Goal: Task Accomplishment & Management: Complete application form

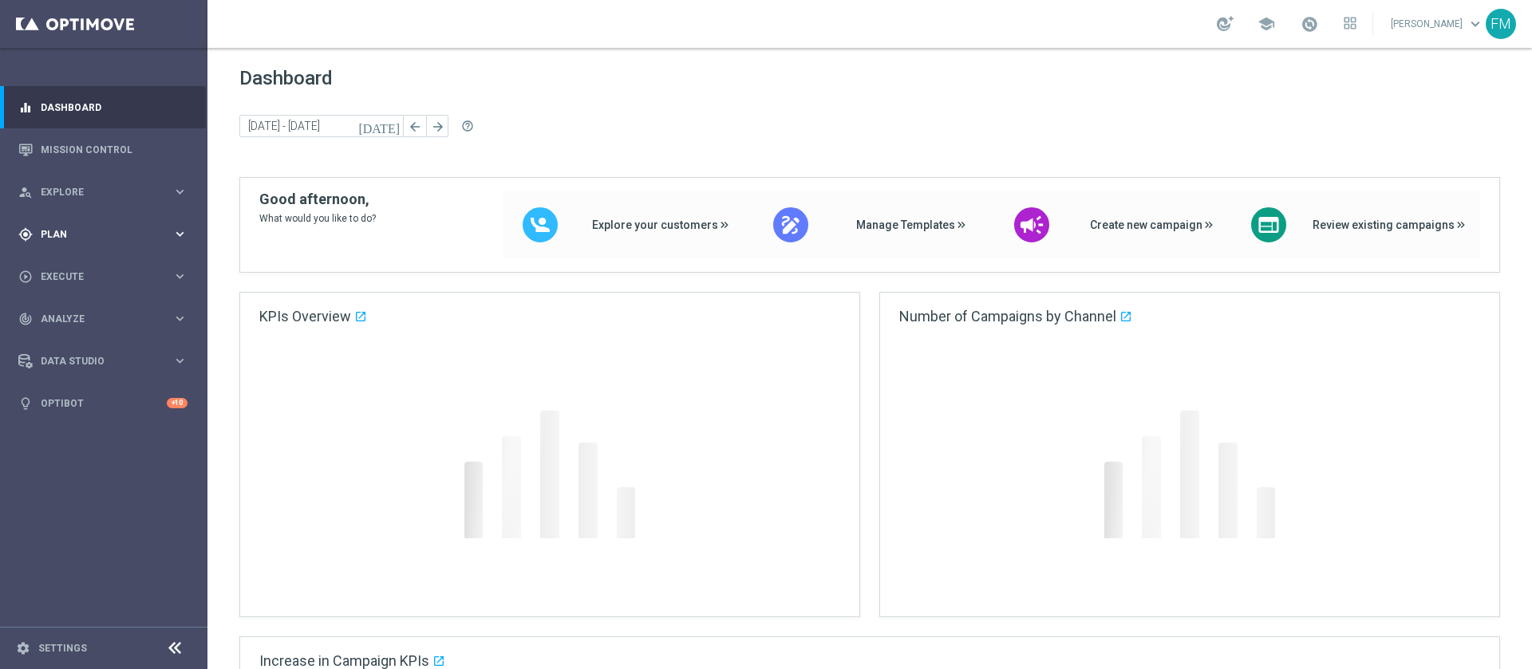
drag, startPoint x: 168, startPoint y: 217, endPoint x: 170, endPoint y: 243, distance: 25.6
click at [168, 224] on div "gps_fixed Plan keyboard_arrow_right" at bounding box center [103, 234] width 206 height 42
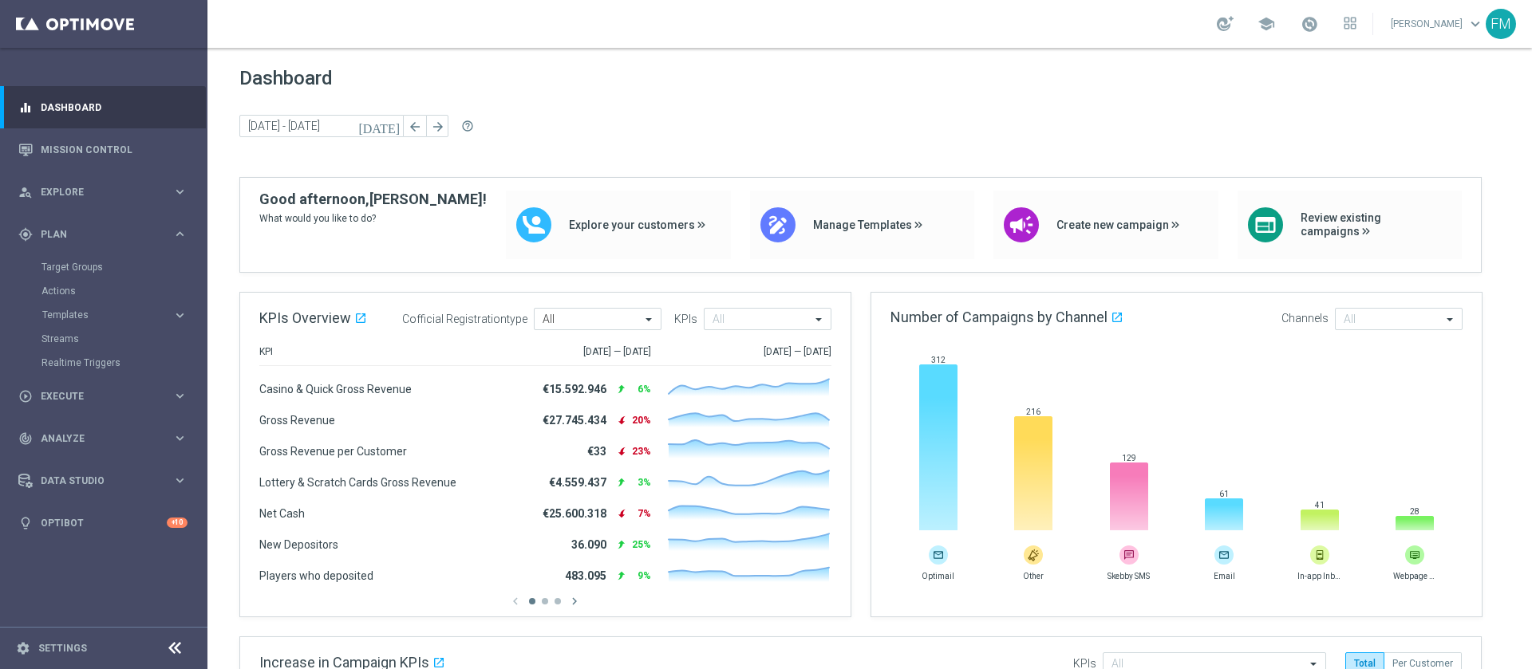
click at [132, 321] on accordion "Templates keyboard_arrow_right Optimail OptiMobile In-App OptiMobile Push Optip…" at bounding box center [123, 315] width 164 height 24
click at [132, 314] on span "Templates" at bounding box center [99, 315] width 114 height 10
click at [80, 328] on div "Optimail" at bounding box center [127, 339] width 156 height 24
click at [74, 343] on link "Optimail" at bounding box center [107, 339] width 116 height 13
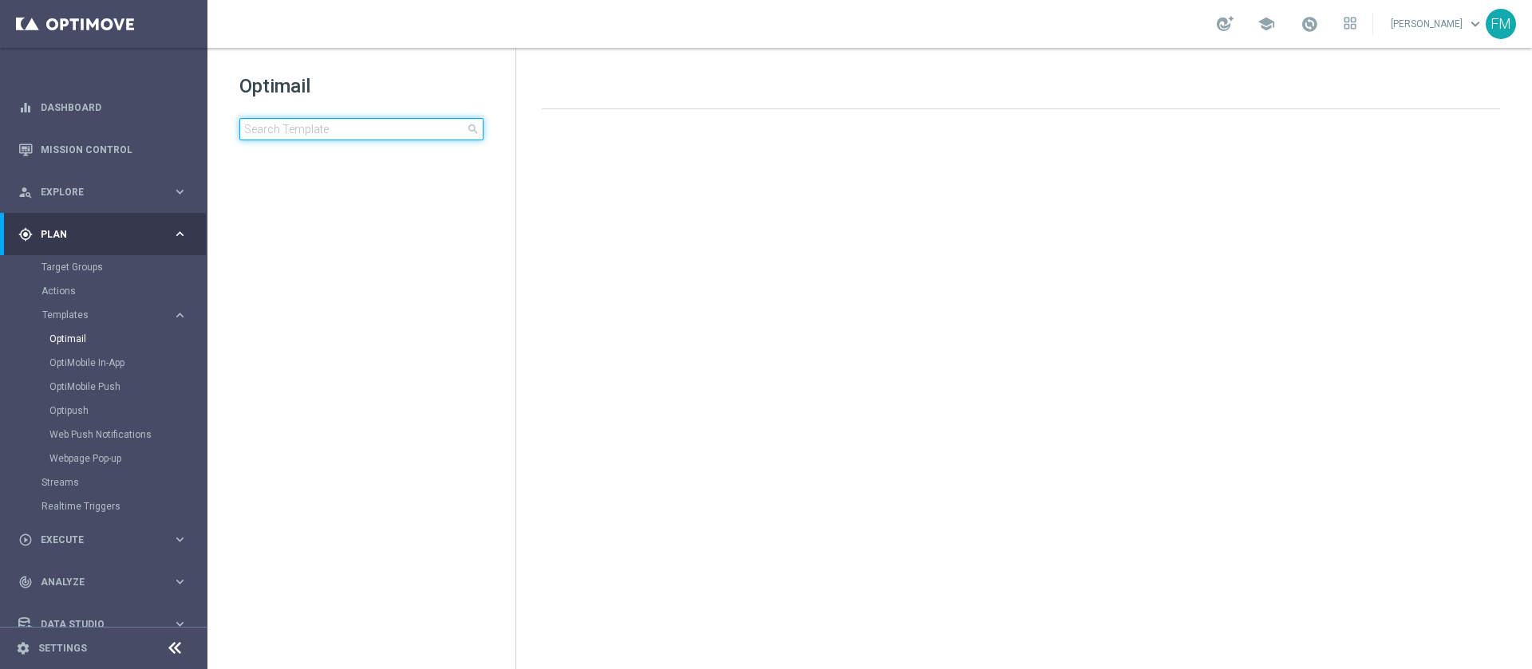
click at [456, 135] on input at bounding box center [361, 129] width 244 height 22
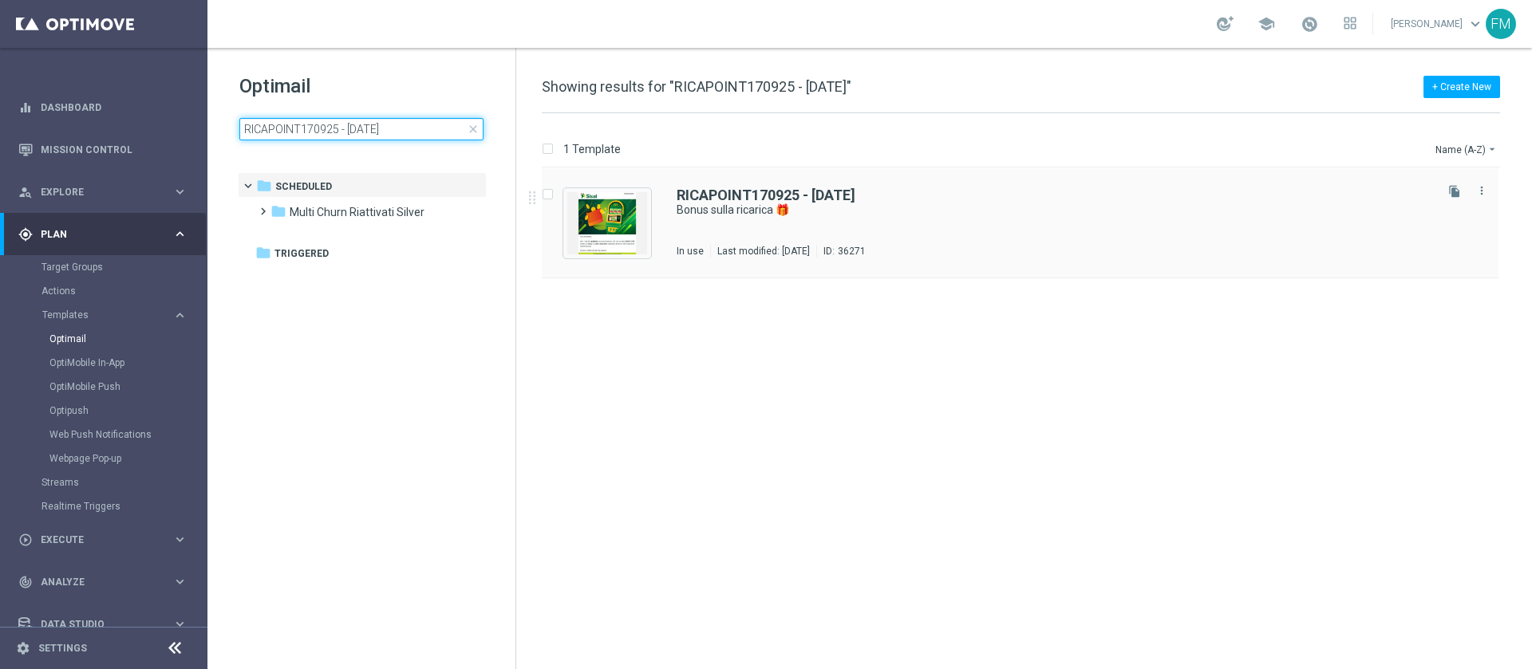
type input "RICAPOINT170925 - [DATE]"
click at [1459, 202] on div "file_copy more_vert" at bounding box center [1464, 219] width 67 height 77
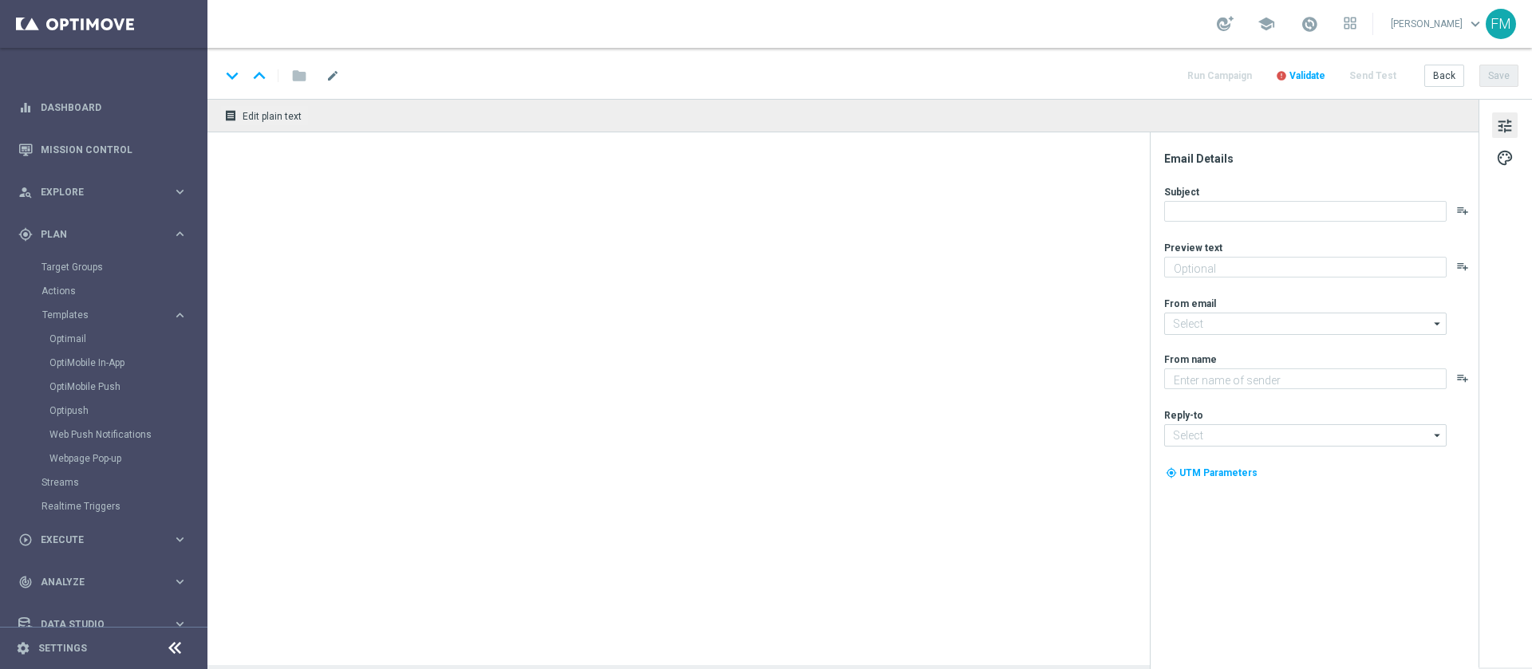
type textarea "Scopri la nuova promozione 🎯"
type input "[EMAIL_ADDRESS][DOMAIN_NAME]"
type textarea "Sisal"
type input "[EMAIL_ADDRESS][DOMAIN_NAME]"
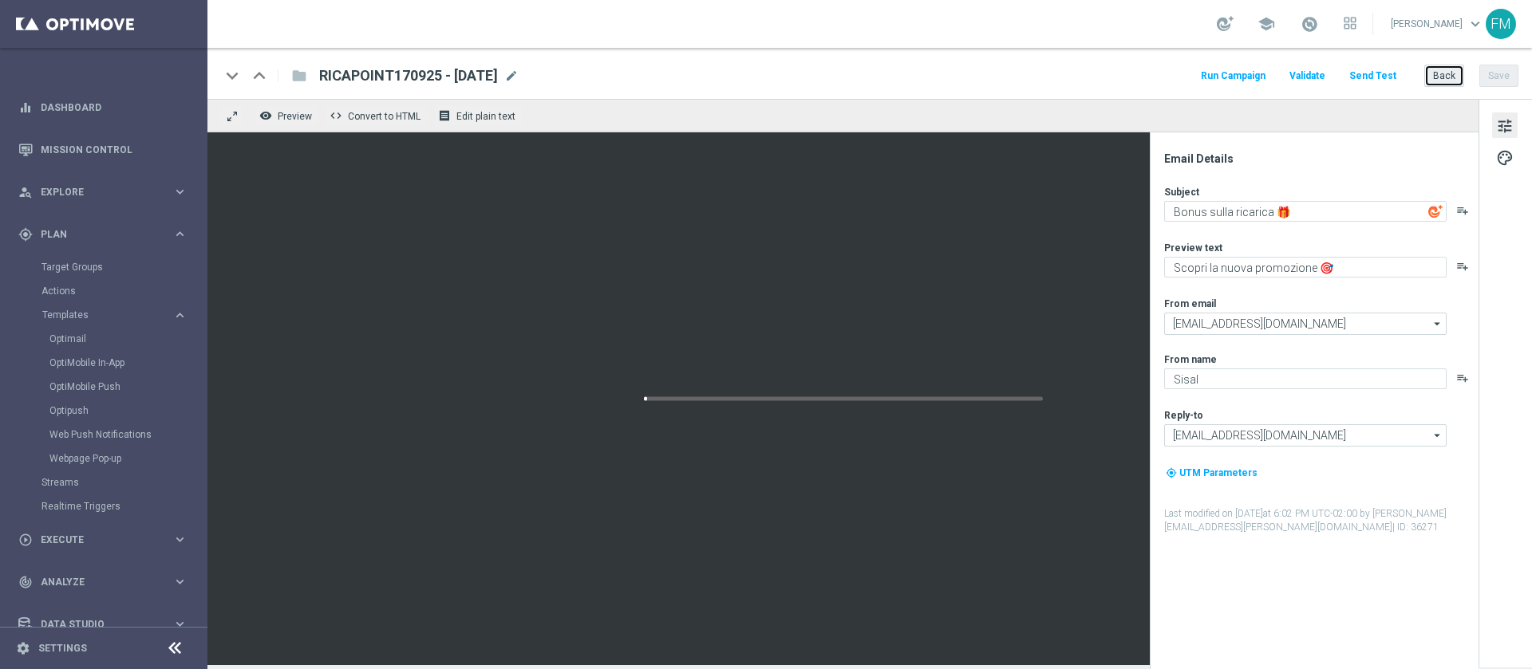
click at [1440, 82] on button "Back" at bounding box center [1444, 76] width 40 height 22
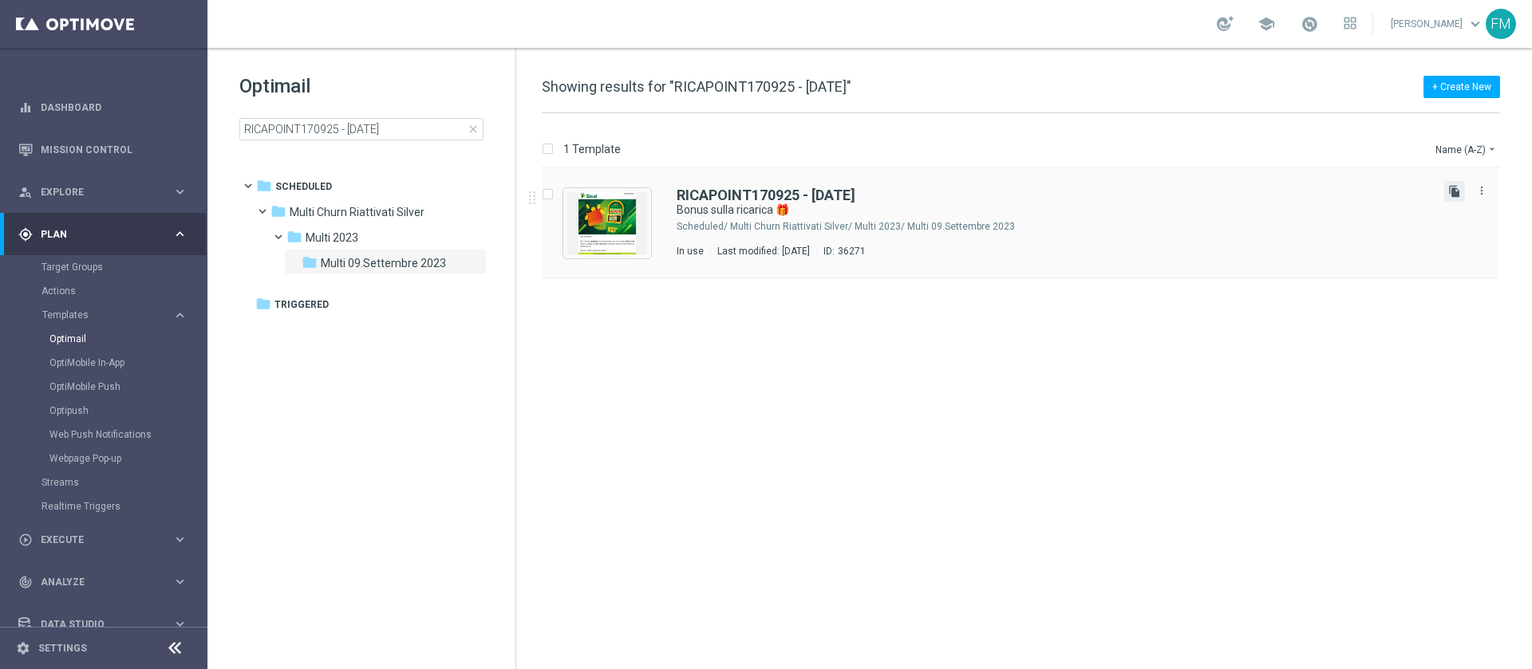
click at [1454, 191] on icon "file_copy" at bounding box center [1454, 191] width 13 height 13
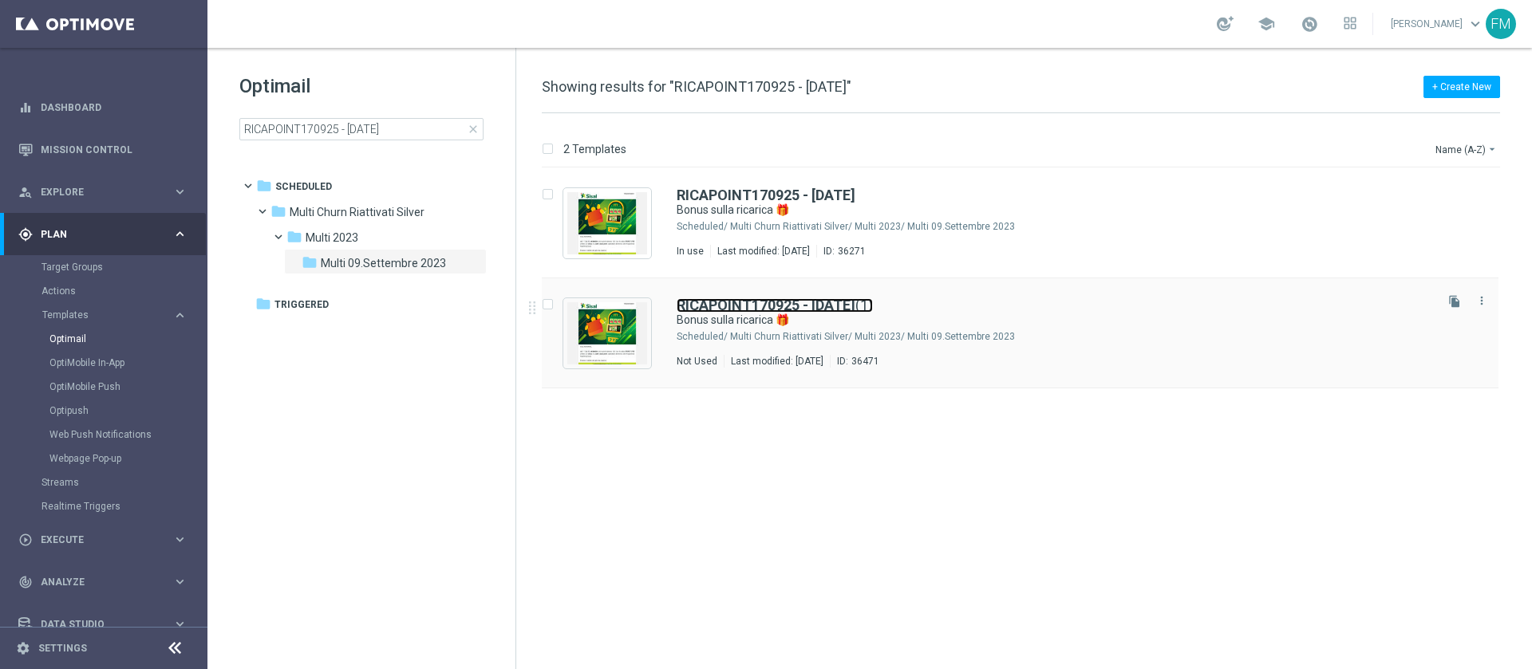
click at [834, 310] on b "RICAPOINT170925 - [DATE]" at bounding box center [765, 305] width 179 height 17
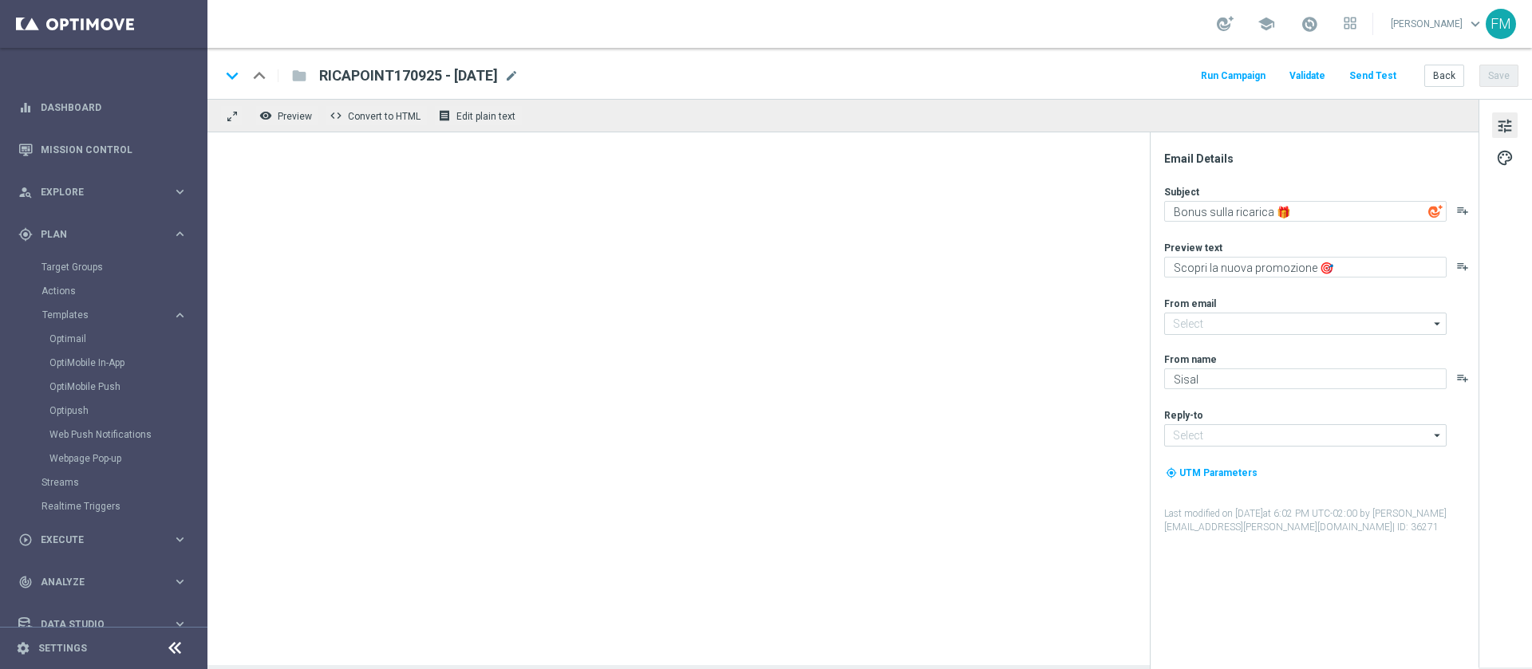
type input "[EMAIL_ADDRESS][DOMAIN_NAME]"
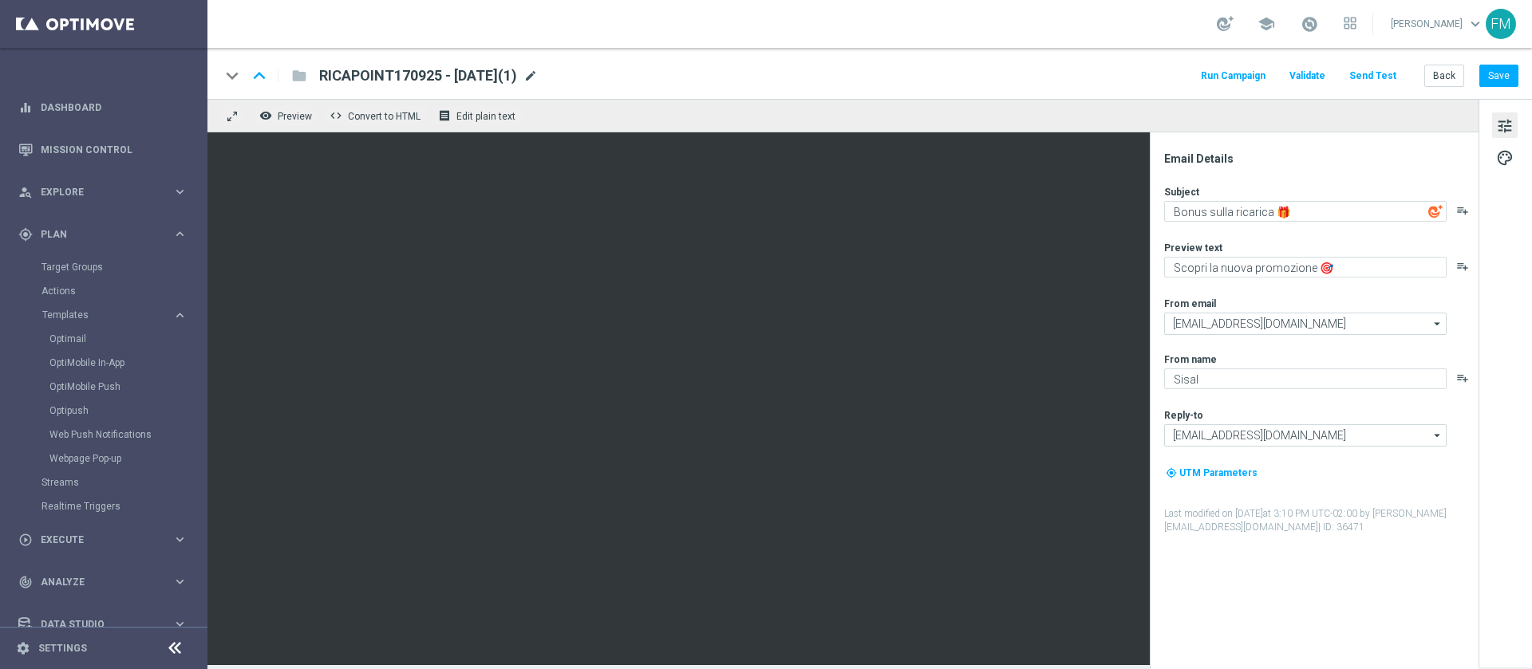
click at [538, 80] on span "mode_edit" at bounding box center [530, 76] width 14 height 14
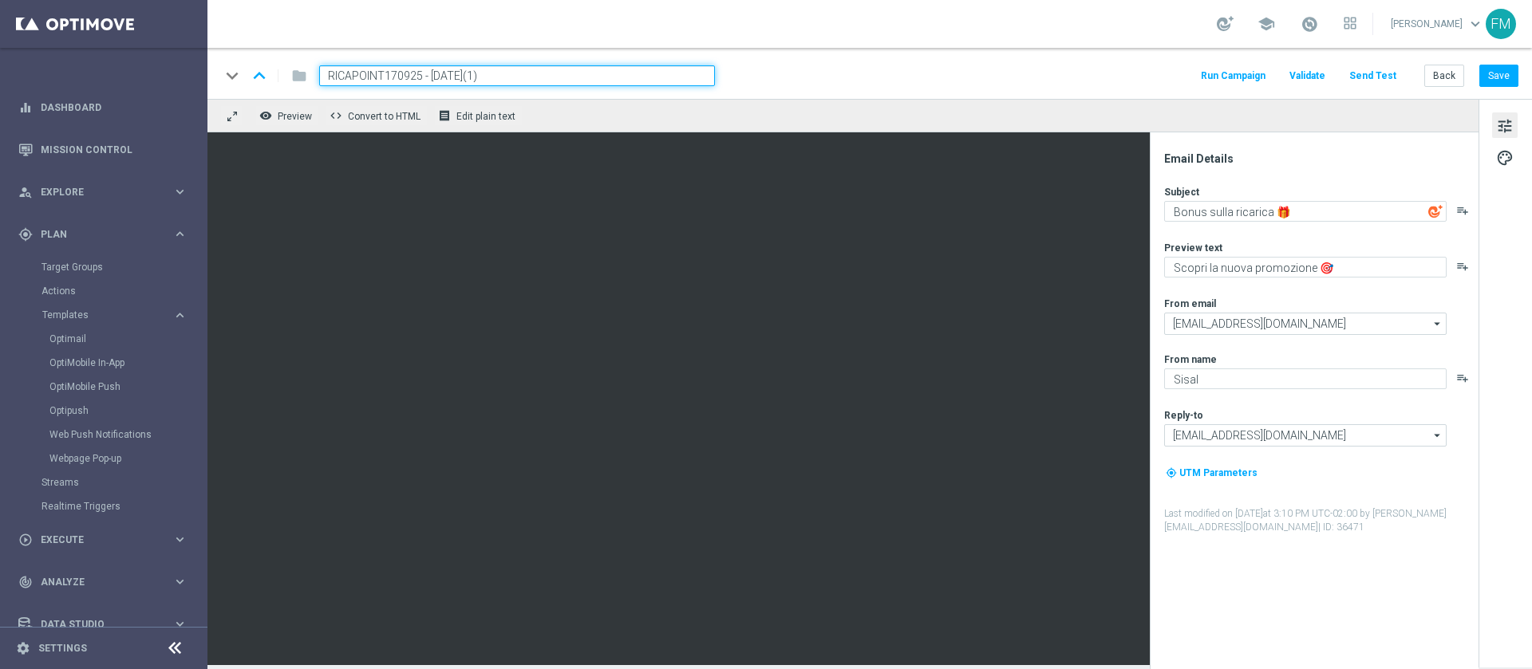
drag, startPoint x: 425, startPoint y: 73, endPoint x: 245, endPoint y: 73, distance: 180.3
click at [245, 73] on div "keyboard_arrow_down keyboard_arrow_up folder RICAPOINT170925 - [DATE](1)" at bounding box center [467, 75] width 495 height 21
paste input "RICAPOINT2509"
click at [530, 79] on input "RICAPOINT2509- [DATE](1)" at bounding box center [517, 75] width 396 height 21
drag, startPoint x: 503, startPoint y: 79, endPoint x: 302, endPoint y: 76, distance: 201.9
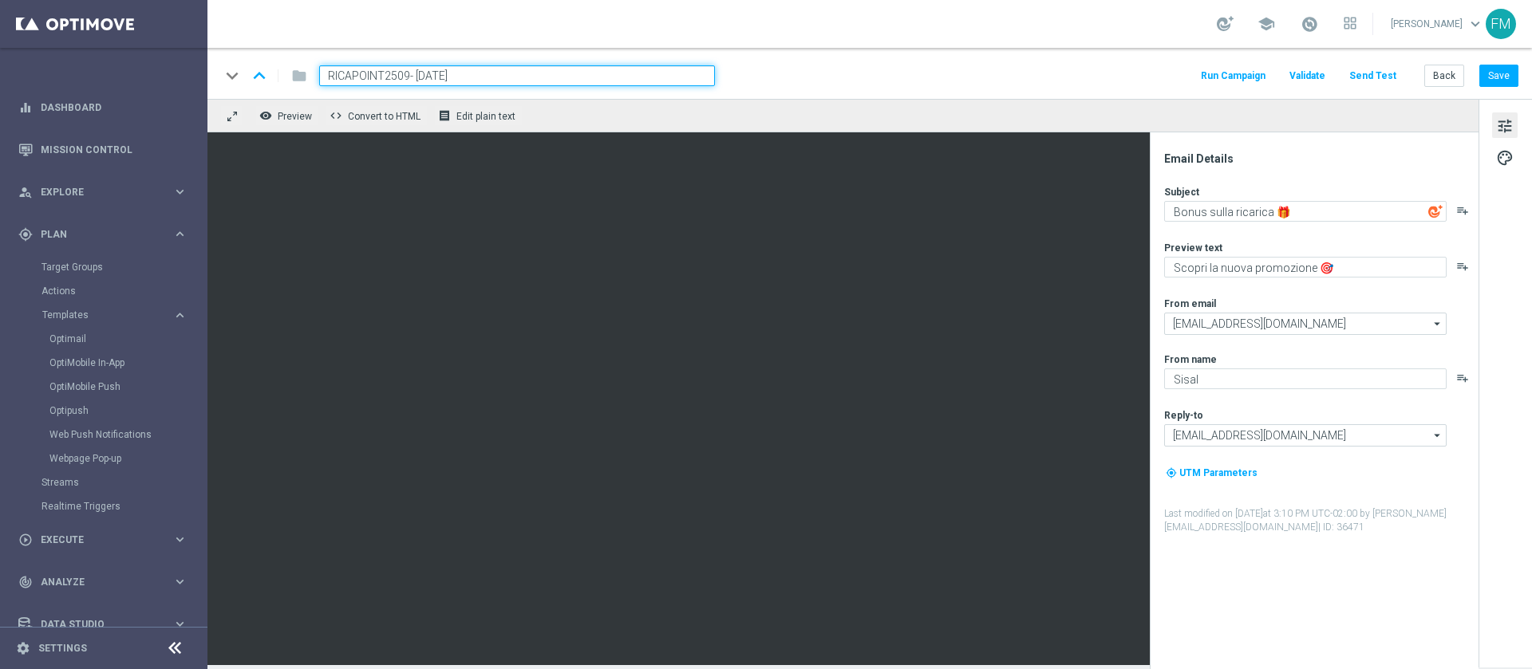
click at [302, 76] on div "keyboard_arrow_down keyboard_arrow_up folder RICAPOINT2509- [DATE]" at bounding box center [467, 75] width 495 height 21
type input "RICAPOINT2509- [DATE]"
click at [1493, 71] on button "Save" at bounding box center [1498, 76] width 39 height 22
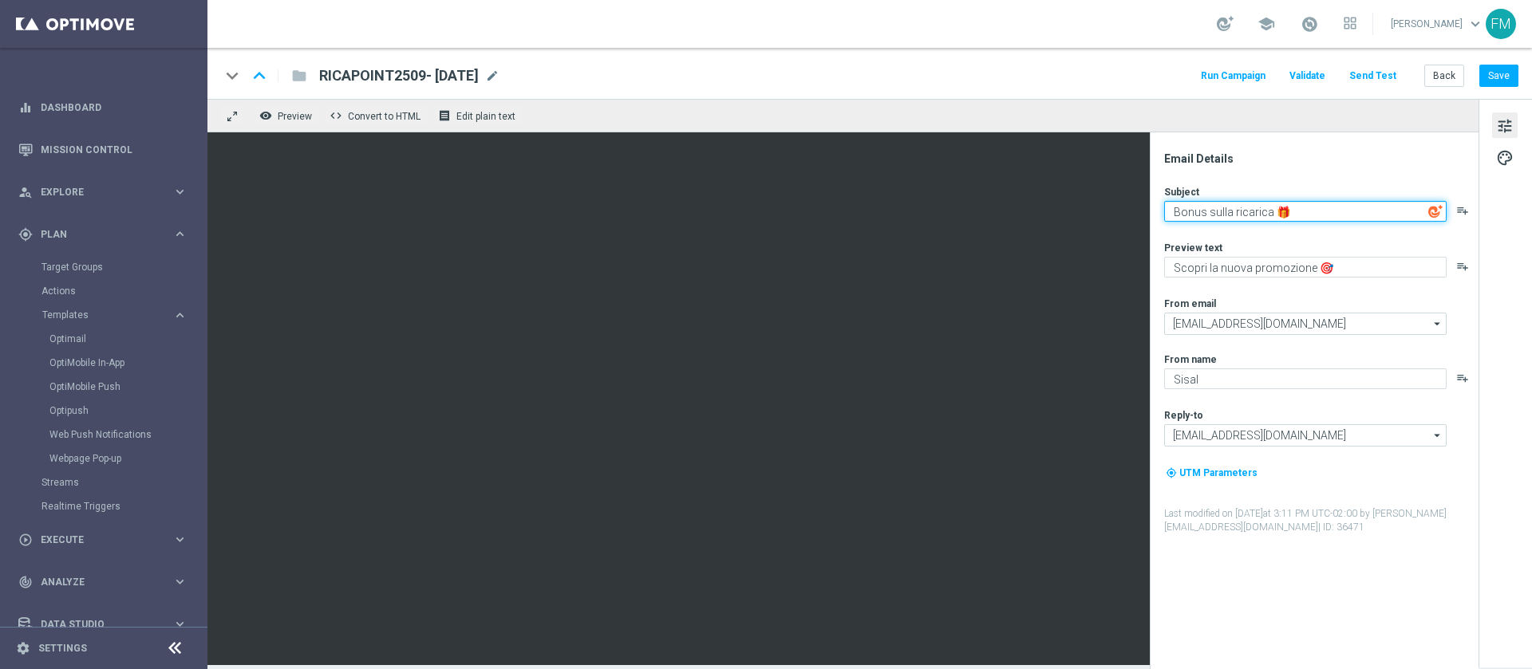
click at [1327, 211] on textarea "Bonus sulla ricarica 🎁" at bounding box center [1305, 211] width 282 height 21
click at [1203, 211] on textarea "Bonus sulla ricarica 🎁" at bounding box center [1305, 211] width 282 height 21
click at [1390, 208] on textarea "fino a 5.000 Sisal point sulla ricarica 🎁[URL][DOMAIN_NAME]" at bounding box center [1305, 214] width 282 height 27
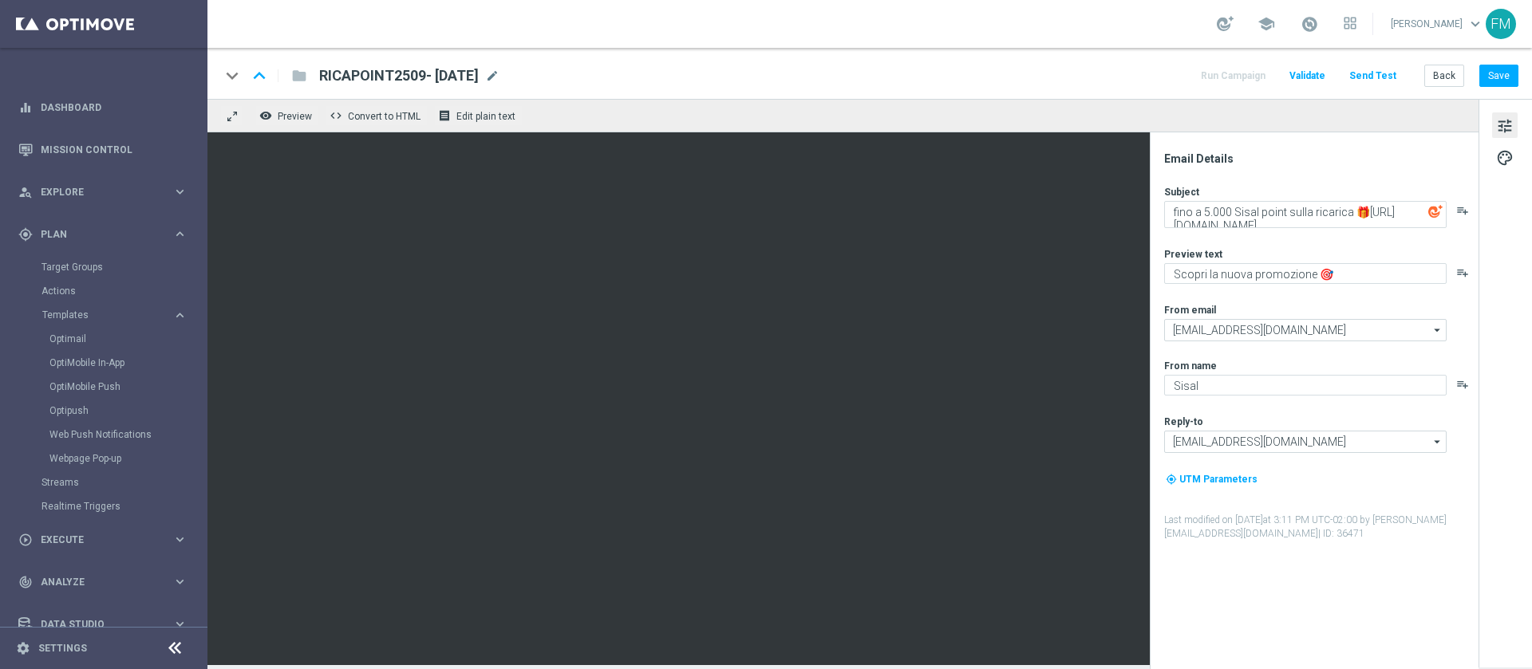
click at [1433, 210] on img at bounding box center [1435, 211] width 14 height 14
click at [1391, 217] on textarea "fino a 5.000 Sisal point sulla ricarica 🎁[URL][DOMAIN_NAME]" at bounding box center [1305, 214] width 282 height 27
drag, startPoint x: 1431, startPoint y: 225, endPoint x: 1256, endPoint y: 236, distance: 175.9
click at [1256, 236] on div "Subject fino a 5.000 Sisal point sulla ricarica 🎁[URL][DOMAIN_NAME] playlist_ad…" at bounding box center [1320, 363] width 313 height 356
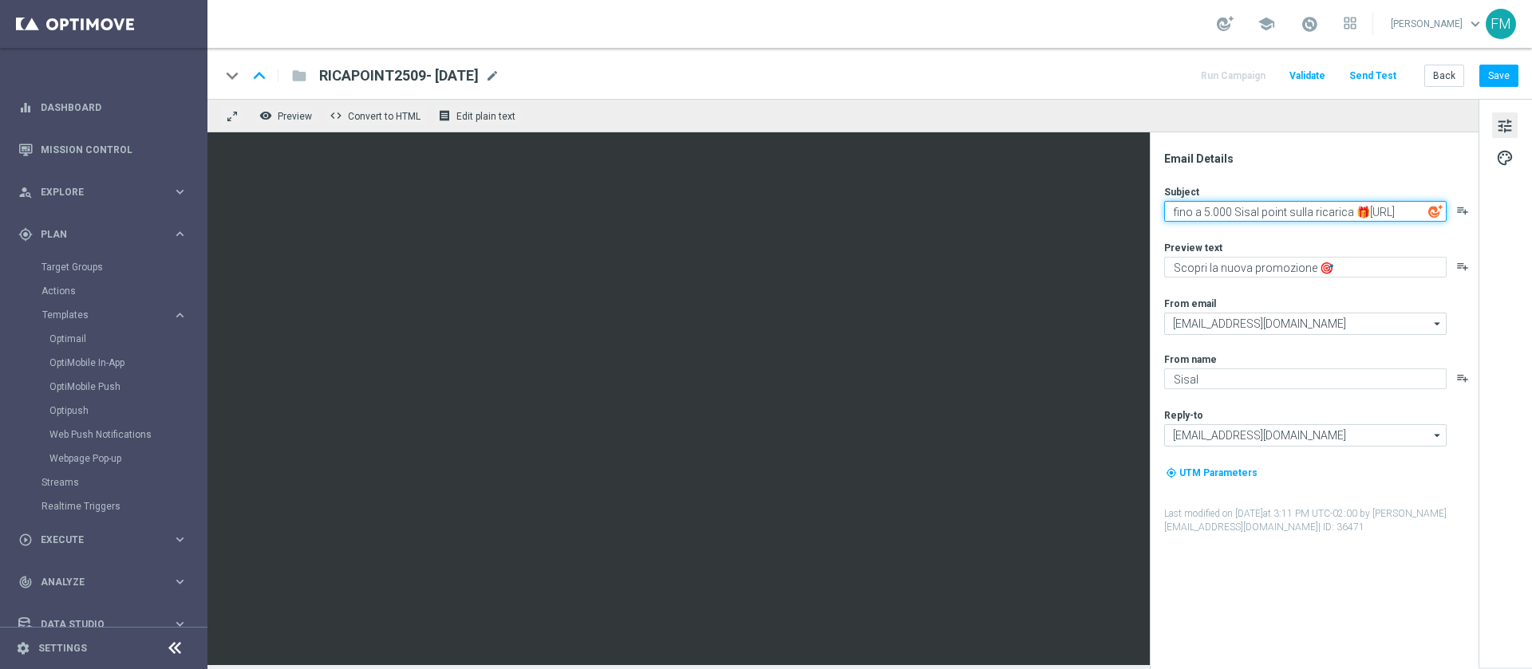
scroll to position [11, 0]
drag, startPoint x: 1273, startPoint y: 214, endPoint x: 1159, endPoint y: 215, distance: 114.1
click at [1159, 215] on div "Email Details Subject fino a 5.000 Sisal point sulla ricarica 🎁[URL] playlist_a…" at bounding box center [1317, 411] width 317 height 518
type textarea "fino a 5.000 Sisal point sulla ricarica 🎁"
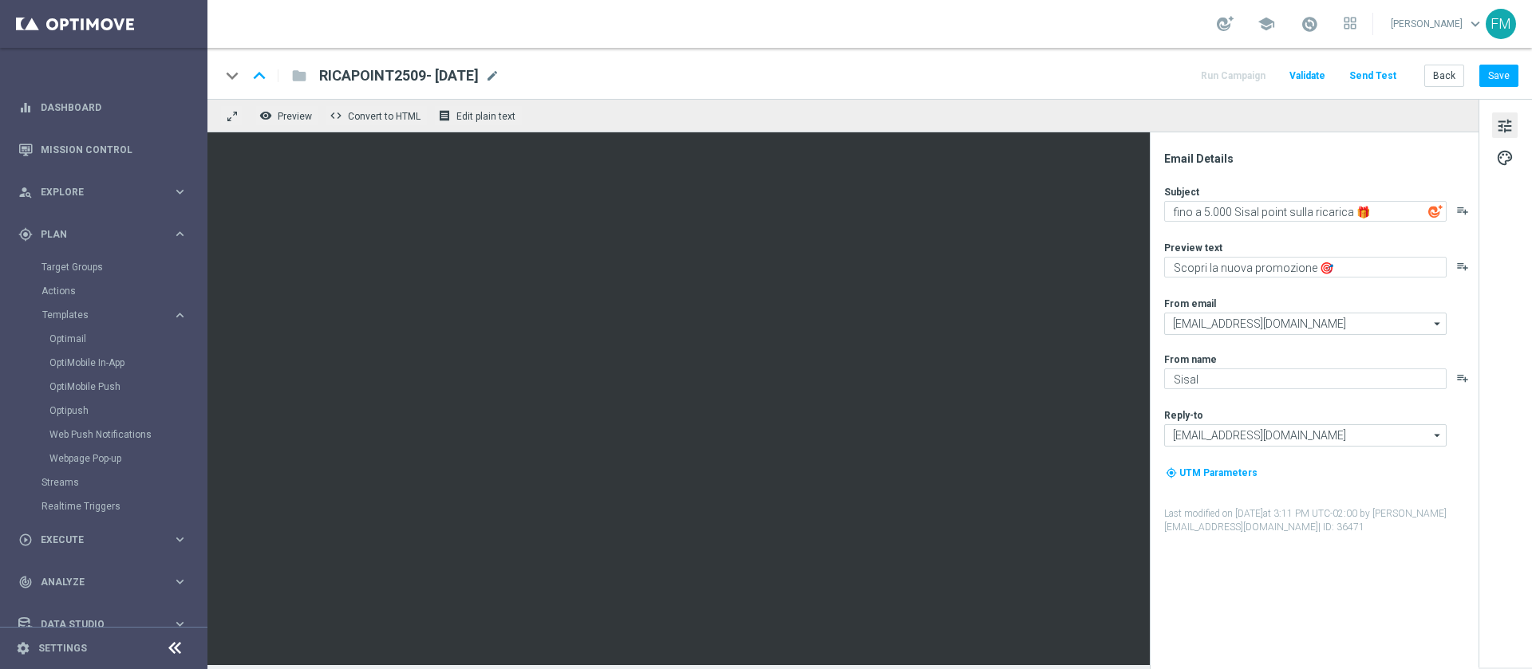
click at [1264, 154] on div "Email Details" at bounding box center [1320, 159] width 313 height 14
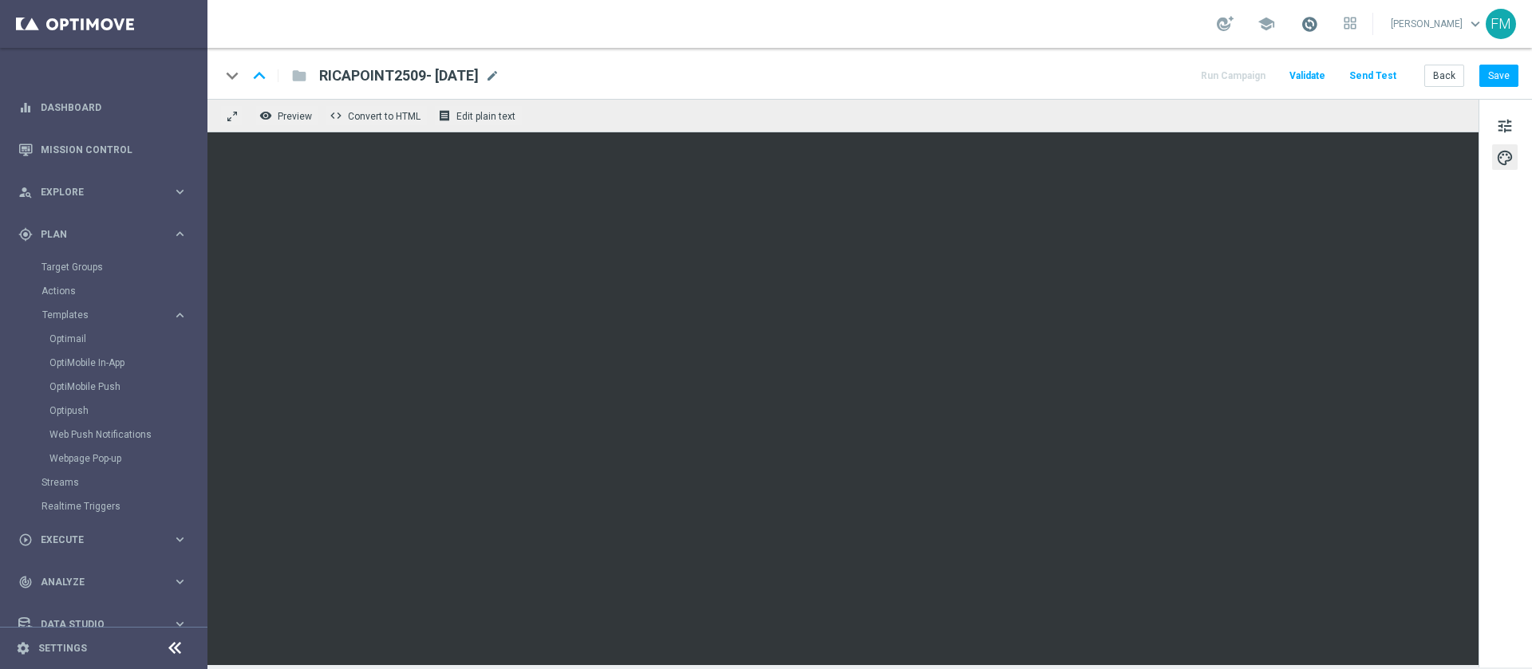
click at [1300, 27] on span at bounding box center [1309, 24] width 18 height 18
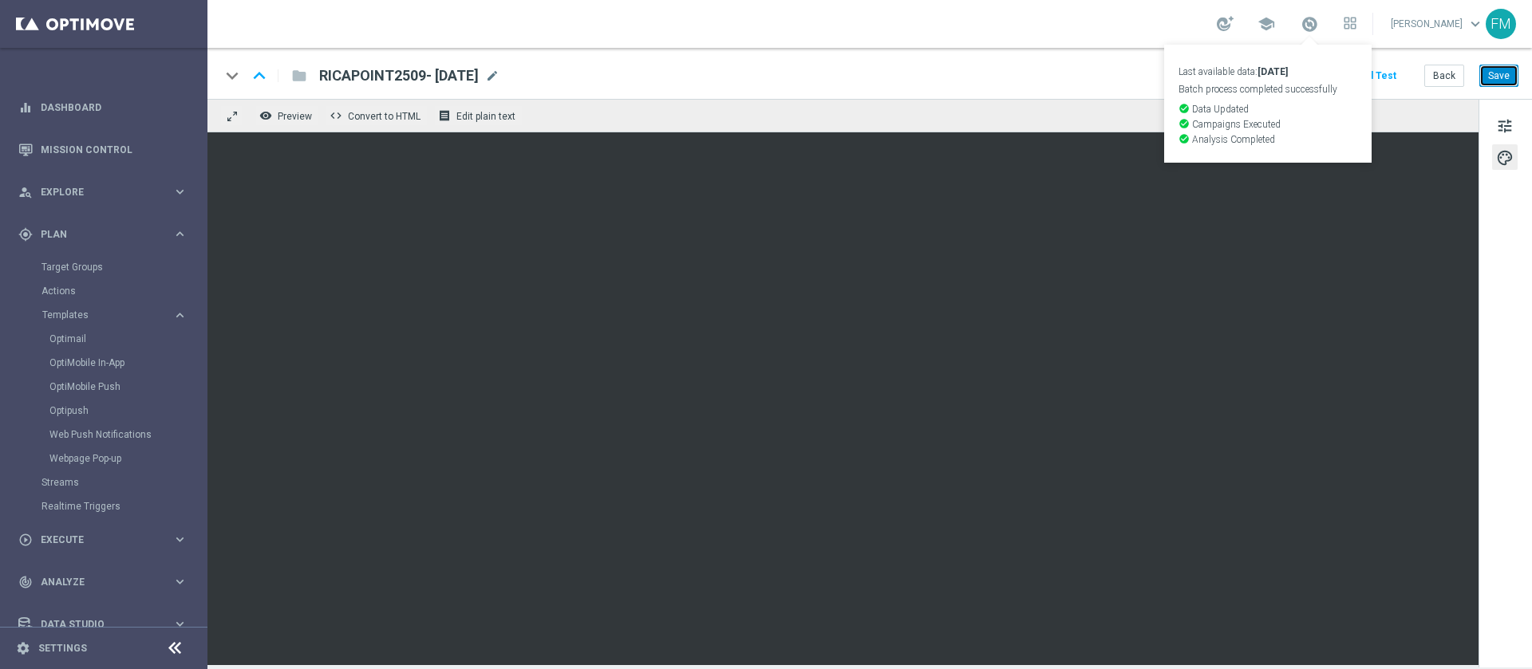
click at [1492, 85] on button "Save" at bounding box center [1498, 76] width 39 height 22
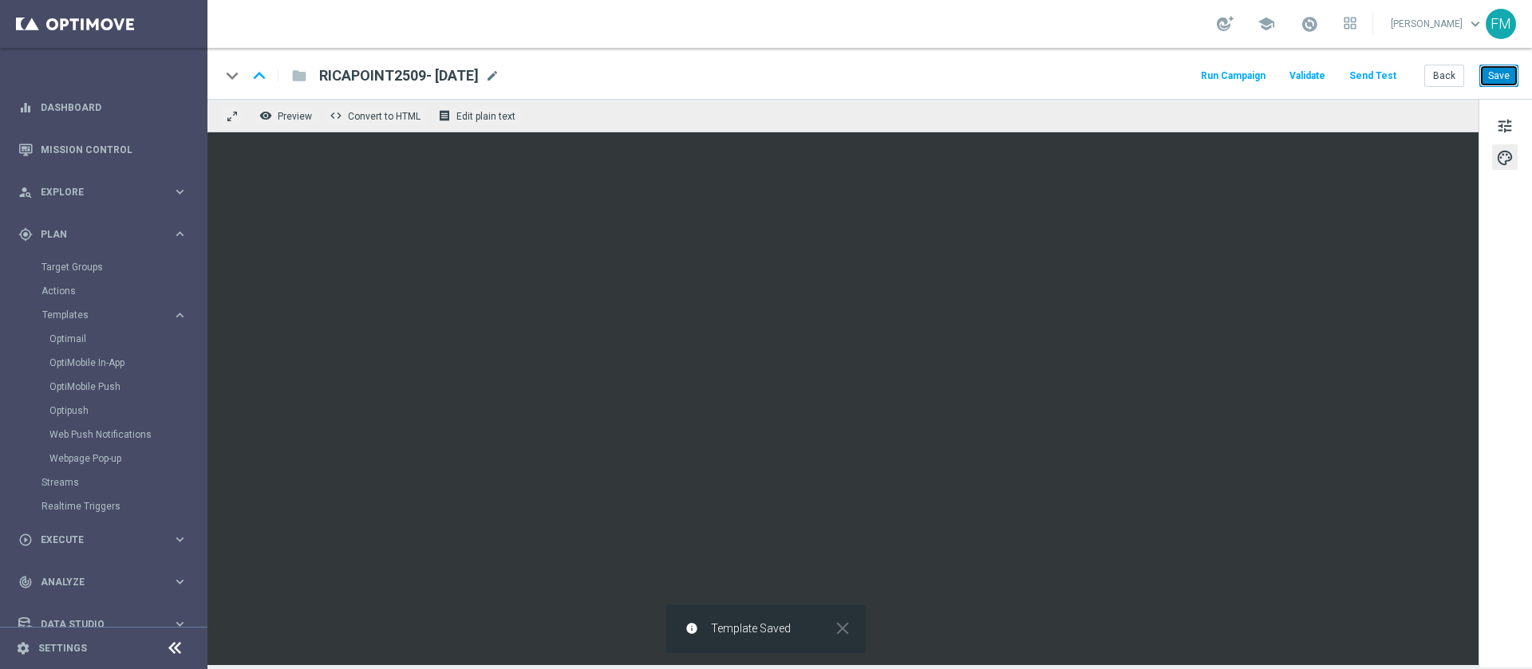
click at [1501, 79] on button "Save" at bounding box center [1498, 76] width 39 height 22
click at [1510, 61] on div "keyboard_arrow_down keyboard_arrow_up folder RICAPOINT2509- [DATE] RICAPOINT250…" at bounding box center [869, 73] width 1324 height 51
click at [1496, 77] on button "Save" at bounding box center [1498, 76] width 39 height 22
click at [1510, 84] on button "Save" at bounding box center [1498, 76] width 39 height 22
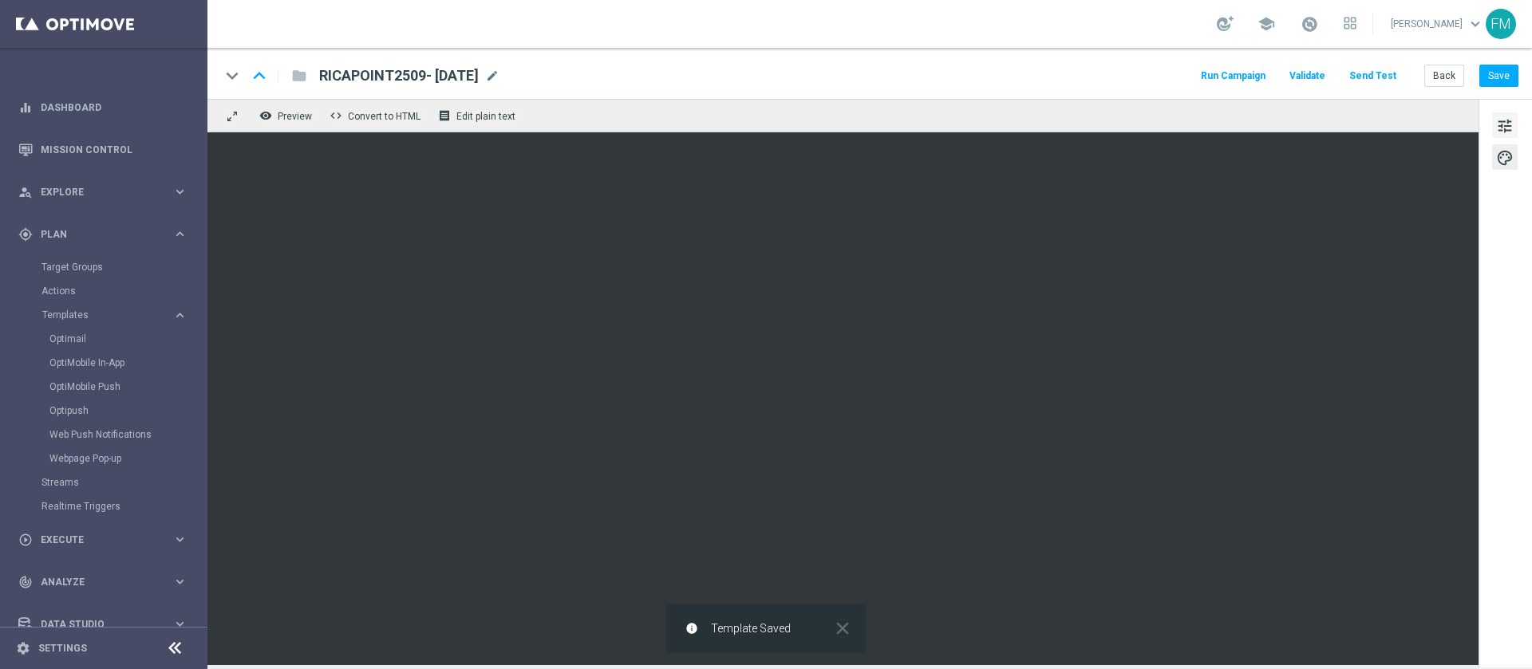
click at [1499, 116] on span "tune" at bounding box center [1505, 126] width 18 height 21
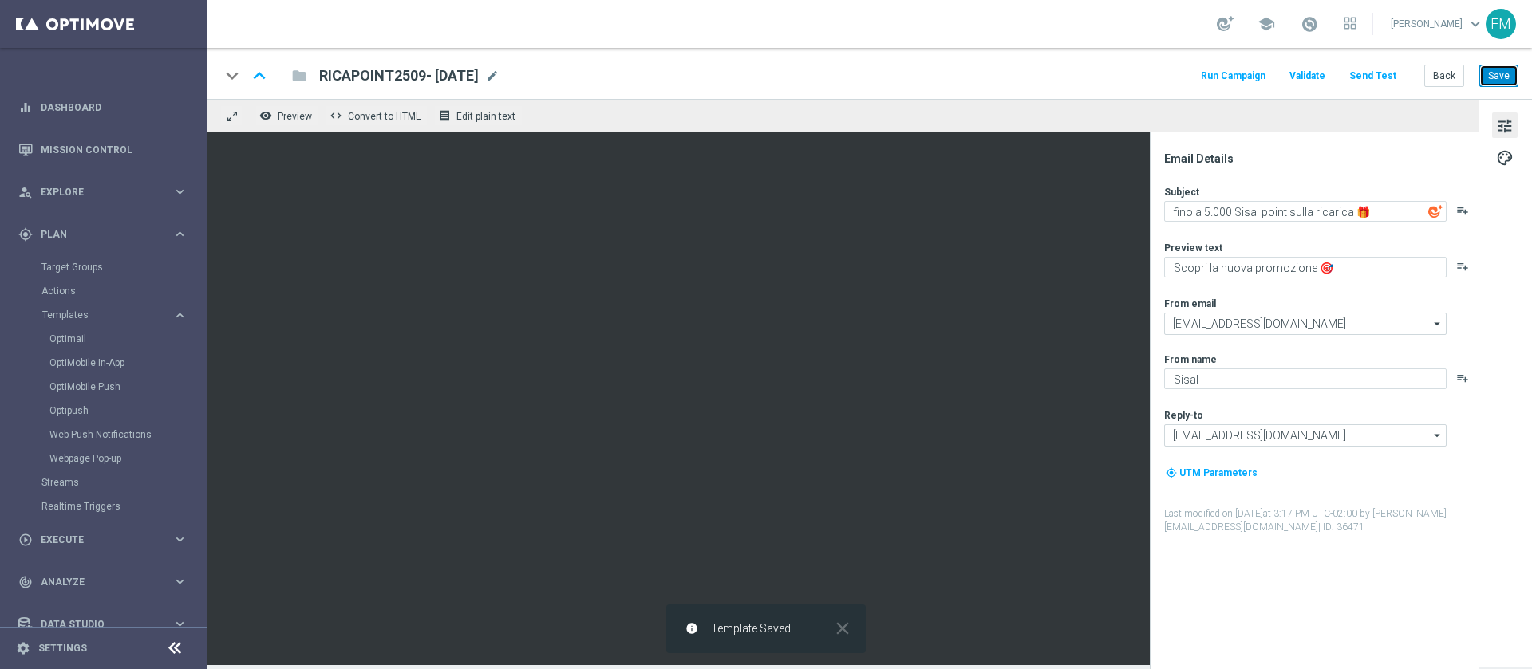
click at [1497, 77] on button "Save" at bounding box center [1498, 76] width 39 height 22
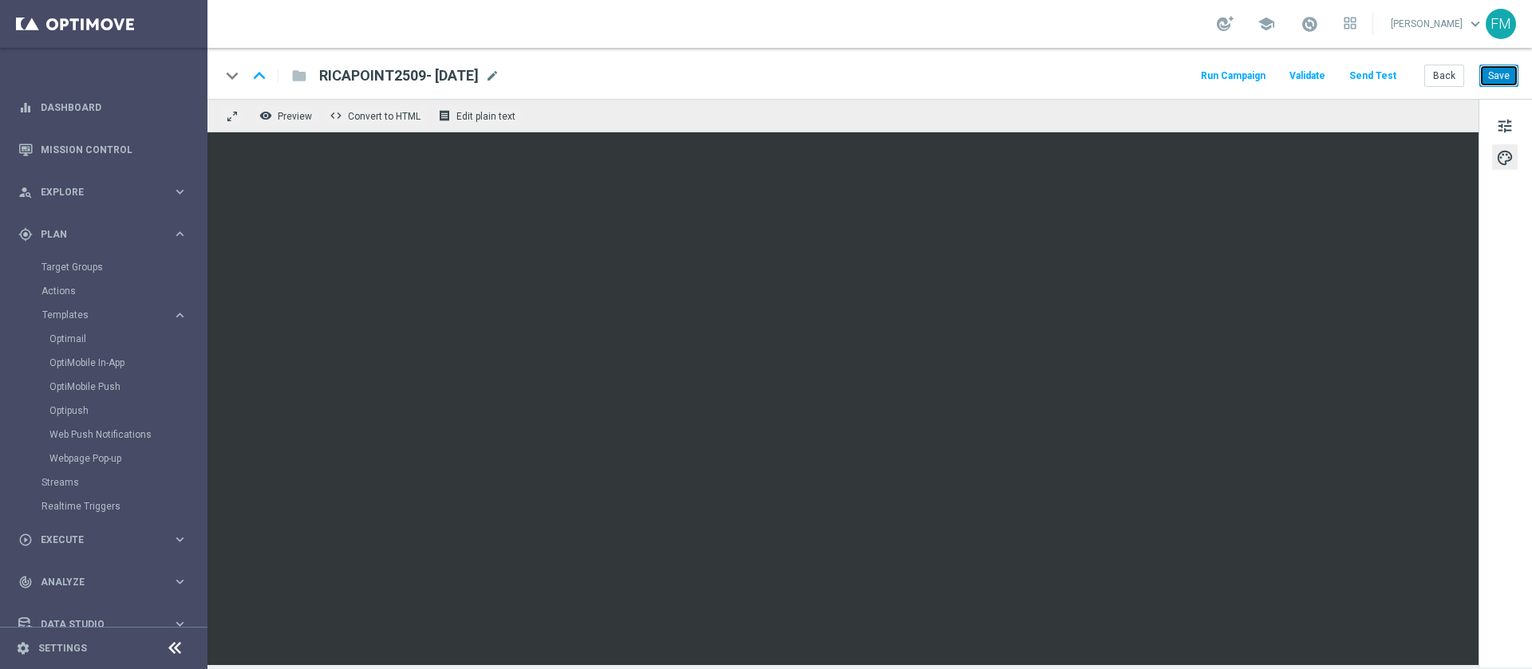
click at [1515, 81] on button "Save" at bounding box center [1498, 76] width 39 height 22
click at [1512, 74] on button "Save" at bounding box center [1498, 76] width 39 height 22
click at [1491, 65] on button "Save" at bounding box center [1498, 76] width 39 height 22
click at [1435, 85] on button "Back" at bounding box center [1444, 76] width 40 height 22
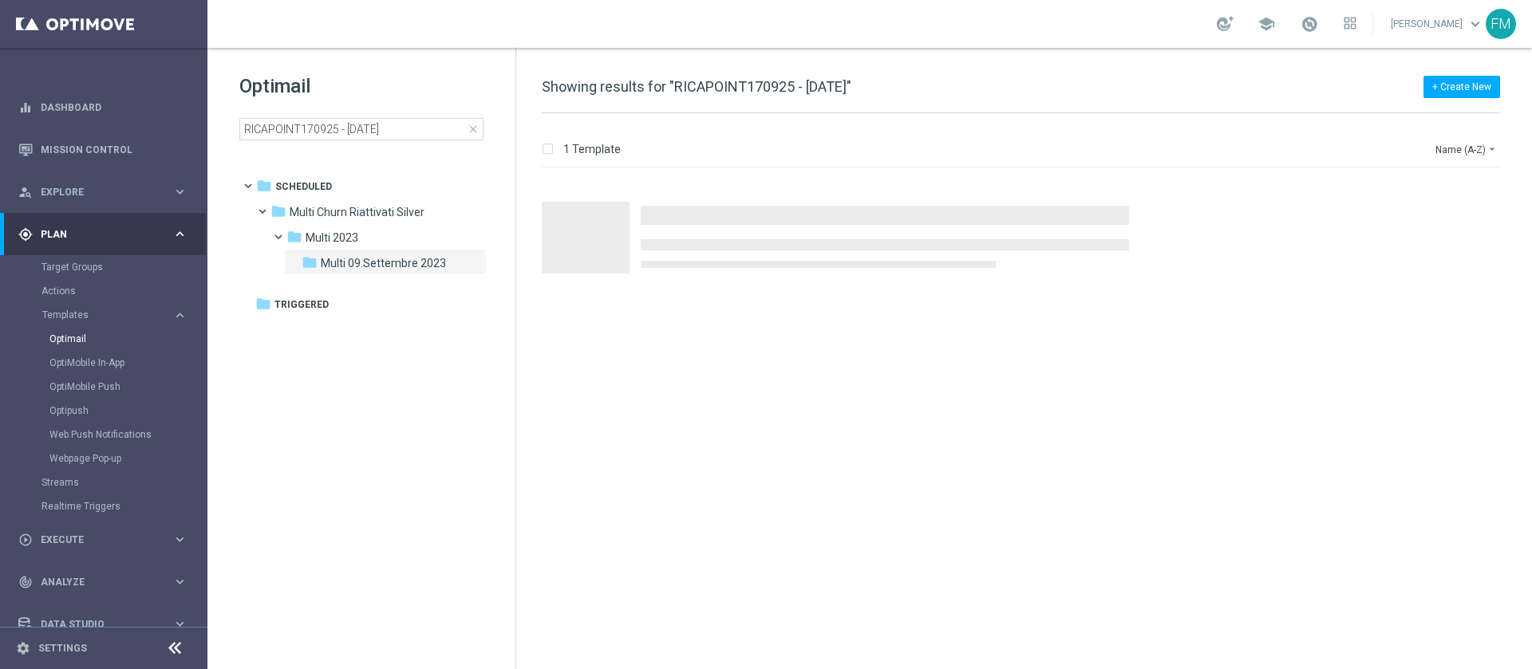
click at [473, 123] on span "close" at bounding box center [473, 129] width 13 height 13
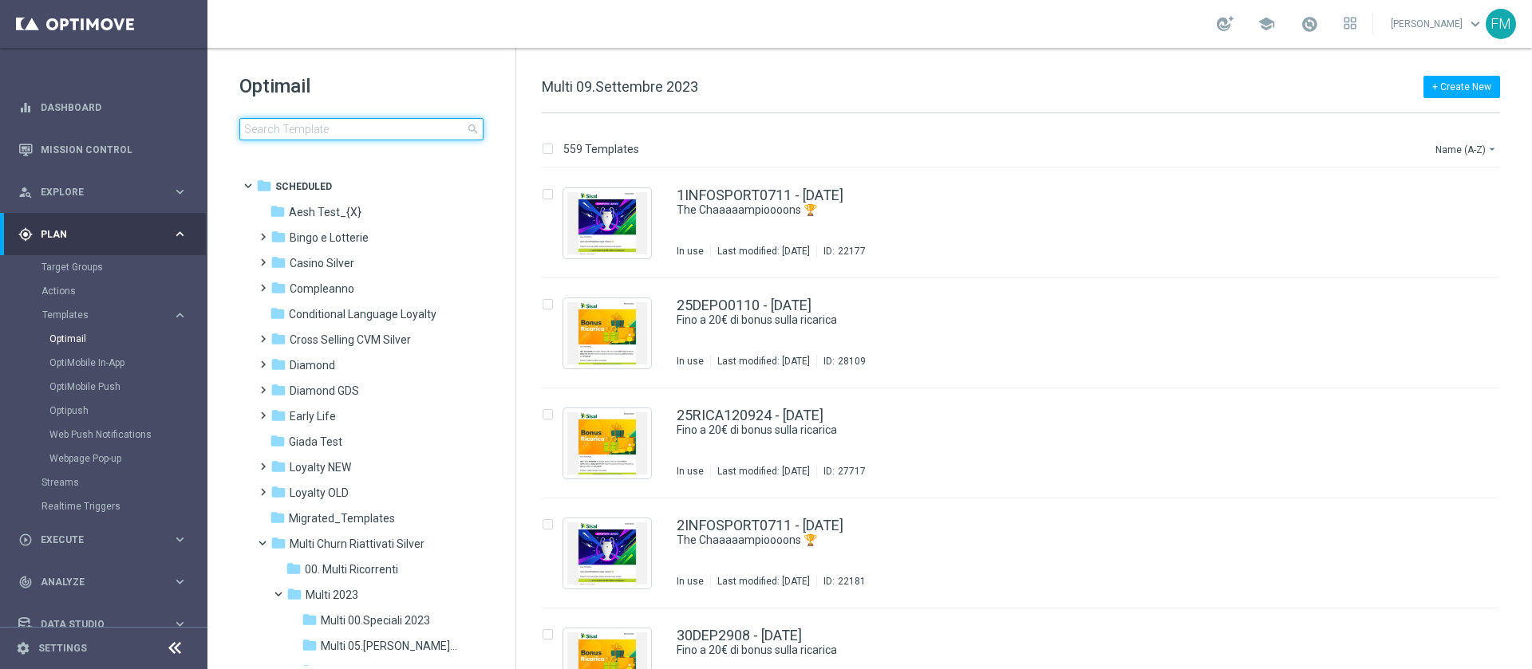
click at [377, 123] on input at bounding box center [361, 129] width 244 height 22
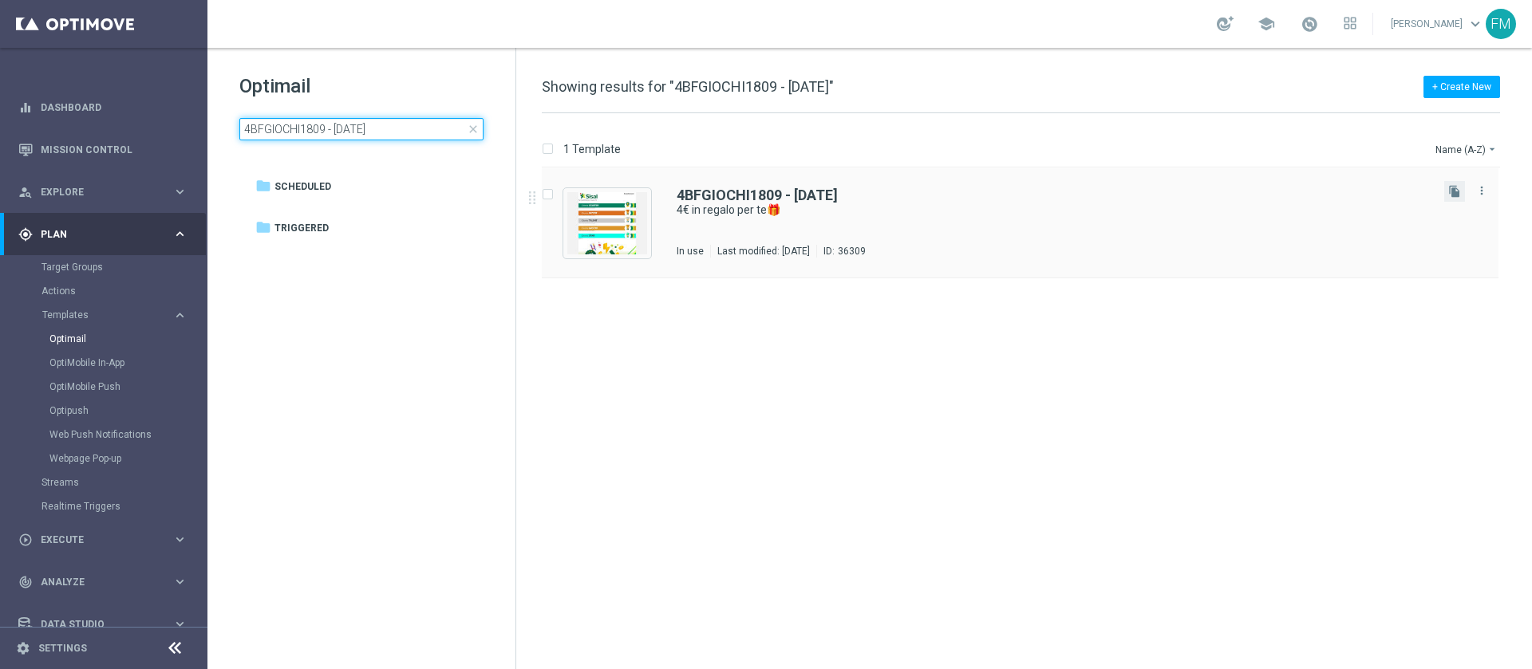
type input "4BFGIOCHI1809 - [DATE]"
click at [1456, 199] on button "file_copy" at bounding box center [1454, 191] width 21 height 21
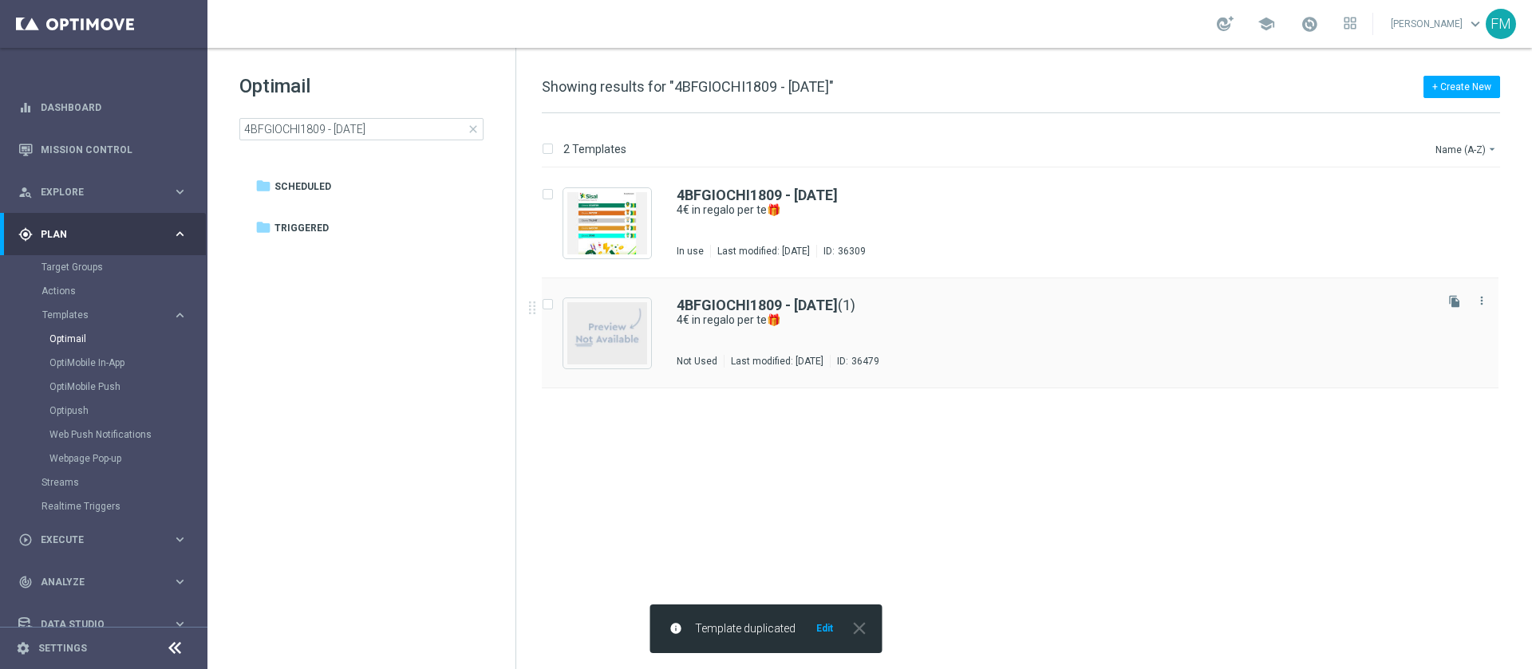
click at [759, 329] on div "4BFGIOCHI1809 - [DATE] (1) 4€ in regalo per te🎁 Not Used Last modified: [DATE] …" at bounding box center [1053, 332] width 755 height 69
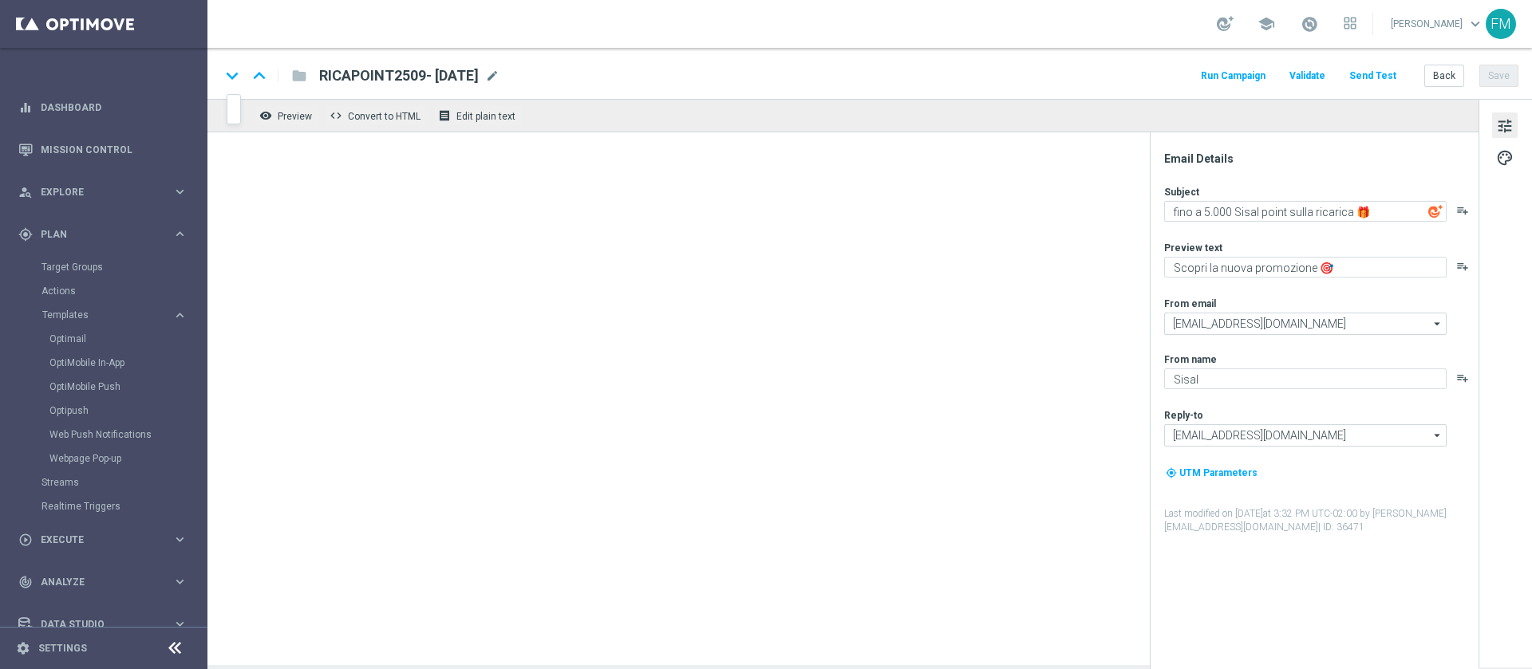
type textarea "4€ in regalo per te🎁"
type textarea "da usare su qualsiasi gioco!"
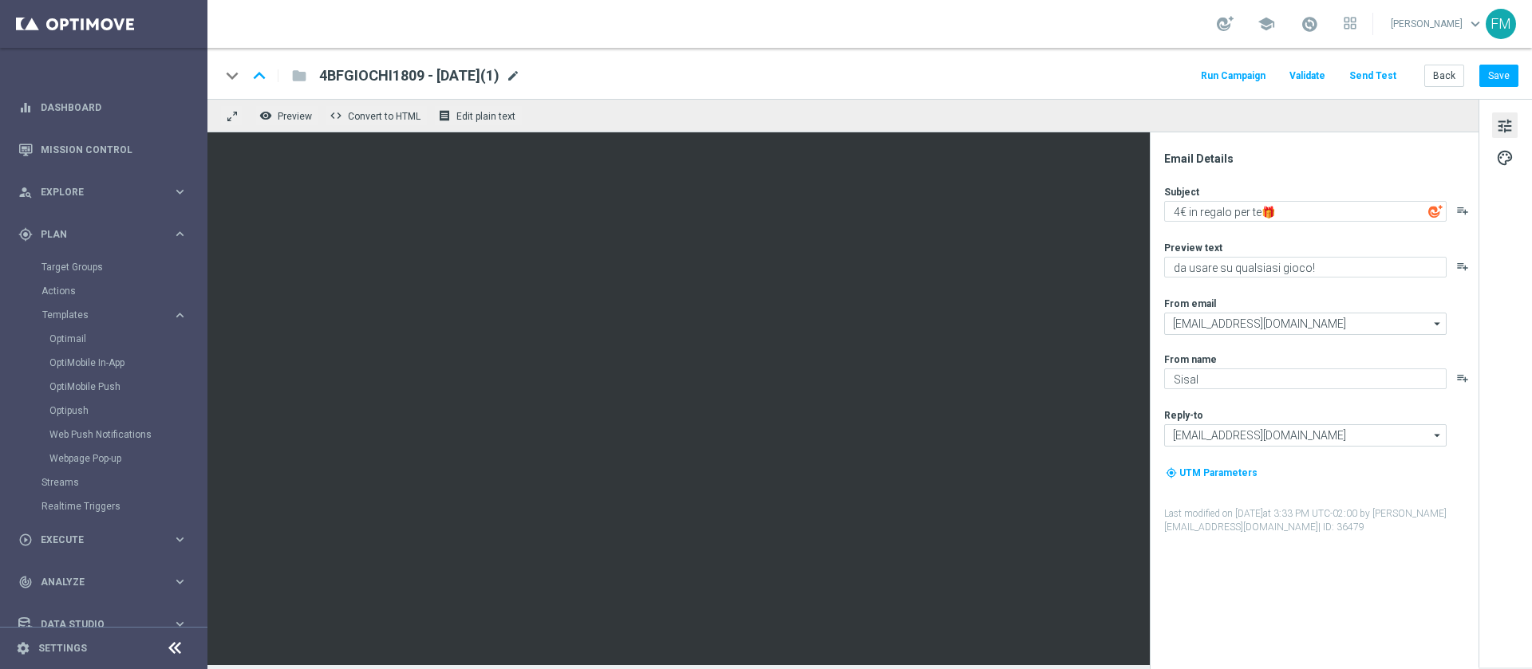
click at [520, 69] on span "mode_edit" at bounding box center [513, 76] width 14 height 14
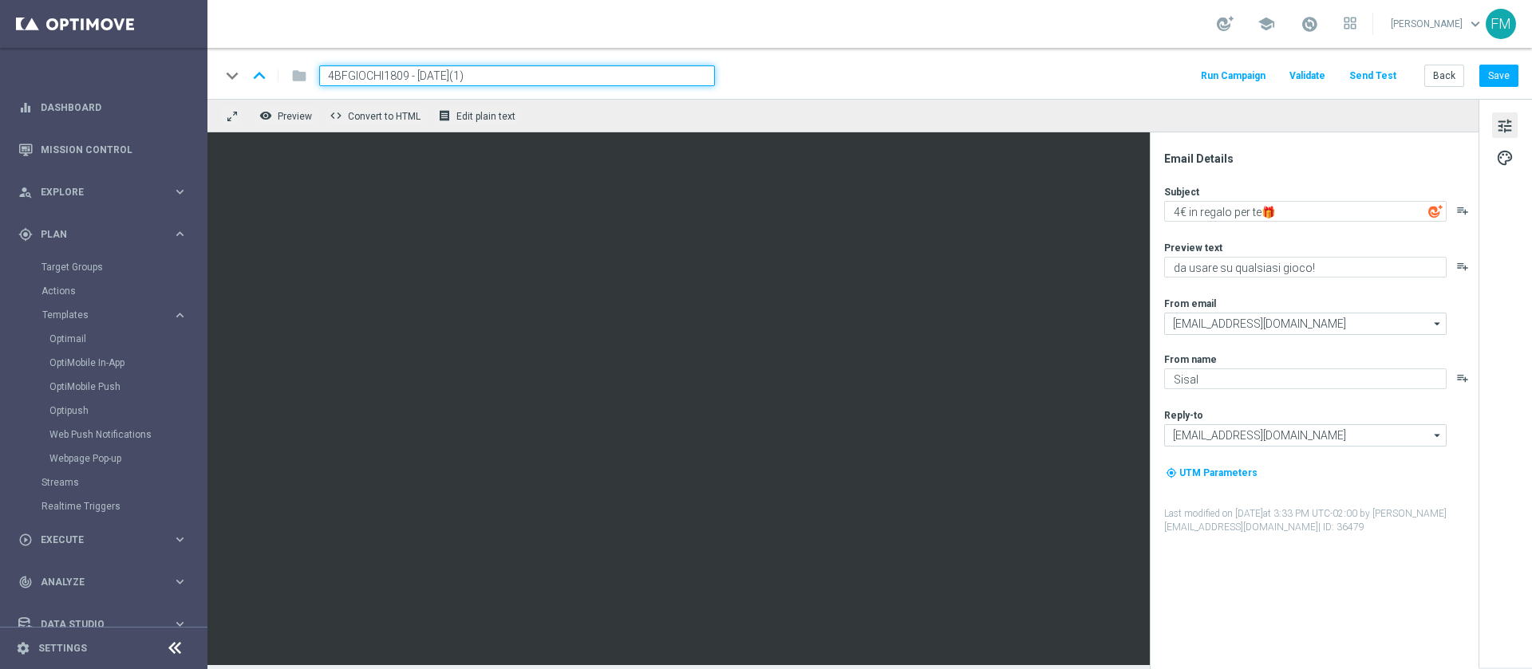
drag, startPoint x: 412, startPoint y: 78, endPoint x: 313, endPoint y: 89, distance: 100.3
click at [313, 89] on div "keyboard_arrow_down keyboard_arrow_up folder 4BFGIOCHI1809 - [DATE](1) Run Camp…" at bounding box center [869, 73] width 1324 height 51
paste input "4BFGIOCHI2509"
type input "4BFGIOCHI2509- [DATE]"
drag, startPoint x: 476, startPoint y: 77, endPoint x: 286, endPoint y: 68, distance: 190.9
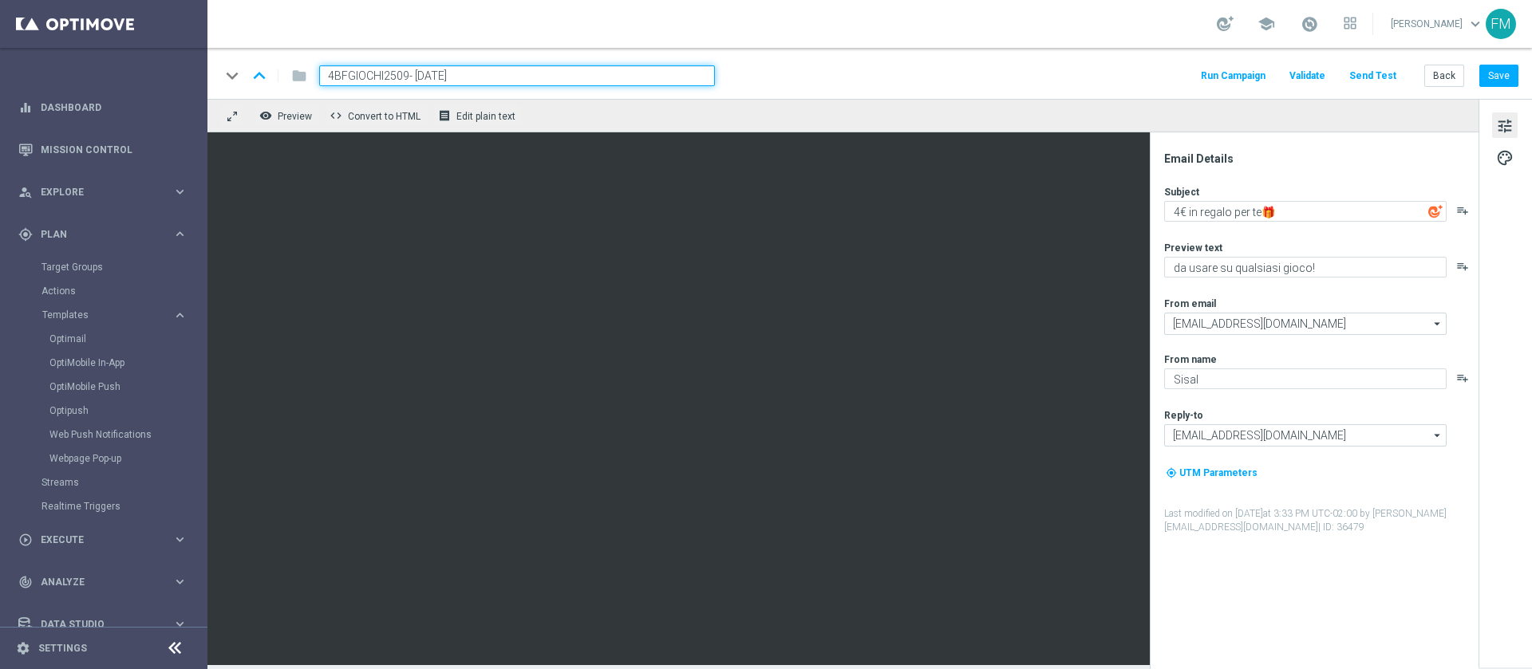
click at [286, 68] on div "keyboard_arrow_down keyboard_arrow_up folder 4BFGIOCHI2509- [DATE]" at bounding box center [467, 75] width 495 height 21
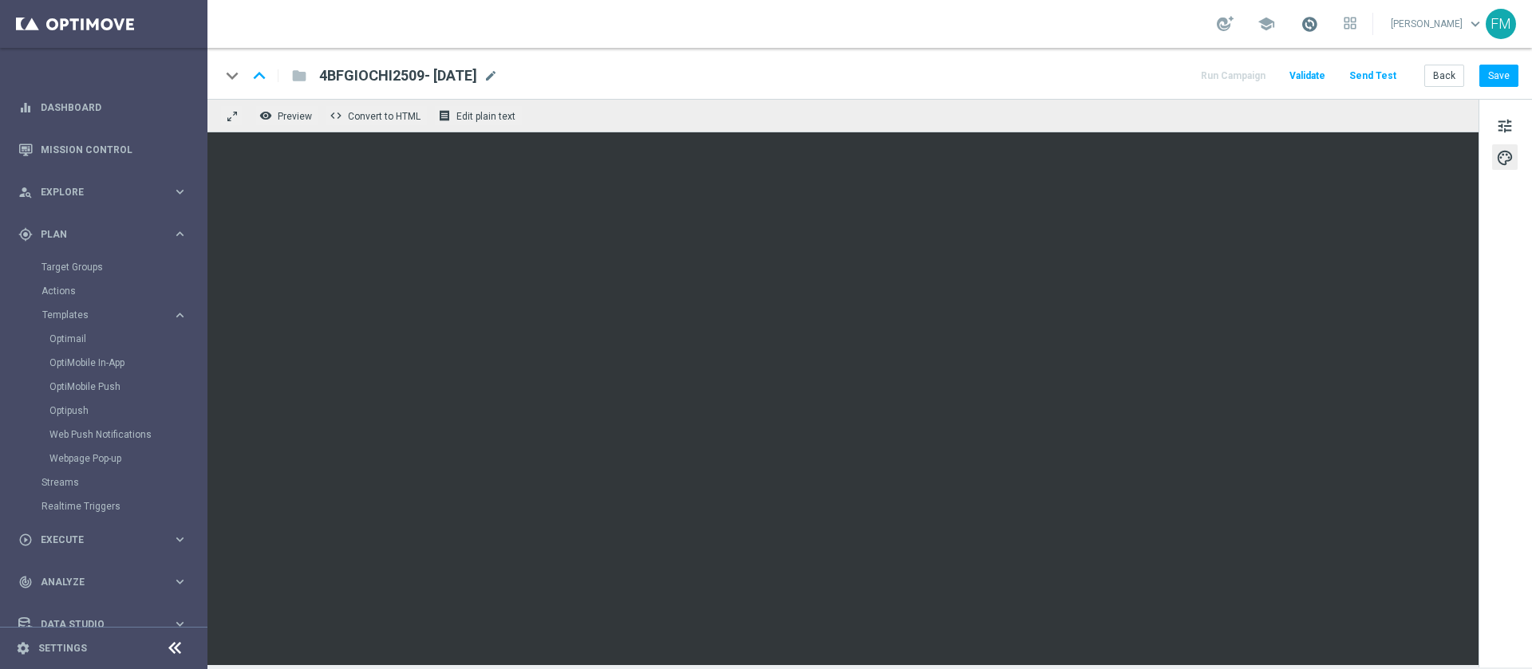
click at [1300, 24] on span at bounding box center [1309, 24] width 18 height 18
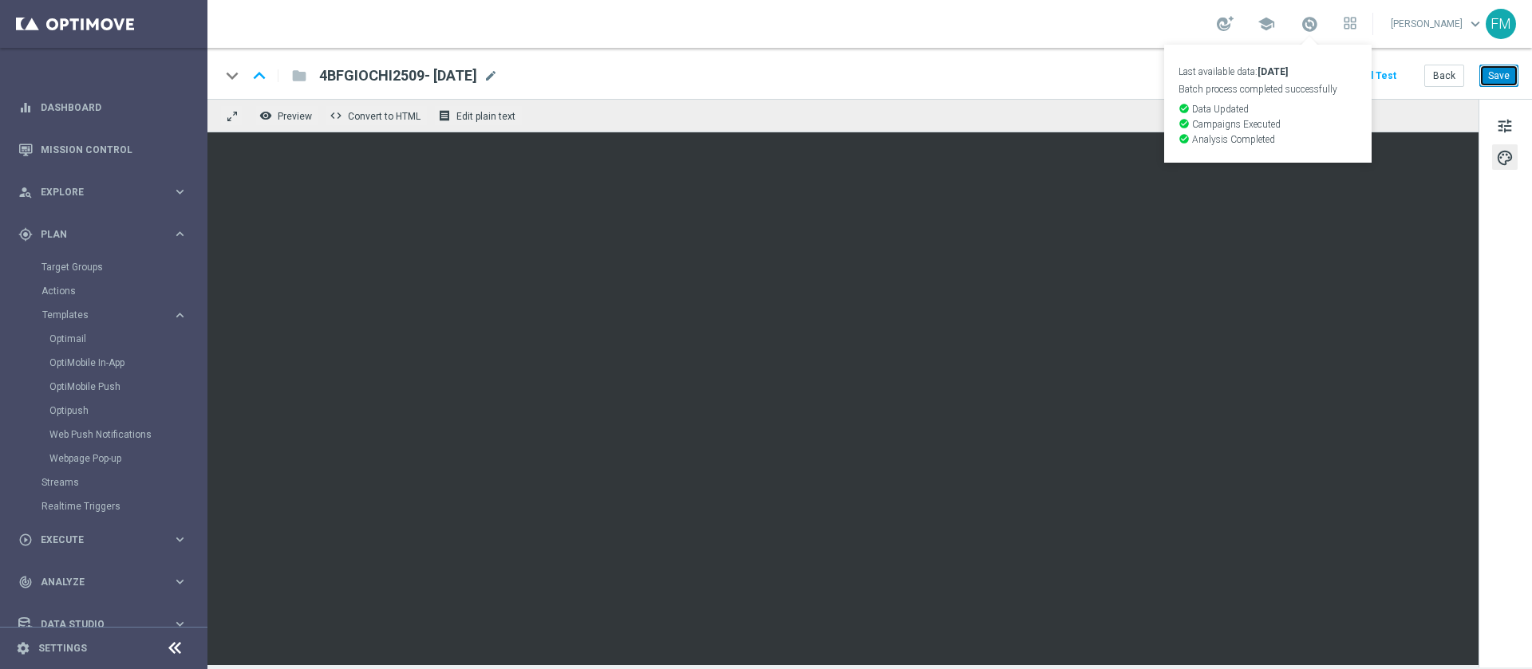
click at [1493, 67] on button "Save" at bounding box center [1498, 76] width 39 height 22
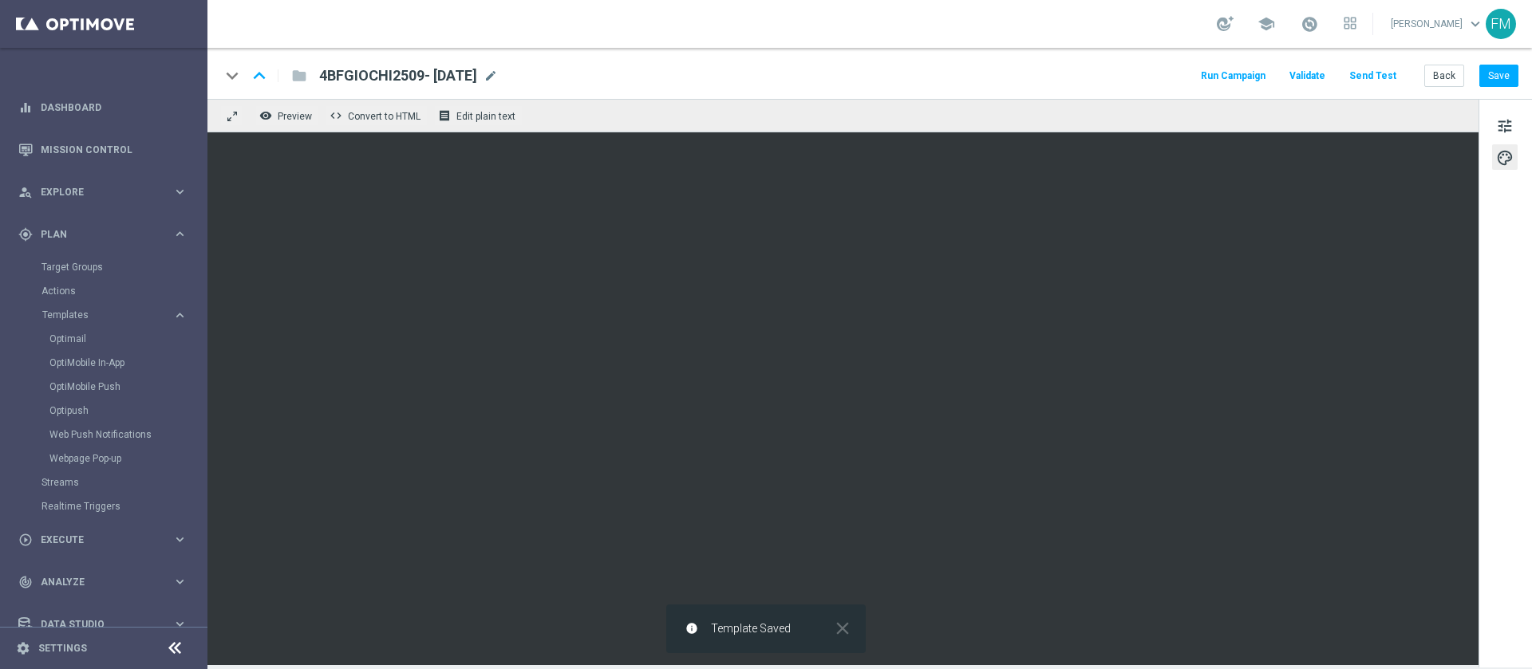
click at [1511, 59] on div "keyboard_arrow_down keyboard_arrow_up folder 4BFGIOCHI2509- [DATE] 4BFGIOCHI250…" at bounding box center [869, 73] width 1324 height 51
click at [1509, 73] on button "Save" at bounding box center [1498, 76] width 39 height 22
click at [1489, 76] on button "Save" at bounding box center [1498, 76] width 39 height 22
click at [1496, 75] on button "Save" at bounding box center [1498, 76] width 39 height 22
click at [1513, 75] on button "Save" at bounding box center [1498, 76] width 39 height 22
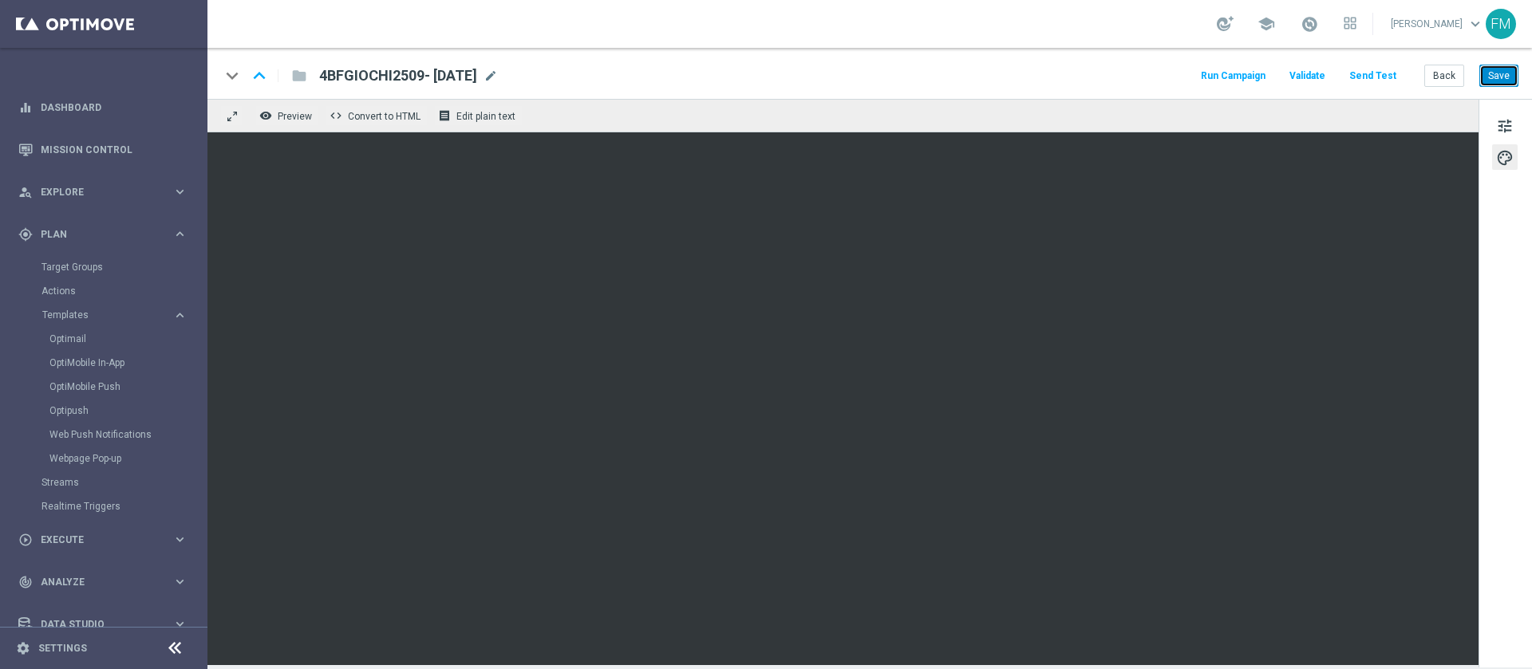
click at [1489, 67] on button "Save" at bounding box center [1498, 76] width 39 height 22
click at [1501, 82] on button "Save" at bounding box center [1498, 76] width 39 height 22
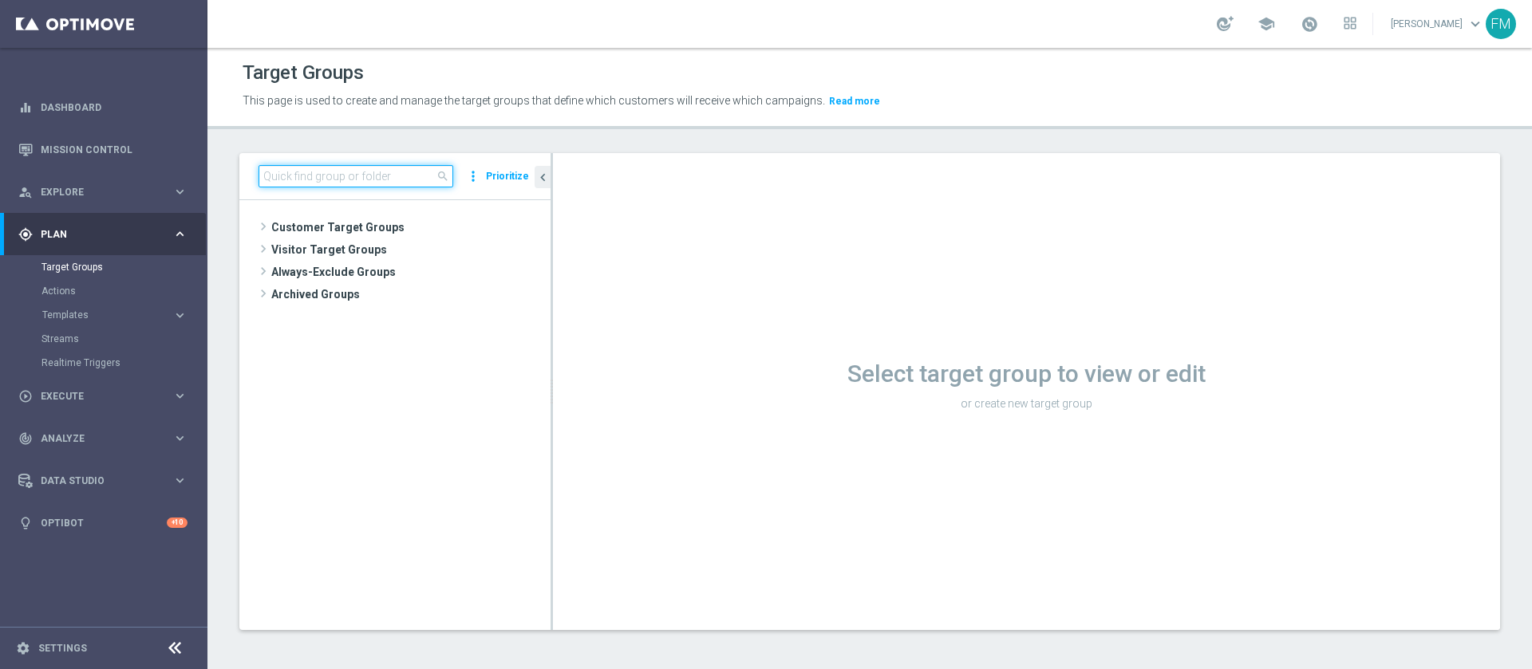
click at [411, 165] on input at bounding box center [355, 176] width 195 height 22
paste input "Giocanti Talent M-1 non Active mtd"
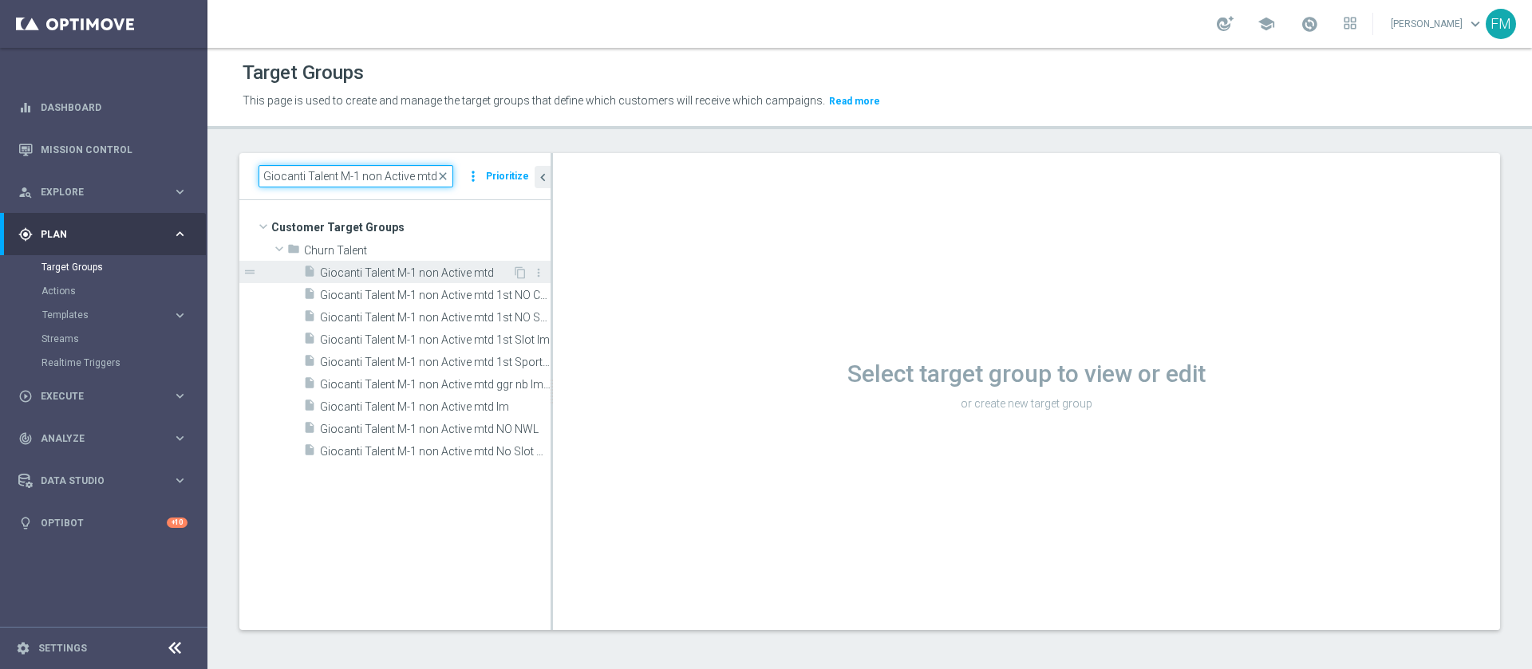
type input "Giocanti Talent M-1 non Active mtd"
click at [449, 271] on span "Giocanti Talent M-1 non Active mtd" at bounding box center [416, 273] width 192 height 14
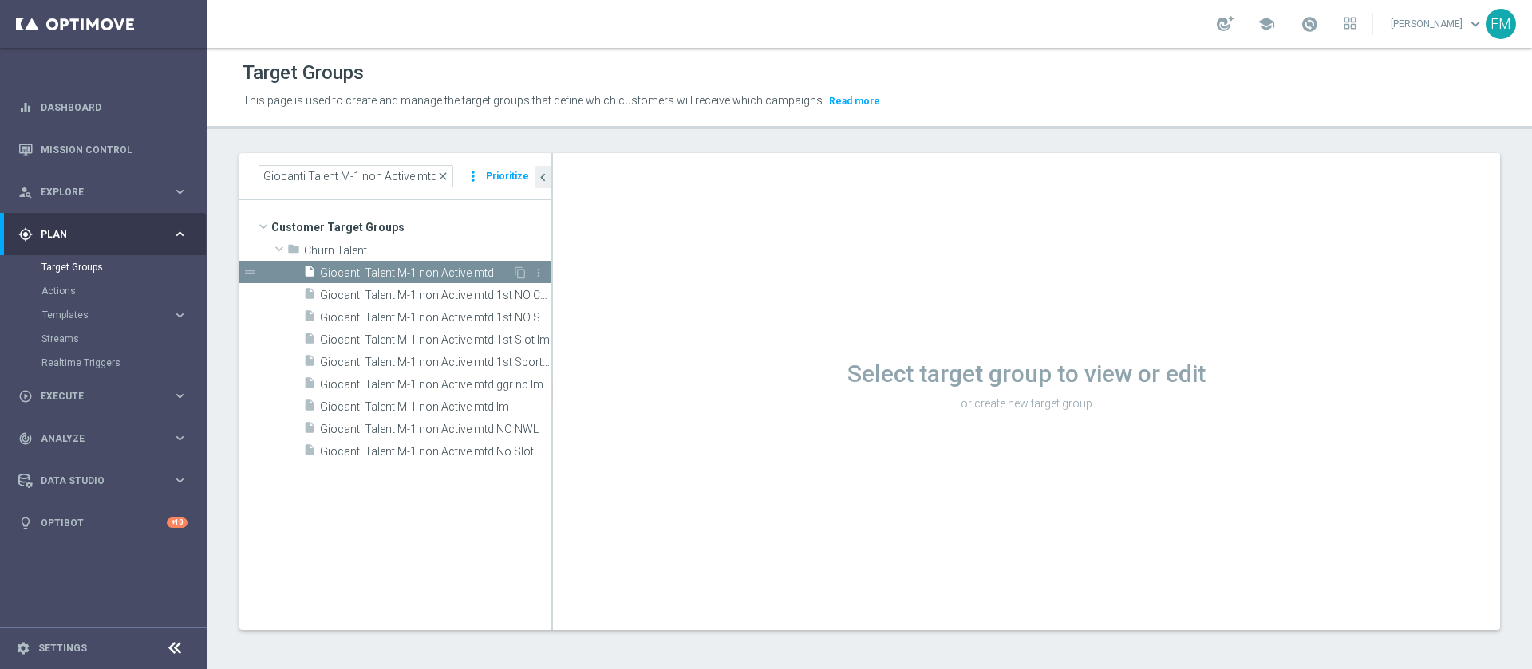
click at [413, 277] on span "Giocanti Talent M-1 non Active mtd" at bounding box center [416, 273] width 192 height 14
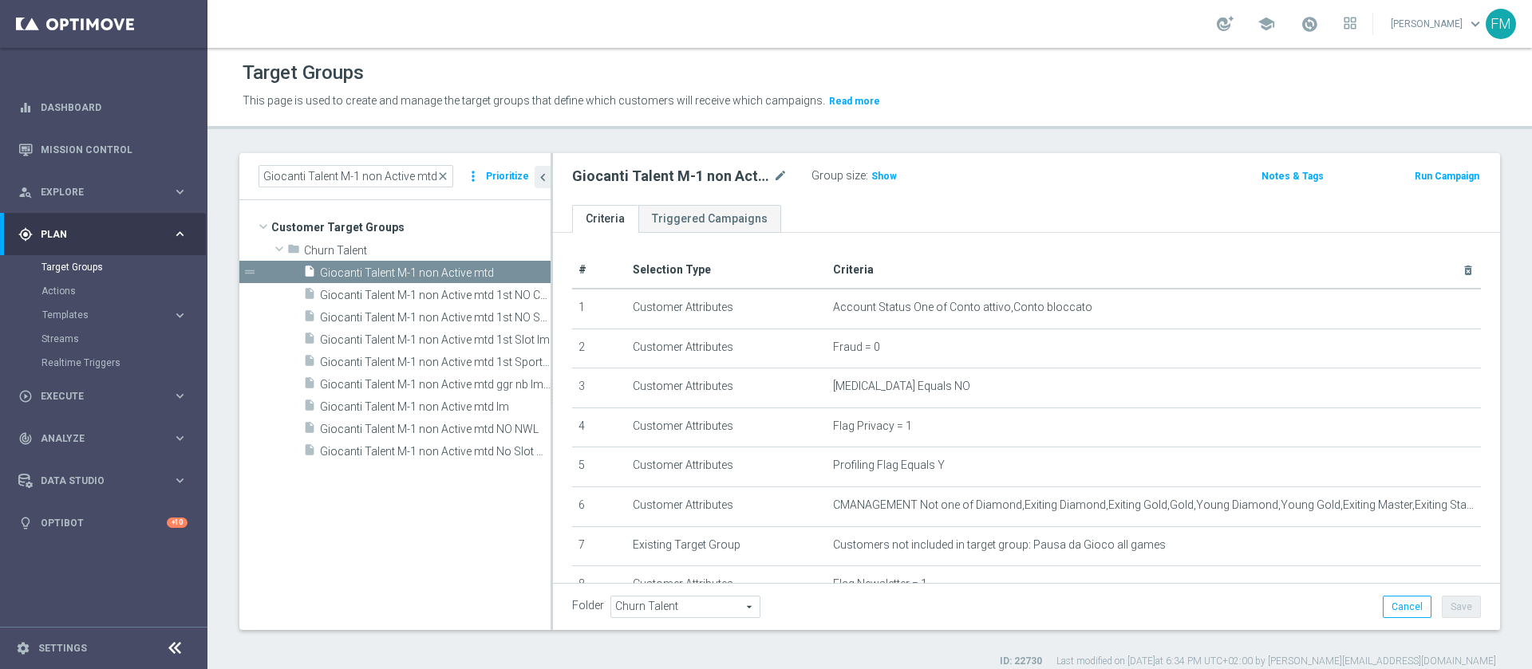
click at [1422, 174] on button "Run Campaign" at bounding box center [1447, 177] width 68 height 18
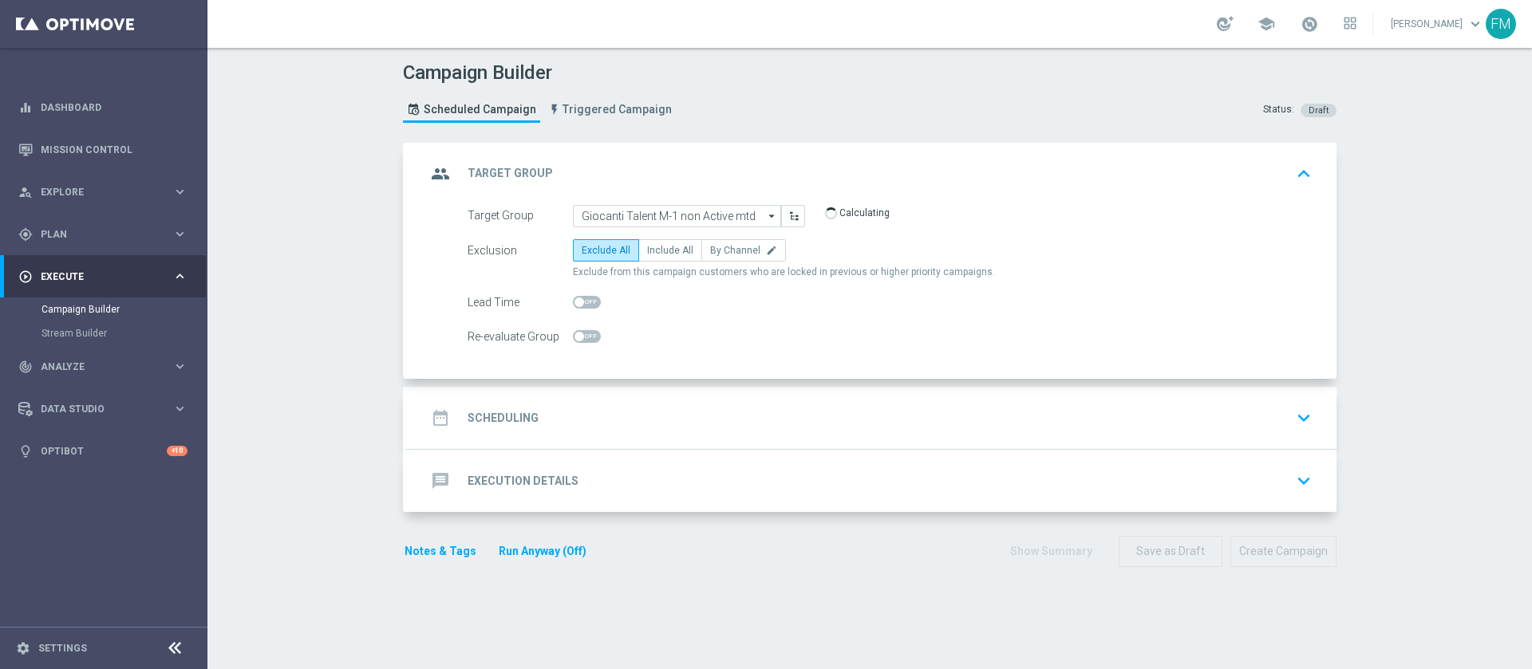
click at [807, 393] on div "date_range Scheduling keyboard_arrow_down" at bounding box center [871, 418] width 929 height 62
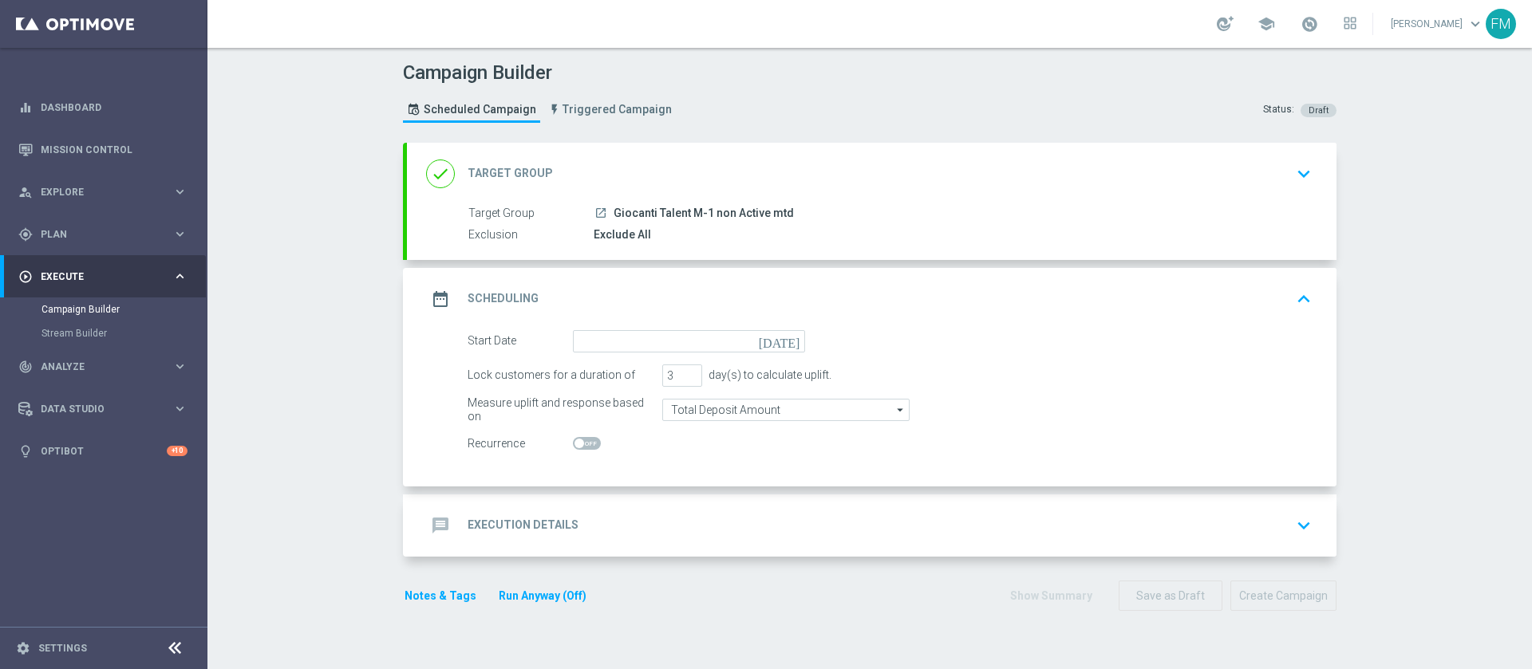
click at [778, 340] on icon "[DATE]" at bounding box center [782, 339] width 47 height 18
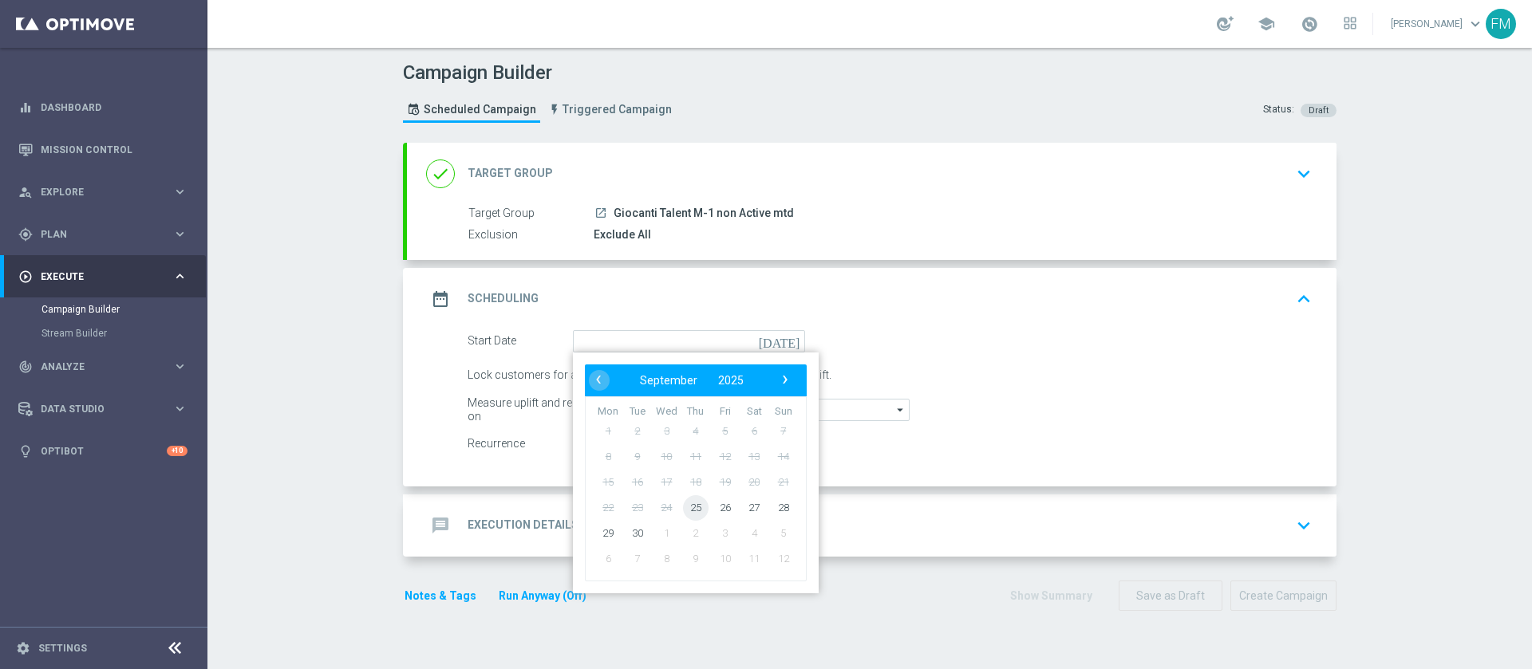
click at [683, 503] on span "25" at bounding box center [696, 508] width 26 height 26
type input "25 Sep 2025"
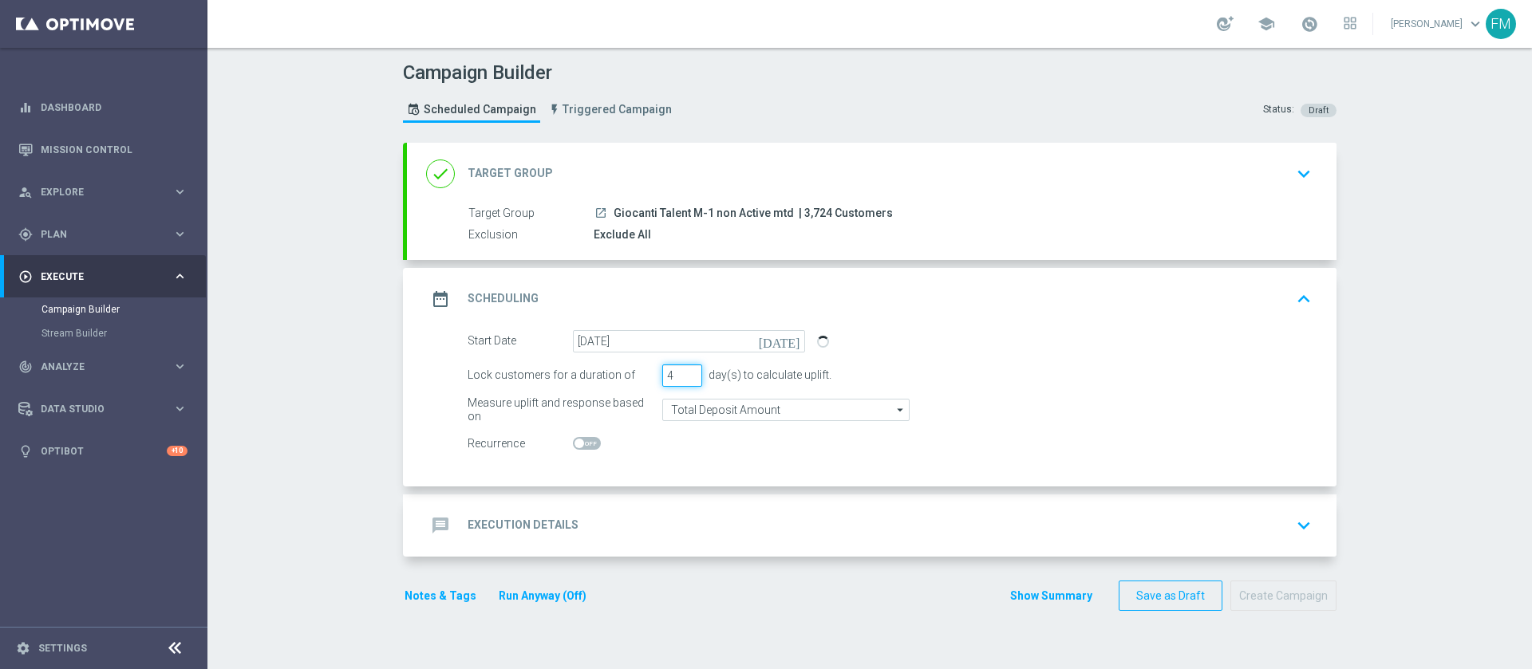
type input "4"
click at [683, 373] on input "4" at bounding box center [682, 376] width 40 height 22
click at [818, 416] on input "Total Deposit Amount" at bounding box center [785, 410] width 247 height 22
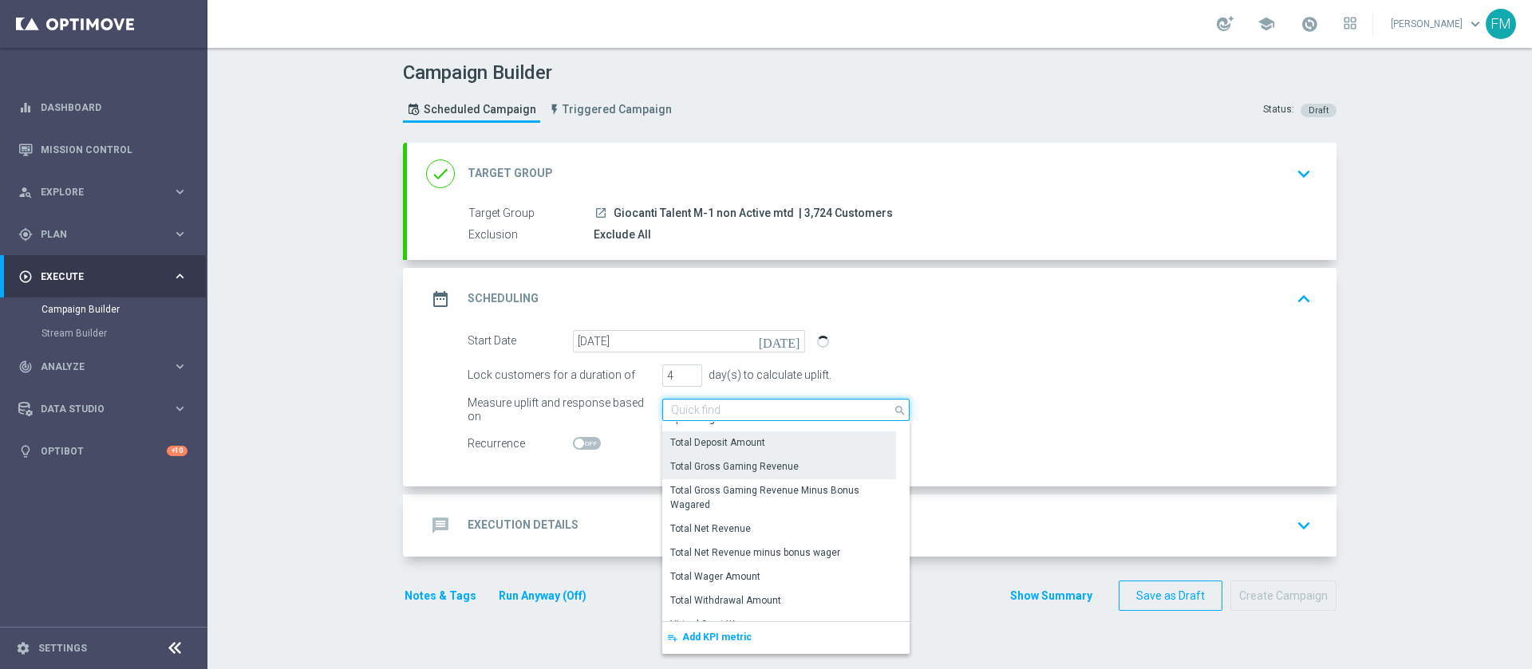
scroll to position [254, 0]
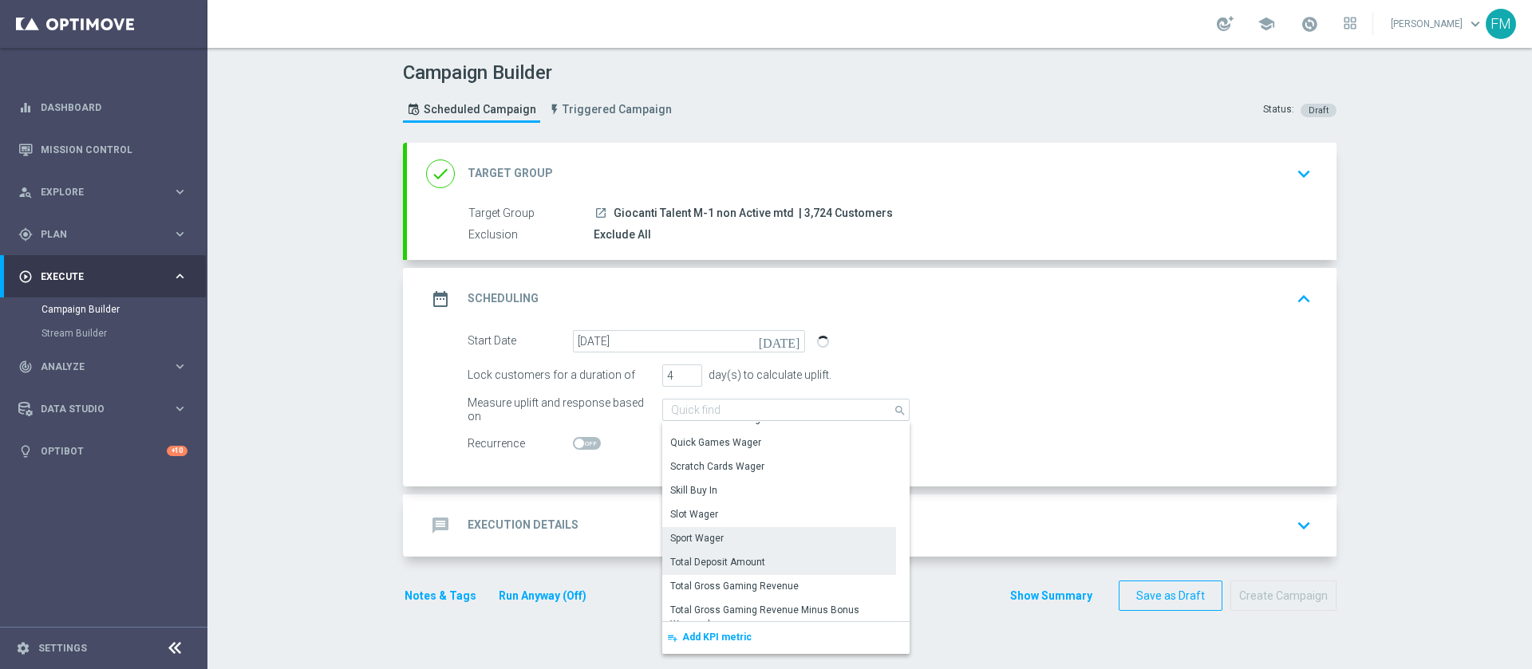
click at [779, 546] on div "Sport Wager" at bounding box center [779, 538] width 234 height 22
type input "Sport Wager"
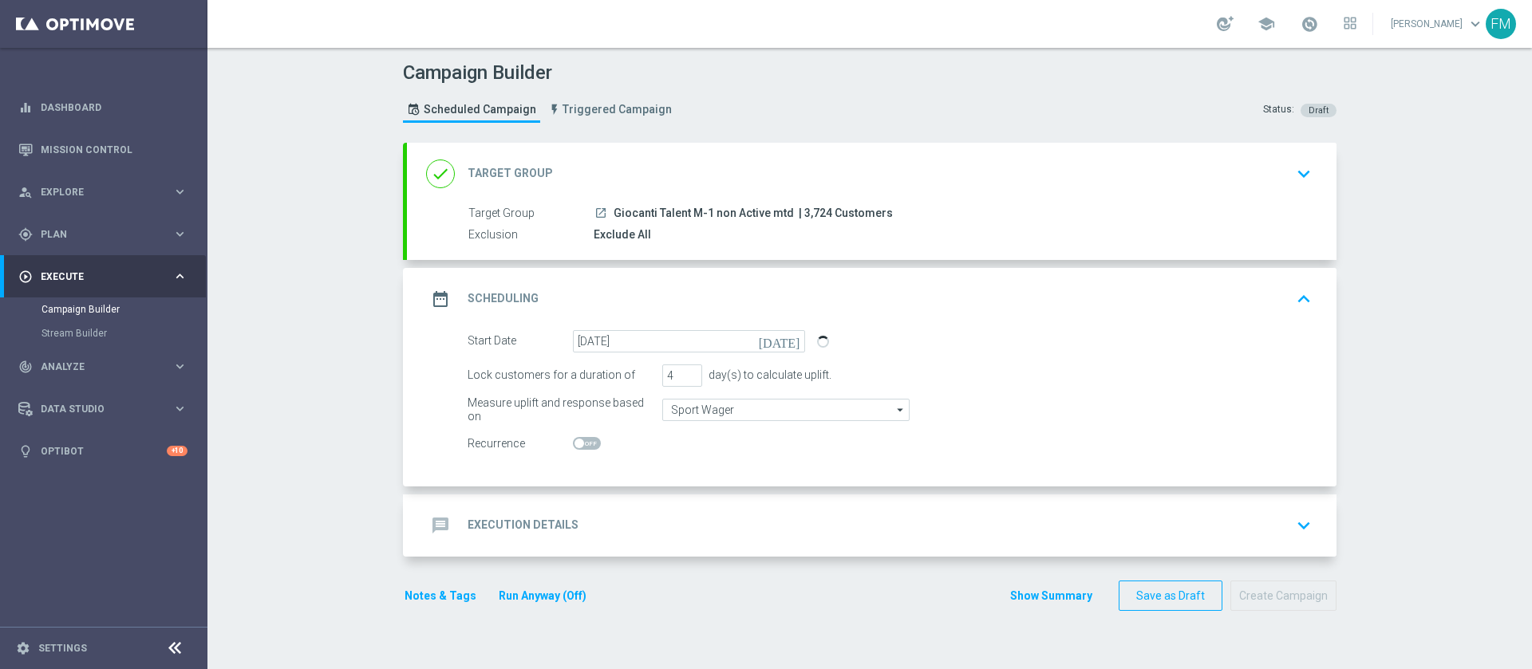
click at [1075, 512] on div "message Execution Details keyboard_arrow_down" at bounding box center [871, 526] width 891 height 30
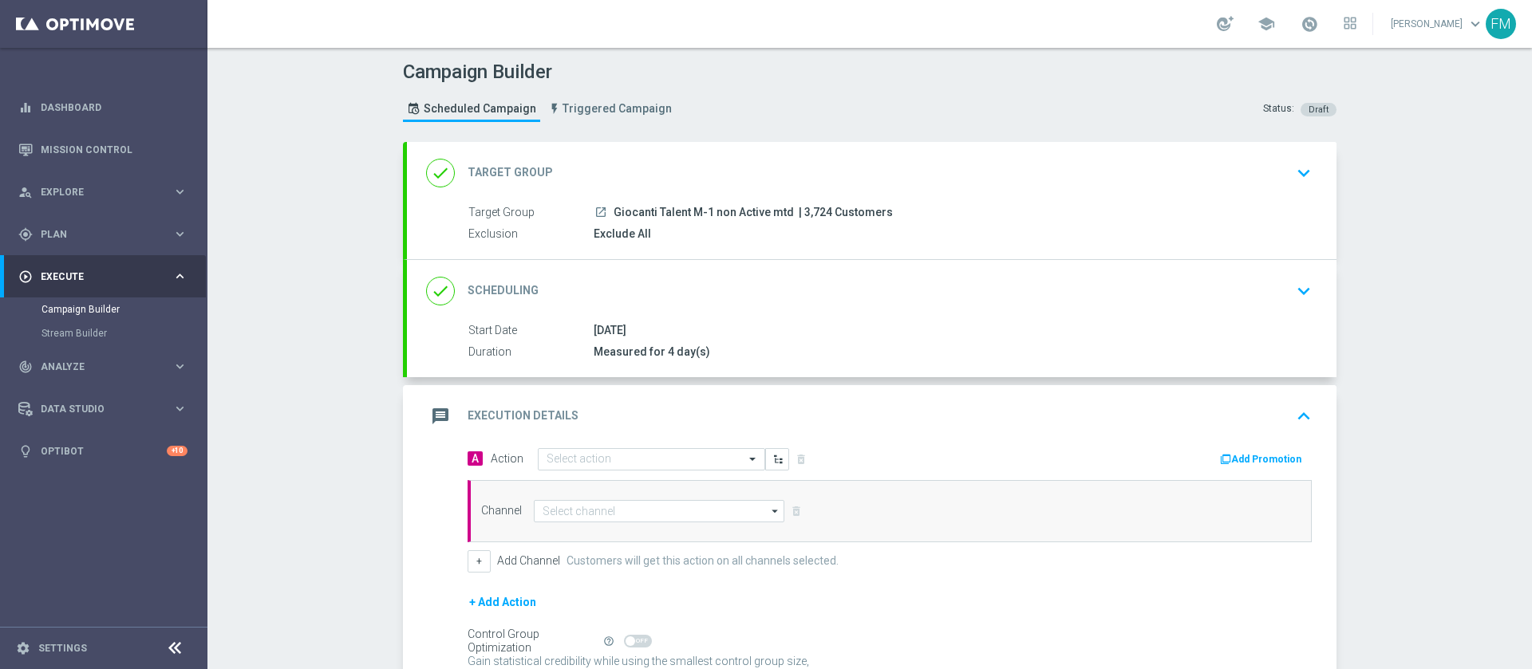
scroll to position [0, 0]
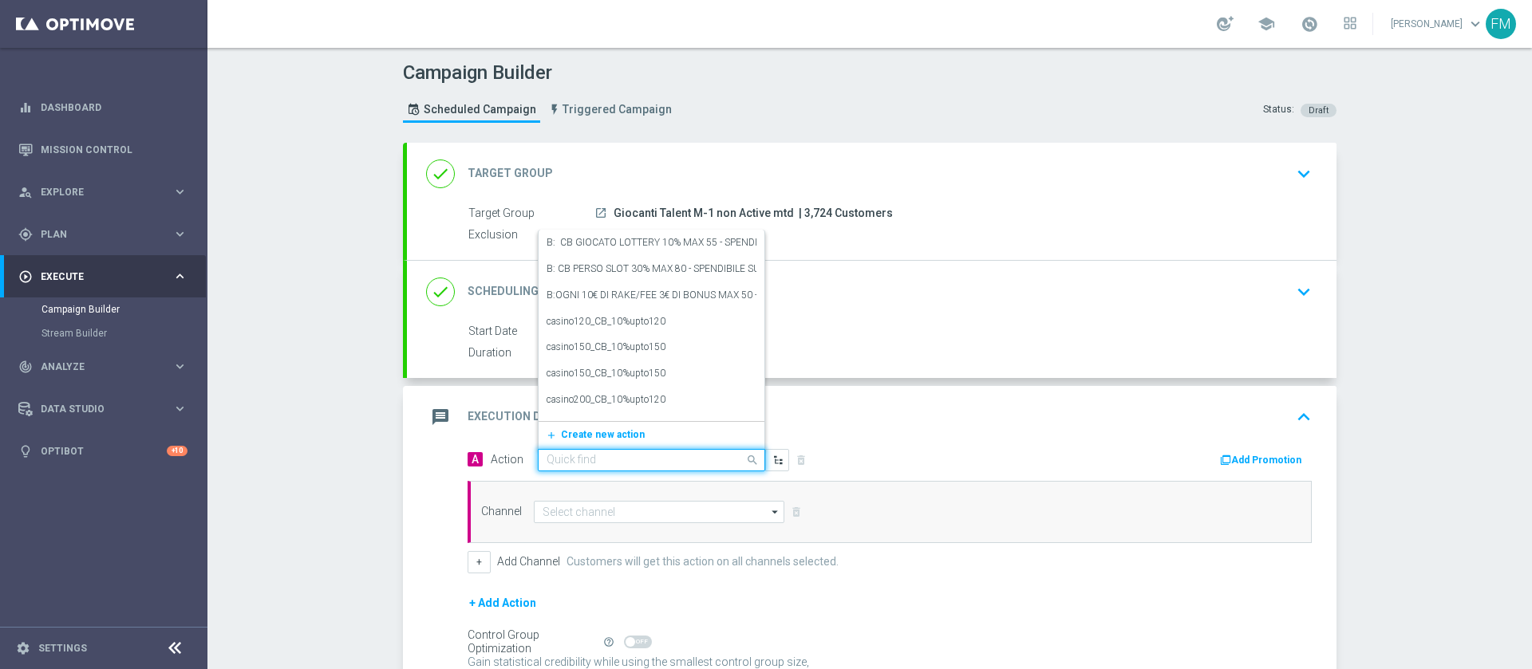
click at [629, 454] on input "text" at bounding box center [635, 461] width 178 height 14
paste input "BF 4€ TUTTI I GIOCHI Qel2"
type input "BF 4€ TUTTI I GIOCHI Qel2"
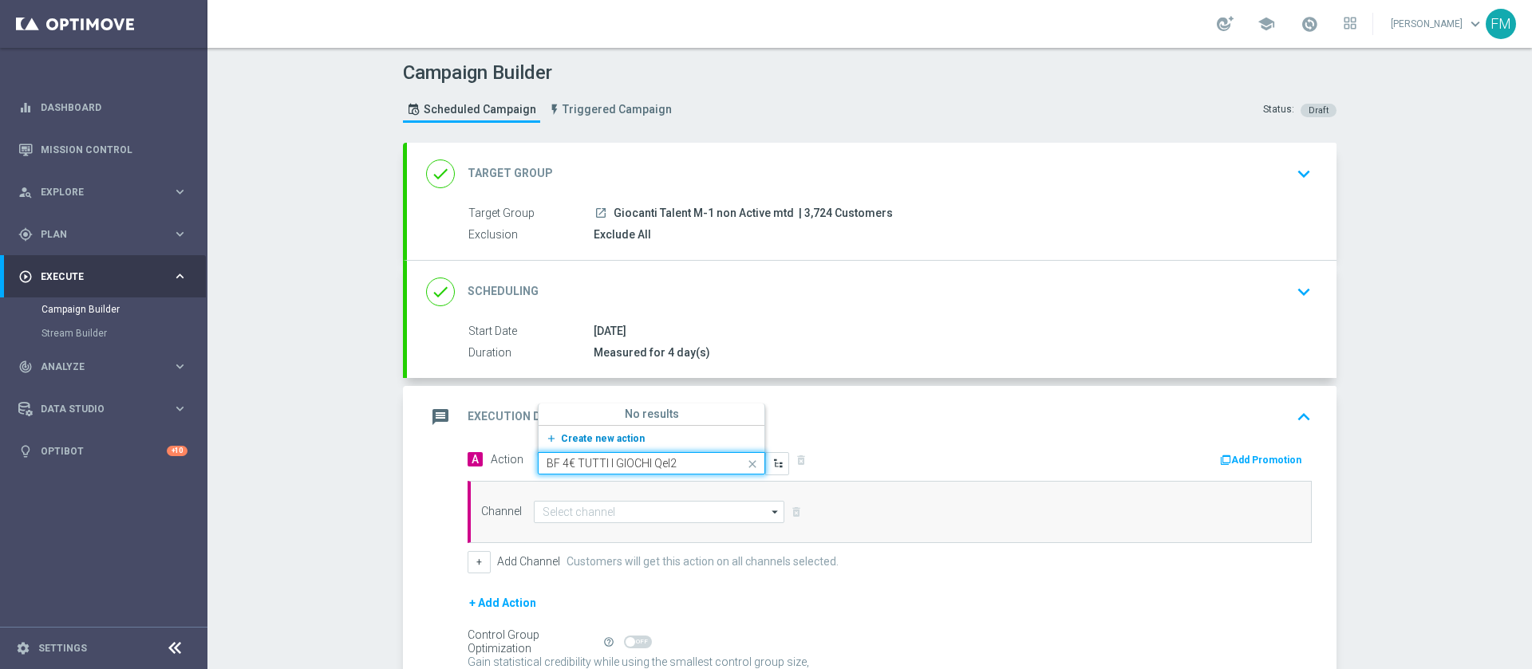
click at [629, 440] on button "add_new Create new action" at bounding box center [648, 439] width 220 height 18
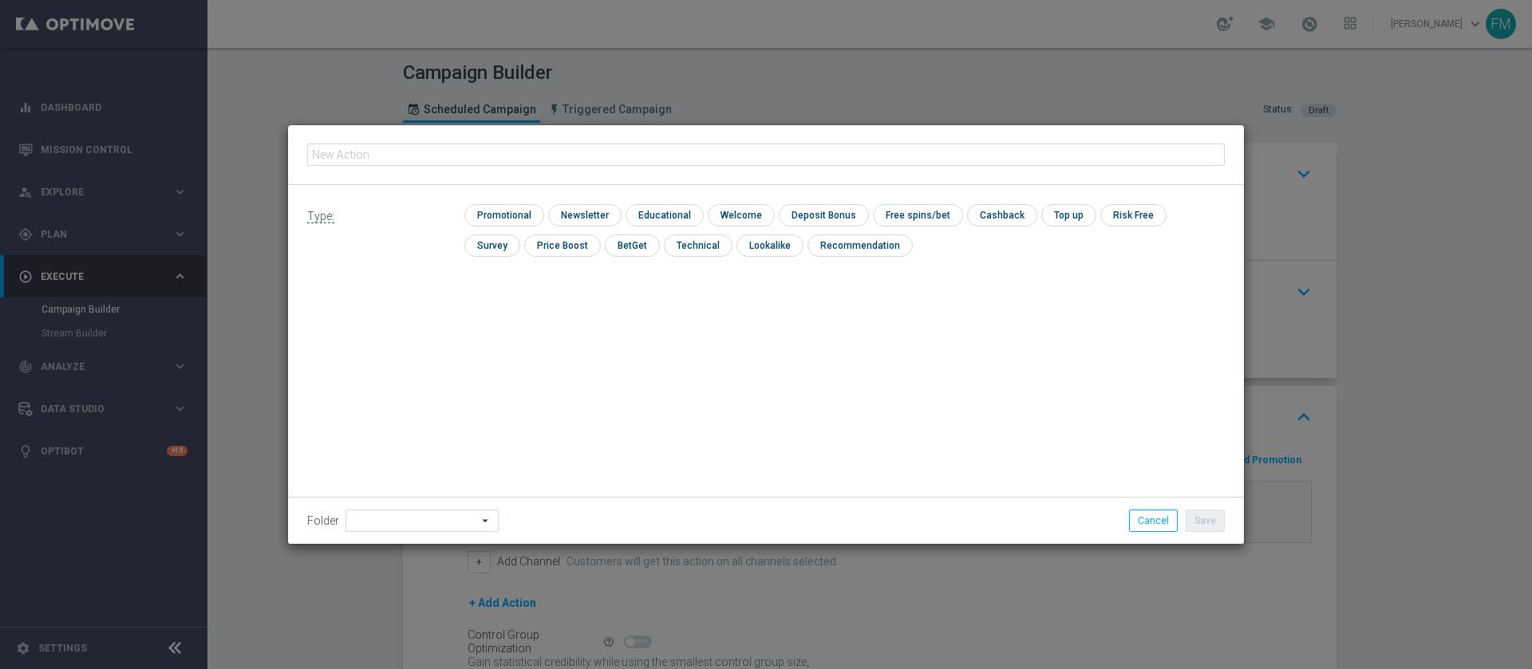
type input "BF 4€ TUTTI I GIOCHI Qel2"
click at [526, 207] on input "checkbox" at bounding box center [502, 215] width 76 height 22
checkbox input "true"
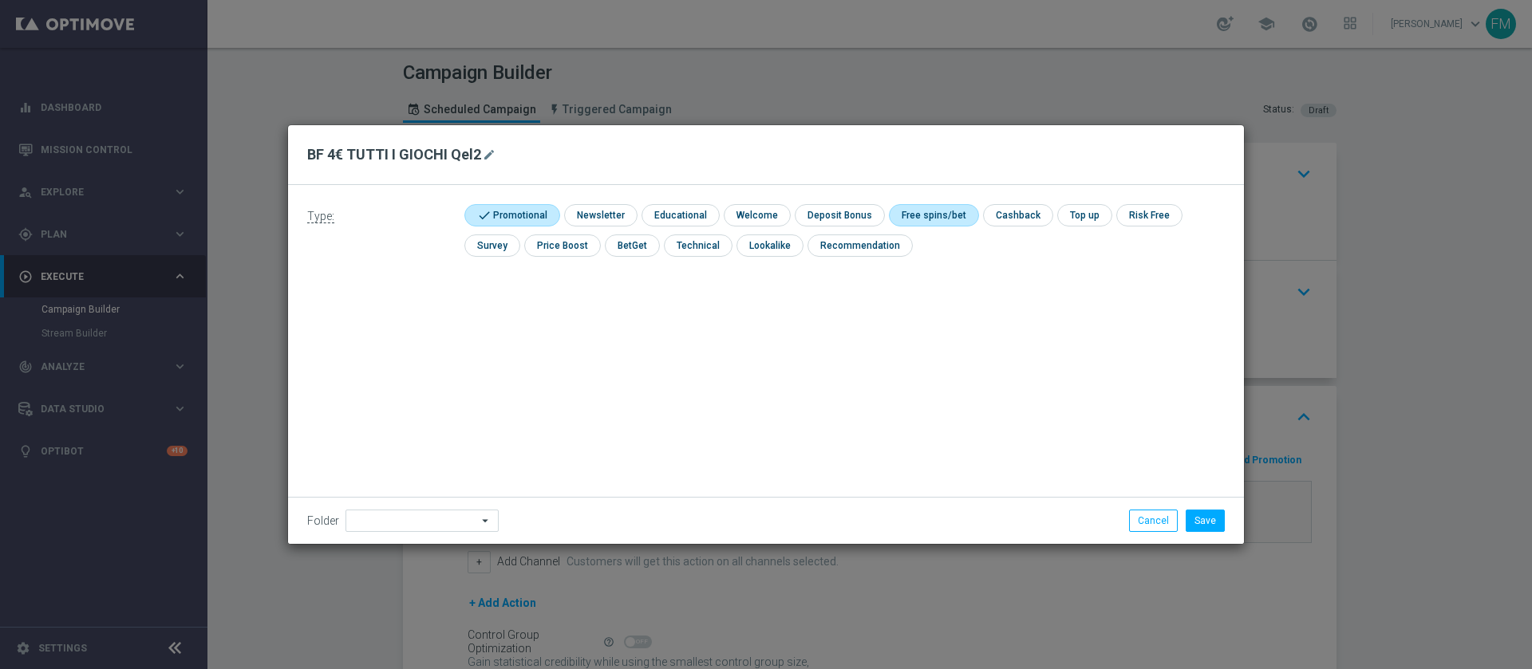
click at [936, 218] on input "checkbox" at bounding box center [931, 215] width 85 height 22
checkbox input "true"
click at [1202, 526] on button "Save" at bounding box center [1204, 521] width 39 height 22
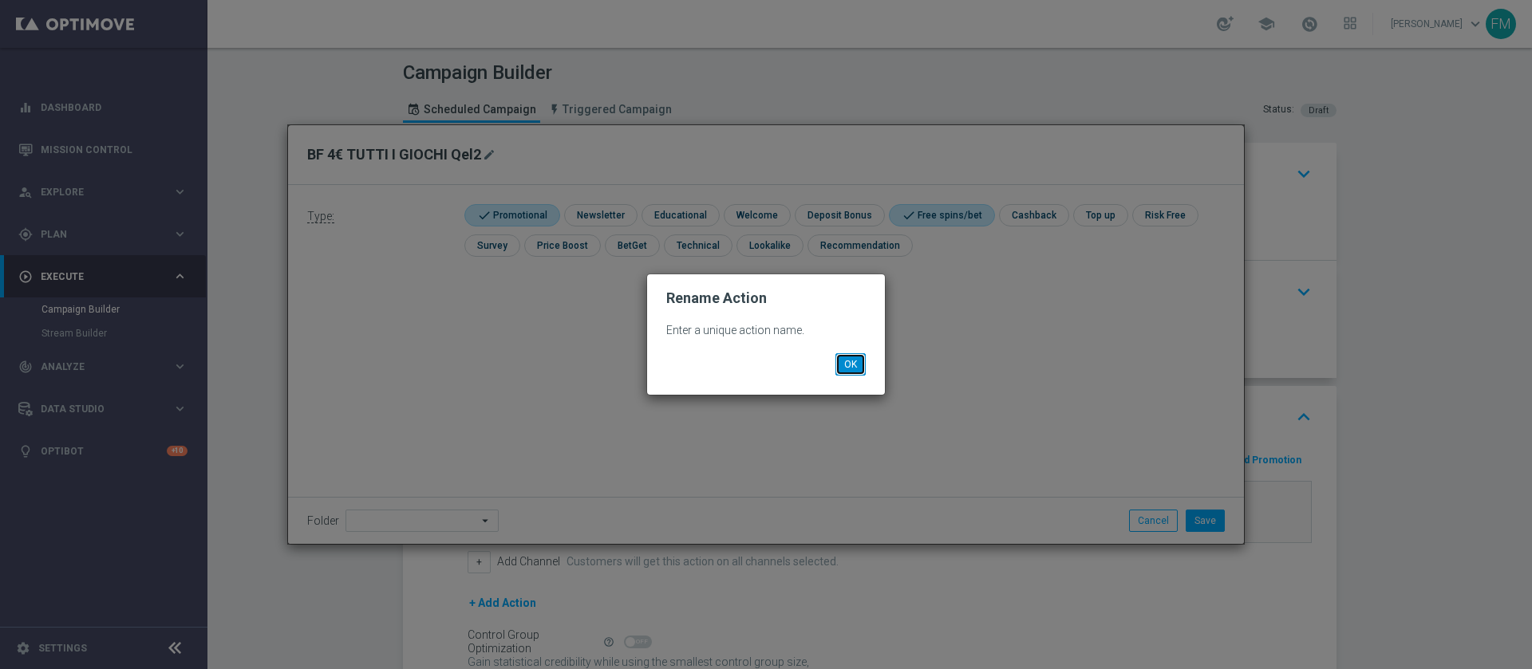
click at [858, 371] on button "OK" at bounding box center [850, 364] width 30 height 22
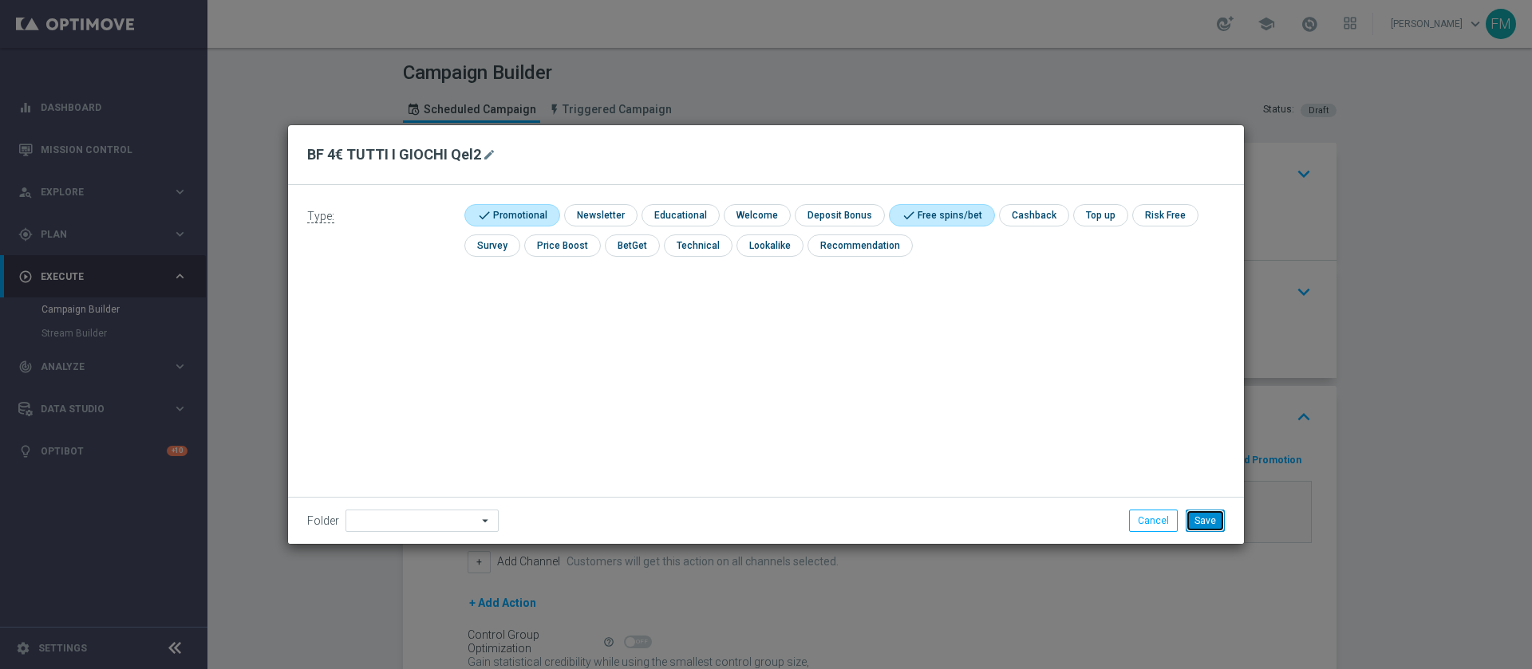
click at [1204, 521] on button "Save" at bounding box center [1204, 521] width 39 height 22
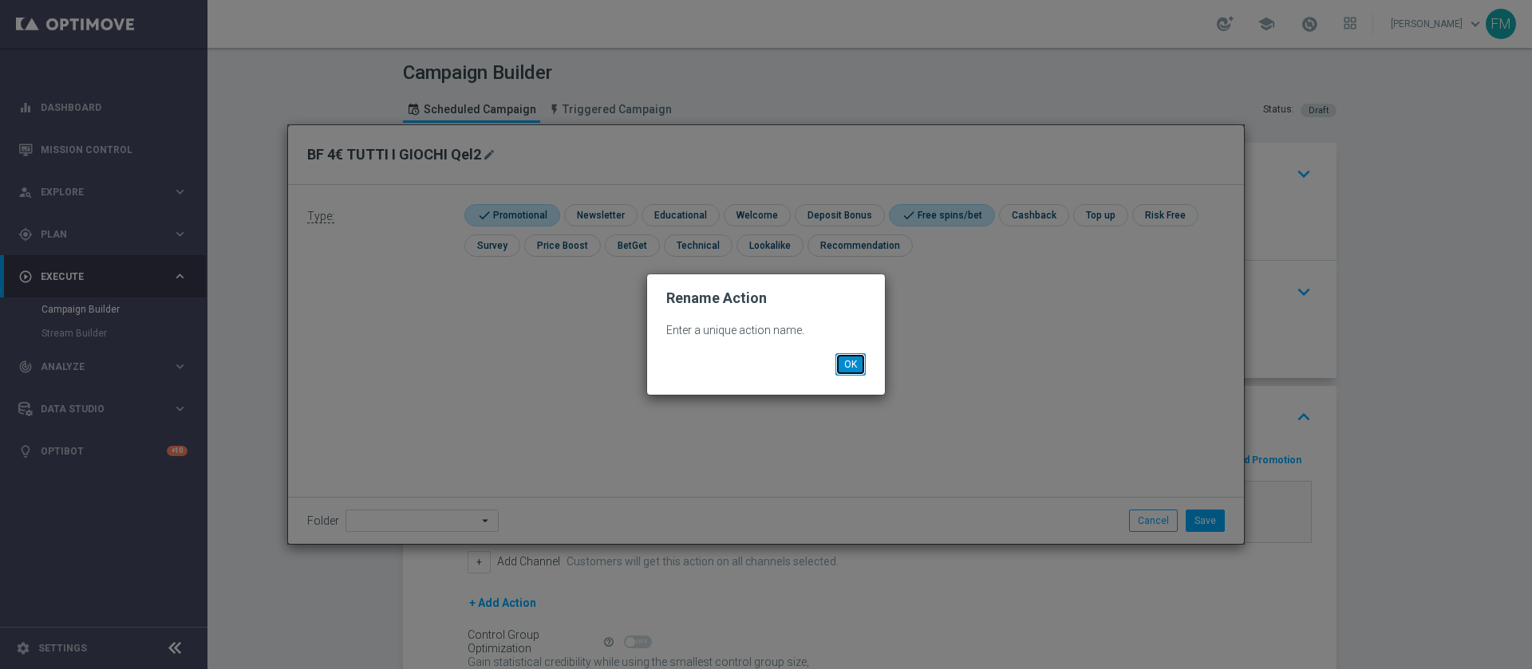
click at [854, 367] on button "OK" at bounding box center [850, 364] width 30 height 22
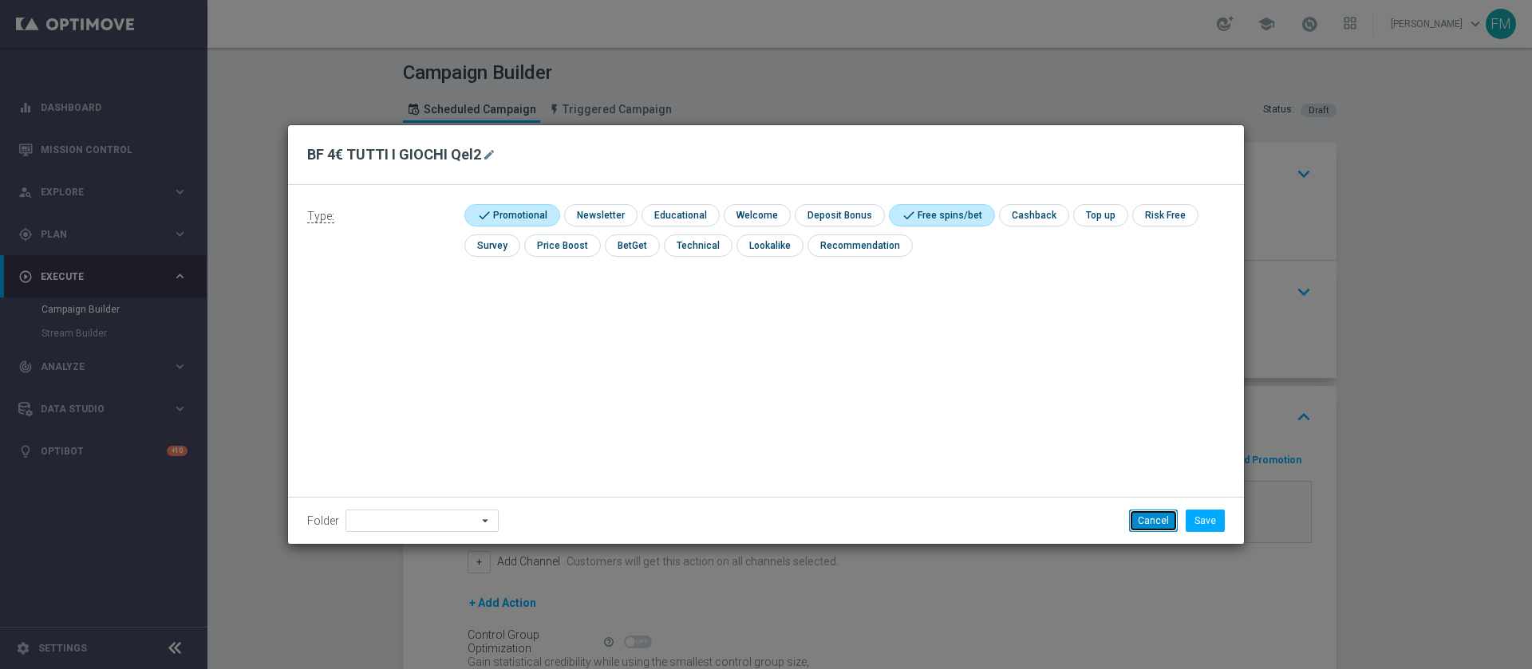
click at [1151, 519] on button "Cancel" at bounding box center [1153, 521] width 49 height 22
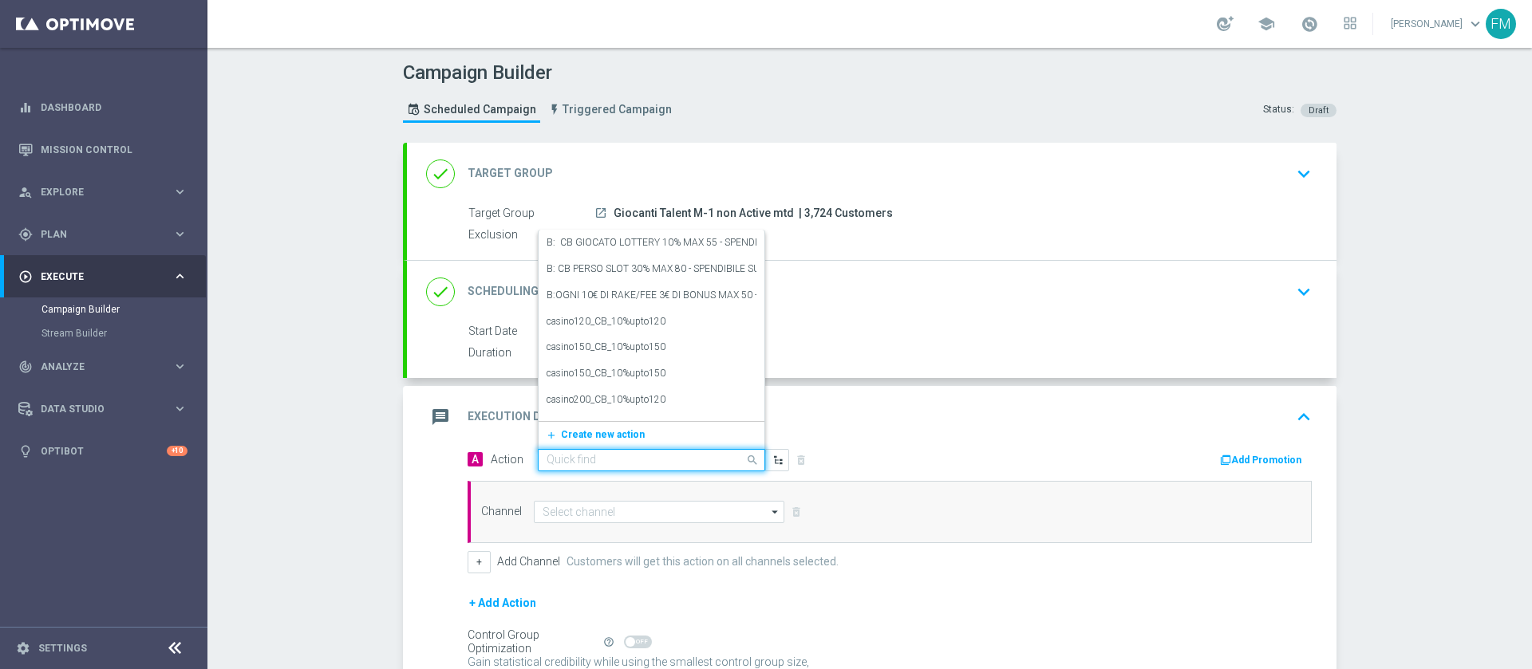
click at [716, 454] on div at bounding box center [651, 461] width 226 height 14
paste input "BF 4€ TUTTI I GIOCHI Qel2"
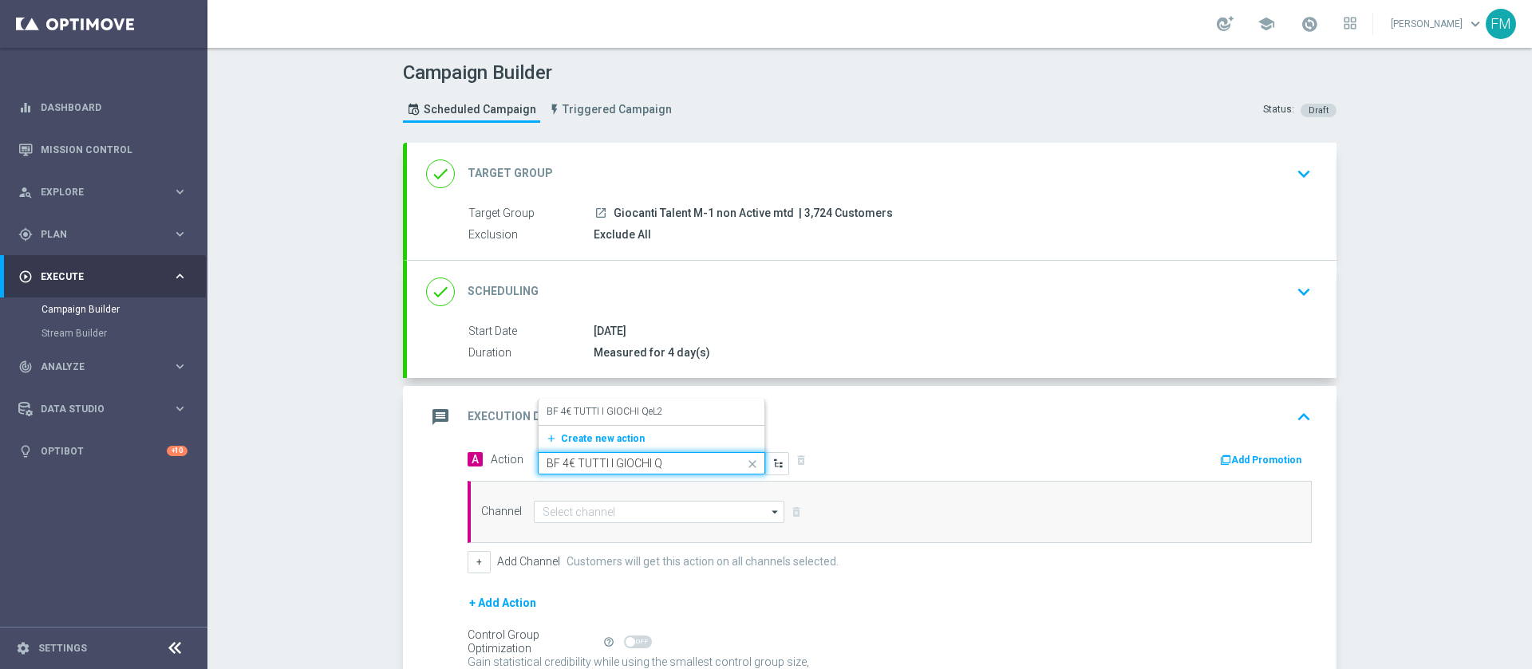
type input "BF 4€ TUTTI I GIOCHI"
click at [700, 431] on button "add_new Create new action" at bounding box center [648, 439] width 220 height 18
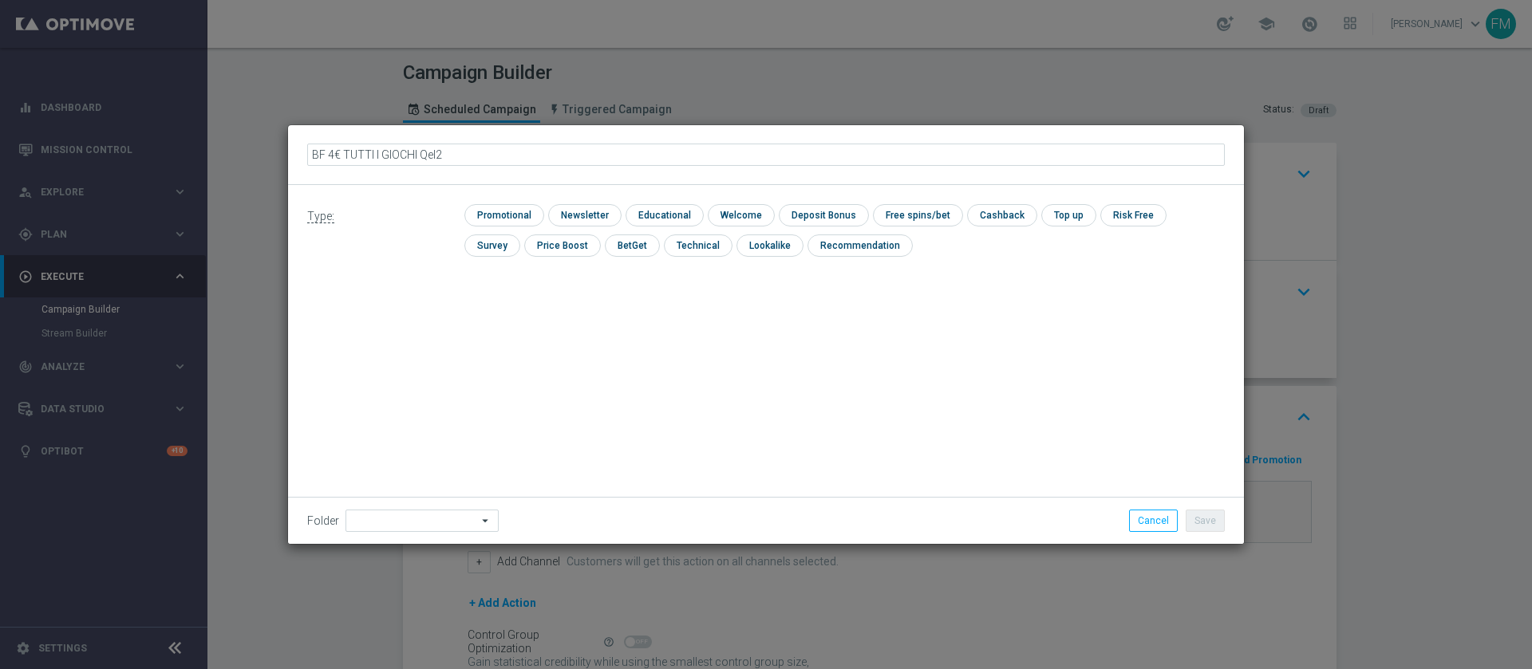
drag, startPoint x: 547, startPoint y: 157, endPoint x: 416, endPoint y: 160, distance: 130.9
click at [416, 160] on input "BF 4€ TUTTI I GIOCHI Qel2" at bounding box center [765, 155] width 917 height 22
type input "BF 4€ TUTTI I GIOCHI"
click at [533, 388] on div "Type: check Promotional check Newsletter check Educational check Welcome check …" at bounding box center [766, 364] width 956 height 359
click at [519, 210] on input "checkbox" at bounding box center [502, 215] width 76 height 22
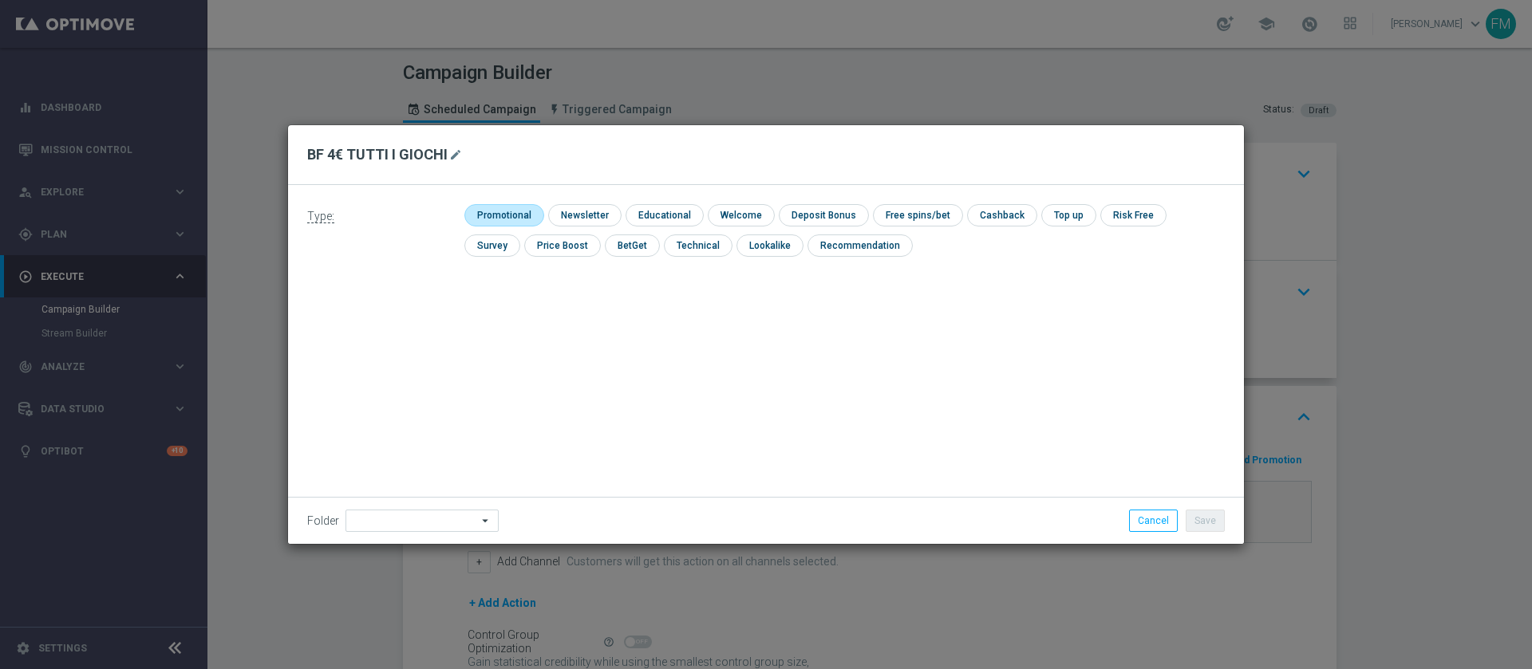
checkbox input "true"
click at [927, 215] on input "checkbox" at bounding box center [931, 215] width 85 height 22
checkbox input "true"
click at [1213, 512] on button "Save" at bounding box center [1204, 521] width 39 height 22
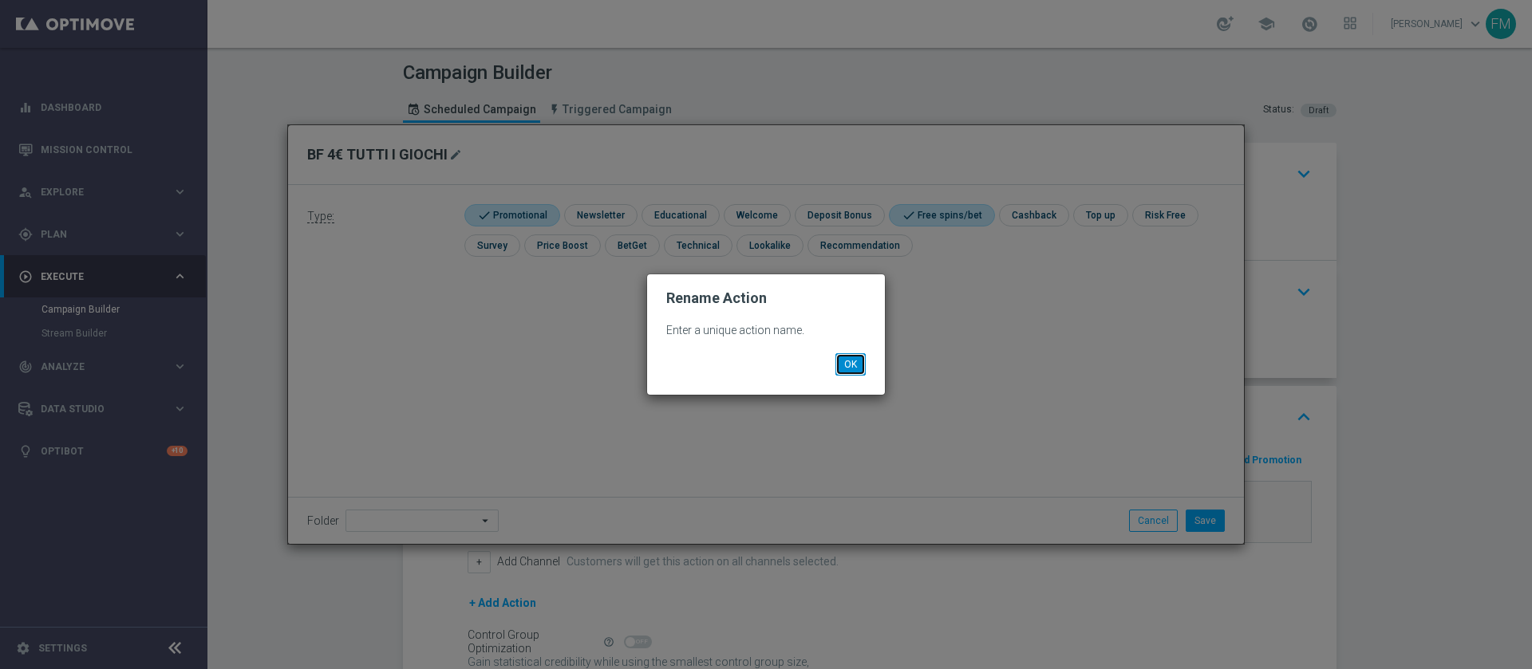
click at [841, 363] on button "OK" at bounding box center [850, 364] width 30 height 22
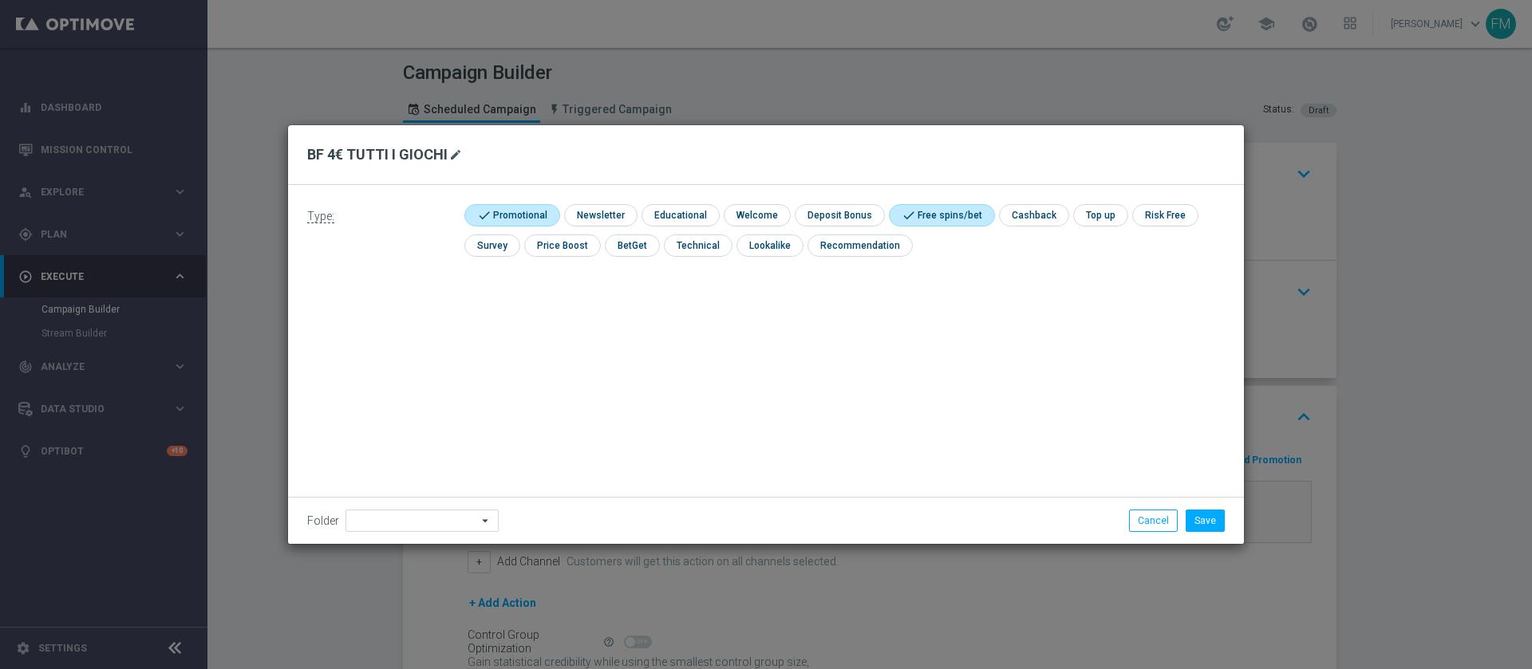
click at [453, 154] on icon "mode_edit" at bounding box center [455, 154] width 13 height 13
click at [453, 154] on input "BF 4€ TUTTI I GIOCHI" at bounding box center [765, 155] width 917 height 22
type input "BF 4€ TUTTI I GIOCHI"
click at [1211, 518] on button "Save" at bounding box center [1204, 521] width 39 height 22
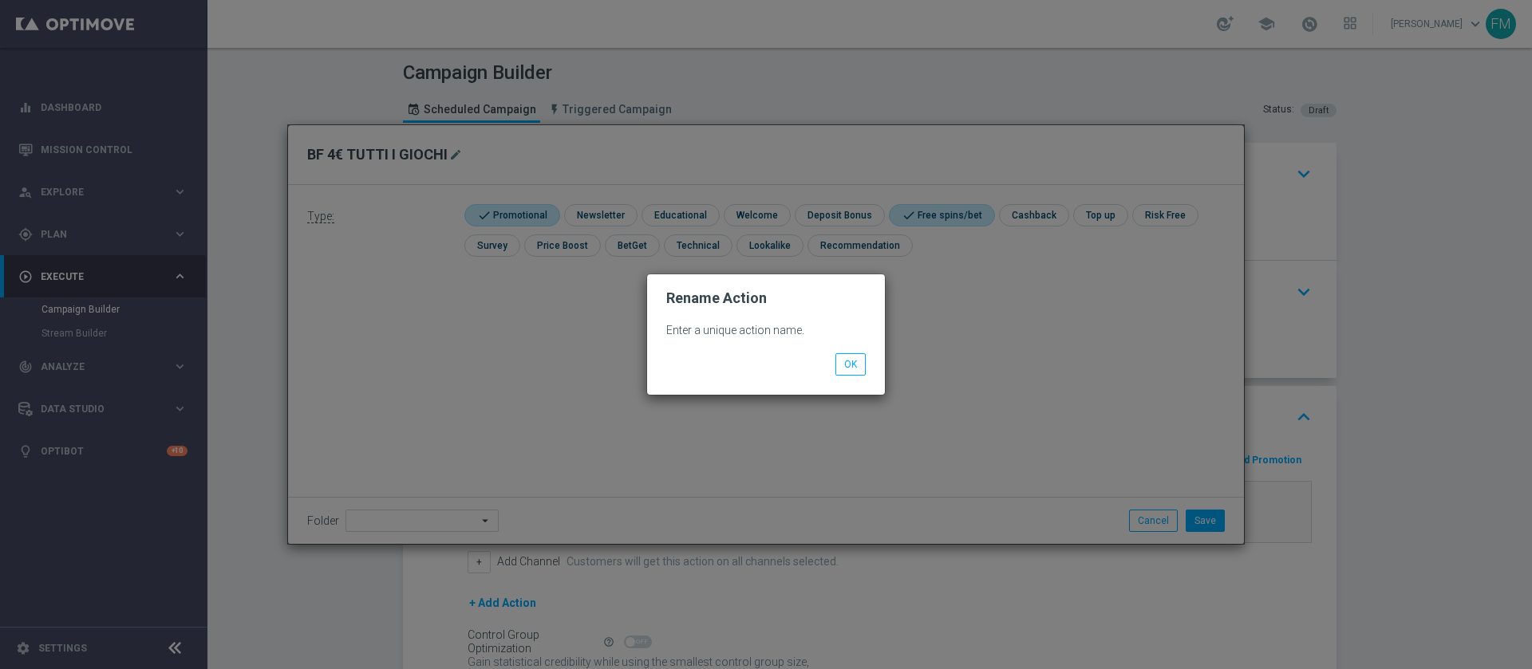
click at [866, 361] on li "OK" at bounding box center [850, 364] width 38 height 22
click at [838, 361] on button "OK" at bounding box center [850, 364] width 30 height 22
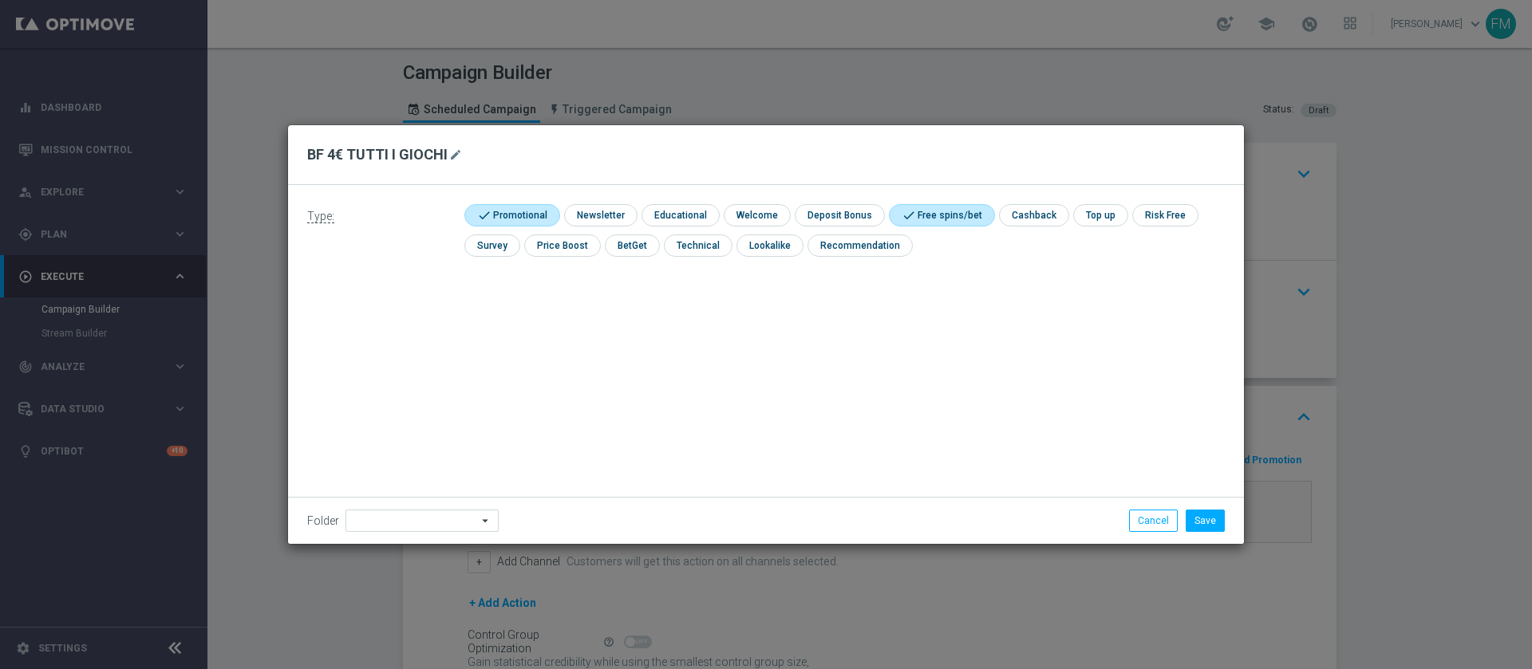
click at [452, 148] on icon "mode_edit" at bounding box center [455, 154] width 13 height 13
drag, startPoint x: 451, startPoint y: 155, endPoint x: 308, endPoint y: 151, distance: 142.9
click at [308, 151] on input "BF 4€ TUTTI I GIOCHI" at bounding box center [765, 155] width 917 height 22
click at [1147, 510] on button "Cancel" at bounding box center [1153, 521] width 49 height 22
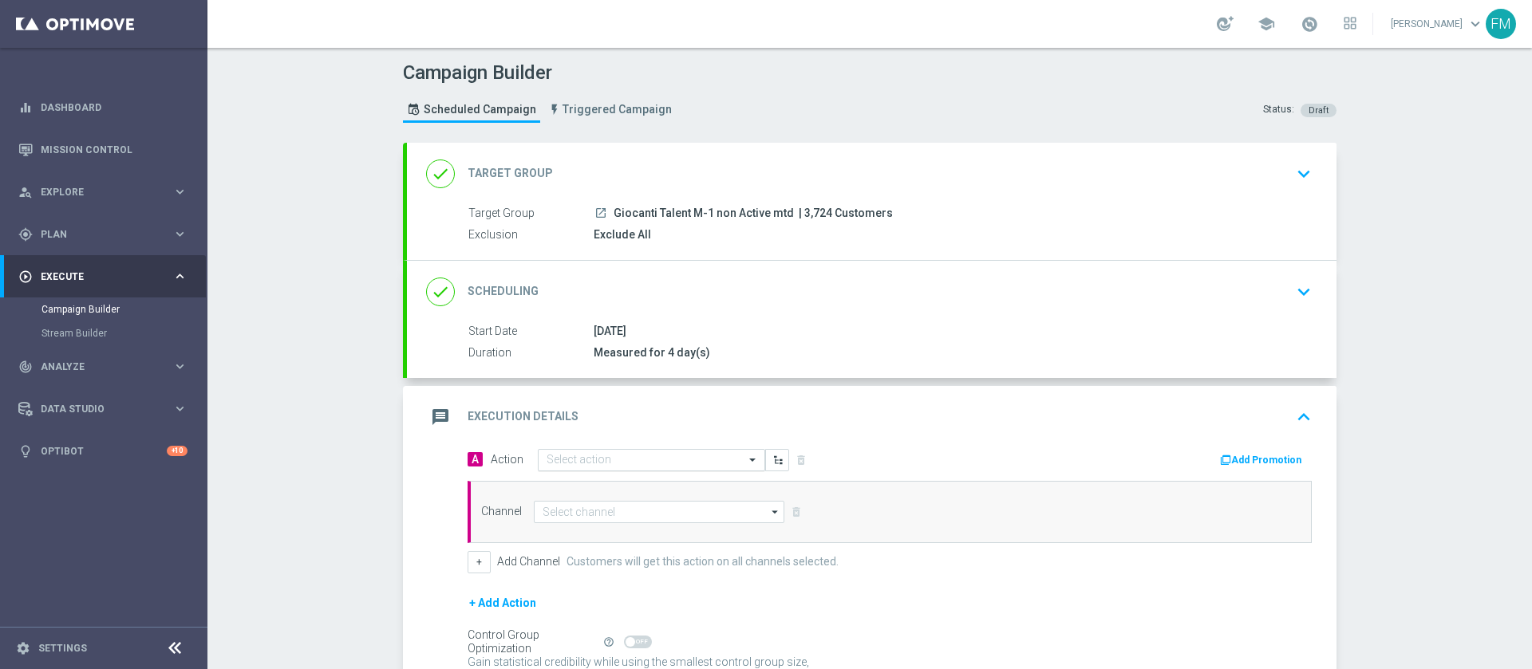
click at [566, 451] on div "Select action" at bounding box center [651, 460] width 227 height 22
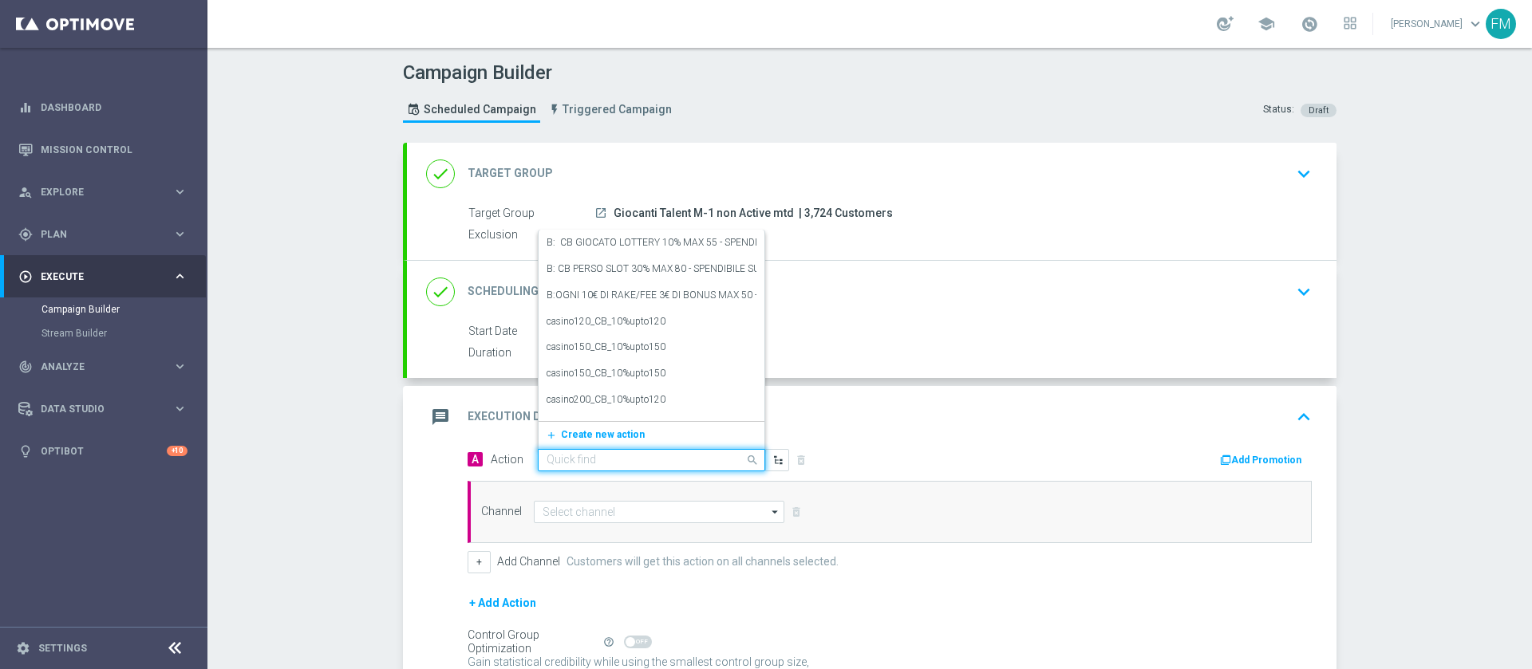
paste input "BF 4€ TUTTI I GIOCHI Qel2"
type input "BF 4€ TUTTI I GIOCHI Qel2"
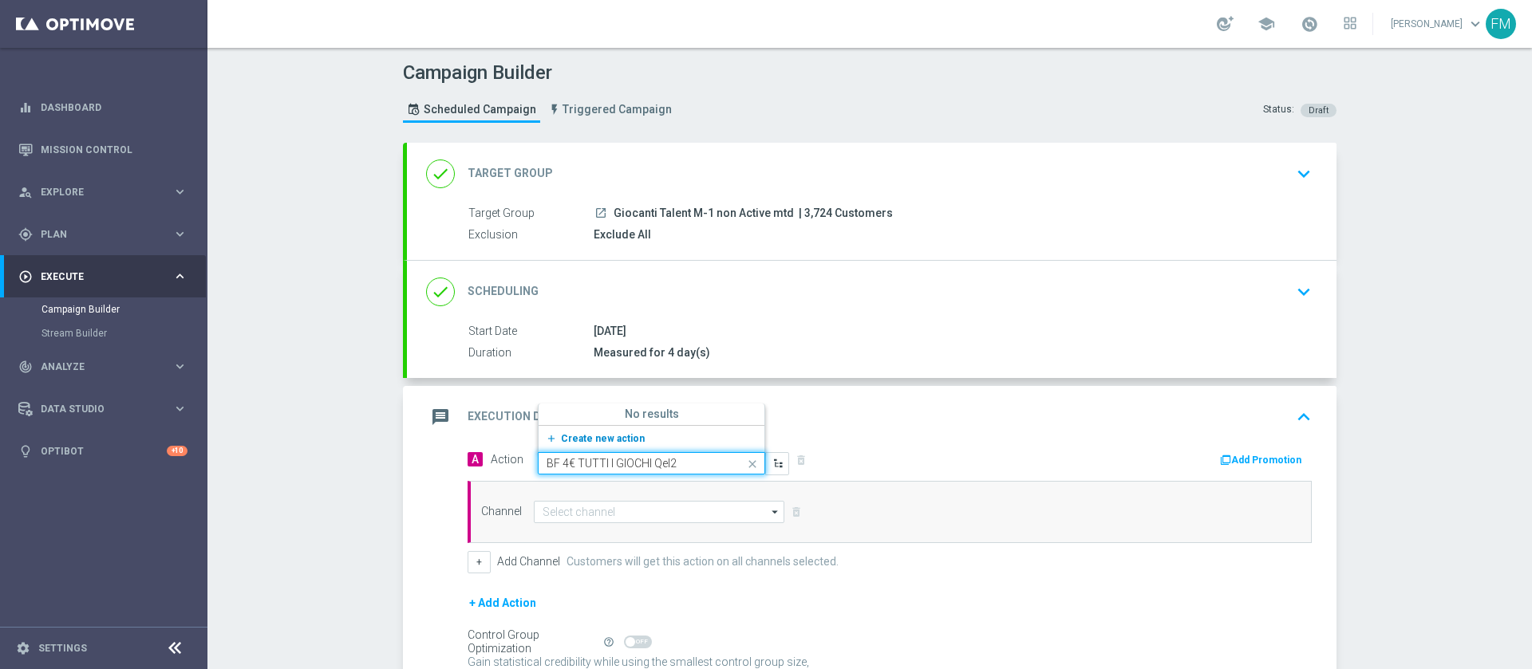
click at [649, 432] on button "add_new Create new action" at bounding box center [648, 439] width 220 height 18
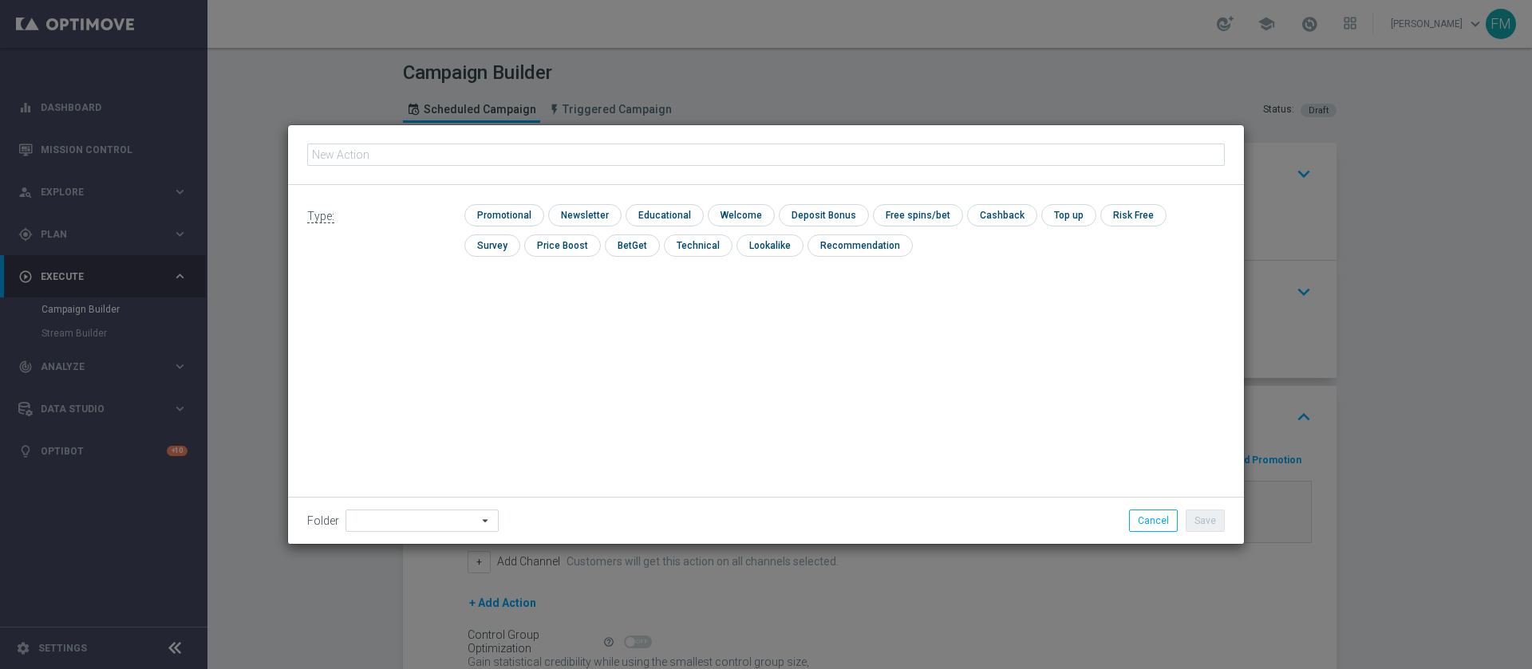
type input "BF 4€ TUTTI I GIOCHI Qel2"
click at [518, 211] on input "checkbox" at bounding box center [502, 215] width 76 height 22
checkbox input "true"
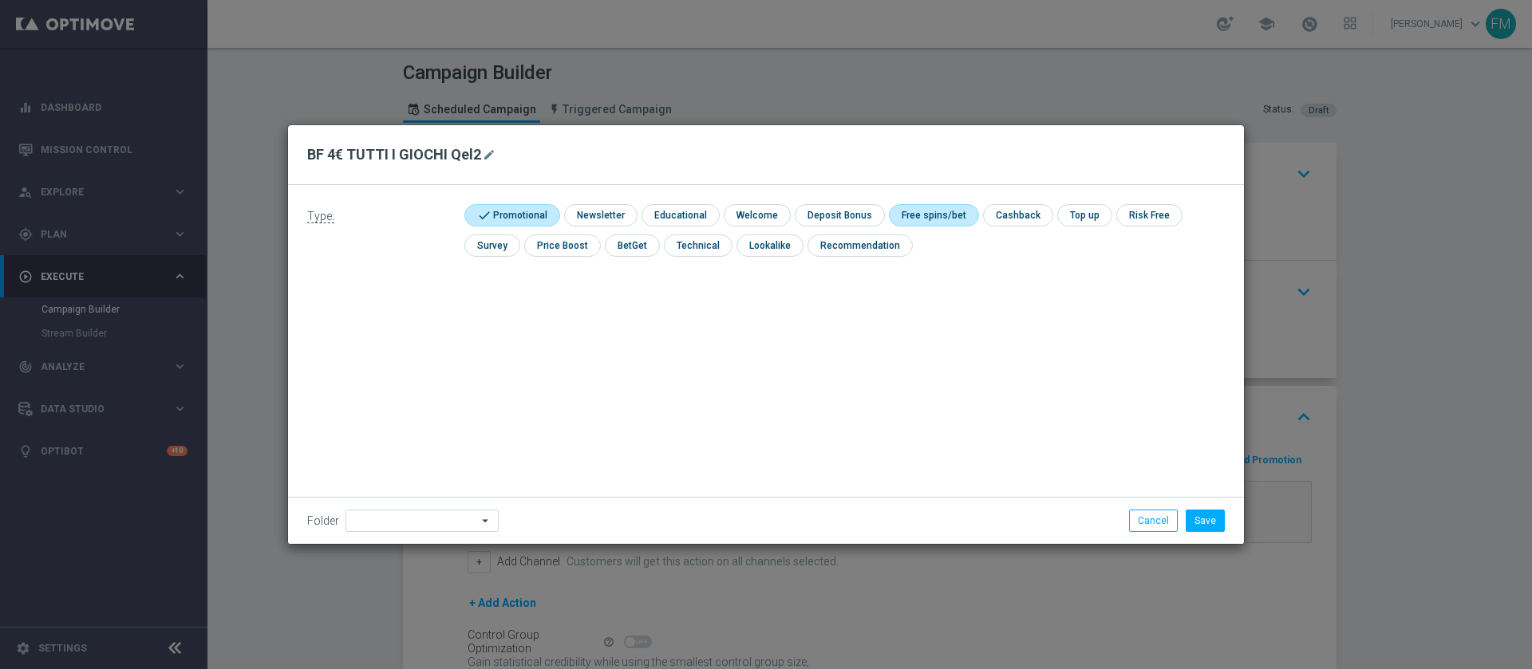
click at [953, 215] on input "checkbox" at bounding box center [931, 215] width 85 height 22
checkbox input "true"
click at [1205, 520] on button "Save" at bounding box center [1204, 521] width 39 height 22
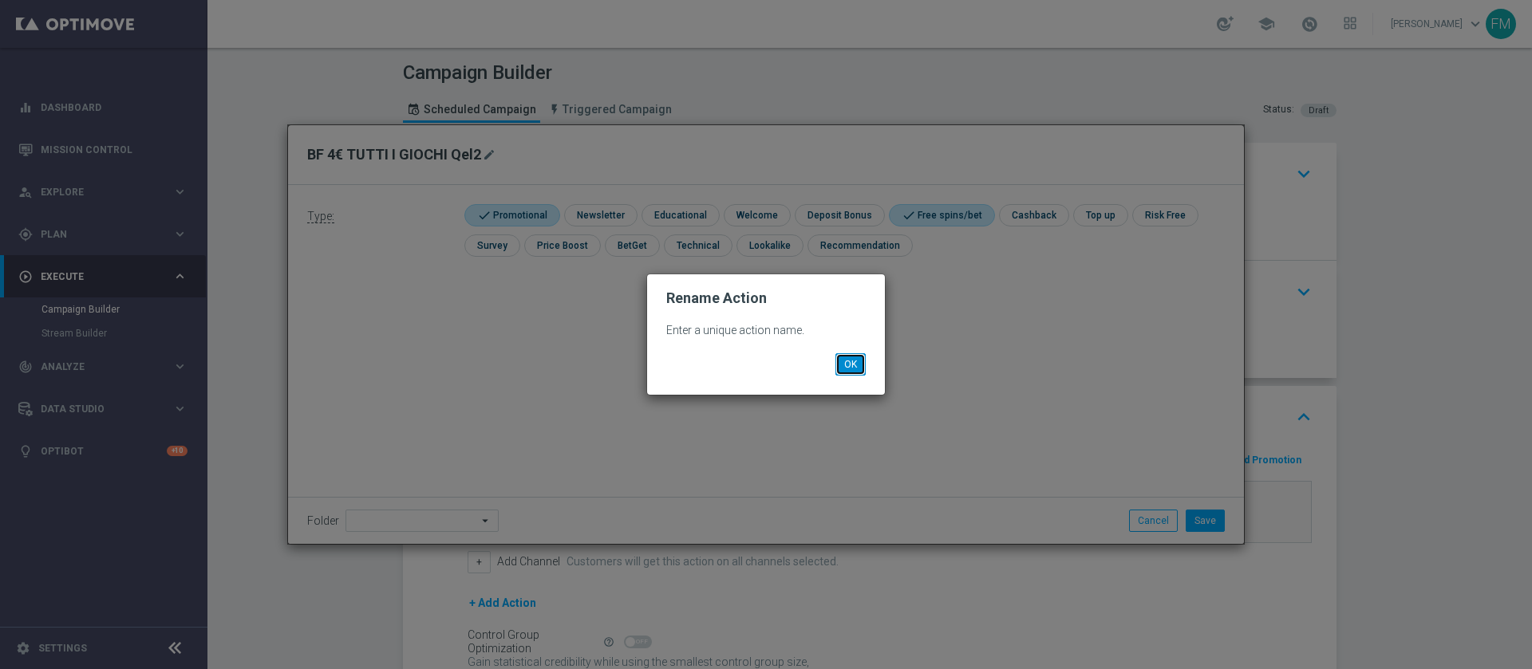
click at [854, 366] on button "OK" at bounding box center [850, 364] width 30 height 22
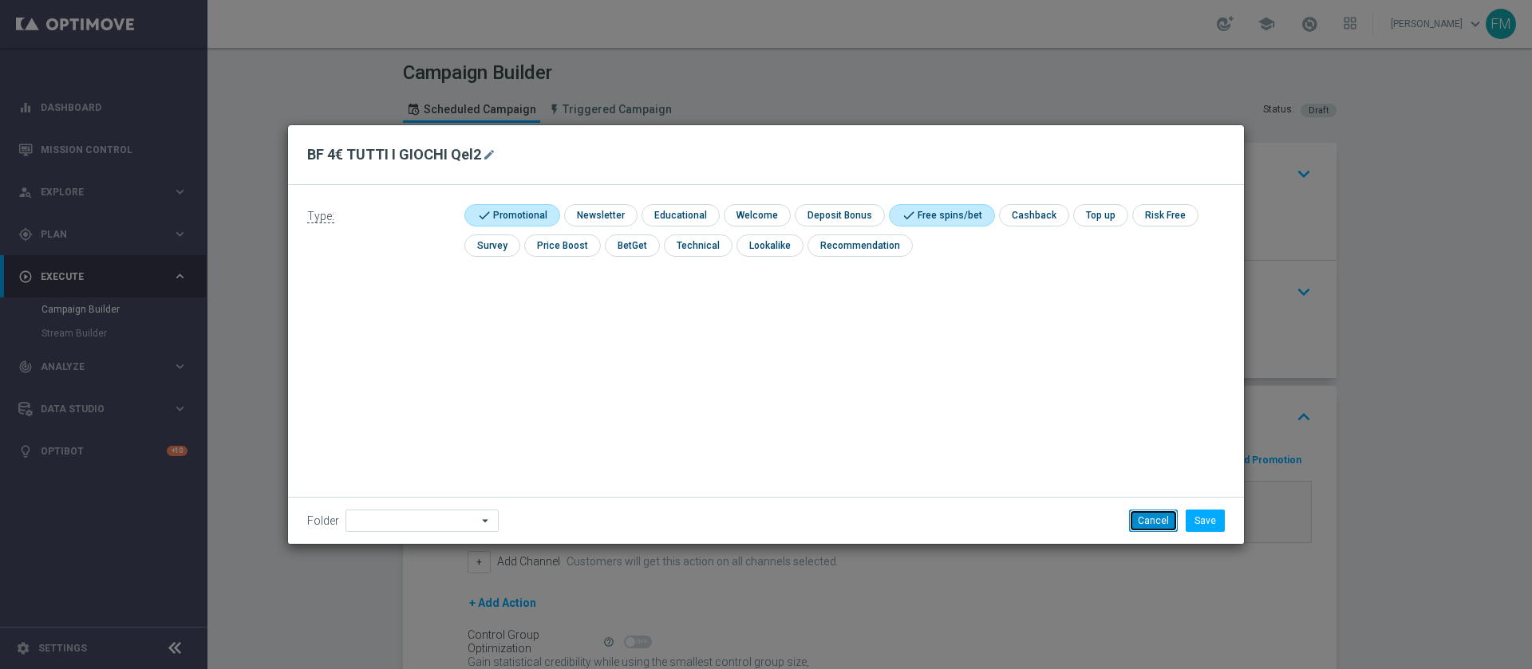
click at [1148, 516] on button "Cancel" at bounding box center [1153, 521] width 49 height 22
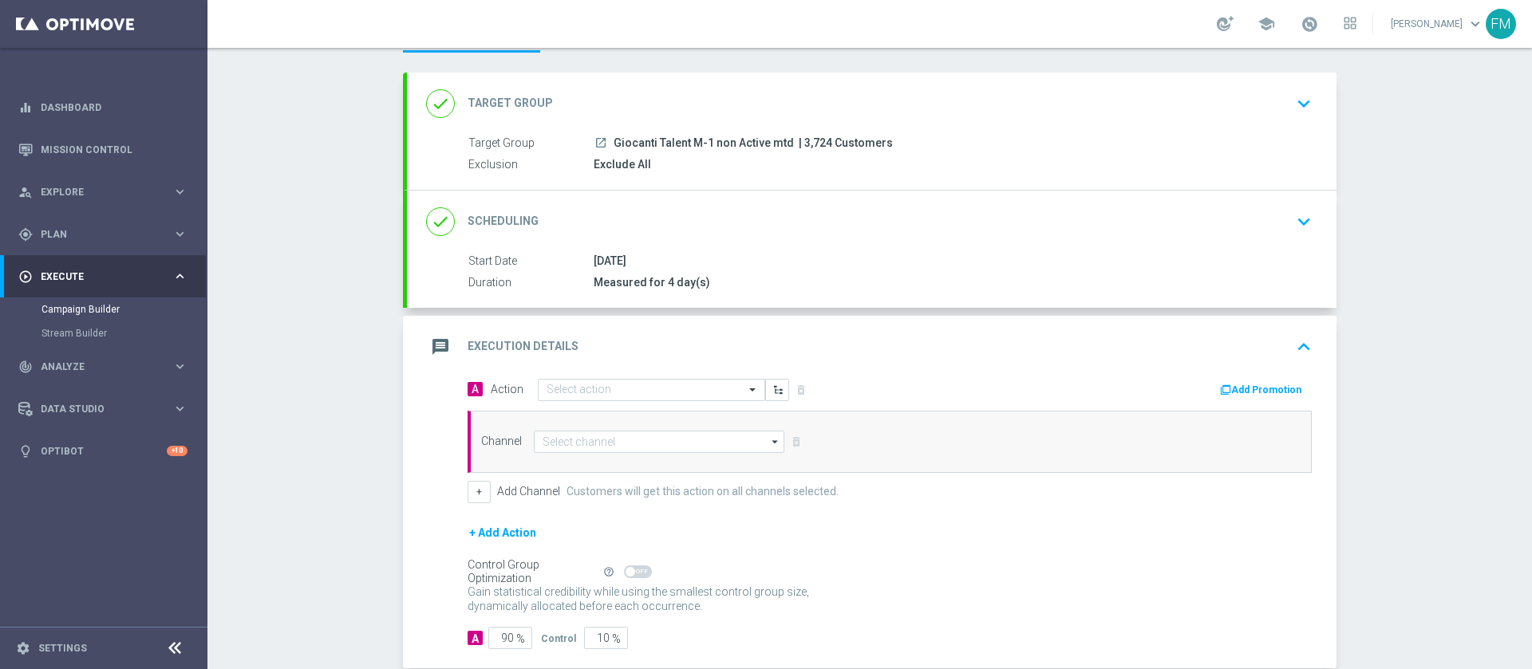
scroll to position [37, 0]
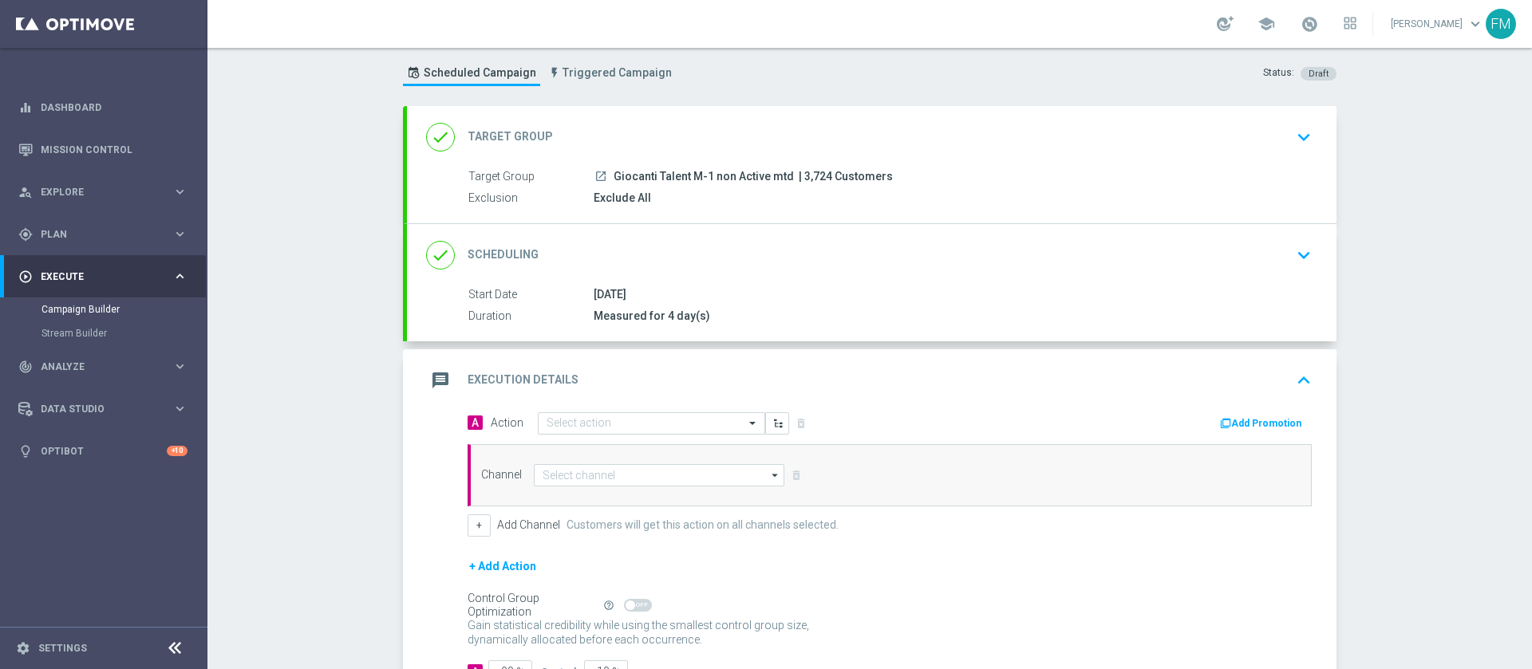
click at [1292, 252] on icon "keyboard_arrow_down" at bounding box center [1304, 255] width 24 height 24
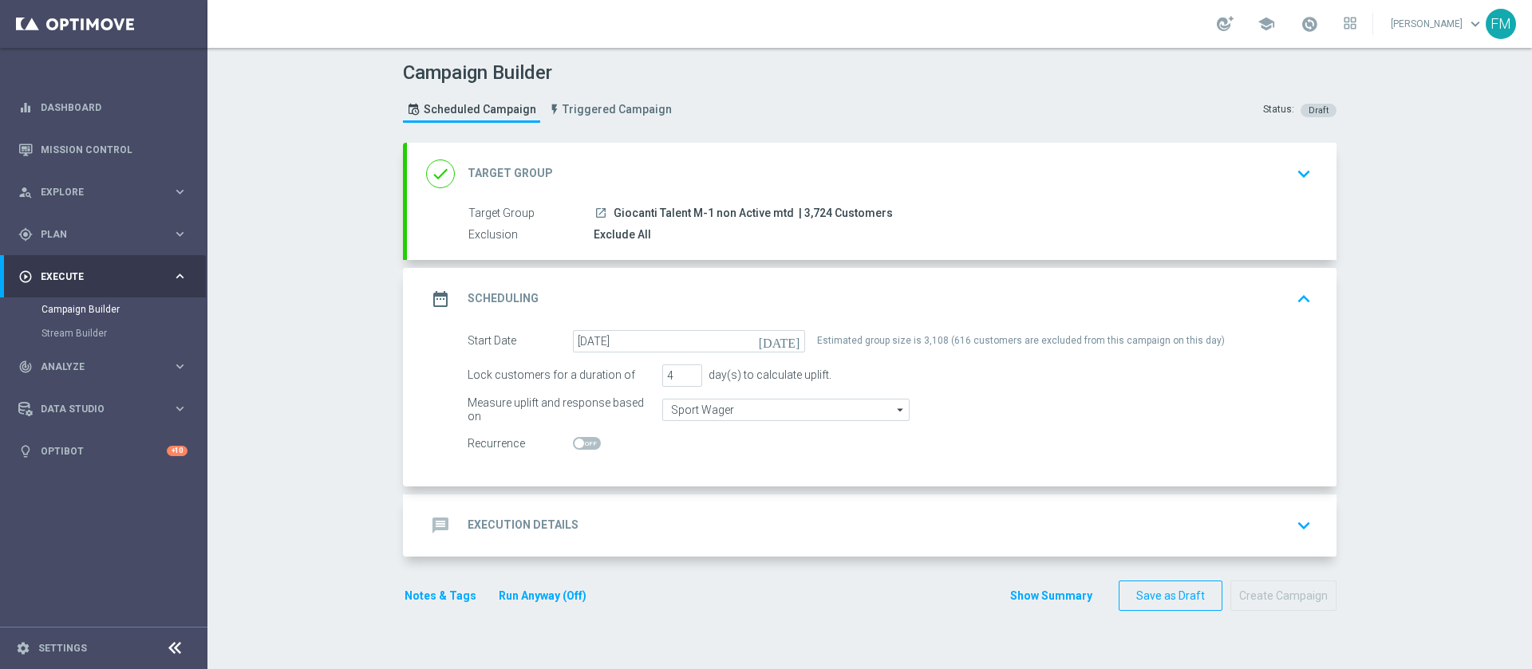
scroll to position [0, 0]
click at [1290, 287] on button "keyboard_arrow_up" at bounding box center [1303, 299] width 27 height 30
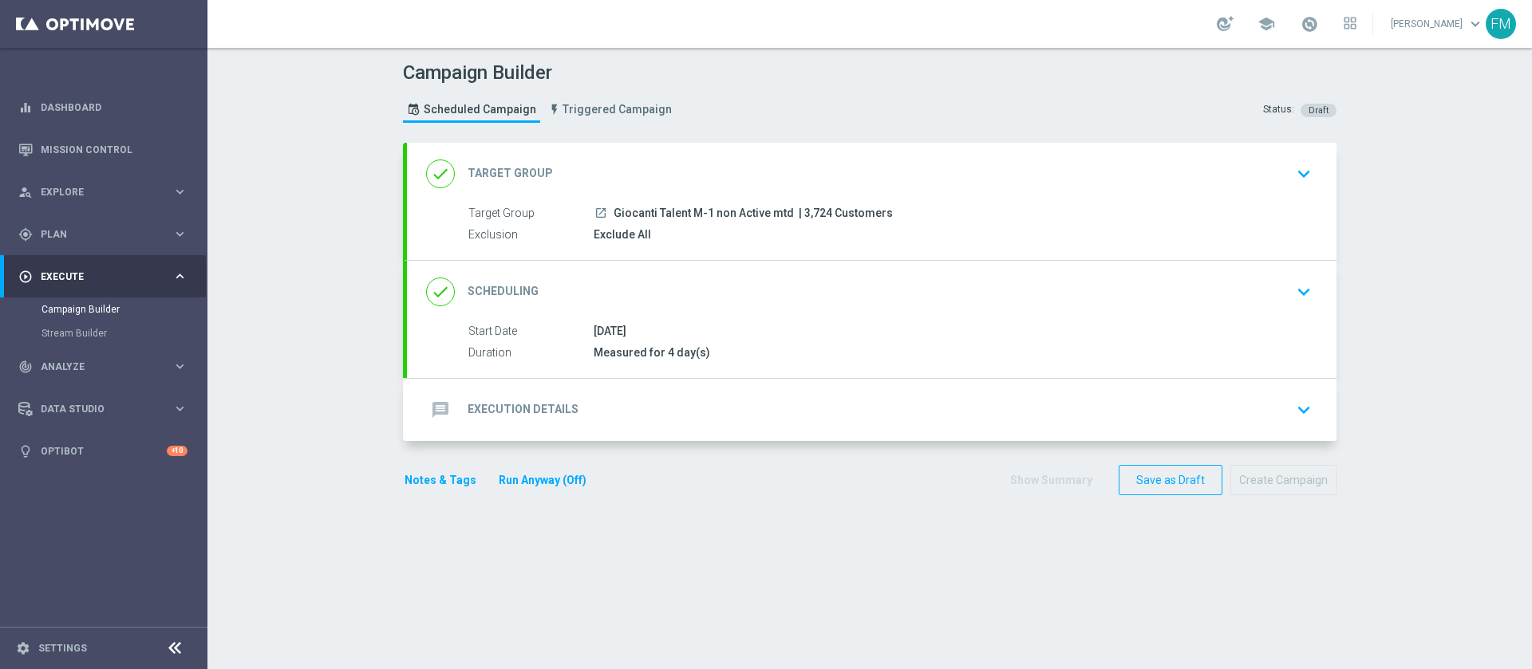
click at [1279, 419] on div "message Execution Details keyboard_arrow_down" at bounding box center [871, 410] width 891 height 30
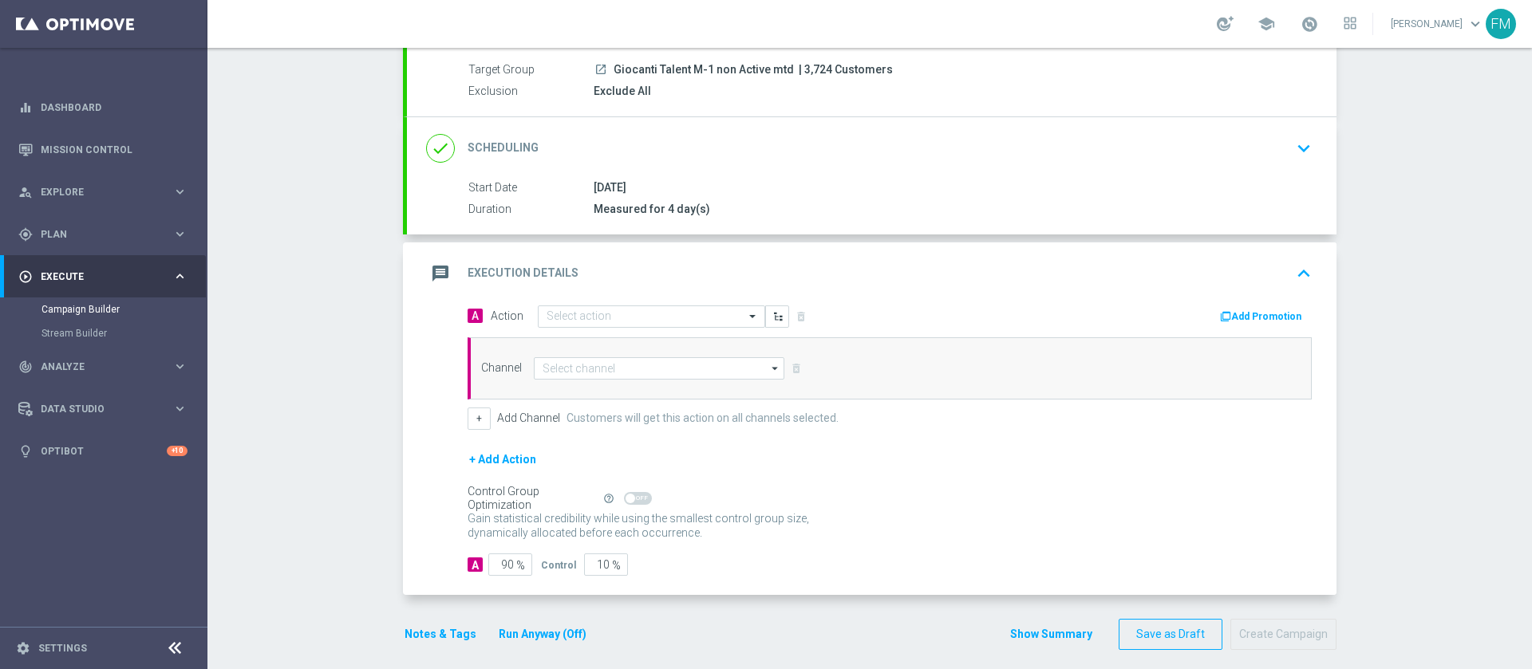
scroll to position [156, 0]
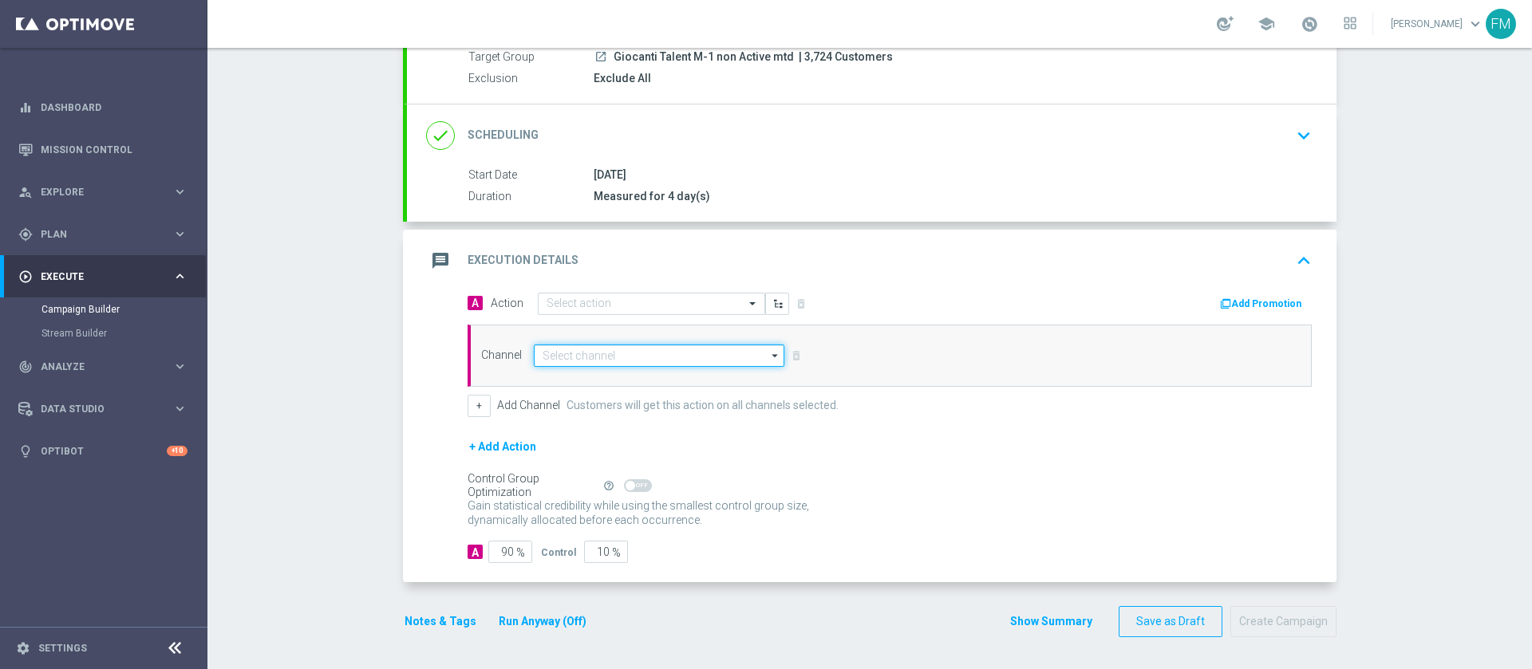
click at [579, 365] on input at bounding box center [659, 356] width 250 height 22
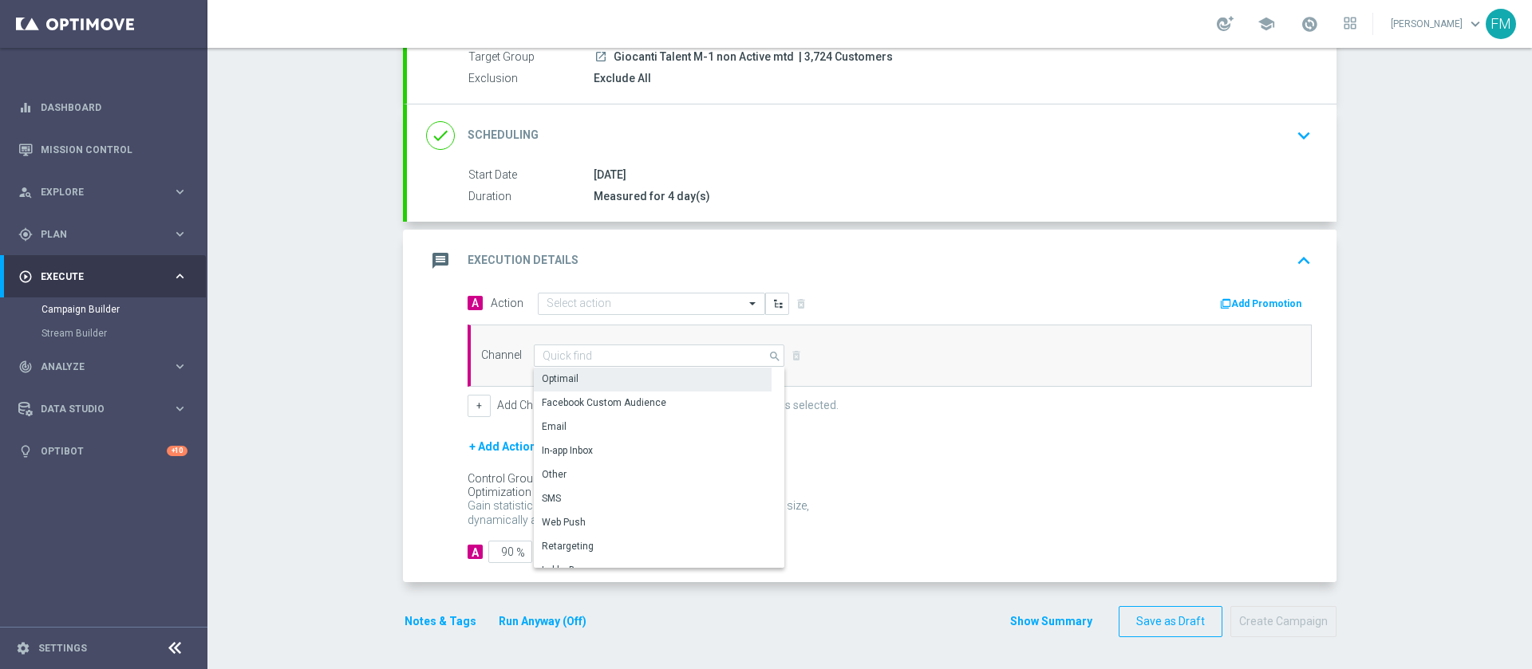
click at [566, 379] on div "Optimail" at bounding box center [560, 379] width 37 height 14
type input "Optimail"
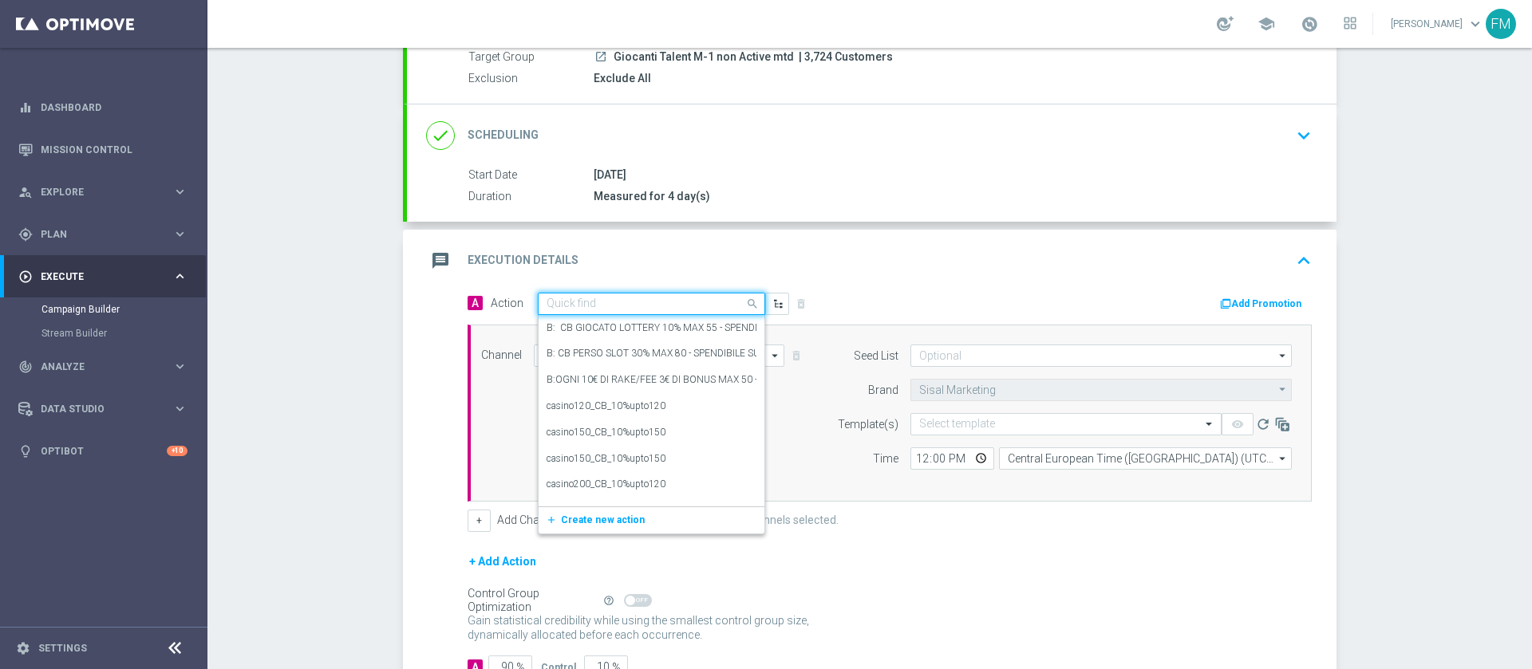
click at [624, 301] on input "text" at bounding box center [635, 305] width 178 height 14
paste input "BF 4€ TUTTI I GIOCHI Qel2"
type input "BF 4€ TUTTI I GIOCHI Qel2"
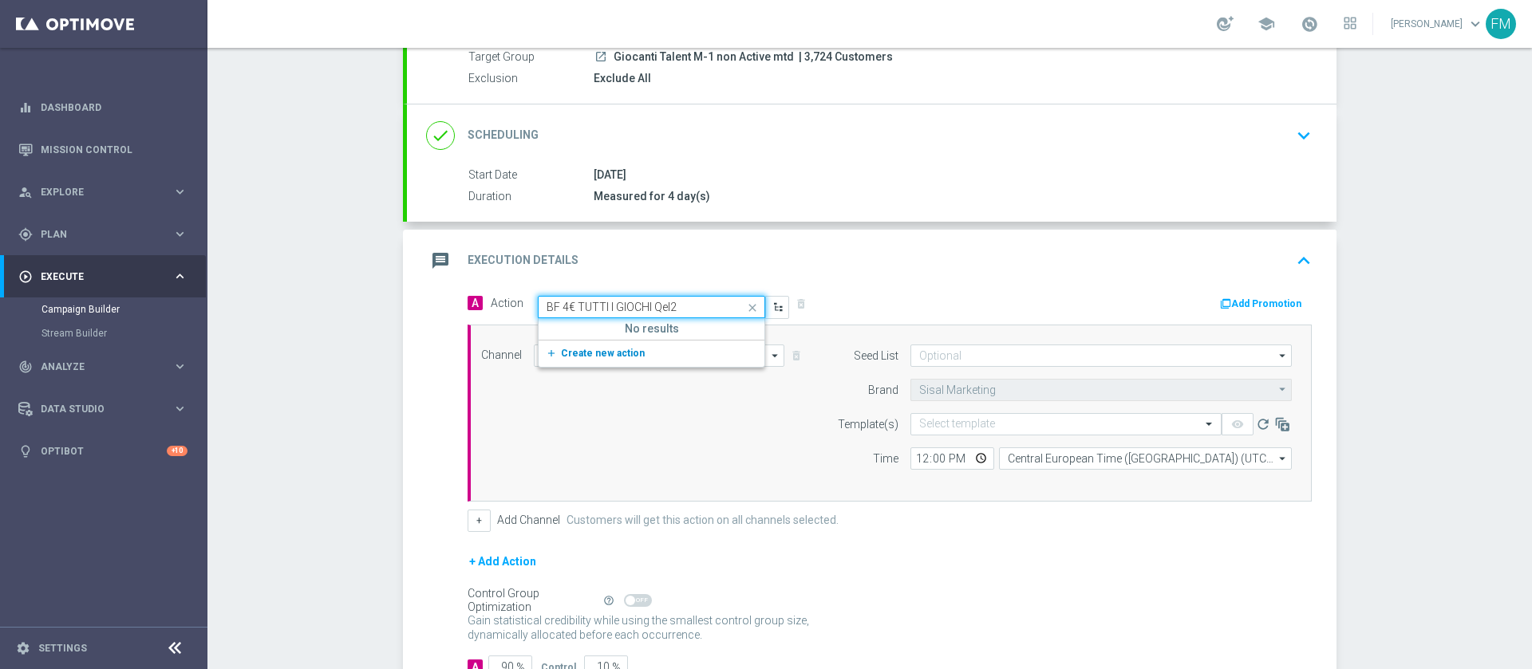
click at [604, 361] on button "add_new Create new action" at bounding box center [648, 354] width 220 height 18
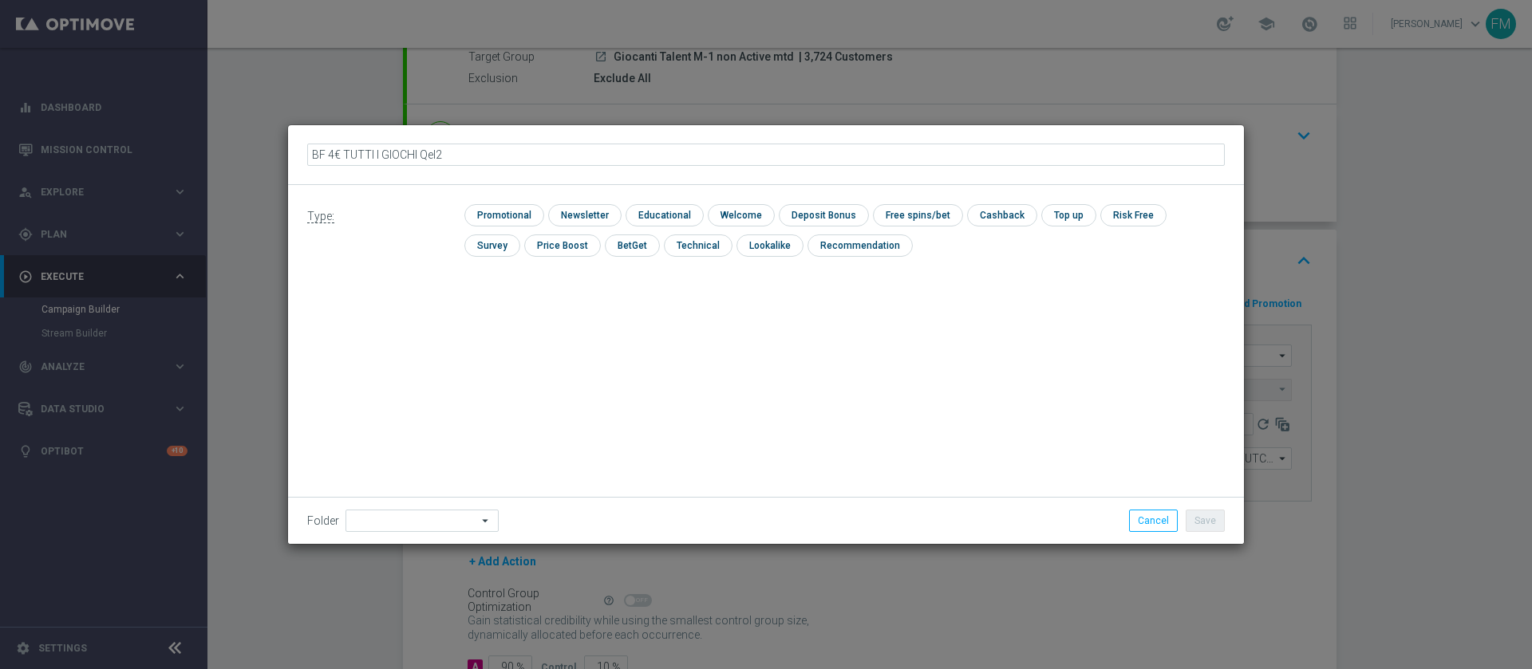
drag, startPoint x: 520, startPoint y: 152, endPoint x: 449, endPoint y: 154, distance: 71.0
click at [449, 154] on input "BF 4€ TUTTI I GIOCHI Qel2" at bounding box center [765, 155] width 917 height 22
type input "BF 4€ TUTTI I GIOCHI Qel2"
click at [519, 329] on div "Type: check Promotional check Newsletter check Educational check Welcome check …" at bounding box center [766, 364] width 956 height 359
click at [507, 212] on input "checkbox" at bounding box center [502, 215] width 76 height 22
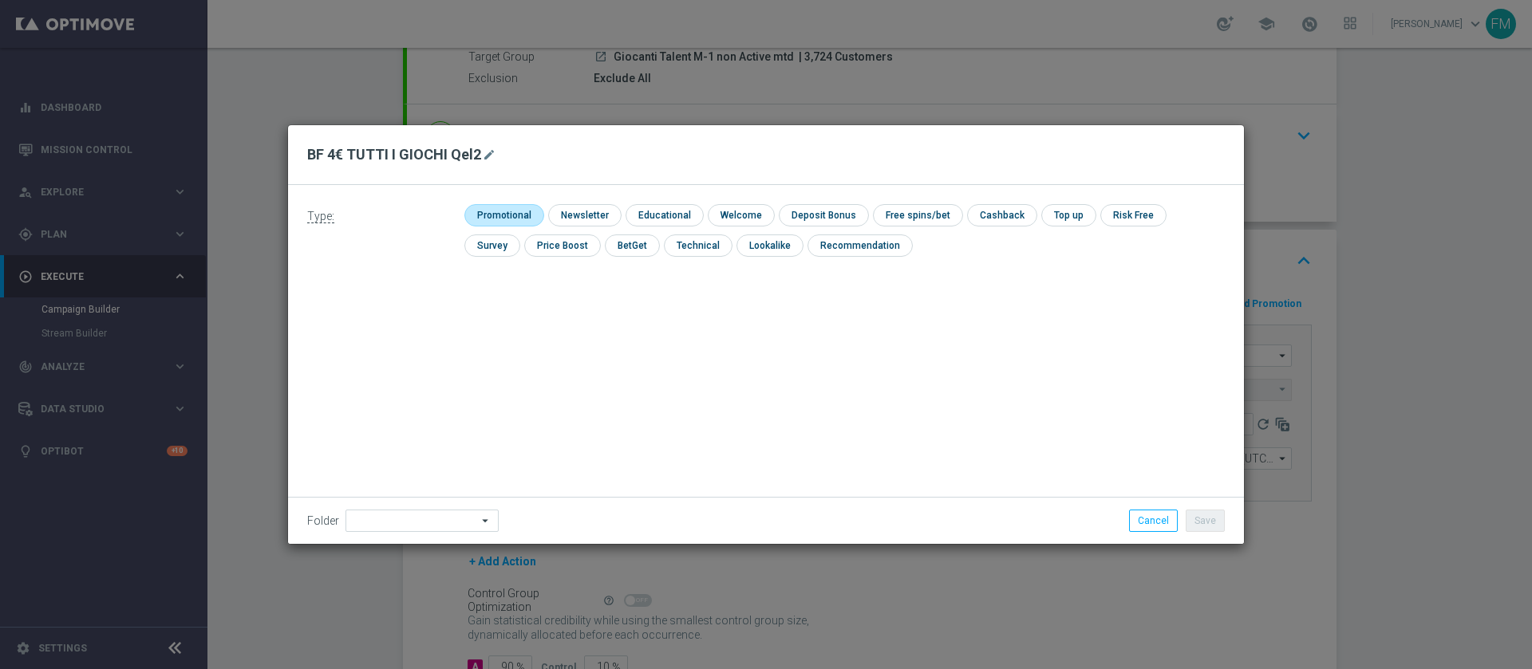
checkbox input "true"
click at [929, 219] on input "checkbox" at bounding box center [931, 215] width 85 height 22
checkbox input "true"
click at [1189, 515] on button "Save" at bounding box center [1204, 521] width 39 height 22
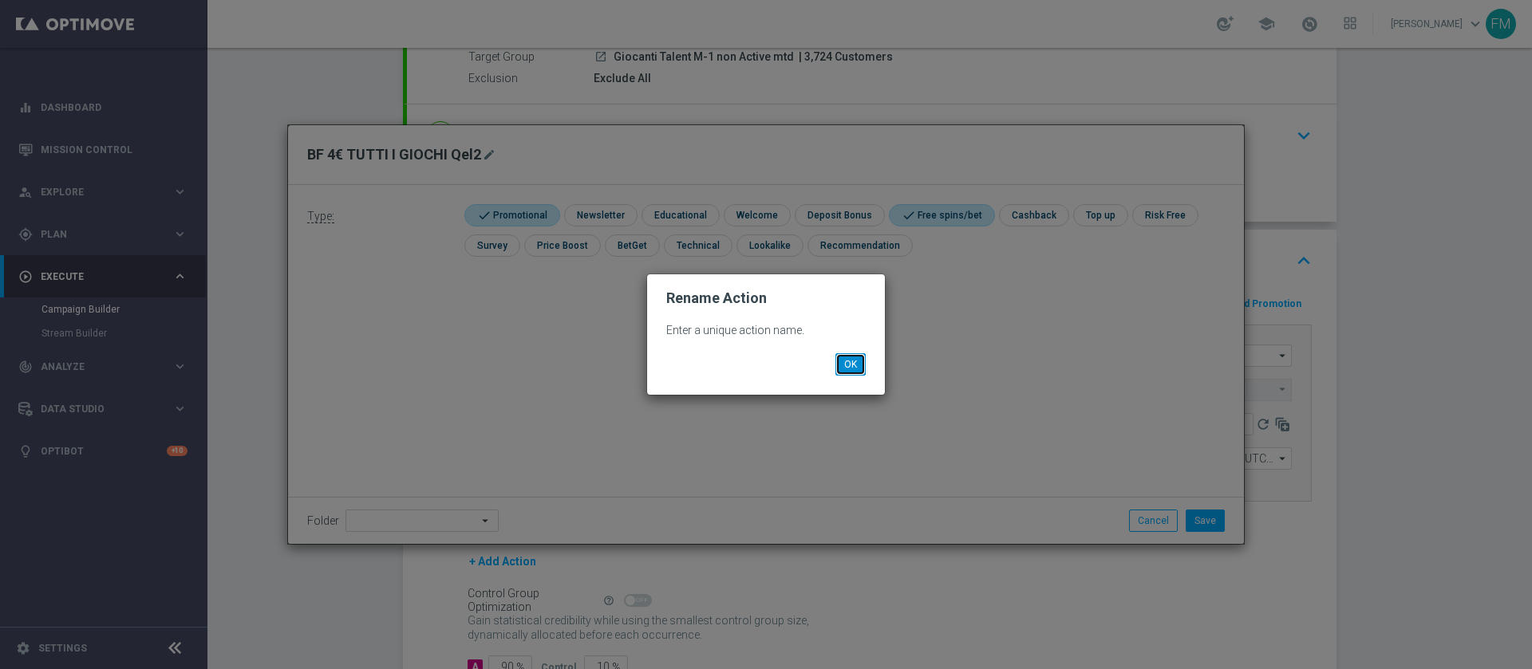
click at [863, 363] on button "OK" at bounding box center [850, 364] width 30 height 22
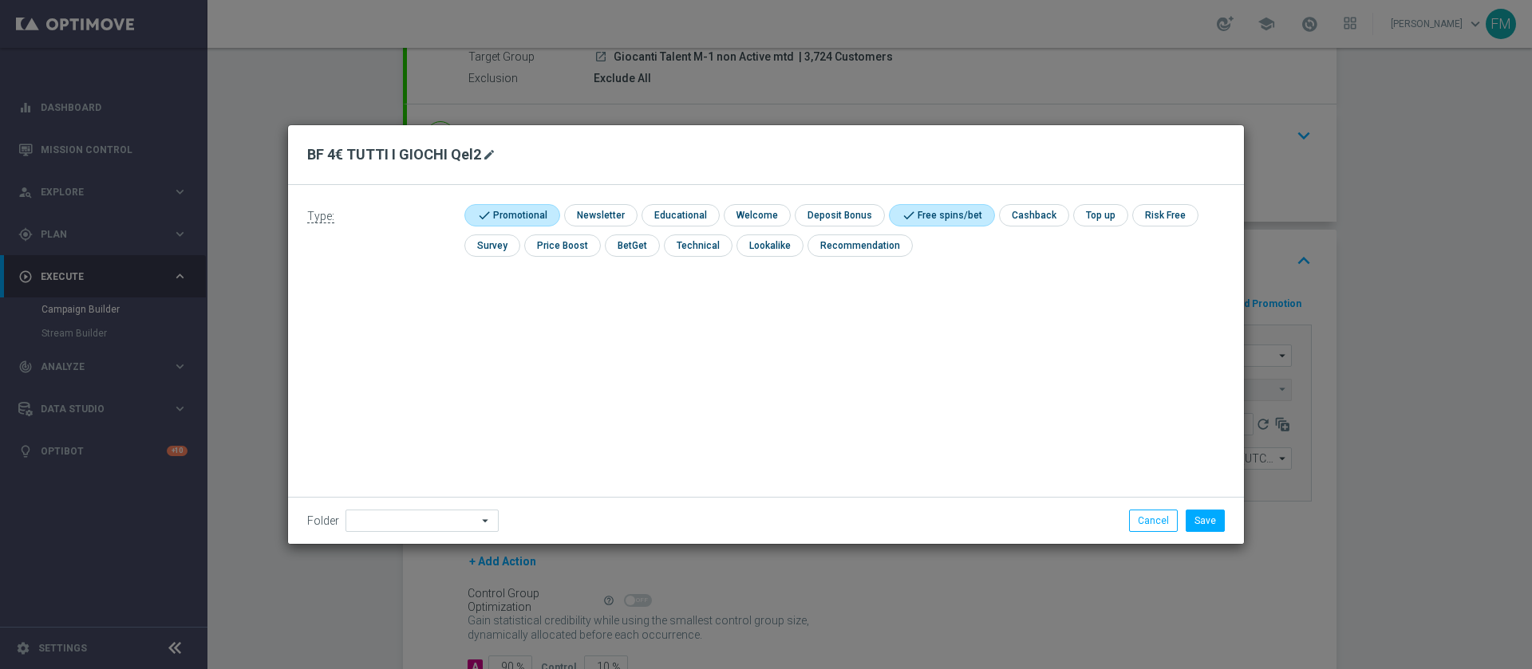
click at [491, 154] on icon "mode_edit" at bounding box center [489, 154] width 13 height 13
click at [491, 155] on input "BF 4€ TUTTI I GIOCHI Qel2" at bounding box center [765, 155] width 917 height 22
type input "BF 4€ TUTTI I GIOCHI QEL2"
click at [1213, 517] on button "Save" at bounding box center [1204, 521] width 39 height 22
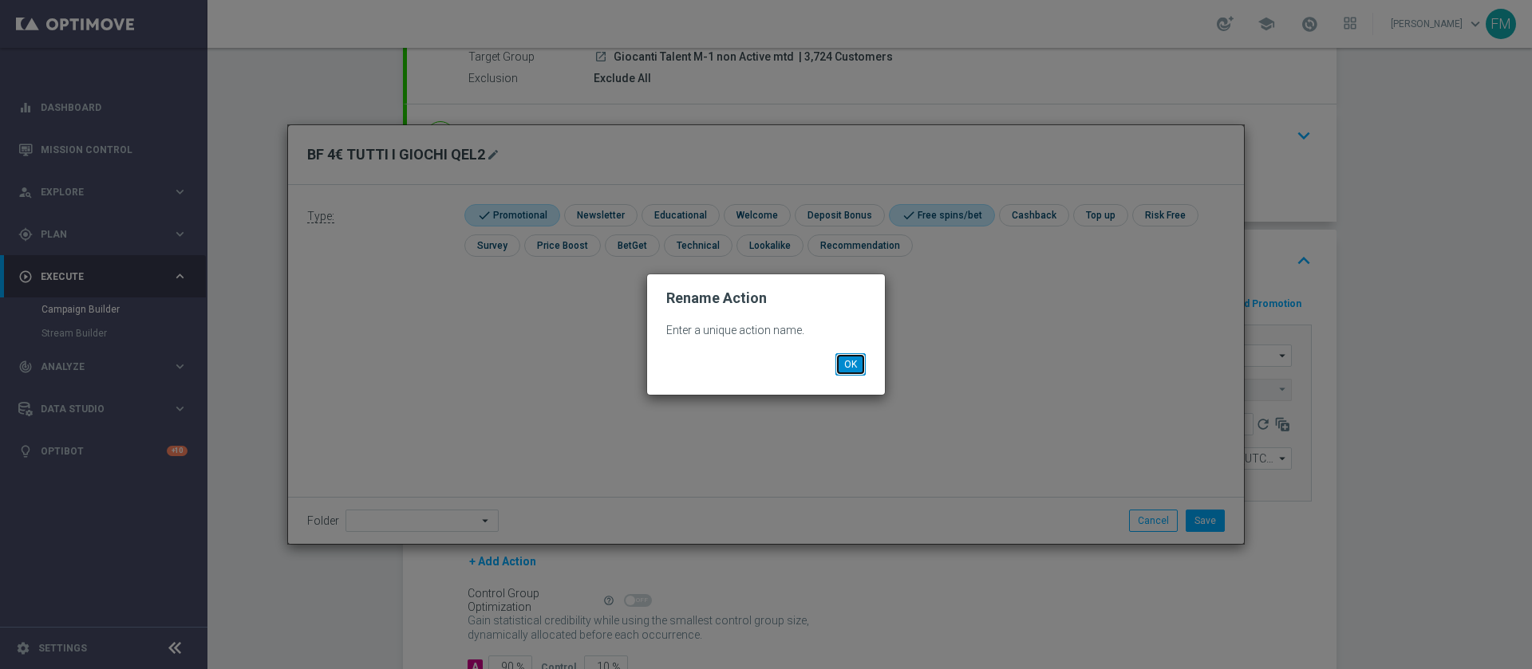
click at [858, 359] on button "OK" at bounding box center [850, 364] width 30 height 22
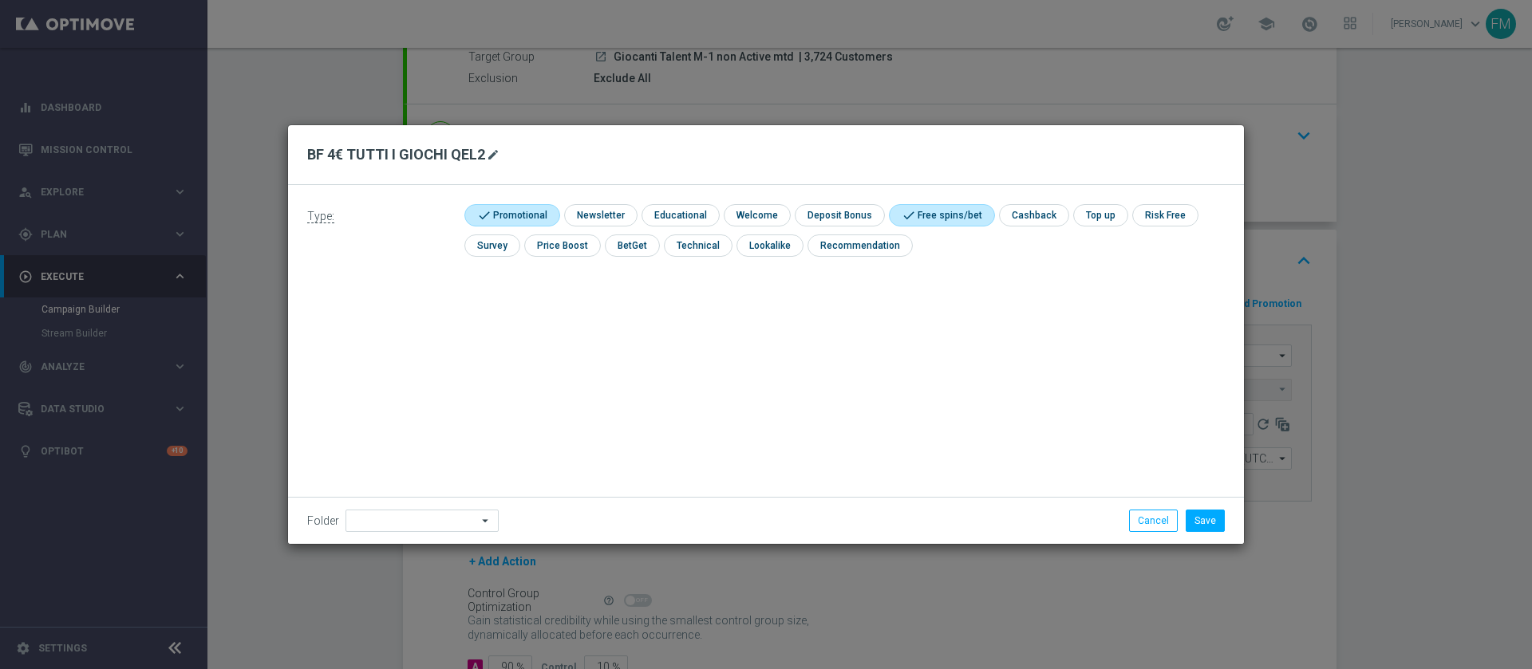
click at [489, 152] on icon "mode_edit" at bounding box center [493, 154] width 13 height 13
drag, startPoint x: 484, startPoint y: 152, endPoint x: 423, endPoint y: 152, distance: 61.4
click at [423, 152] on input "BF 4€ TUTTI I GIOCHI QEL2" at bounding box center [765, 155] width 917 height 22
type input "BF 4€ TUTTI I GIOCHI"
click at [1223, 525] on div "Save Cancel" at bounding box center [1040, 521] width 392 height 22
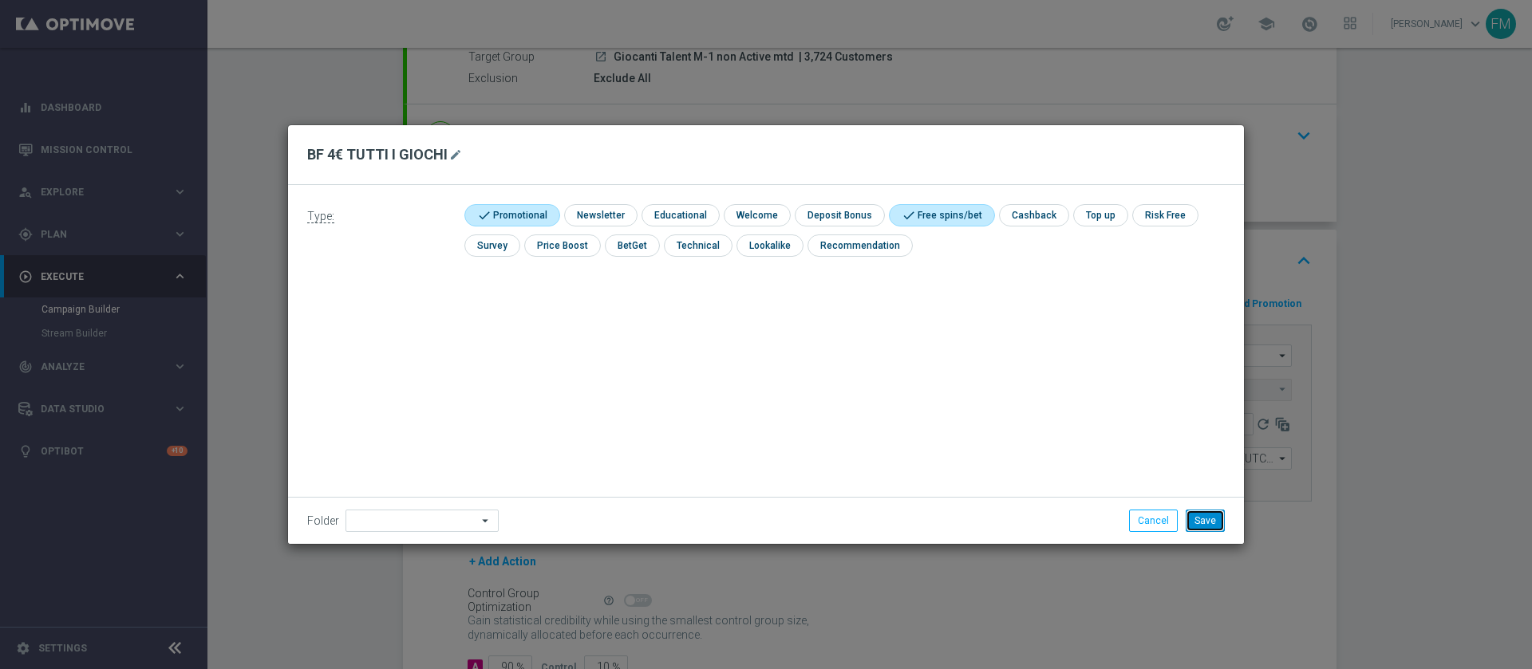
click at [1223, 525] on button "Save" at bounding box center [1204, 521] width 39 height 22
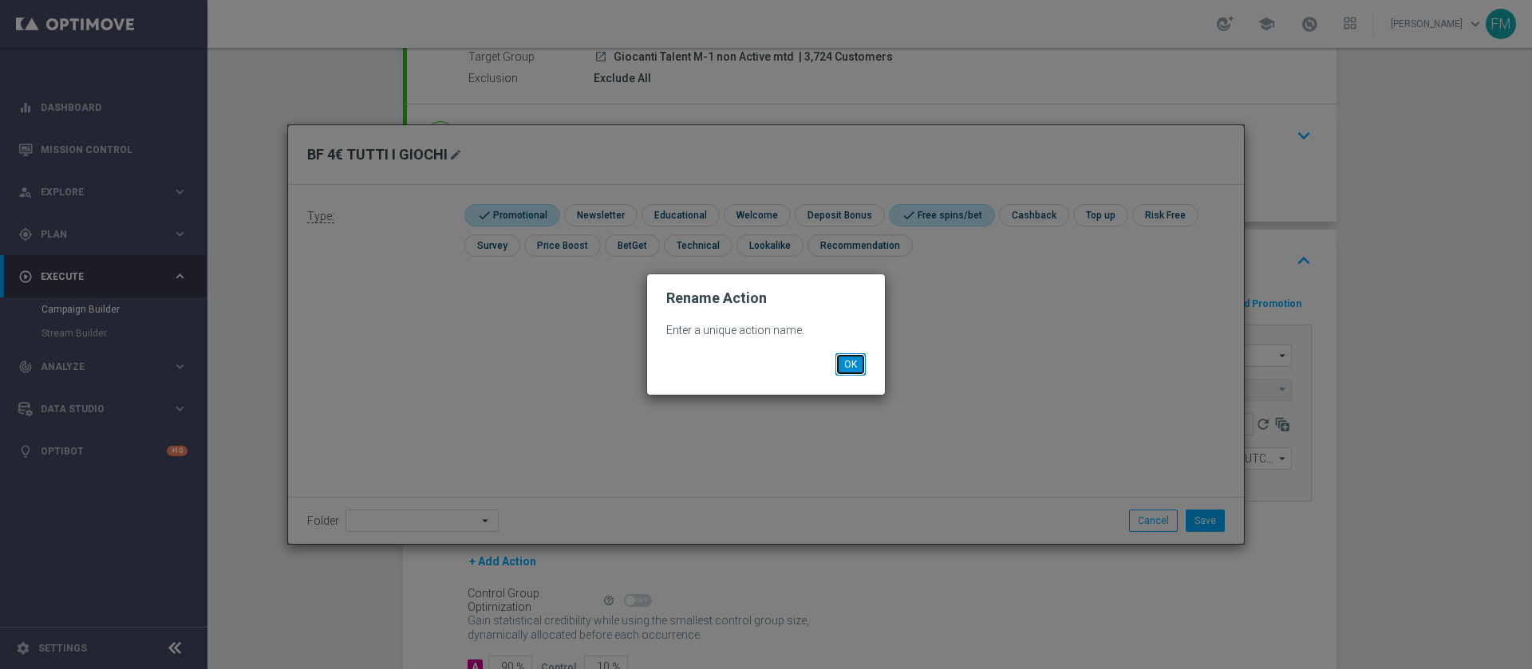
click at [854, 368] on button "OK" at bounding box center [850, 364] width 30 height 22
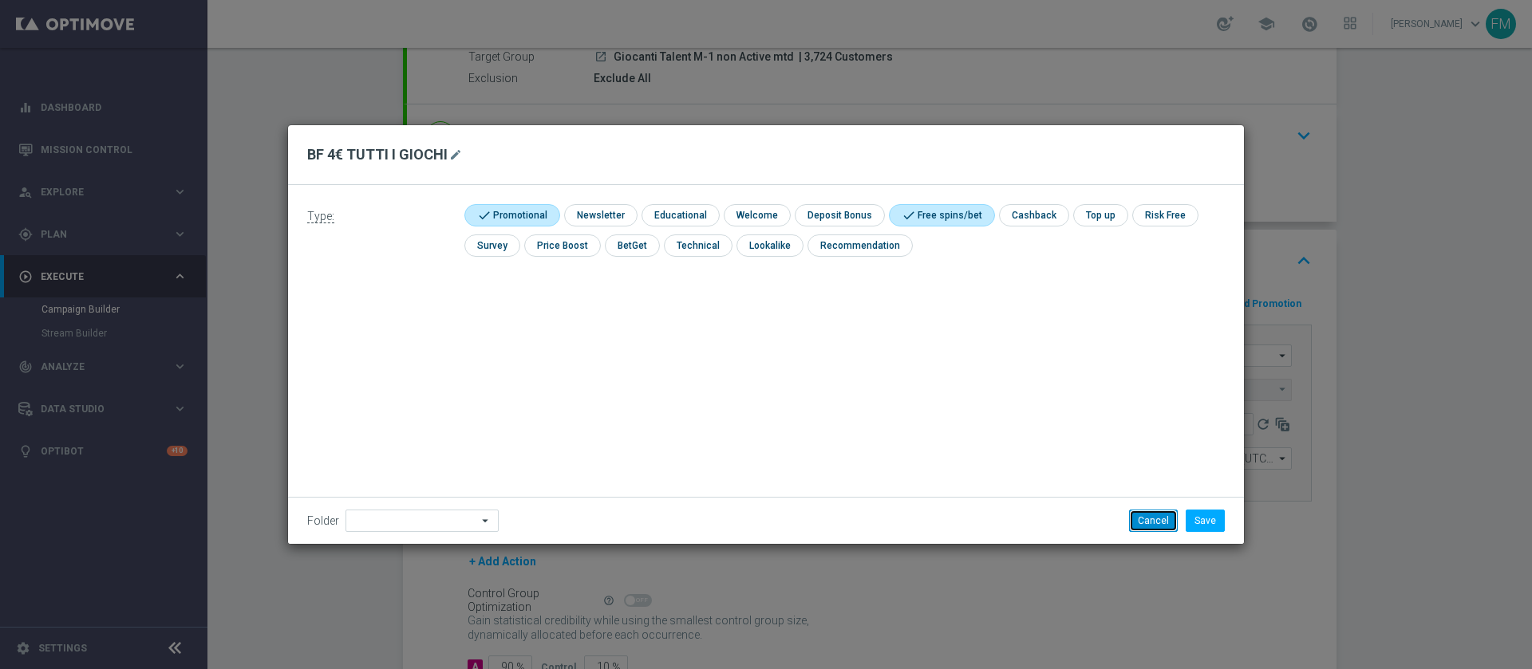
click at [1154, 527] on button "Cancel" at bounding box center [1153, 521] width 49 height 22
checkbox input "false"
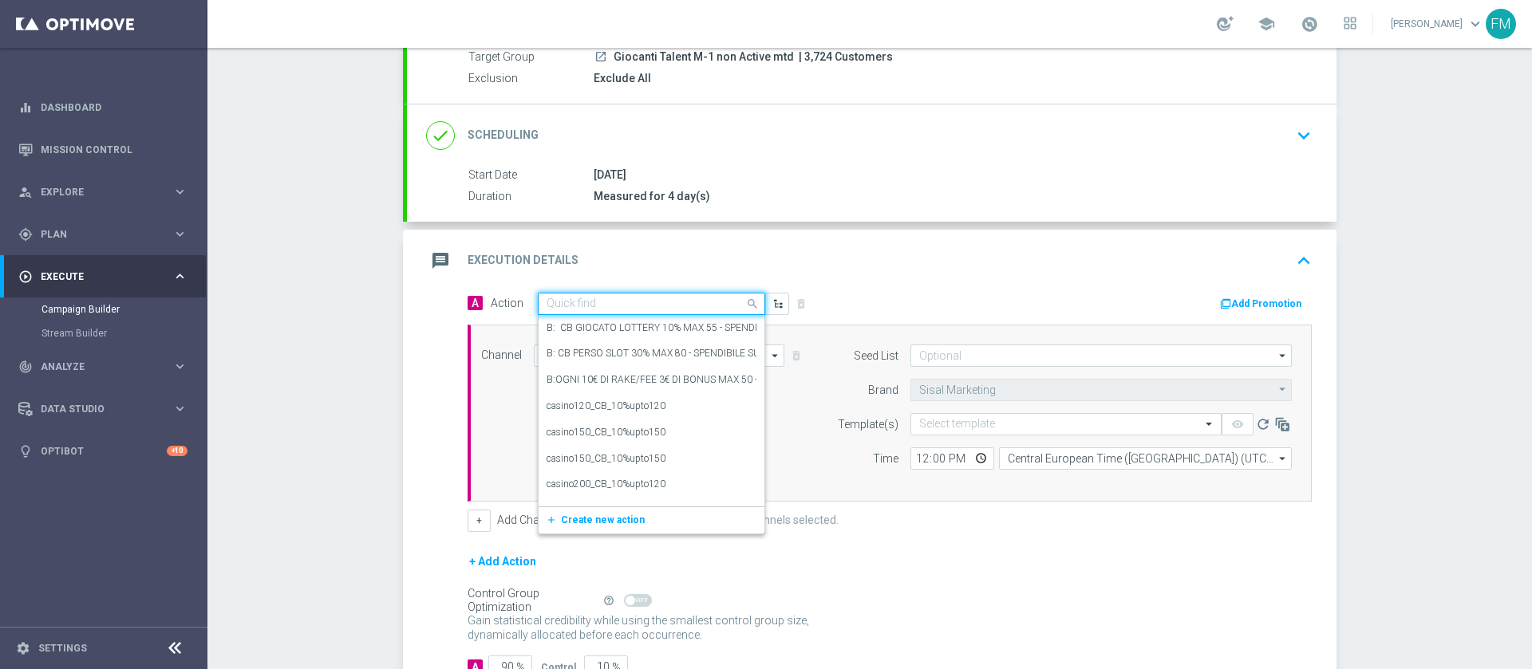
click at [594, 312] on div "Quick find" at bounding box center [651, 304] width 227 height 22
paste input "BF 4€ TUTTI I GIOCHI QeL2"
type input "BF 4€ TUTTI I GIOCHI QeL2"
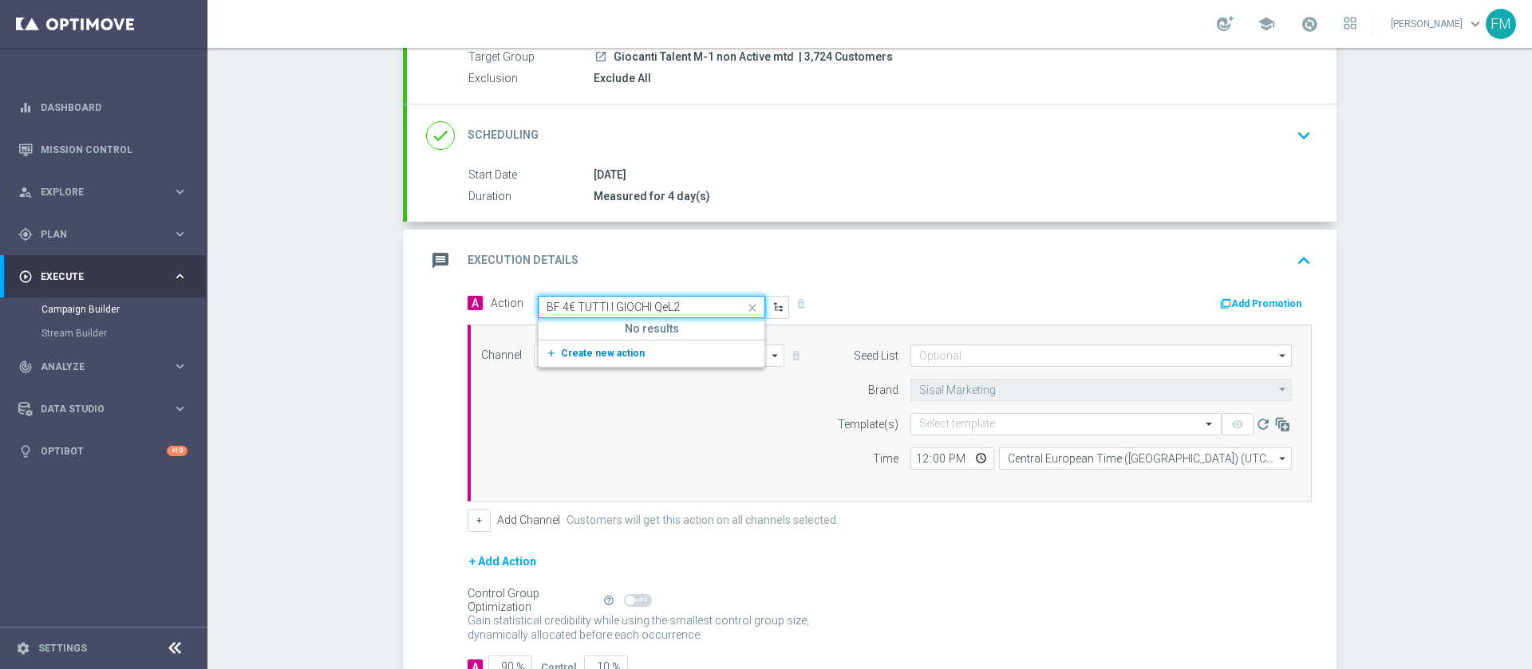
click at [661, 345] on button "add_new Create new action" at bounding box center [648, 354] width 220 height 18
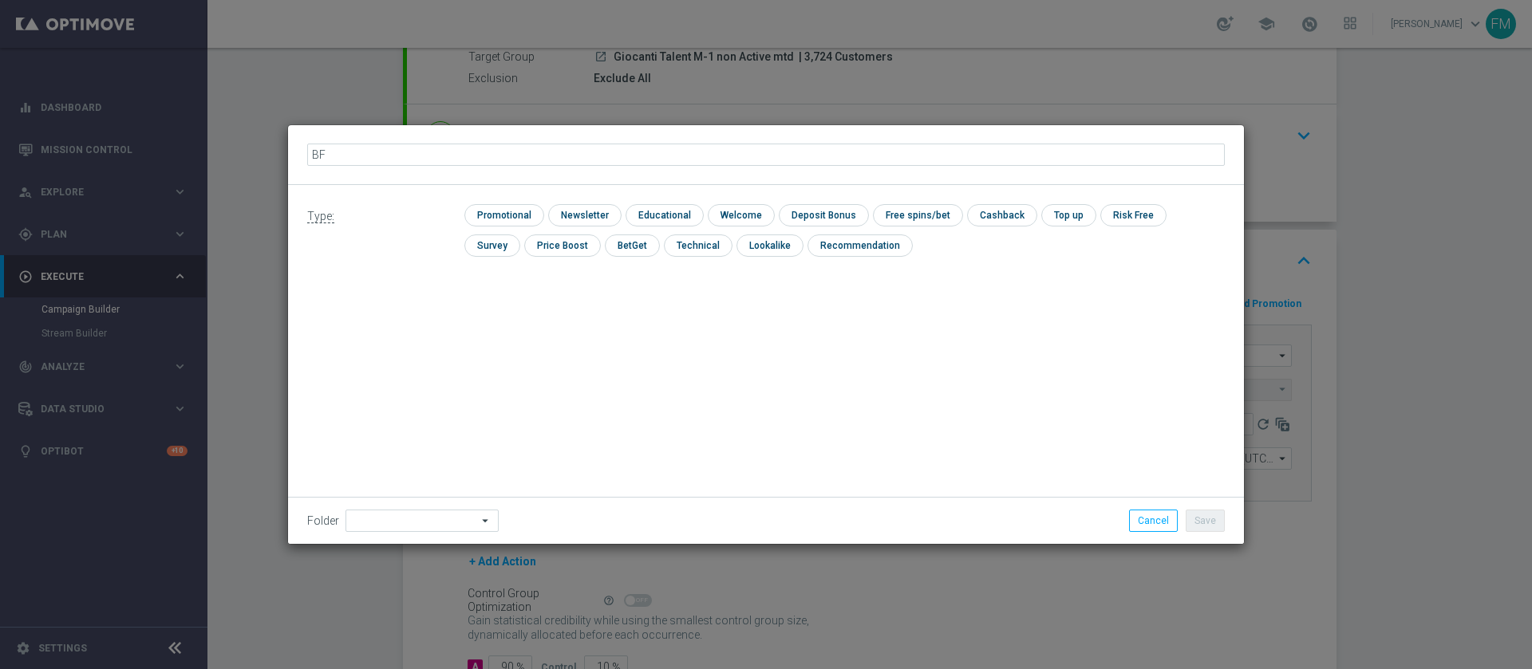
type input "B"
type input "BF 4€ TUTTI I GIOCHI QeL2"
click at [392, 288] on div "Type: check Promotional check Newsletter check Educational check Welcome check …" at bounding box center [766, 364] width 956 height 359
click at [485, 219] on input "checkbox" at bounding box center [502, 215] width 76 height 22
checkbox input "true"
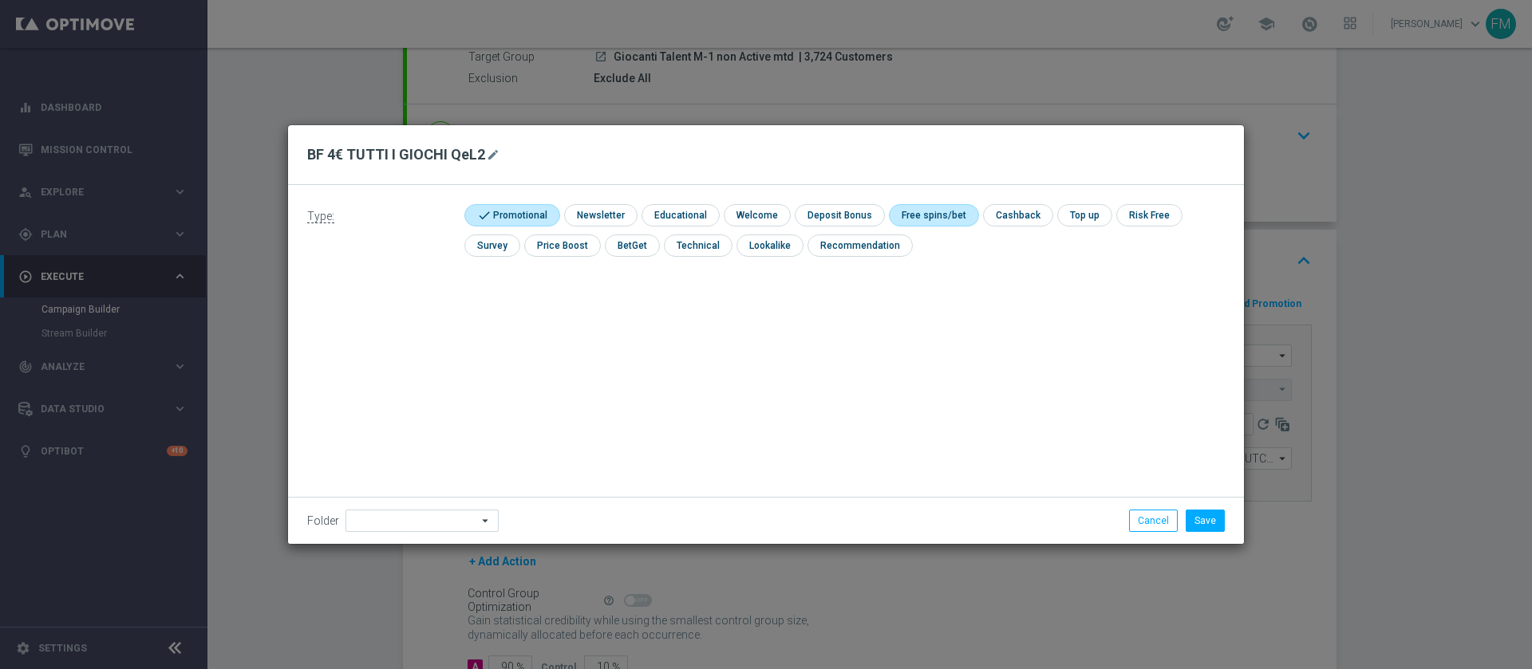
click at [936, 207] on input "checkbox" at bounding box center [931, 215] width 85 height 22
checkbox input "true"
click at [1214, 521] on button "Save" at bounding box center [1204, 521] width 39 height 22
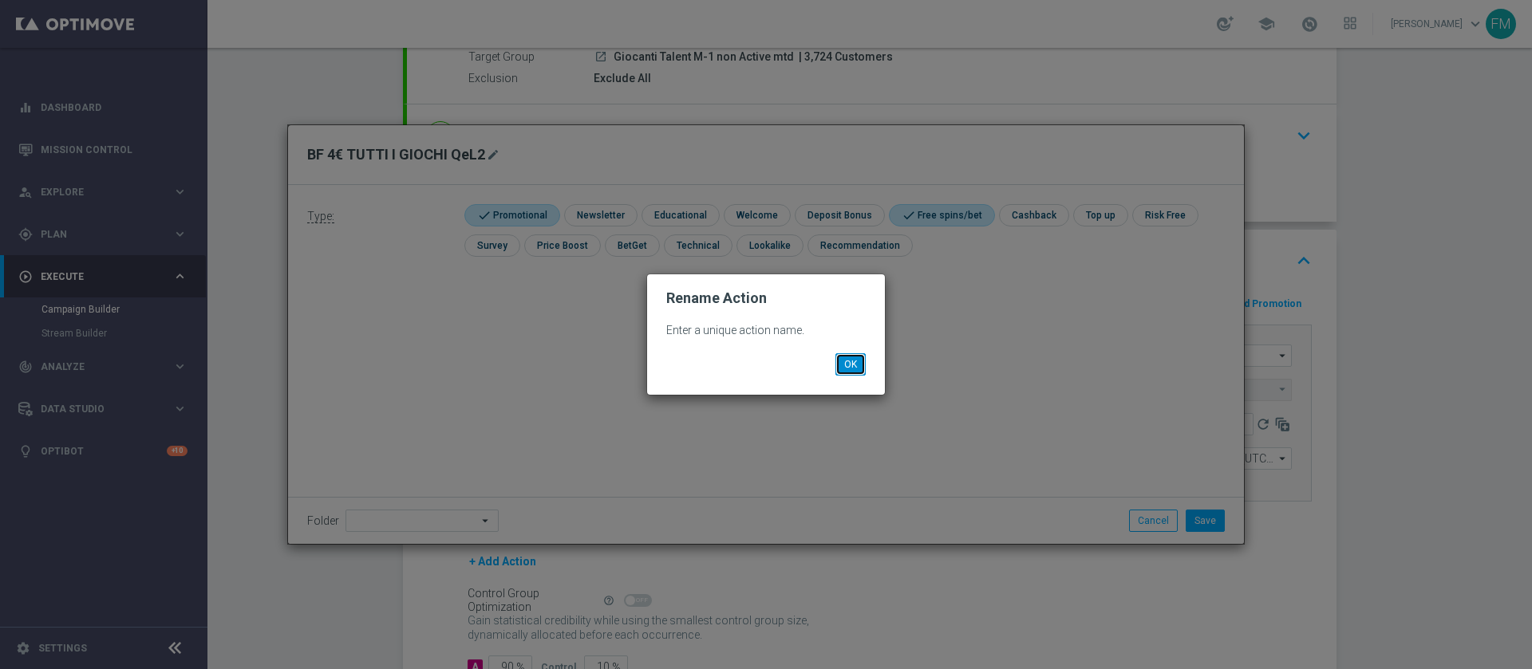
click at [850, 368] on button "OK" at bounding box center [850, 364] width 30 height 22
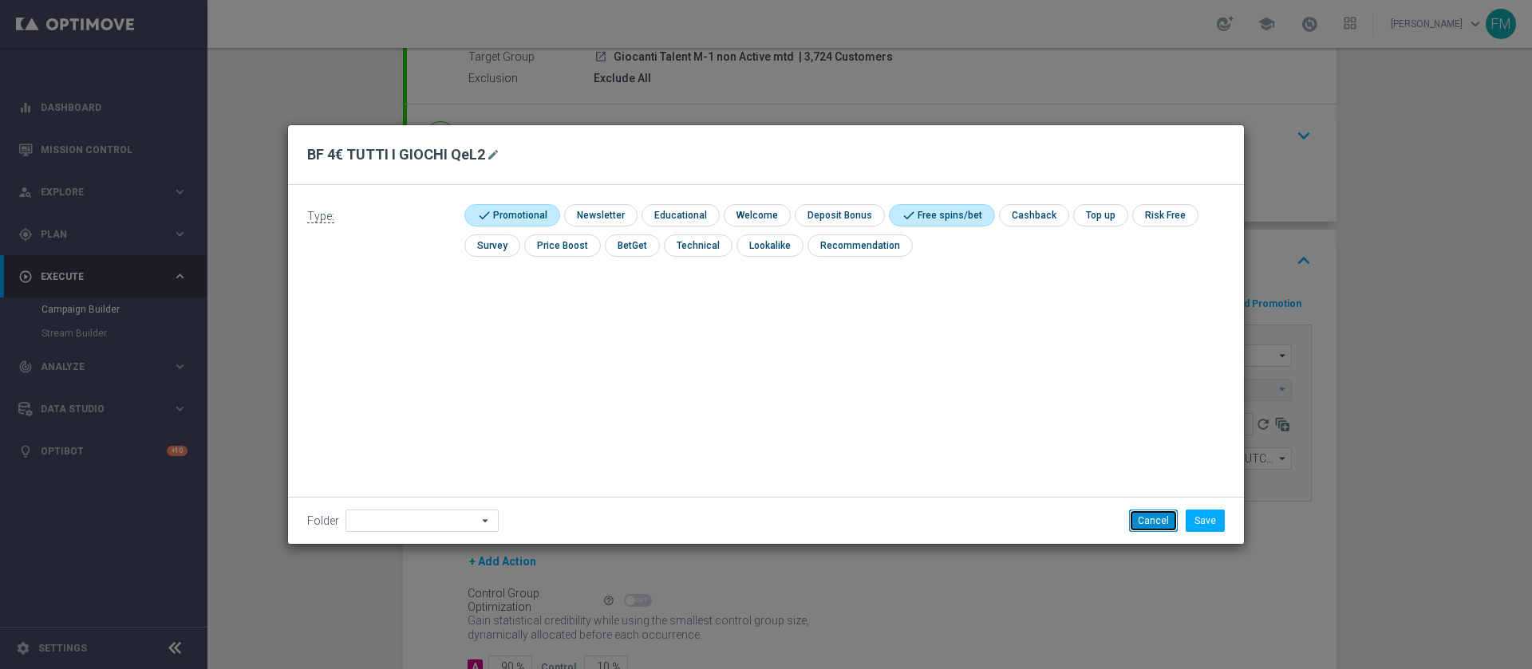
click at [1146, 520] on button "Cancel" at bounding box center [1153, 521] width 49 height 22
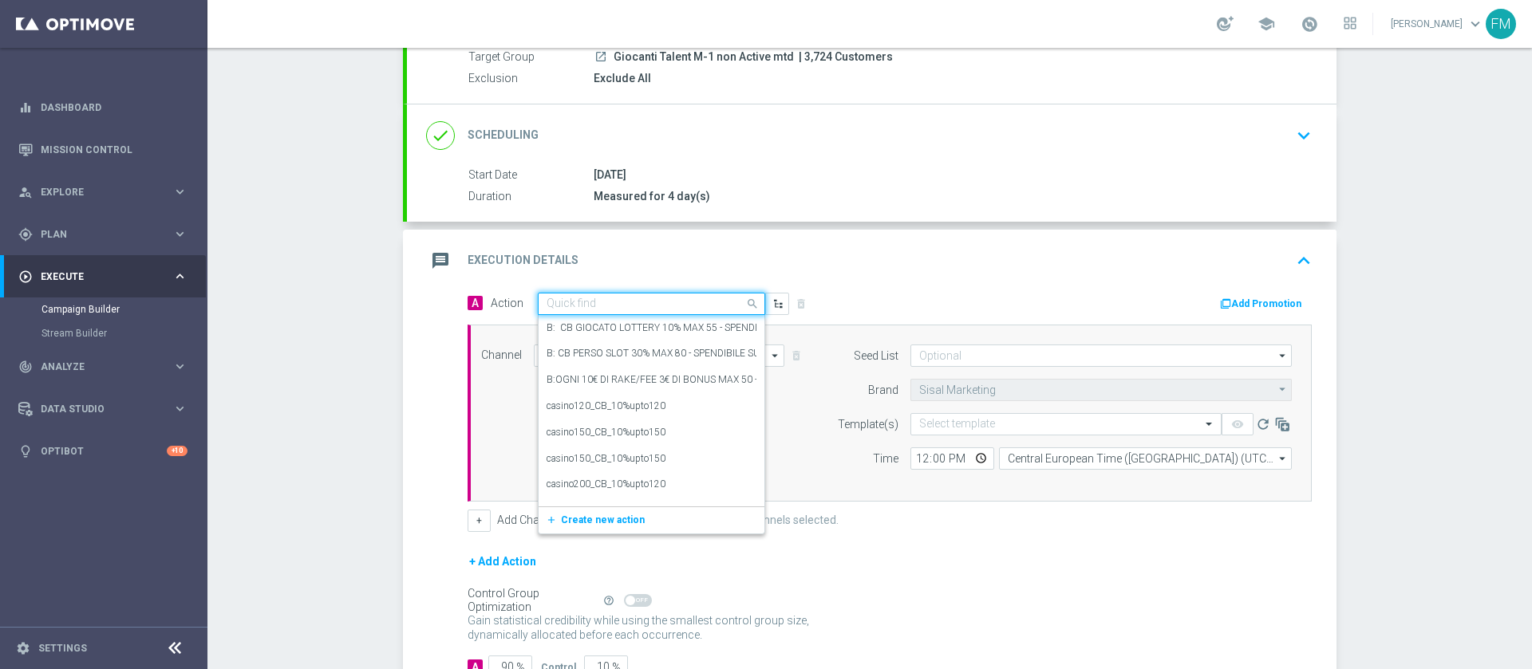
click at [720, 297] on div "Quick find" at bounding box center [641, 304] width 206 height 14
paste input "BF 4€ TUTTI I GIOCHI QeL2"
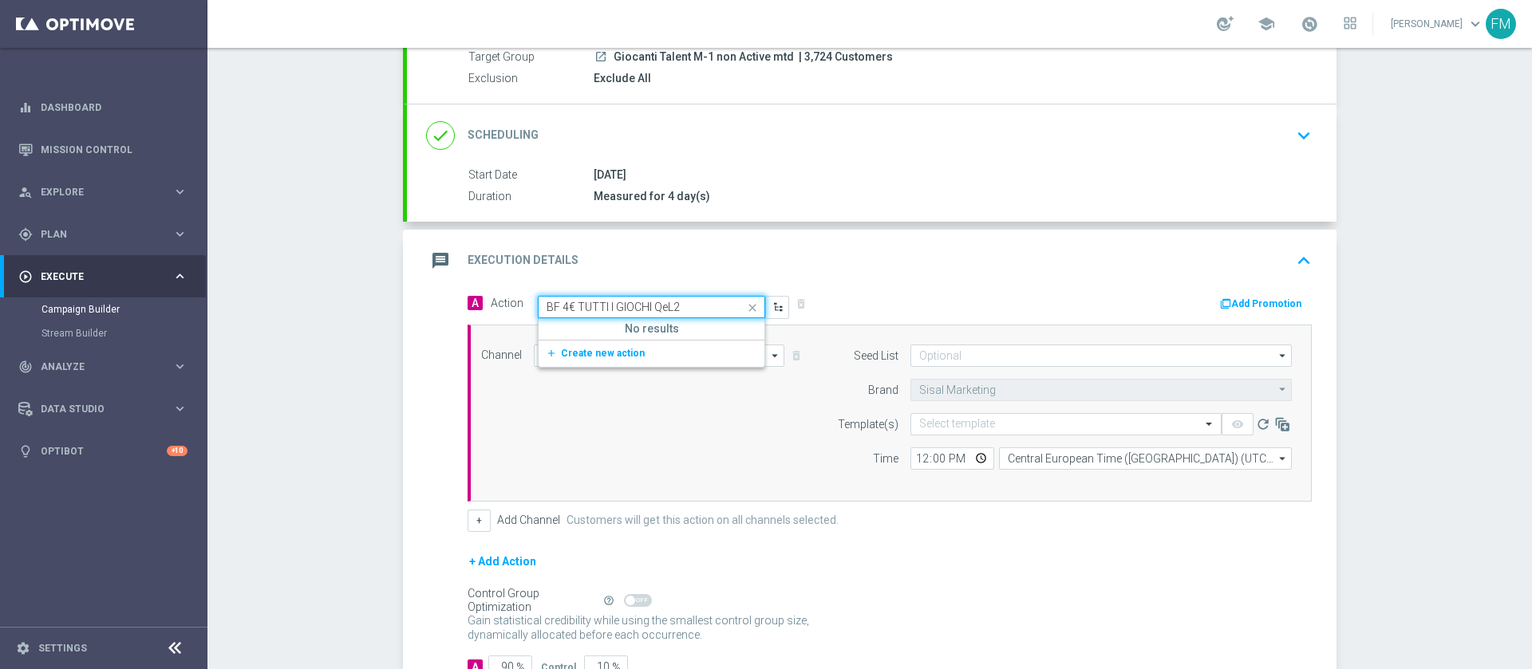
type input "BF 4€ TUTTI I GIOCHI QeL2"
click at [712, 324] on div "BF 4€ TUTTI I GIOCHI QeL2 edit" at bounding box center [651, 331] width 210 height 26
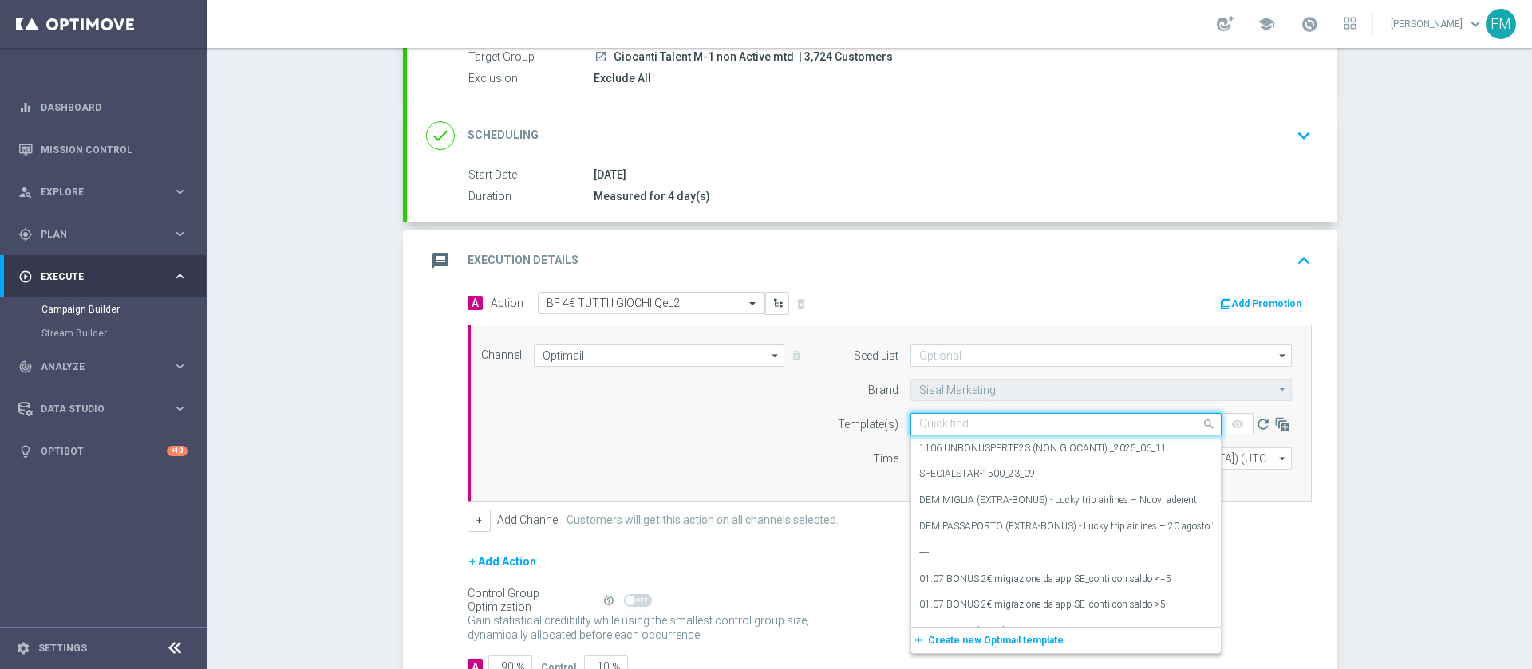
click at [919, 427] on input "text" at bounding box center [1050, 425] width 262 height 14
paste input "4BFGIOCHI2509- [DATE]"
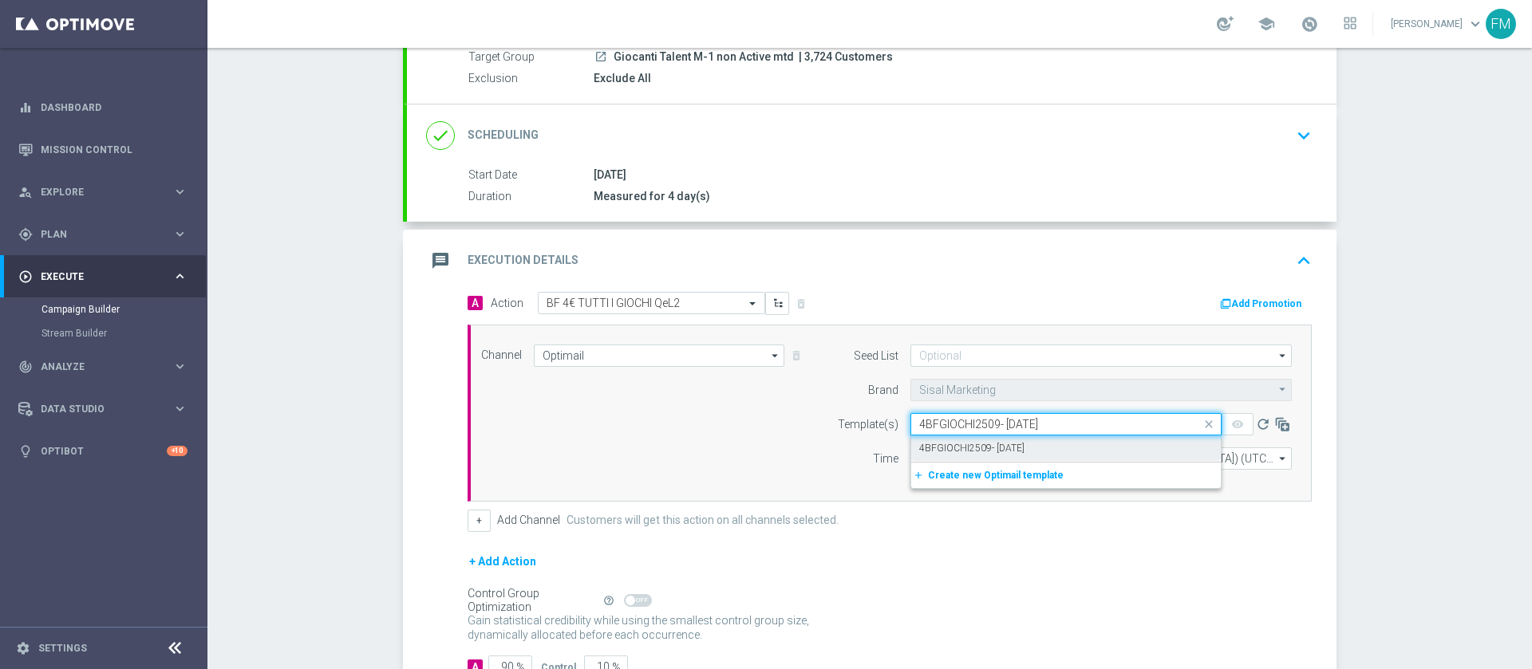
click at [1042, 440] on div "4BFGIOCHI2509- [DATE]" at bounding box center [1066, 449] width 294 height 26
type input "4BFGIOCHI2509- [DATE]"
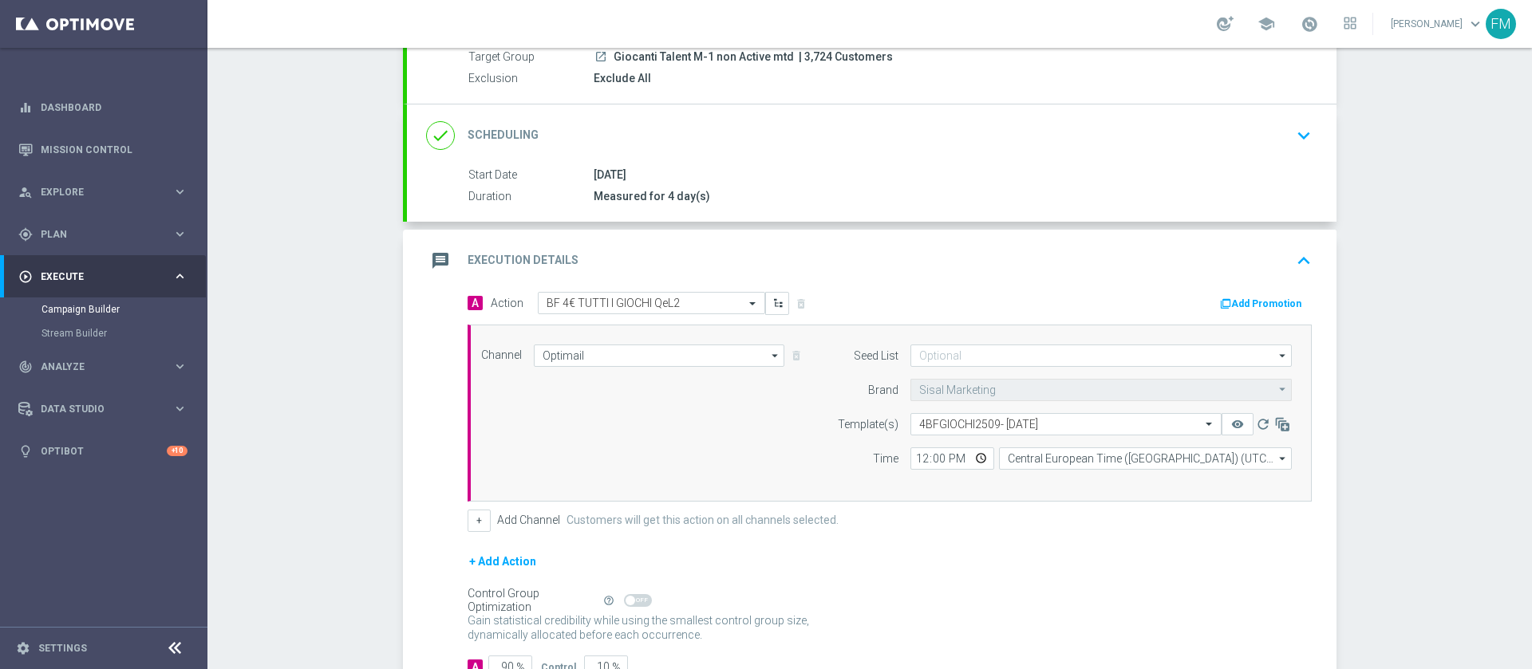
click at [1260, 298] on button "Add Promotion" at bounding box center [1262, 304] width 89 height 18
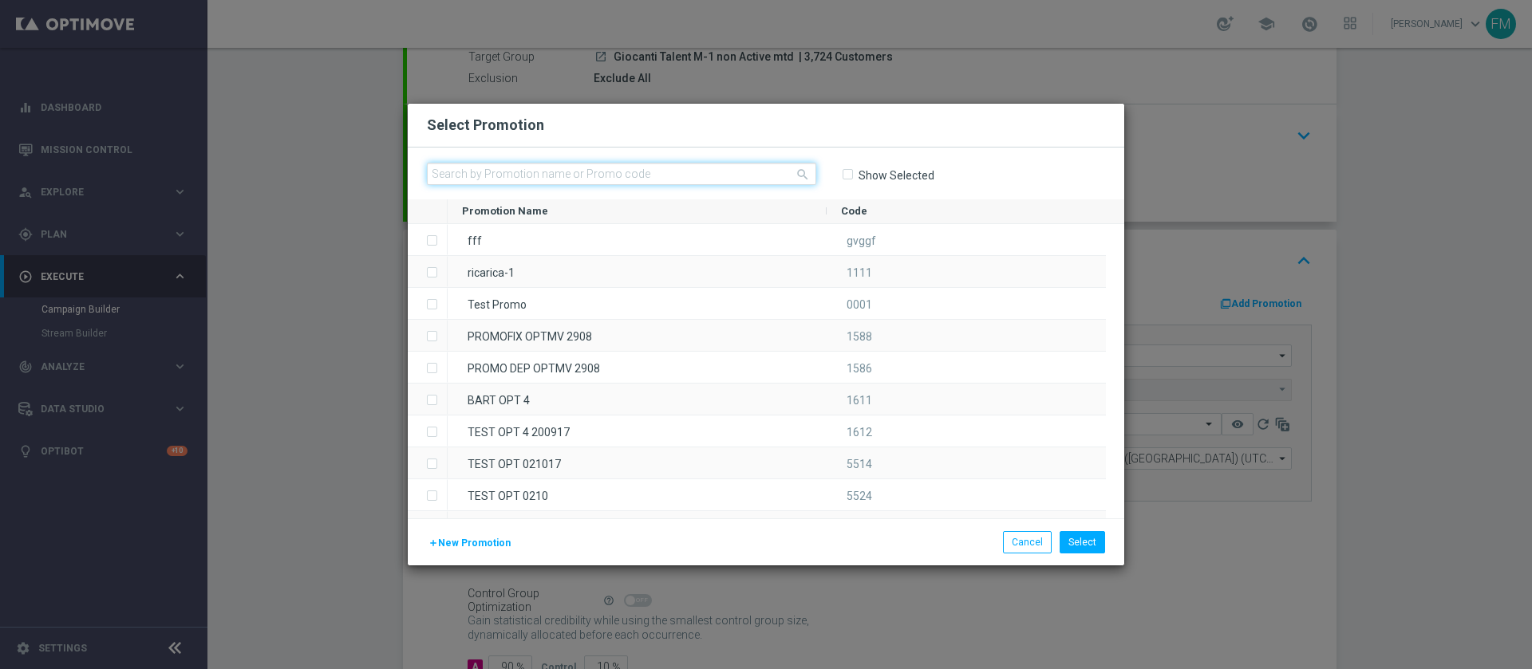
click at [613, 170] on input "text" at bounding box center [621, 174] width 389 height 22
paste input "237681"
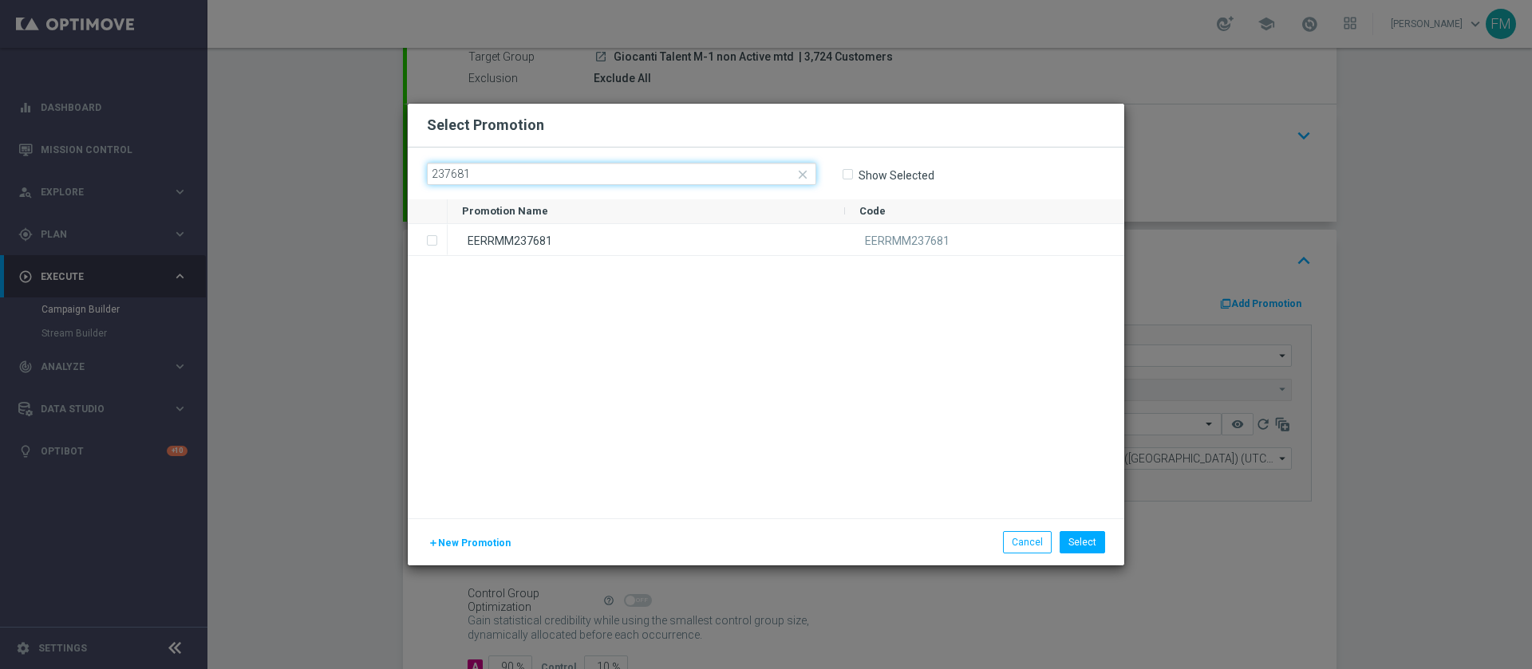
type input "237681"
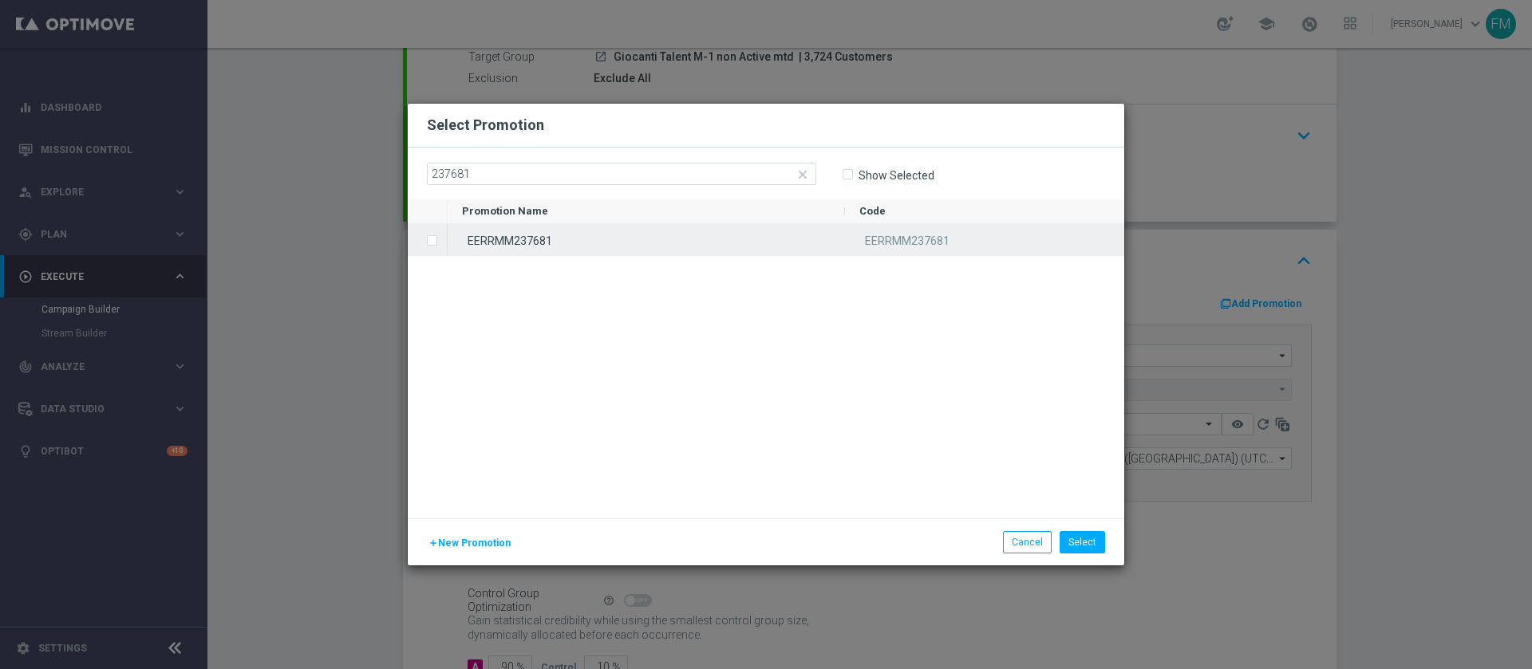
click at [672, 231] on div "EERRMM237681" at bounding box center [646, 239] width 397 height 31
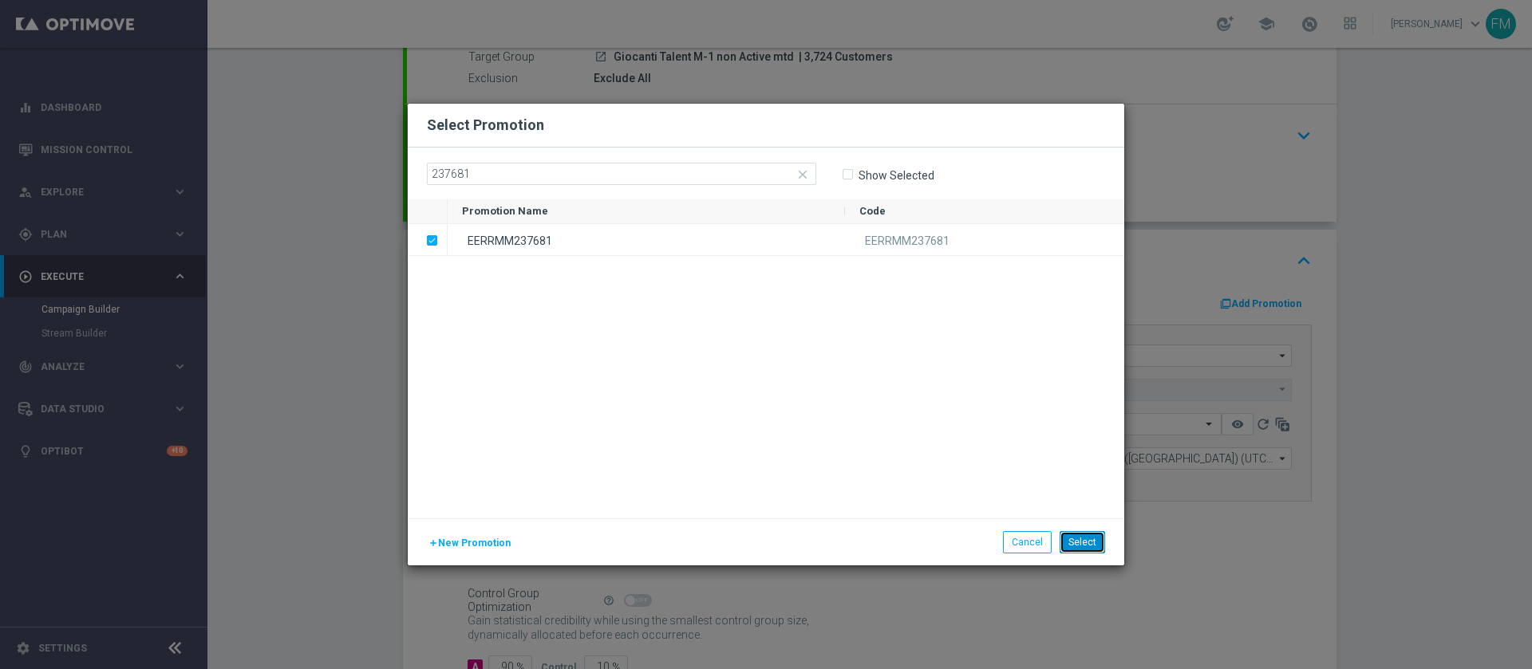
click at [1092, 538] on button "Select" at bounding box center [1081, 542] width 45 height 22
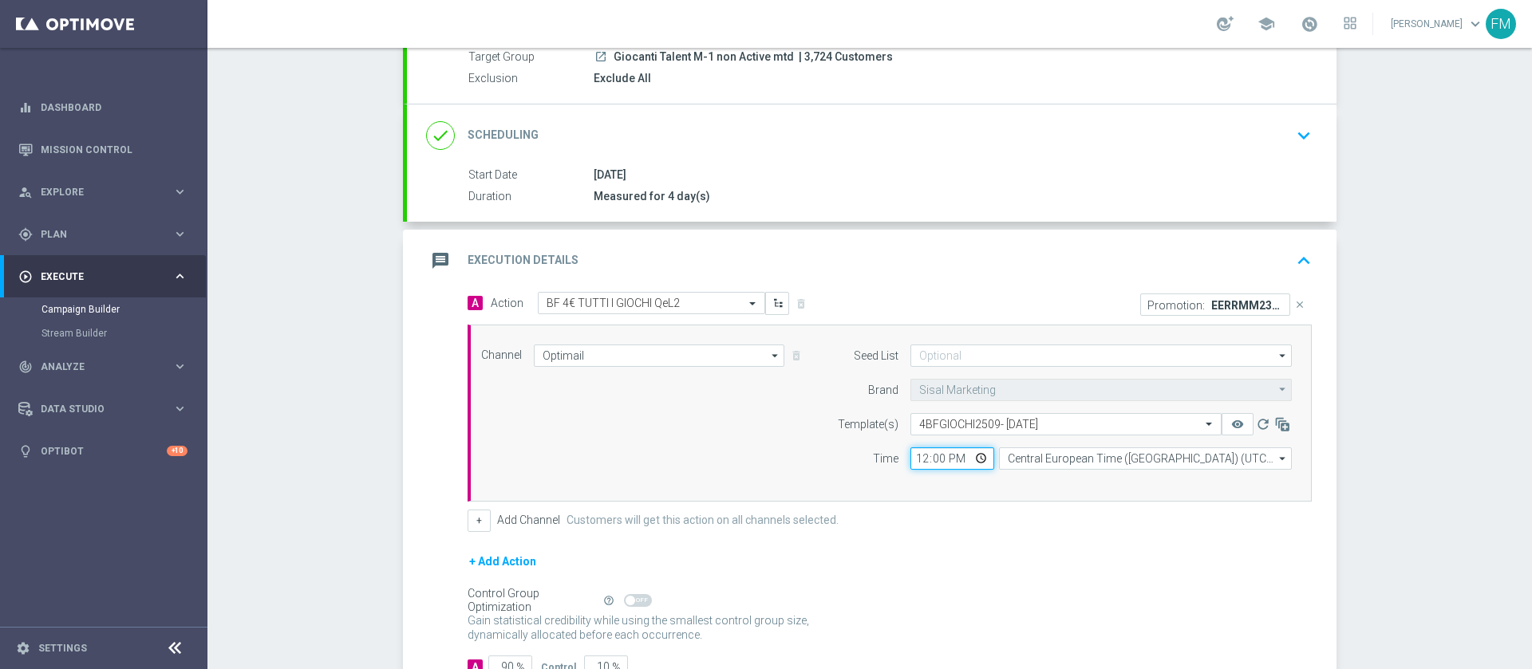
click at [917, 452] on input "12:00" at bounding box center [952, 459] width 84 height 22
type input "17:30"
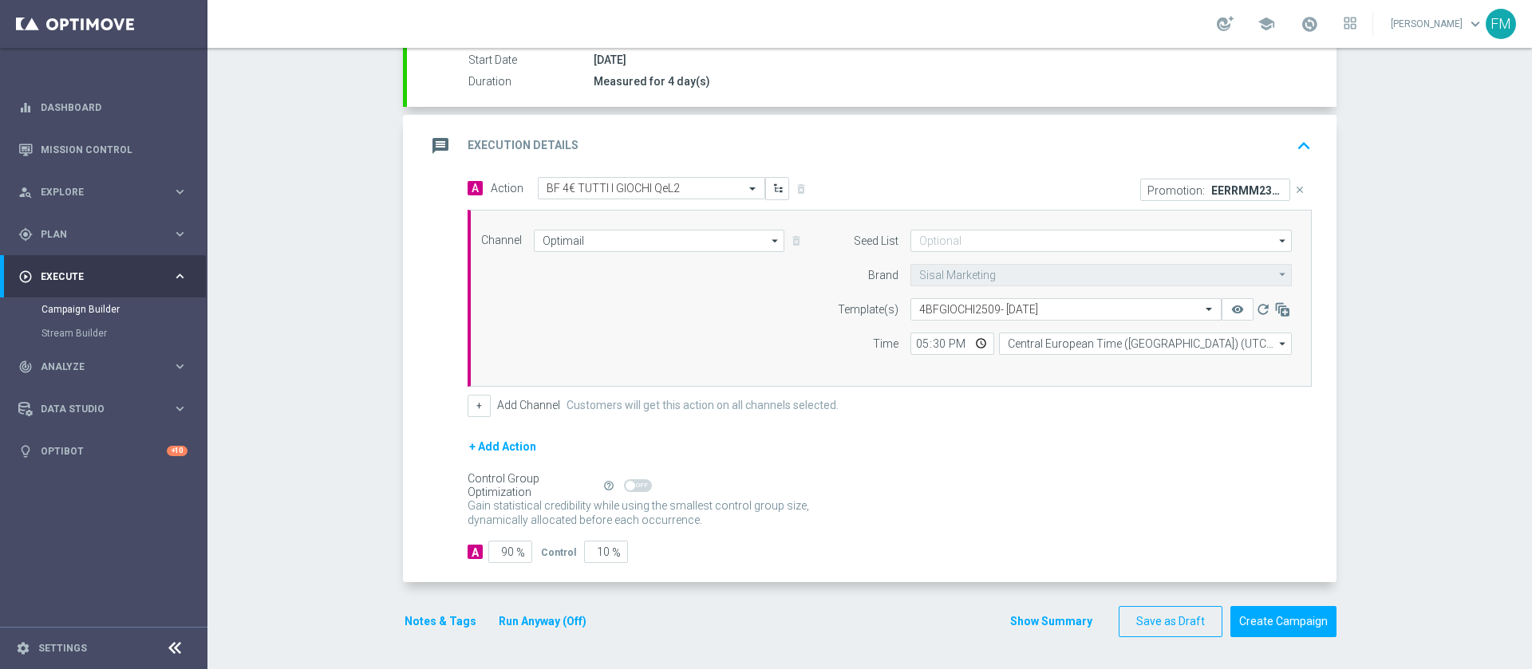
click at [952, 433] on form "A Action Select action BF 4€ TUTTI I GIOCHI QeL2 delete_forever Promotion: EERR…" at bounding box center [889, 370] width 844 height 387
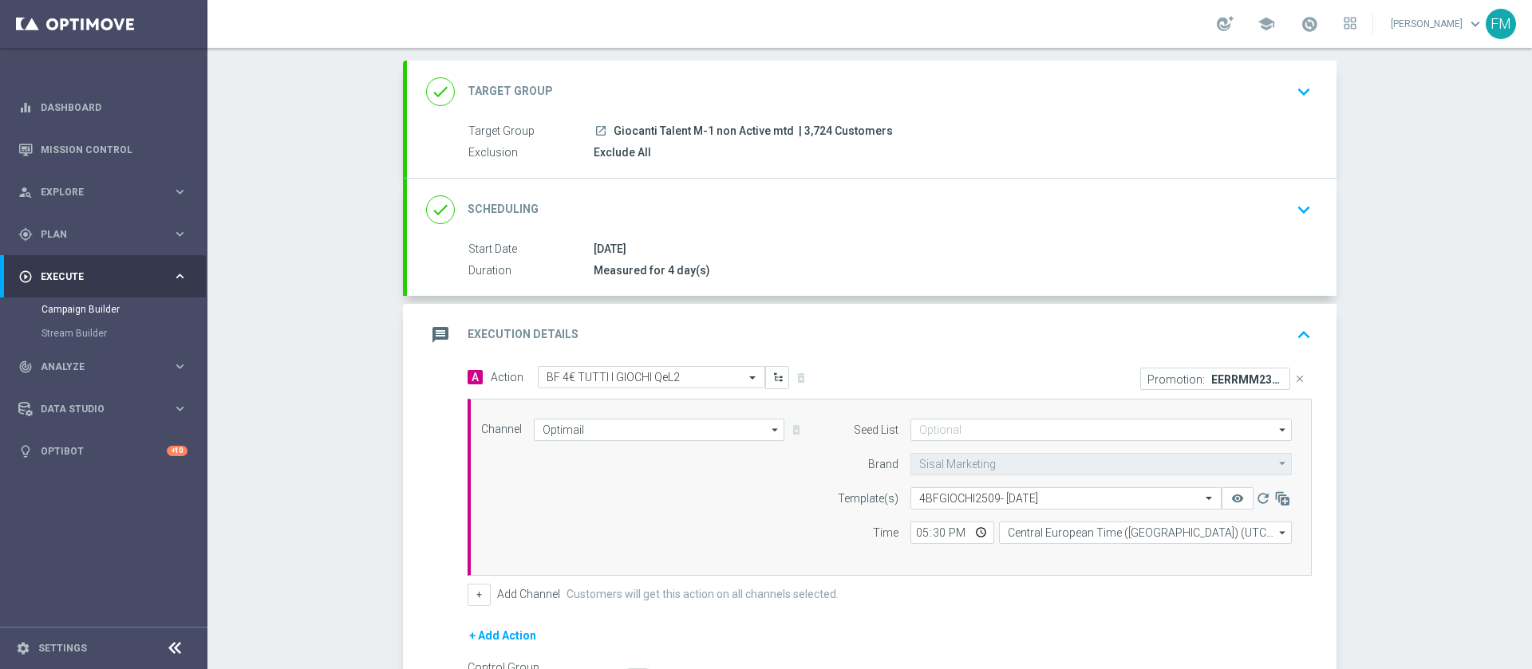
scroll to position [120, 0]
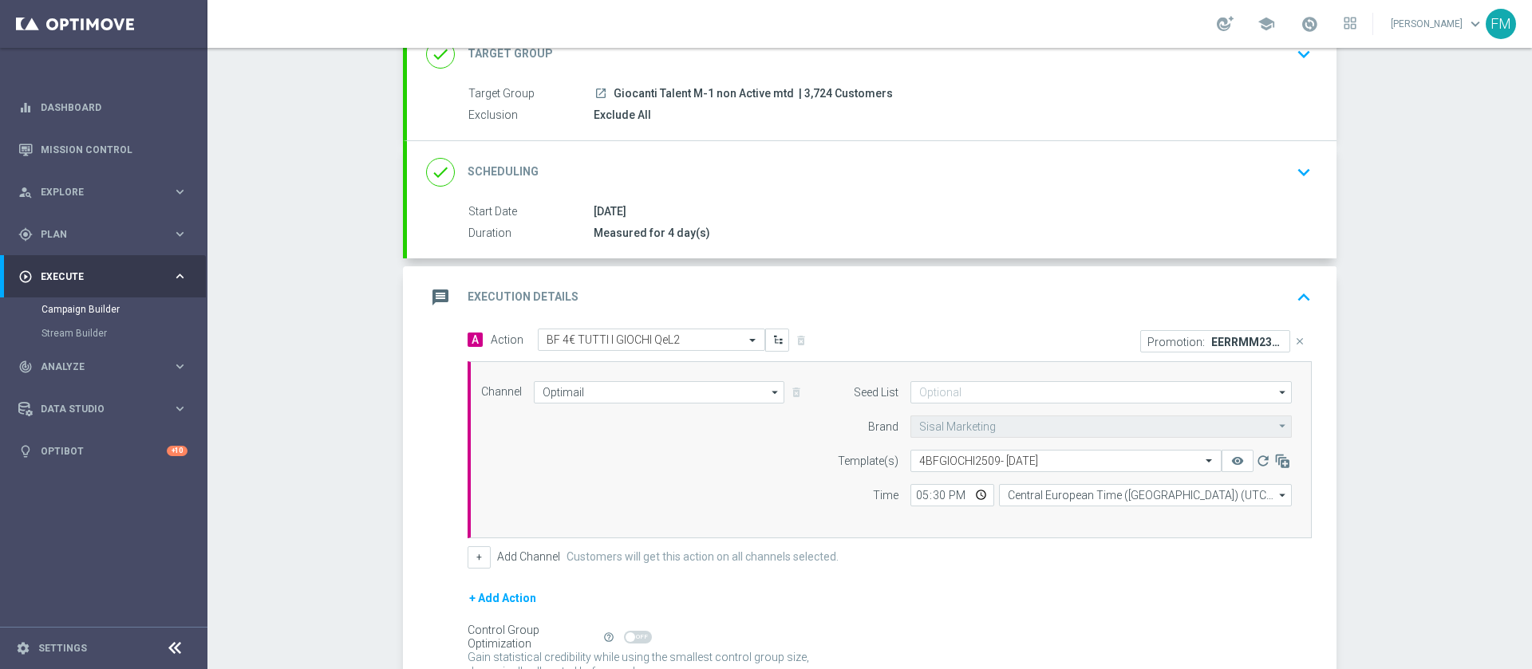
click at [1249, 184] on div "done Scheduling keyboard_arrow_down" at bounding box center [871, 172] width 891 height 30
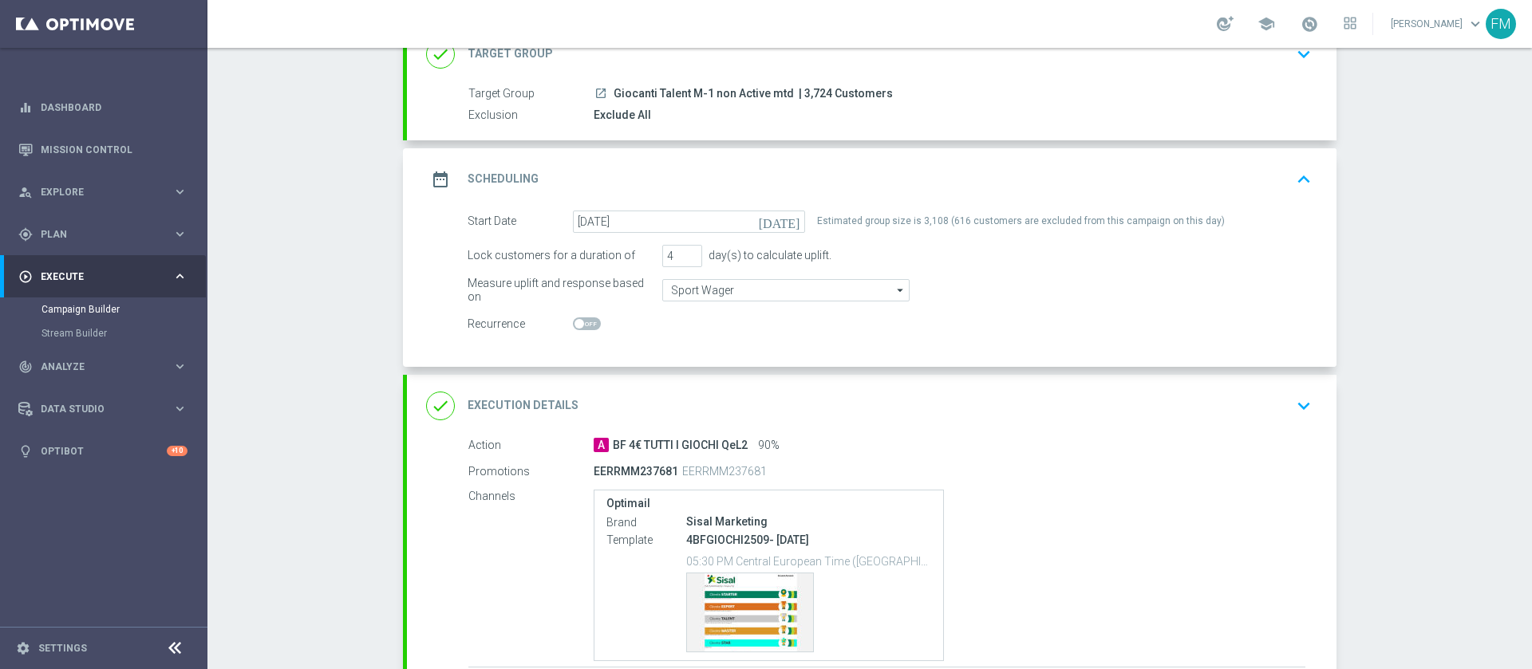
click at [1251, 180] on div "date_range Scheduling keyboard_arrow_up" at bounding box center [871, 179] width 891 height 30
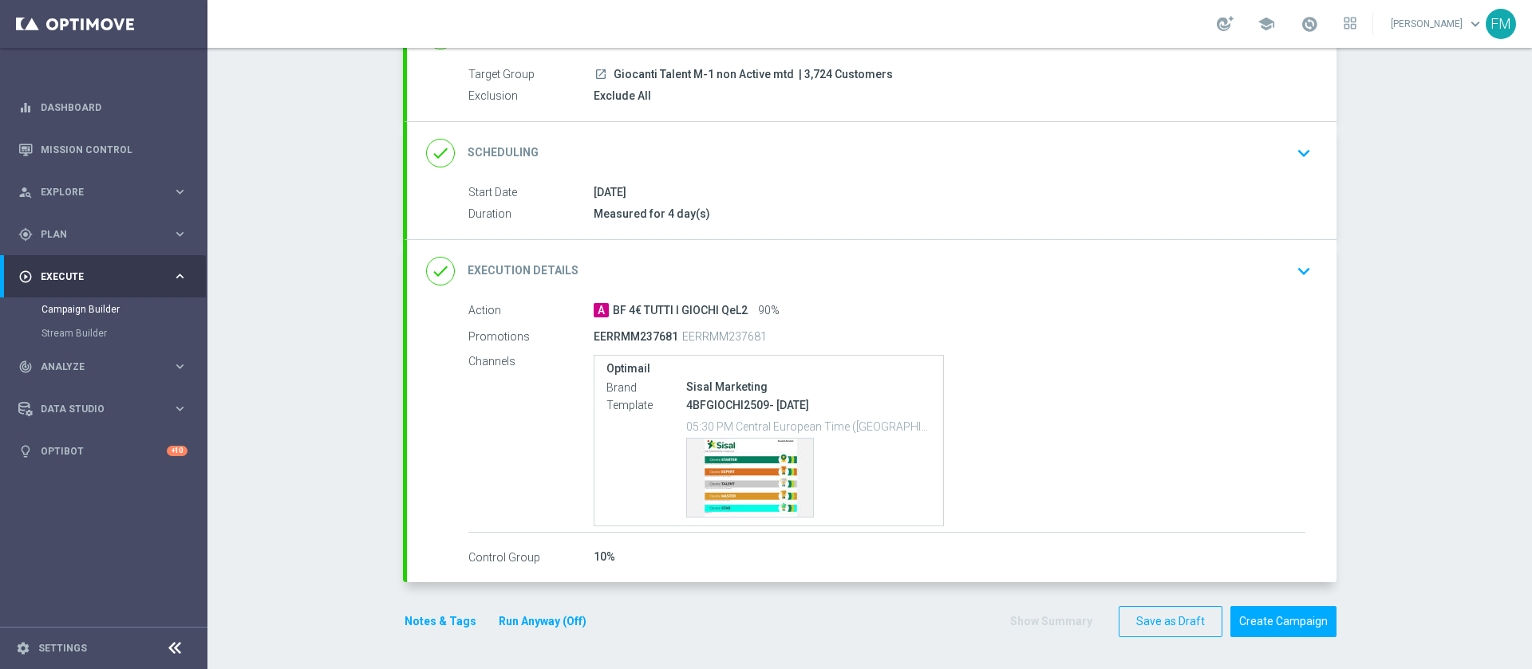
click at [1207, 250] on div "done Execution Details keyboard_arrow_down" at bounding box center [871, 271] width 929 height 62
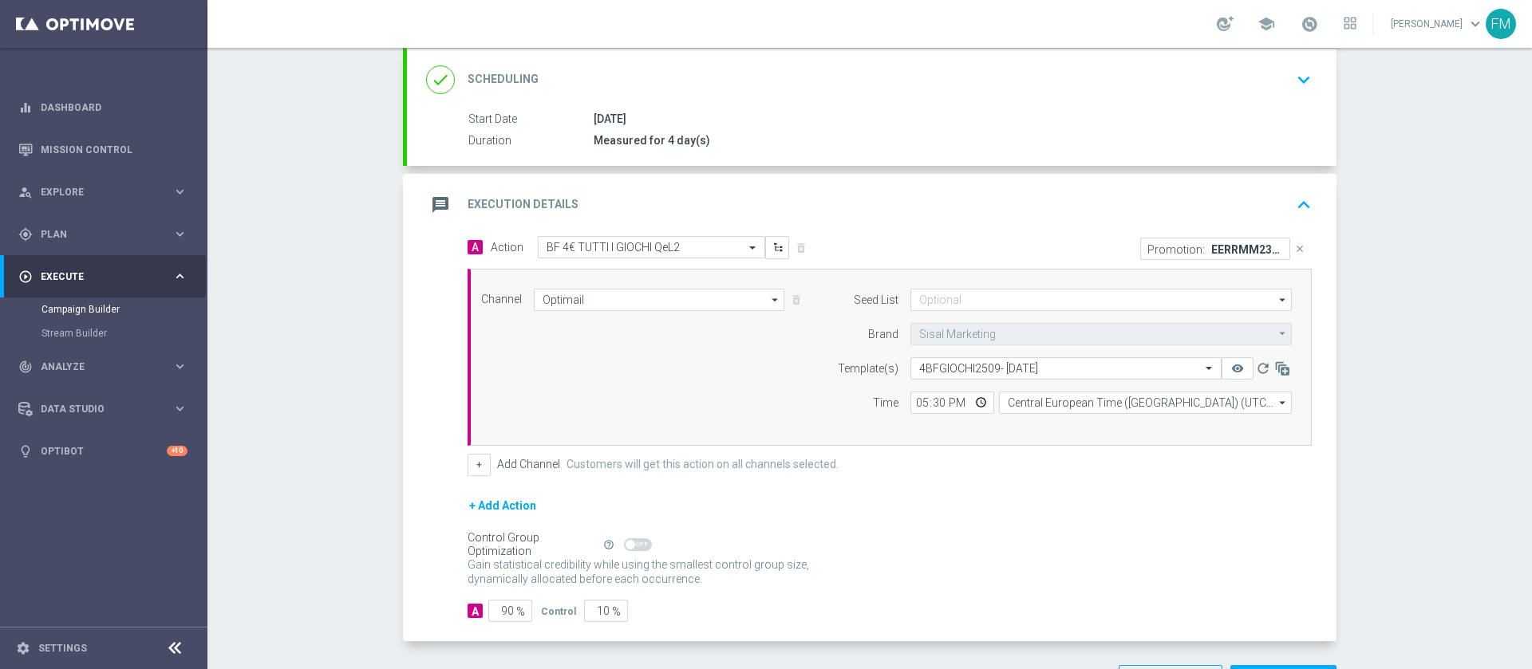
scroll to position [271, 0]
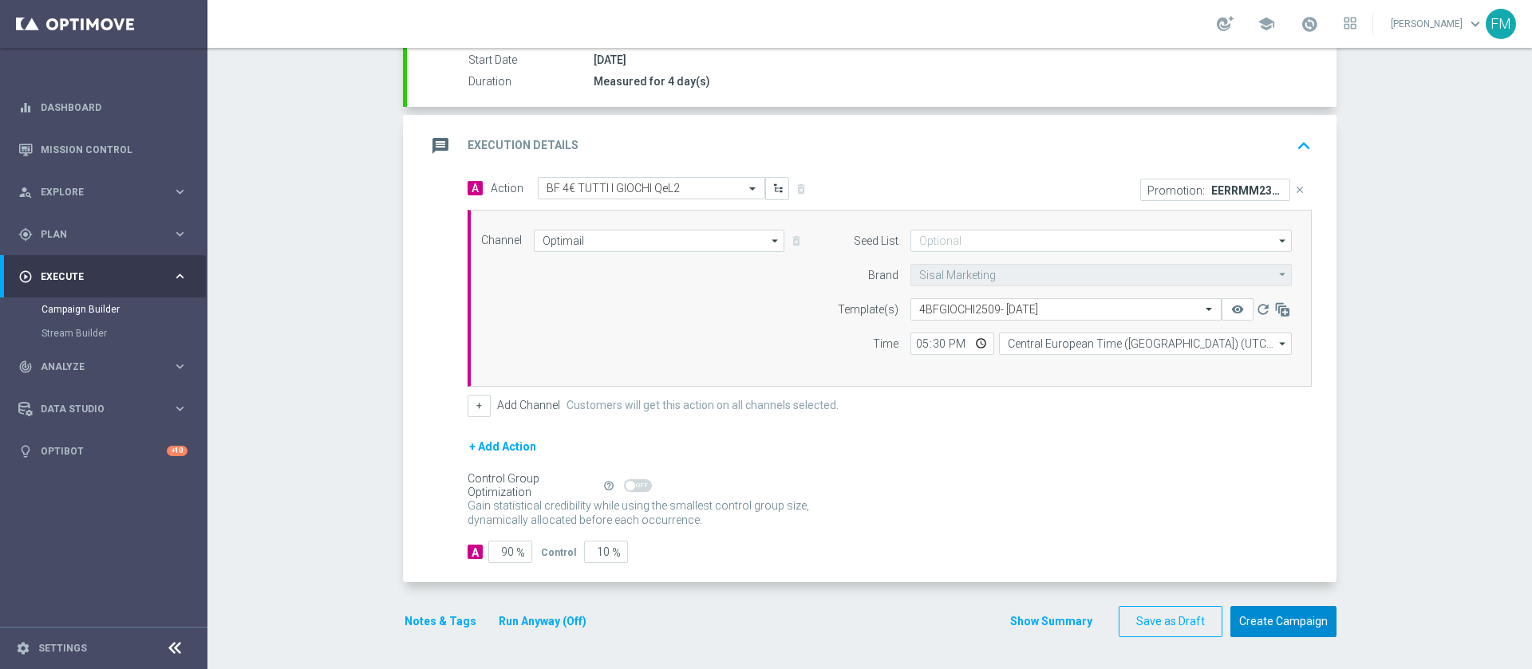
click at [1310, 626] on button "Create Campaign" at bounding box center [1283, 621] width 106 height 31
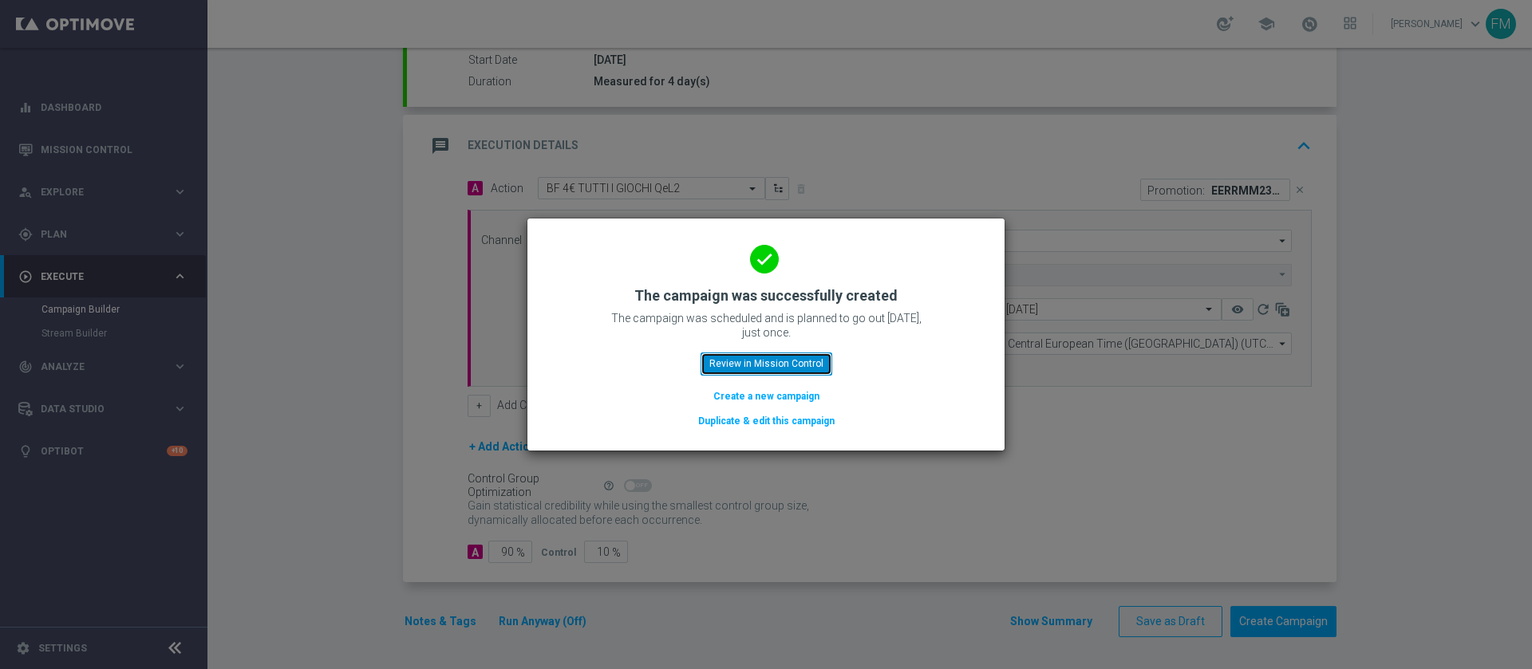
click at [712, 360] on button "Review in Mission Control" at bounding box center [766, 364] width 132 height 22
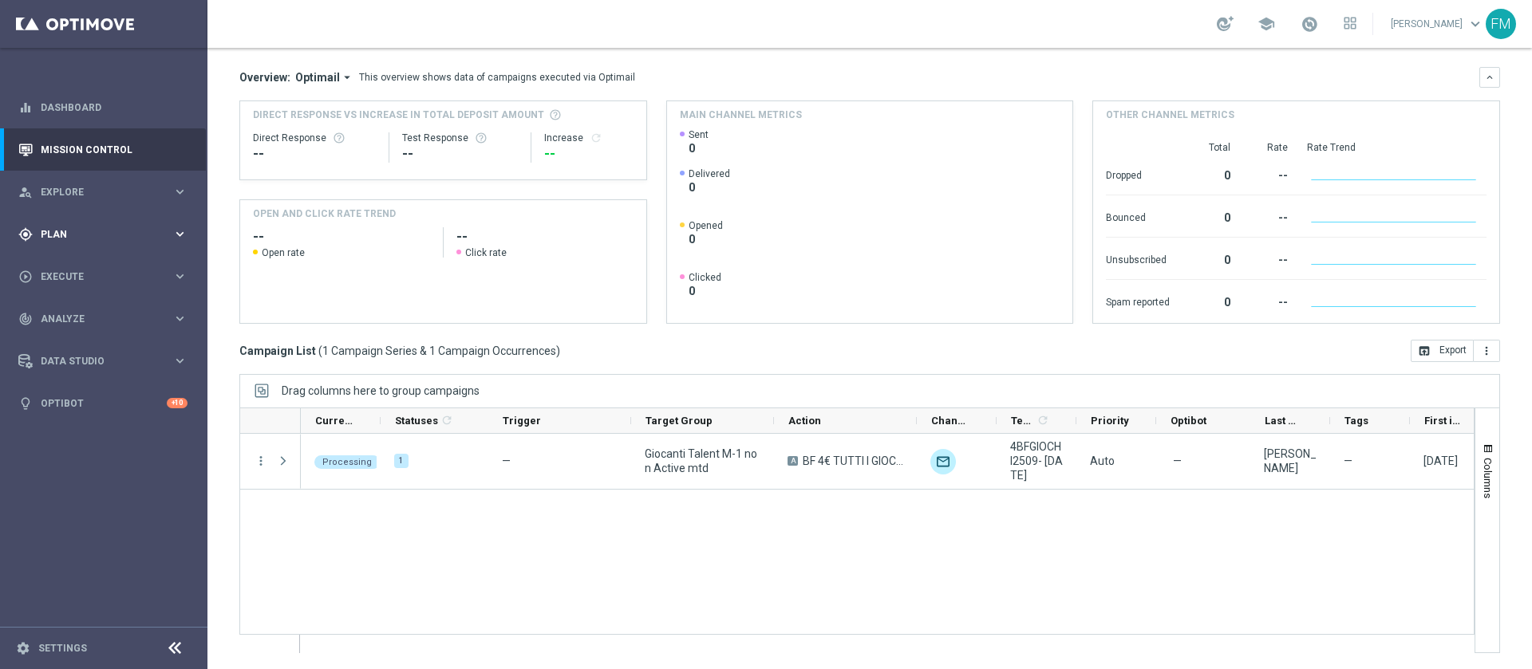
click at [131, 223] on div "gps_fixed Plan keyboard_arrow_right" at bounding box center [103, 234] width 206 height 42
click at [72, 261] on link "Target Groups" at bounding box center [103, 267] width 124 height 13
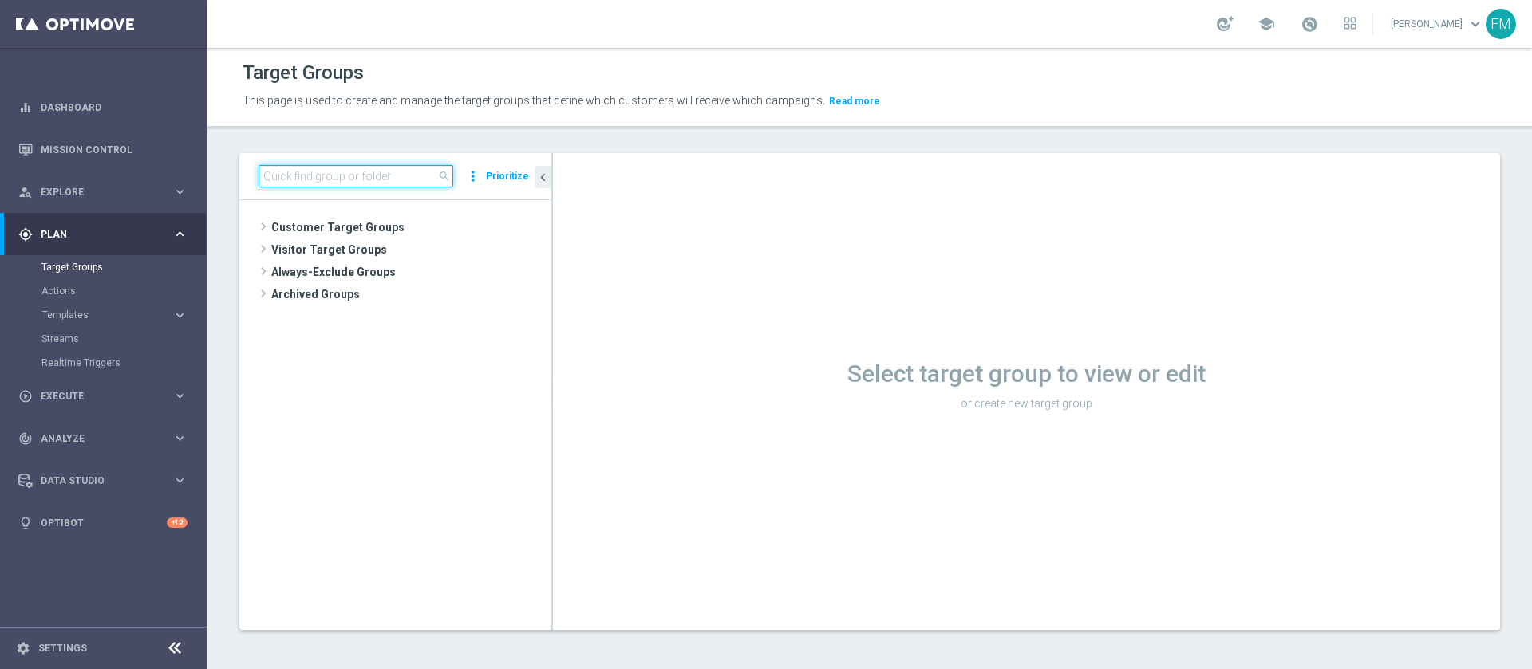
click at [398, 176] on input at bounding box center [355, 176] width 195 height 22
paste input "Reactivated Master Low 1st NO Sport"
type input "Reactivated Master Low 1st NO Sport"
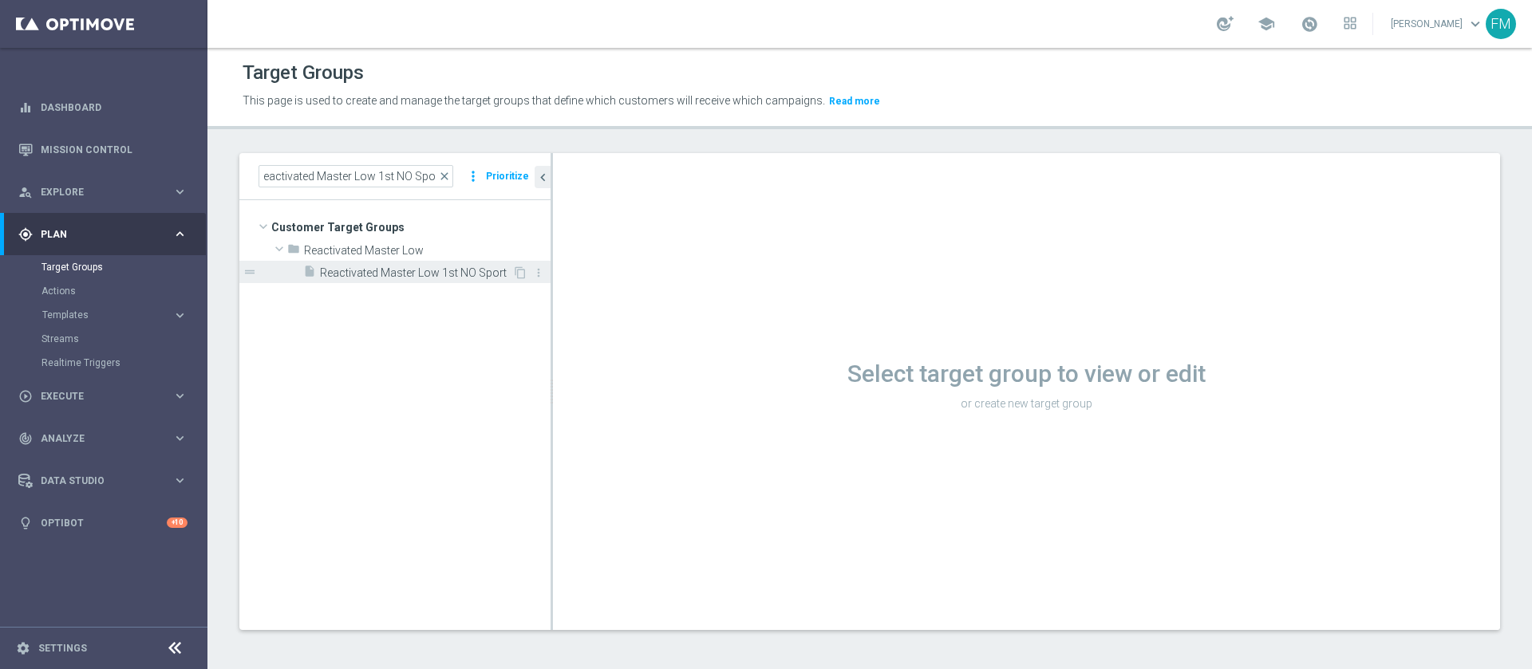
click at [454, 272] on span "Reactivated Master Low 1st NO Sport" at bounding box center [416, 273] width 192 height 14
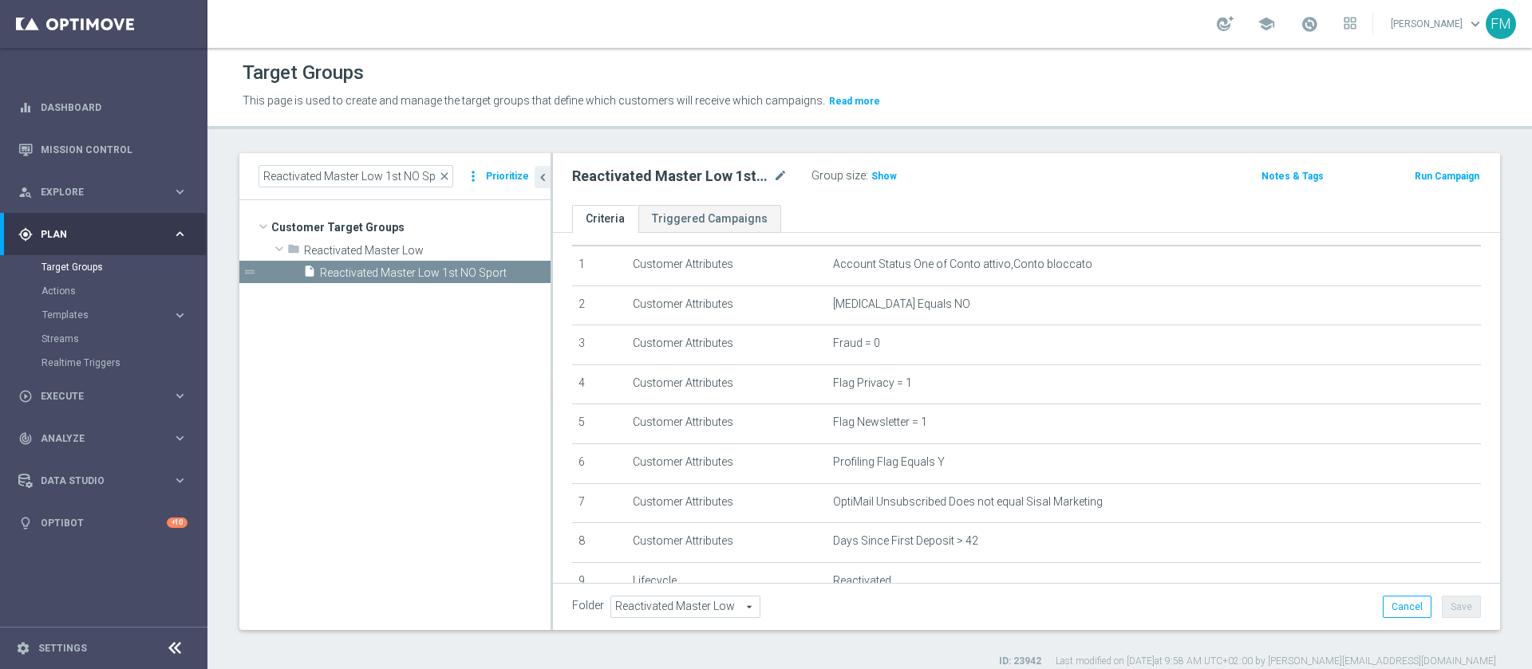
scroll to position [42, 0]
click at [1457, 172] on button "Run Campaign" at bounding box center [1447, 177] width 68 height 18
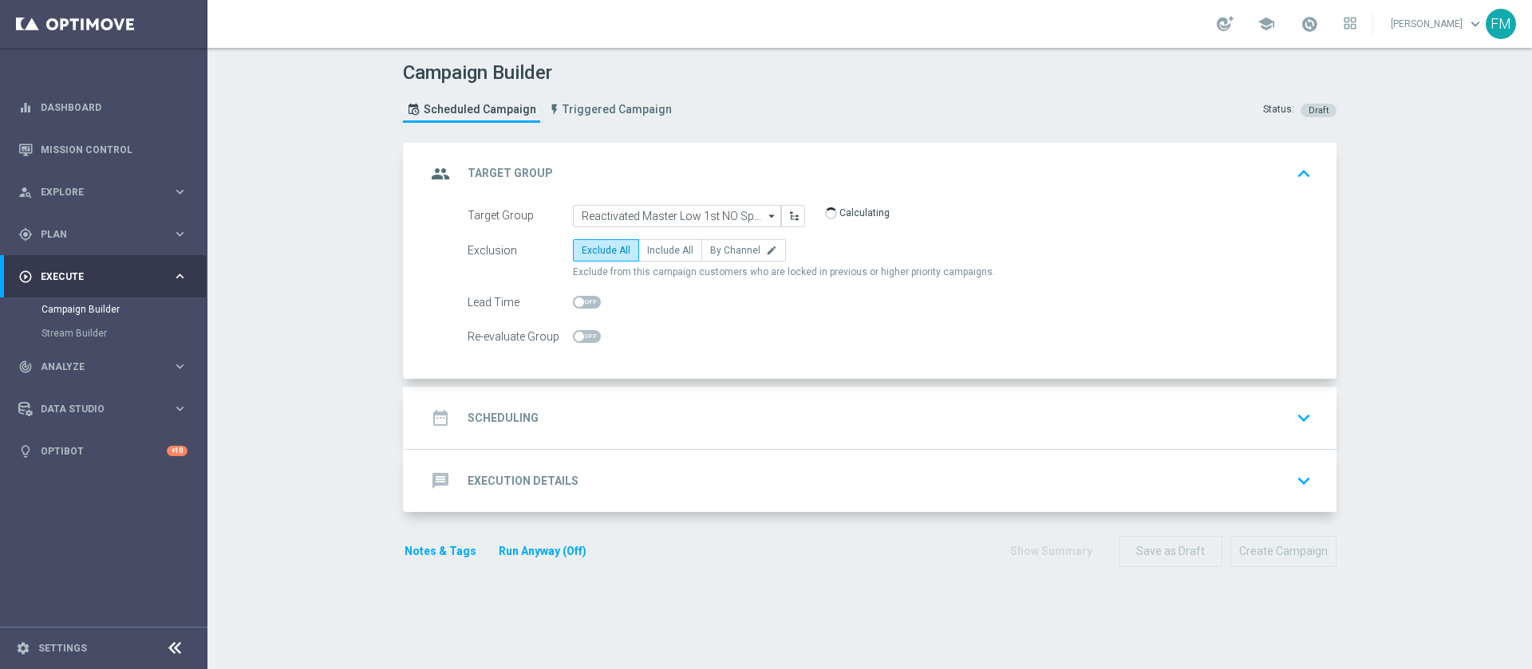
click at [862, 412] on div "date_range Scheduling keyboard_arrow_down" at bounding box center [871, 418] width 891 height 30
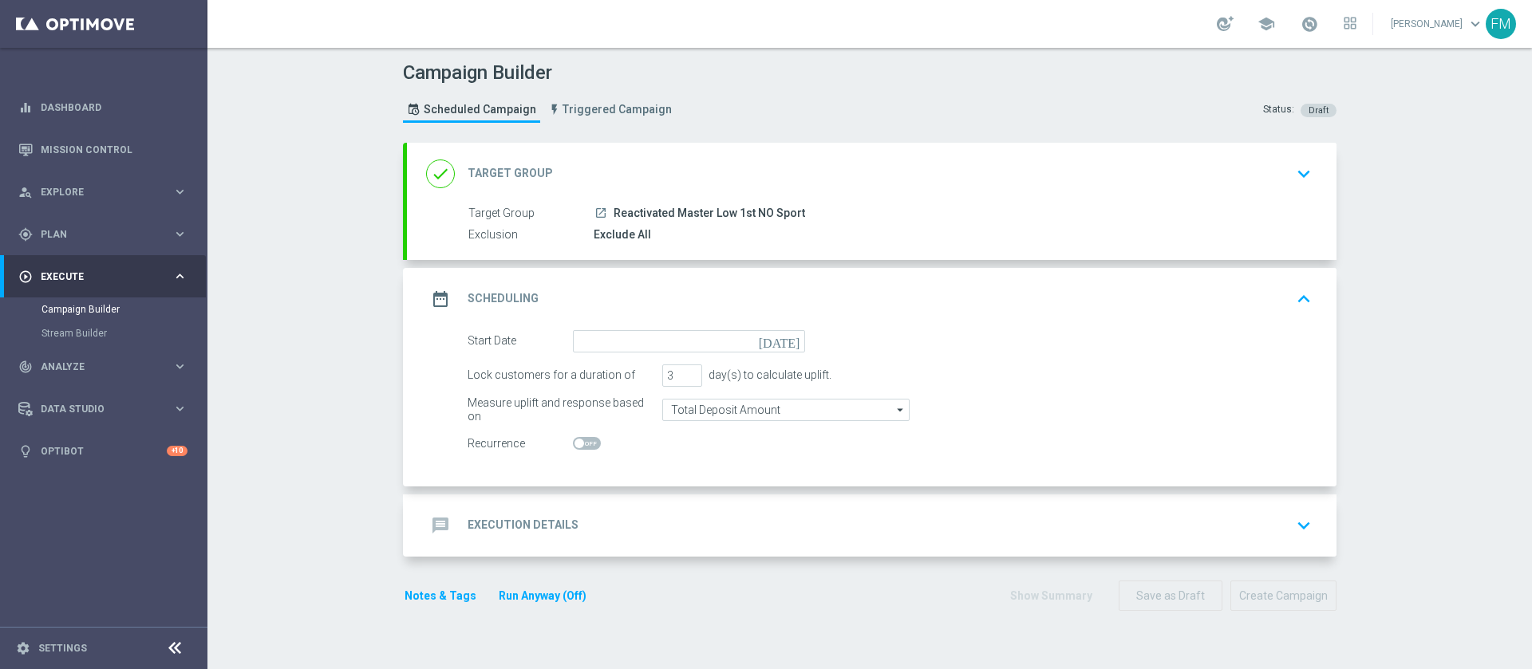
click at [779, 330] on icon "[DATE]" at bounding box center [782, 339] width 47 height 18
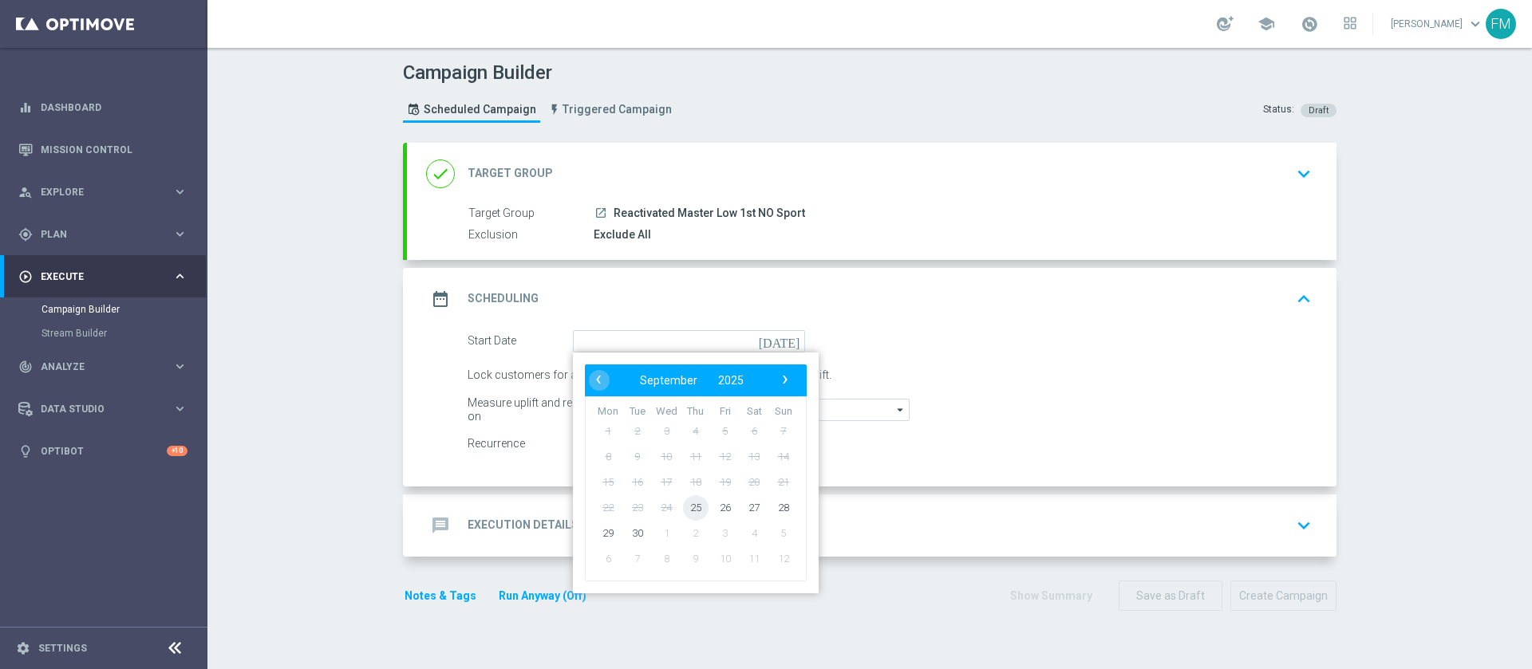
click at [685, 507] on span "25" at bounding box center [696, 508] width 26 height 26
type input "25 Sep 2025"
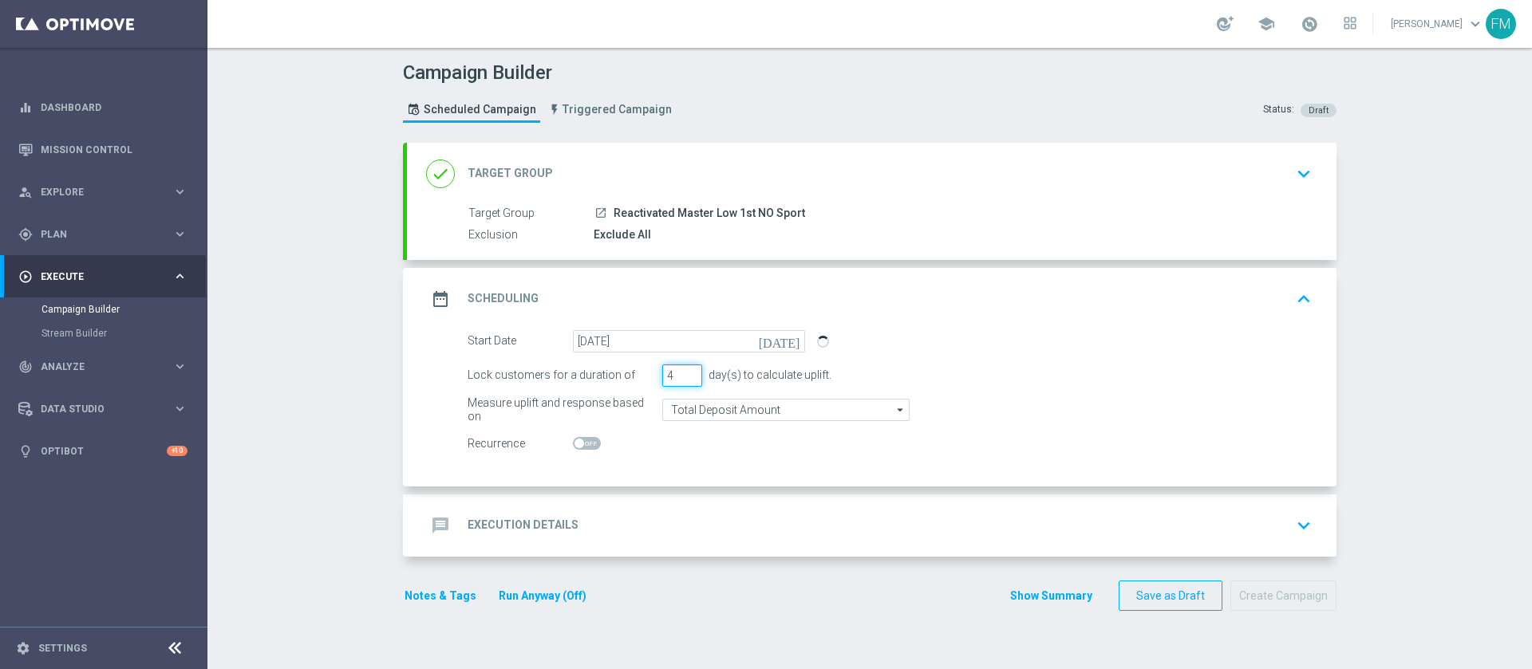
type input "4"
click at [688, 370] on input "4" at bounding box center [682, 376] width 40 height 22
click at [909, 522] on div "message Execution Details keyboard_arrow_down" at bounding box center [871, 526] width 891 height 30
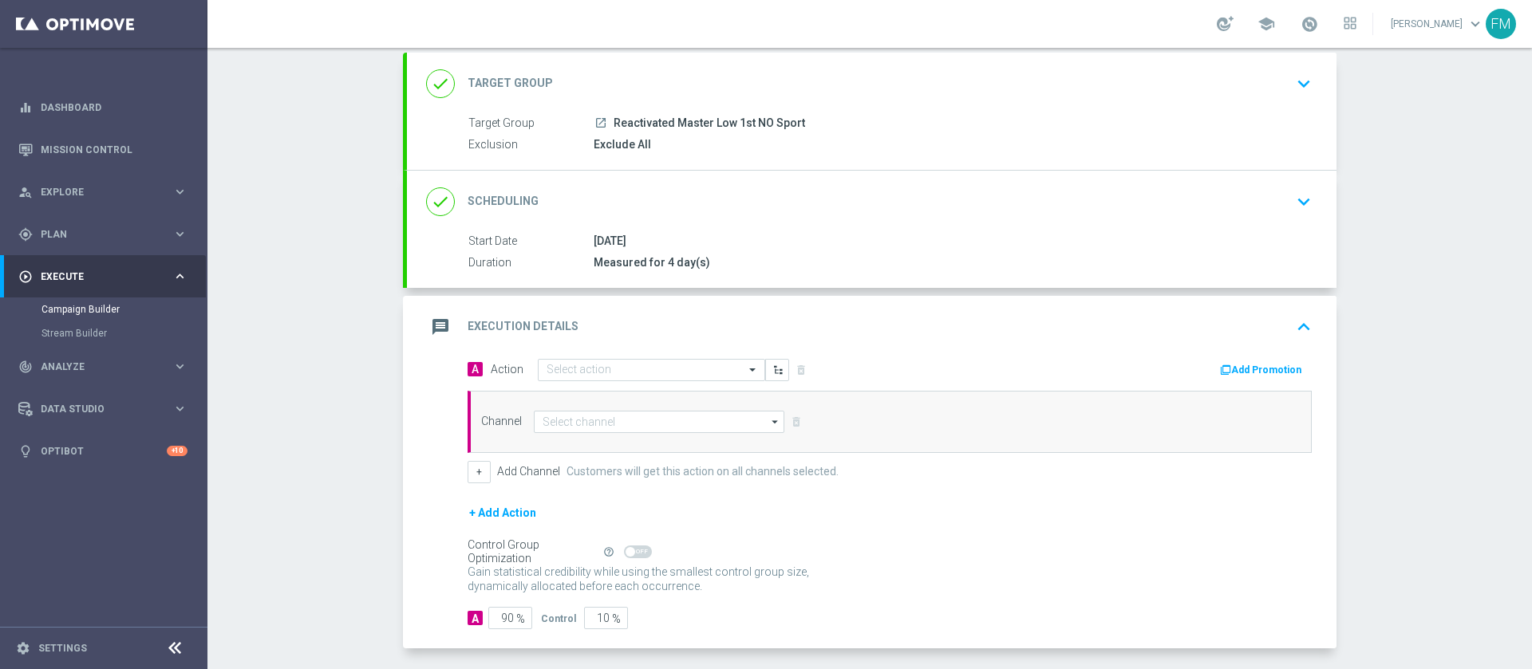
scroll to position [156, 0]
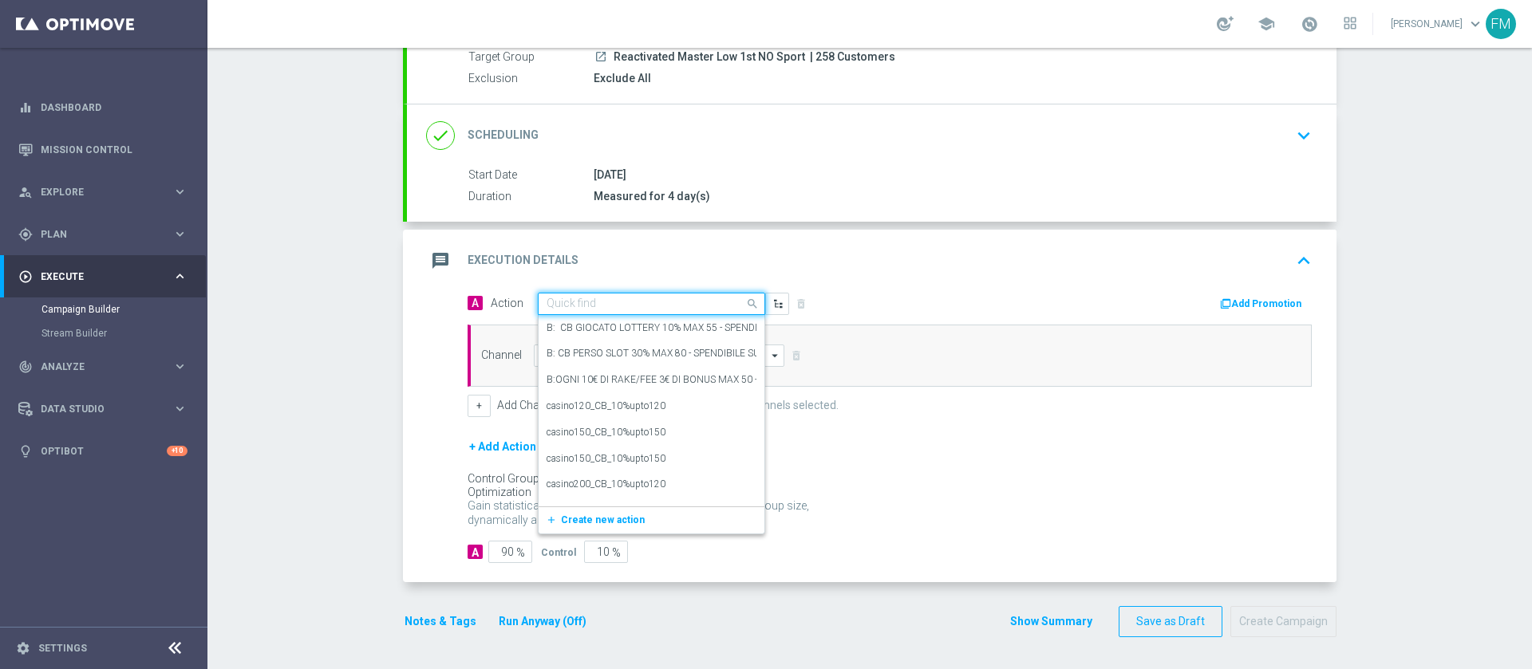
click at [618, 294] on div "Quick find" at bounding box center [651, 304] width 227 height 22
paste input "Ricarica 100€ ricevi 20€ tutti i giochi"
type input "Ricarica 100€ ricevi 20€ tutti i giochi"
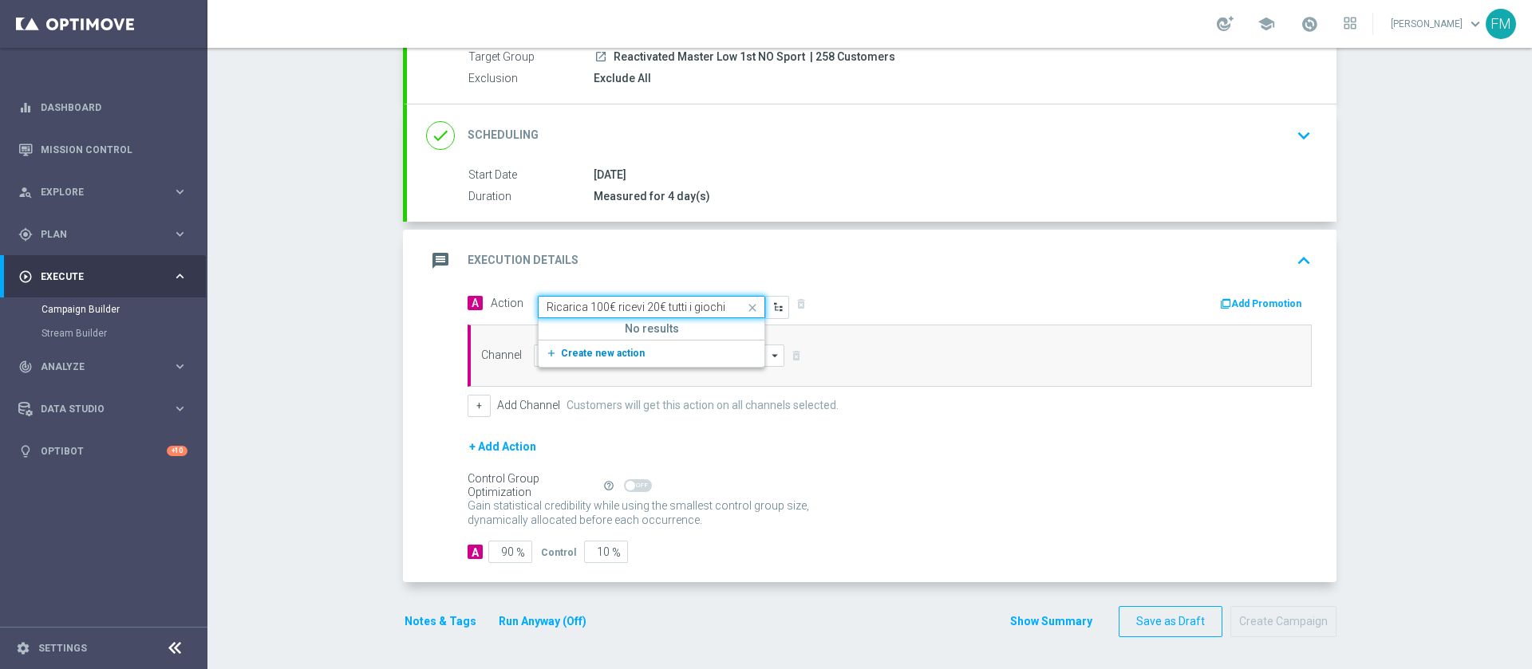
click at [613, 354] on span "Create new action" at bounding box center [603, 353] width 84 height 11
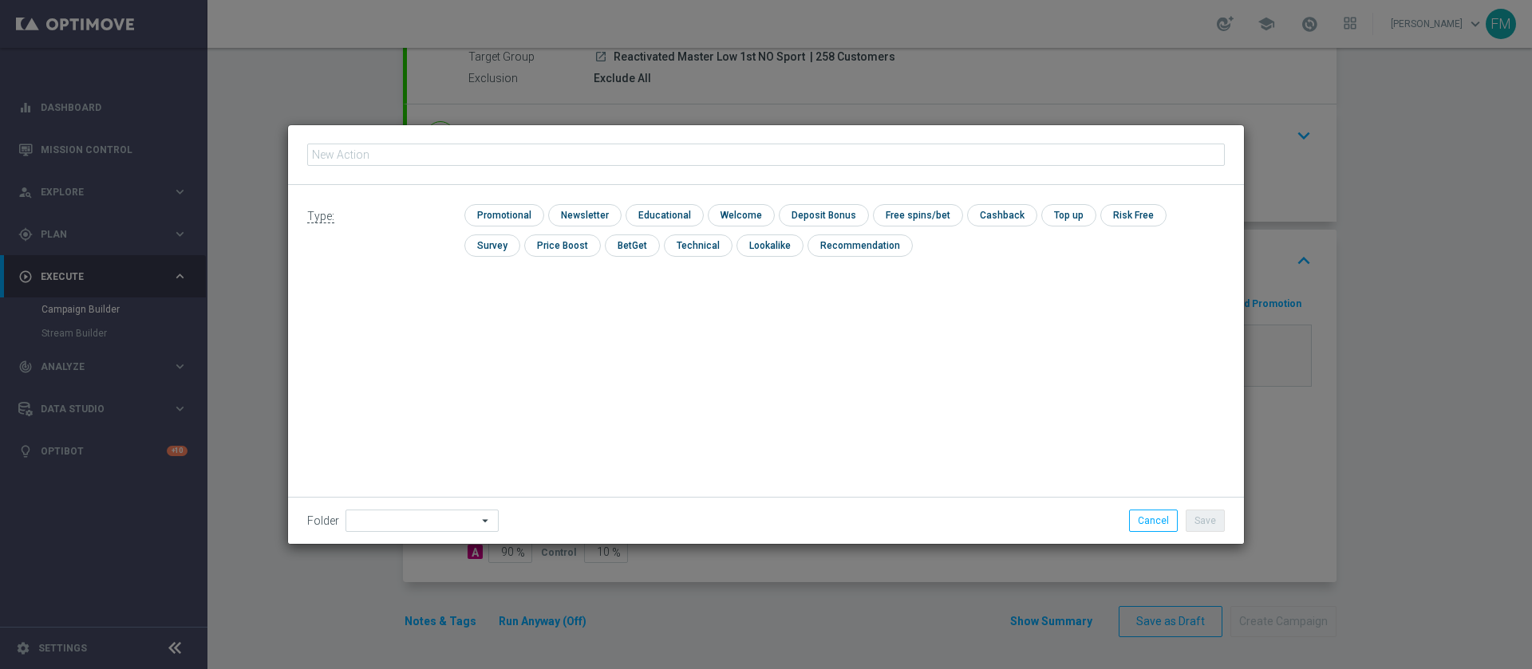
type input "Ricarica 100€ ricevi 20€ tutti i giochi"
click at [527, 218] on input "checkbox" at bounding box center [502, 215] width 76 height 22
checkbox input "true"
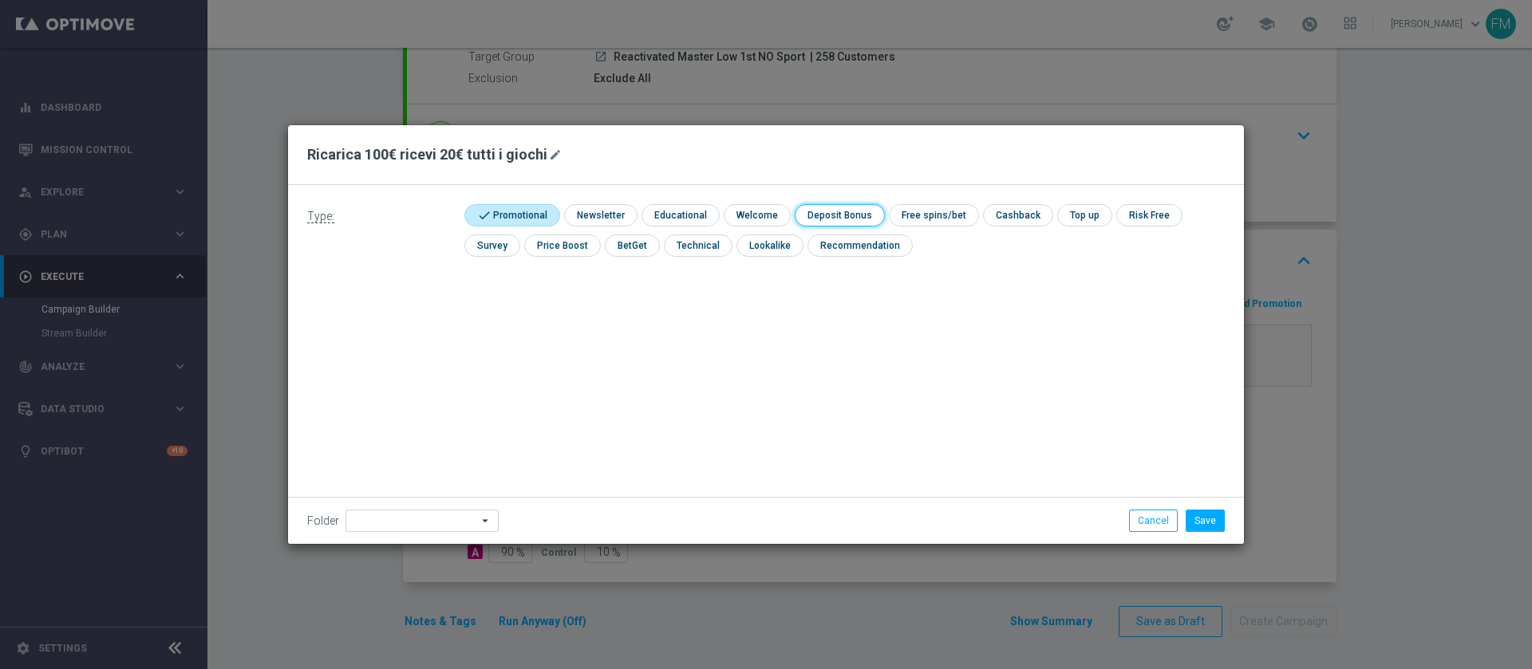
click at [795, 219] on input "checkbox" at bounding box center [837, 215] width 85 height 22
checkbox input "true"
click at [1202, 524] on button "Save" at bounding box center [1204, 521] width 39 height 22
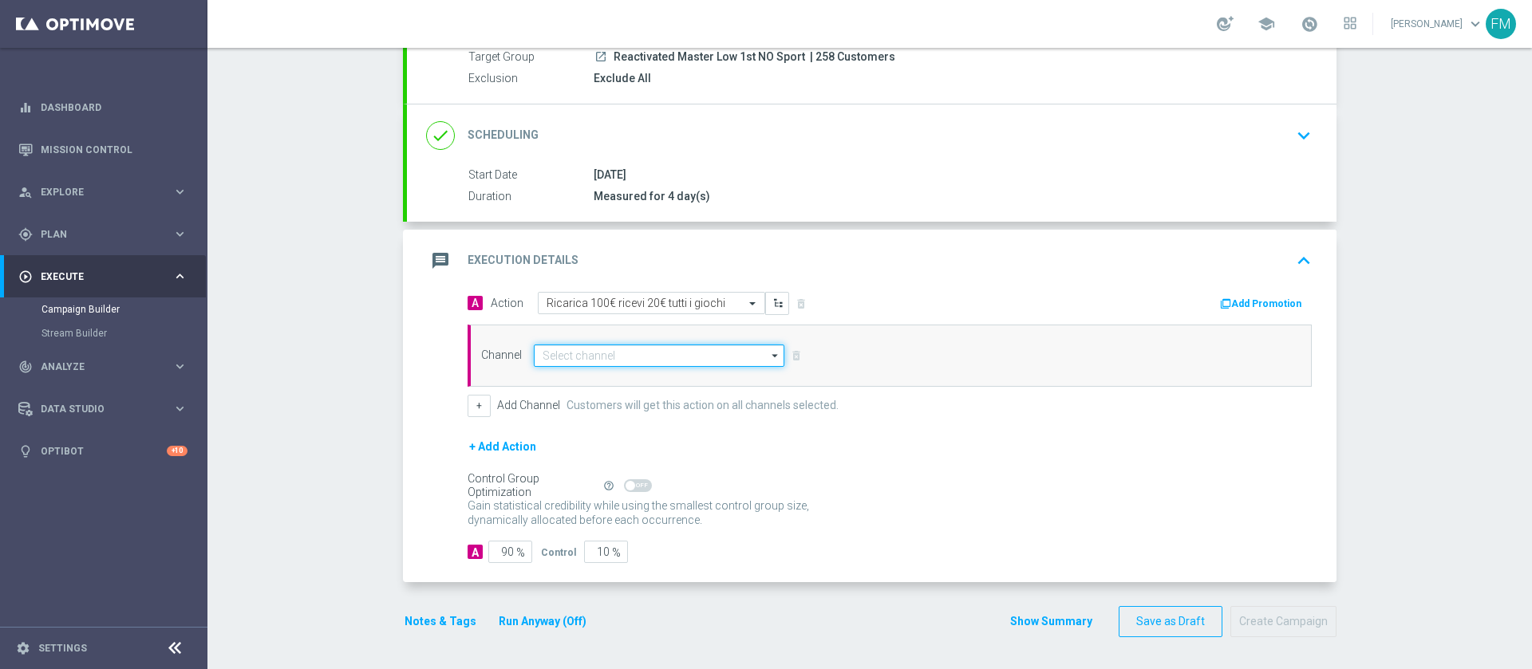
click at [629, 357] on input at bounding box center [659, 356] width 250 height 22
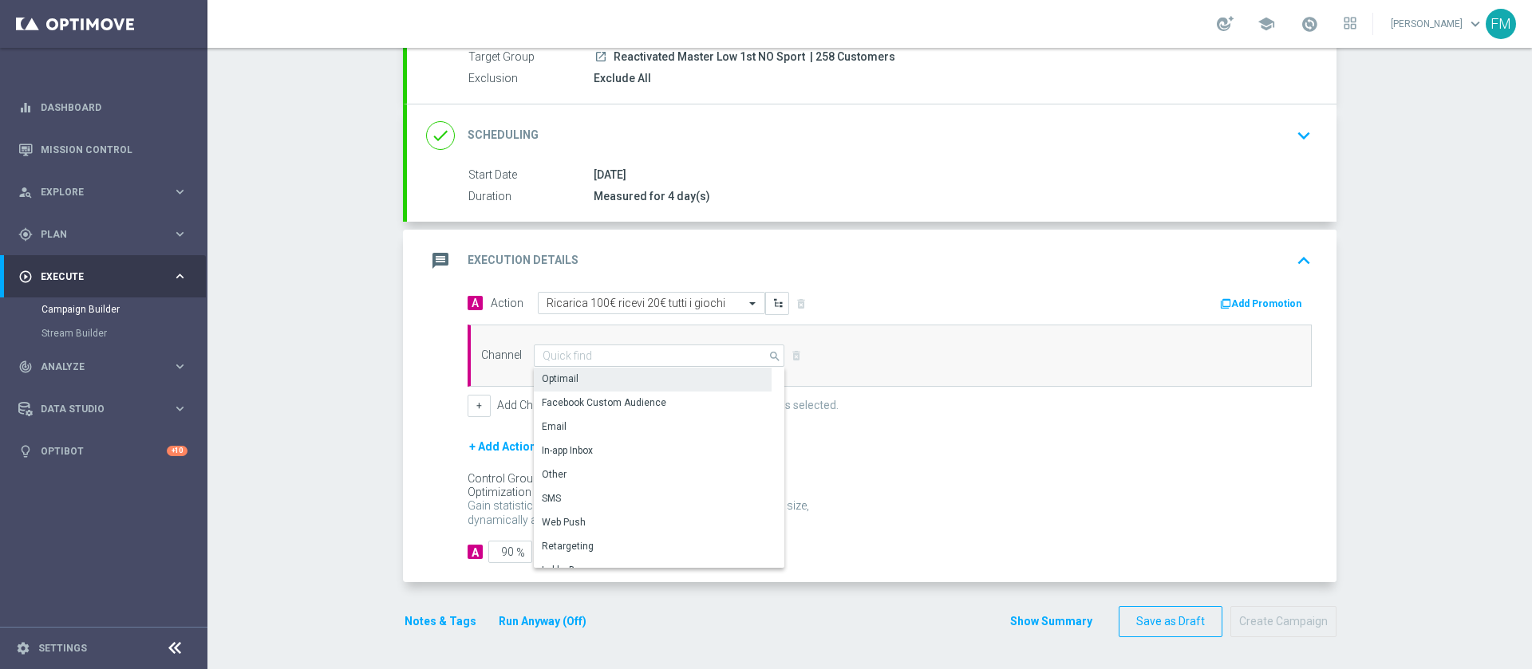
click at [628, 376] on div "Optimail" at bounding box center [653, 379] width 238 height 22
type input "Optimail"
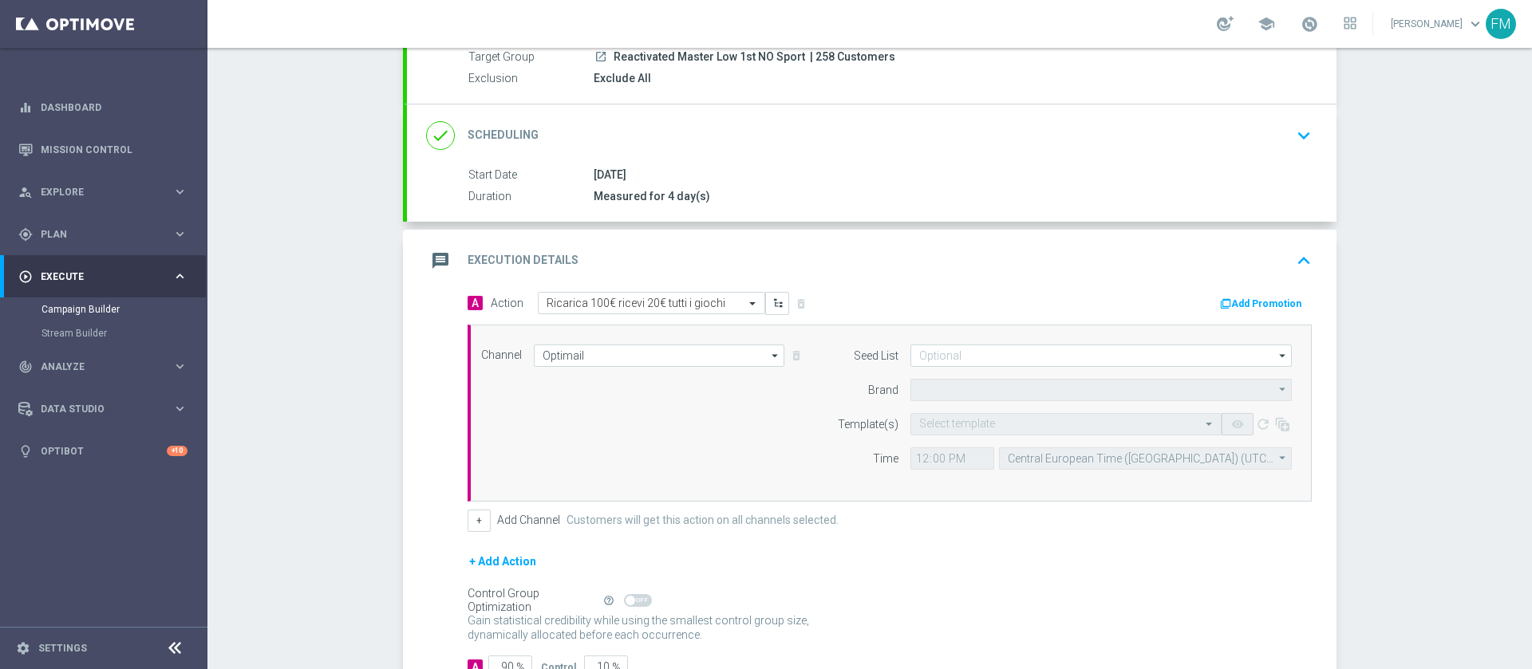
type input "Sisal Marketing"
click at [1232, 296] on button "Add Promotion" at bounding box center [1262, 304] width 89 height 18
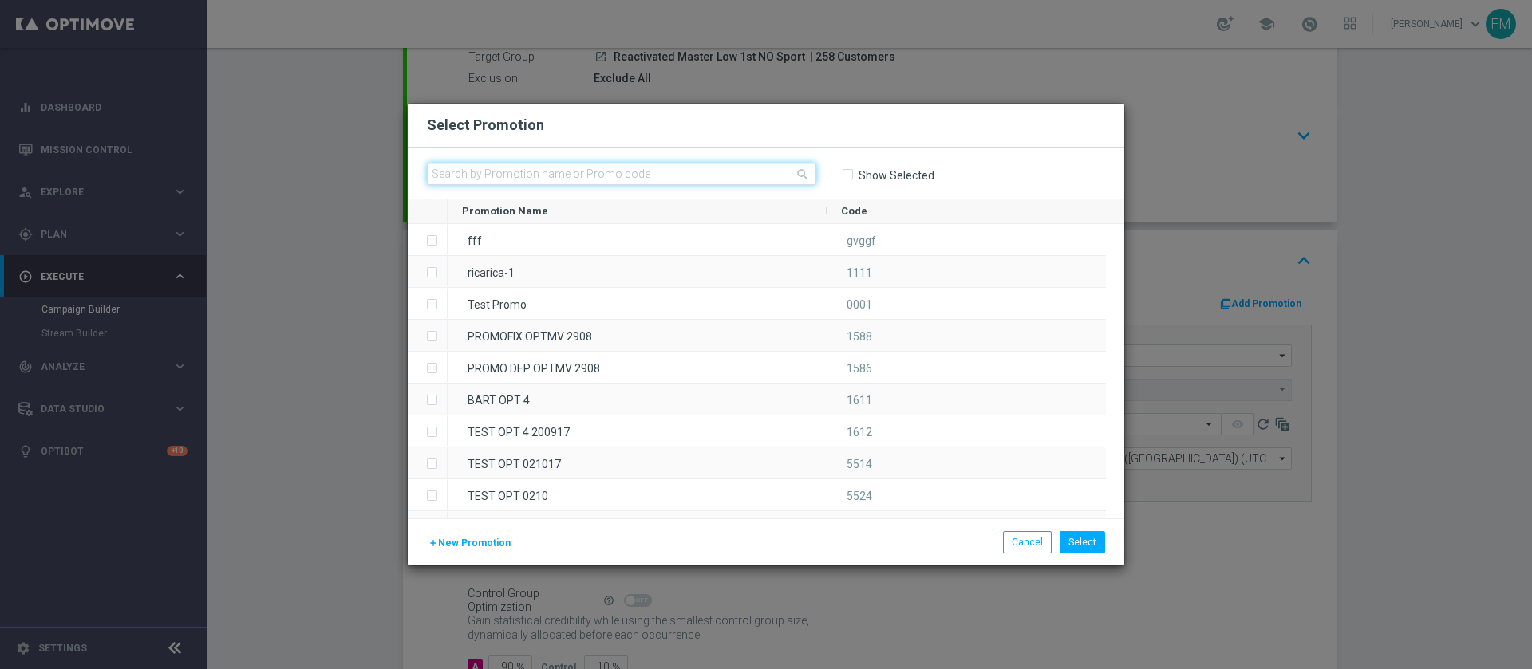
click at [605, 164] on input "text" at bounding box center [621, 174] width 389 height 22
paste input "RICAGIOCHI2509"
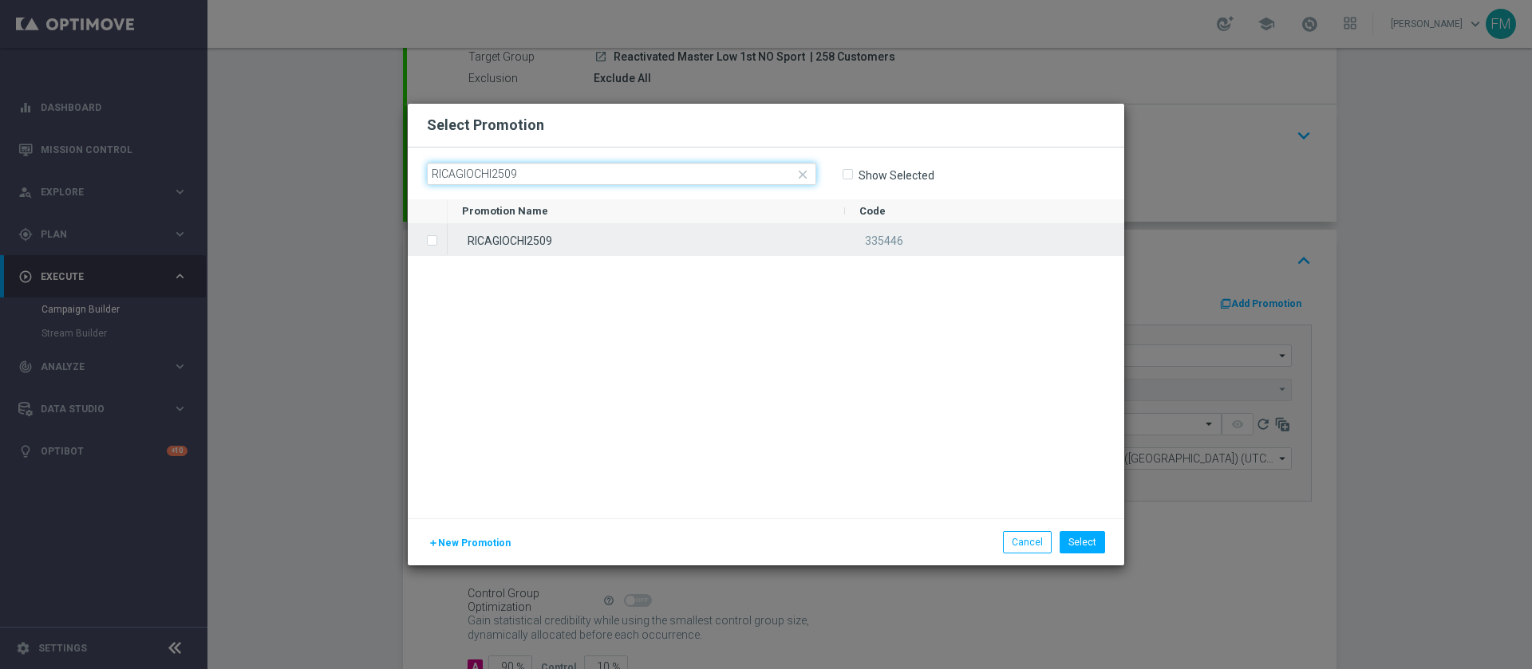
type input "RICAGIOCHI2509"
click at [596, 235] on div "RICAGIOCHI2509" at bounding box center [646, 239] width 397 height 31
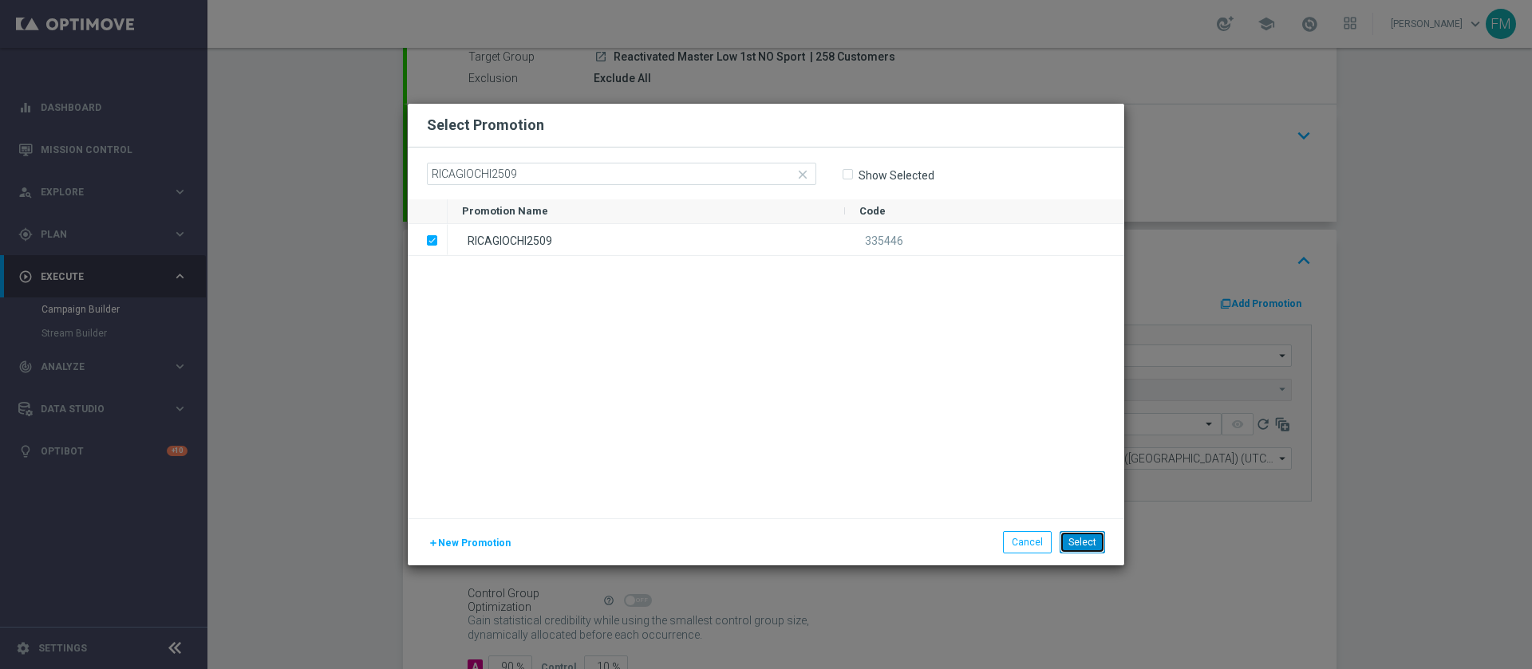
click at [1095, 541] on button "Select" at bounding box center [1081, 542] width 45 height 22
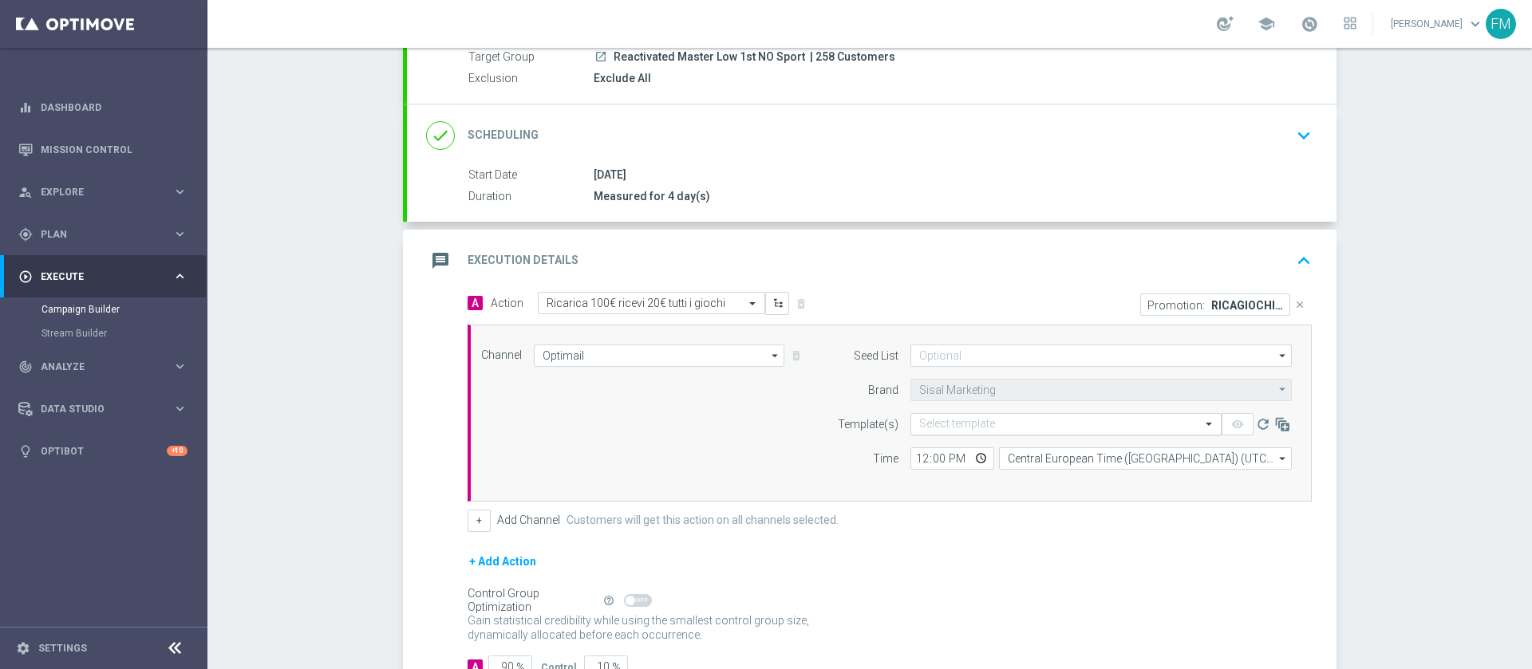
click at [981, 415] on div "Select template" at bounding box center [1065, 424] width 311 height 22
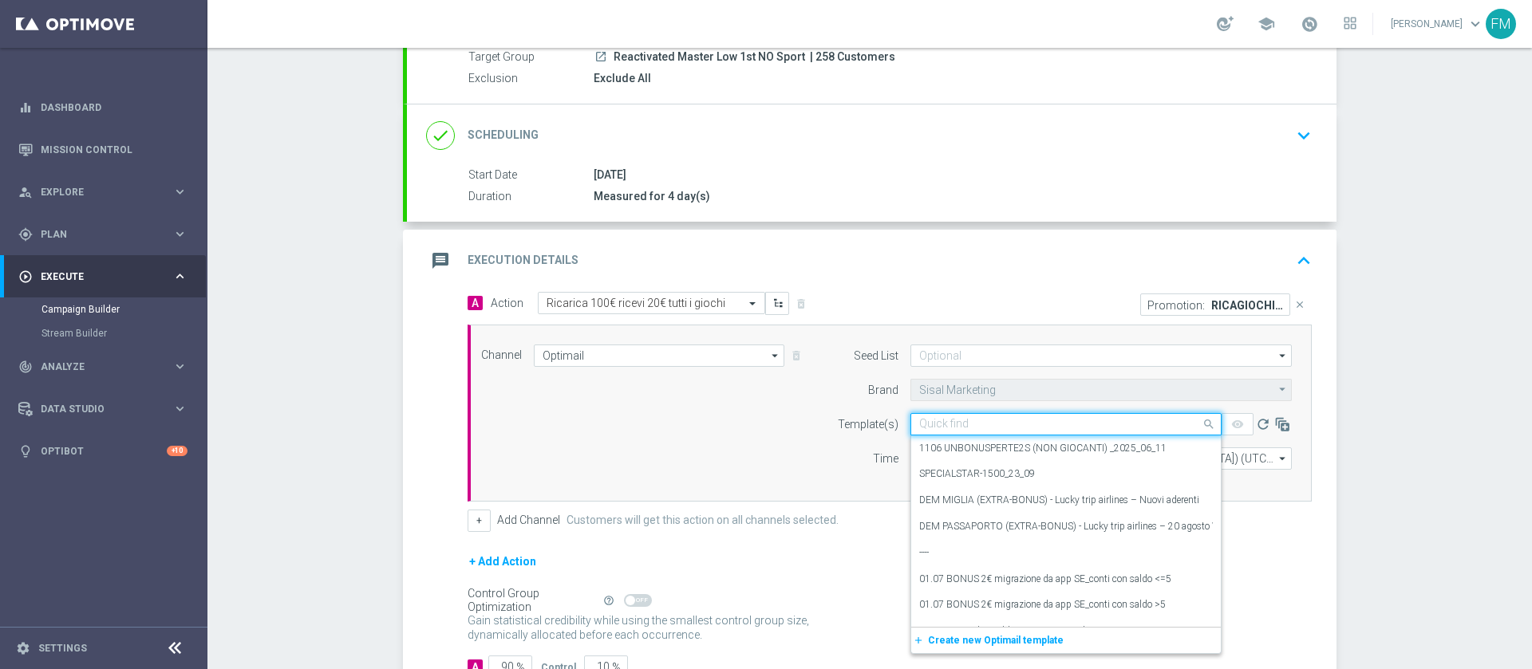
paste input "RICAGIOCHI2509 - 2025-09-25"
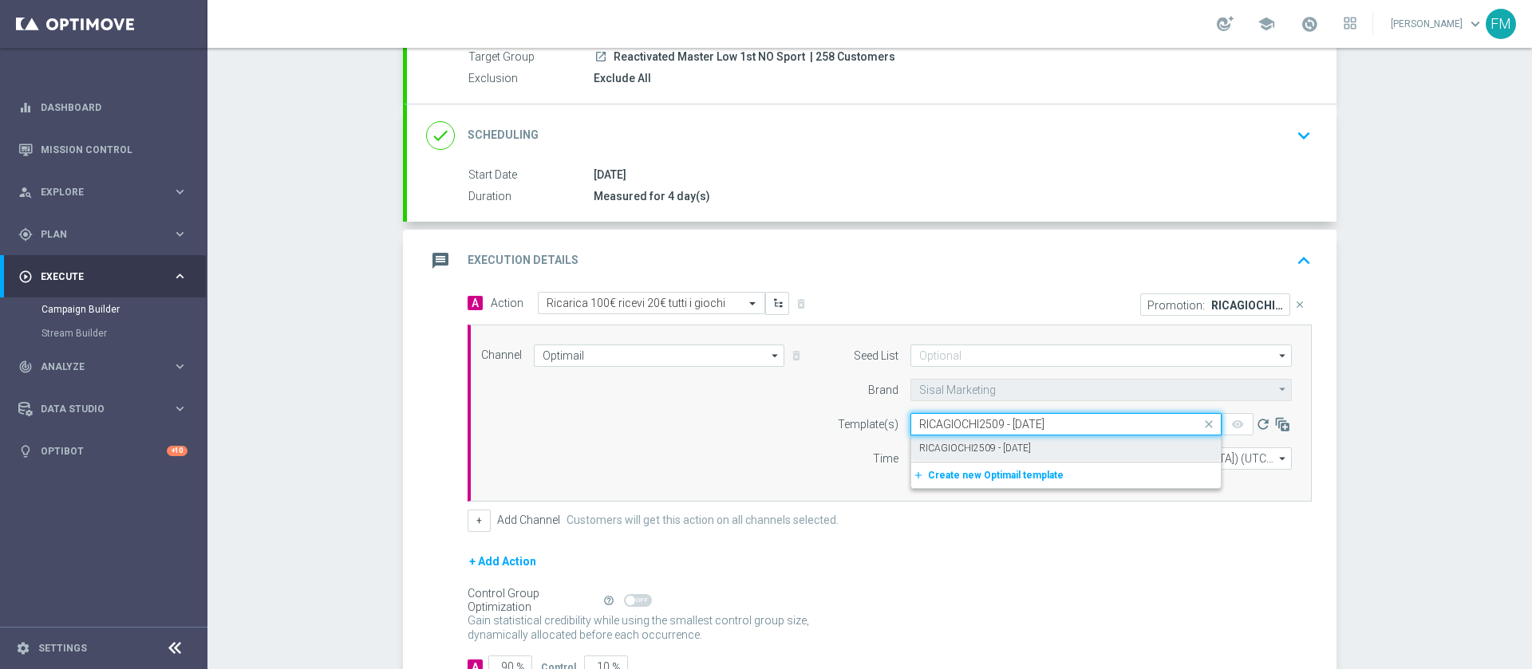
click at [996, 448] on label "RICAGIOCHI2509 - 2025-09-25" at bounding box center [975, 449] width 112 height 14
type input "RICAGIOCHI2509 - 2025-09-25"
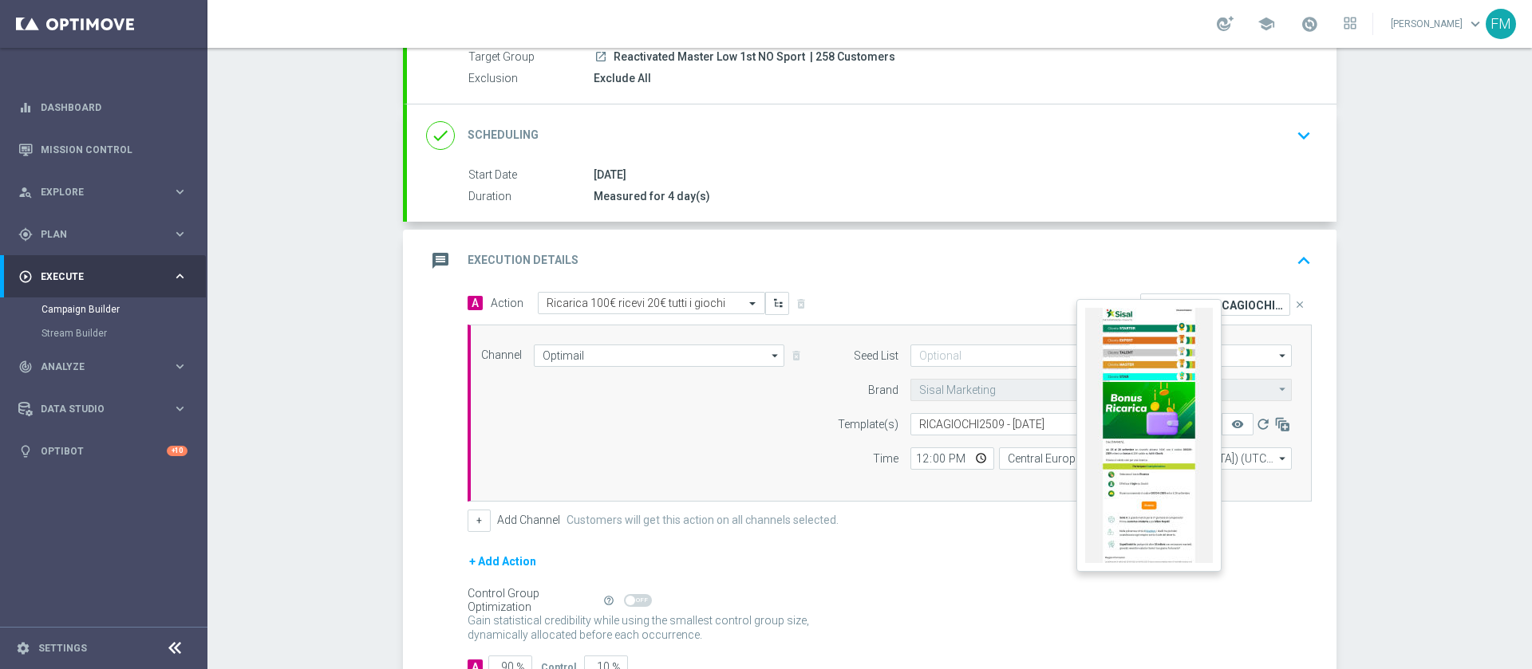
click at [1238, 424] on button "remove_red_eye" at bounding box center [1237, 424] width 32 height 22
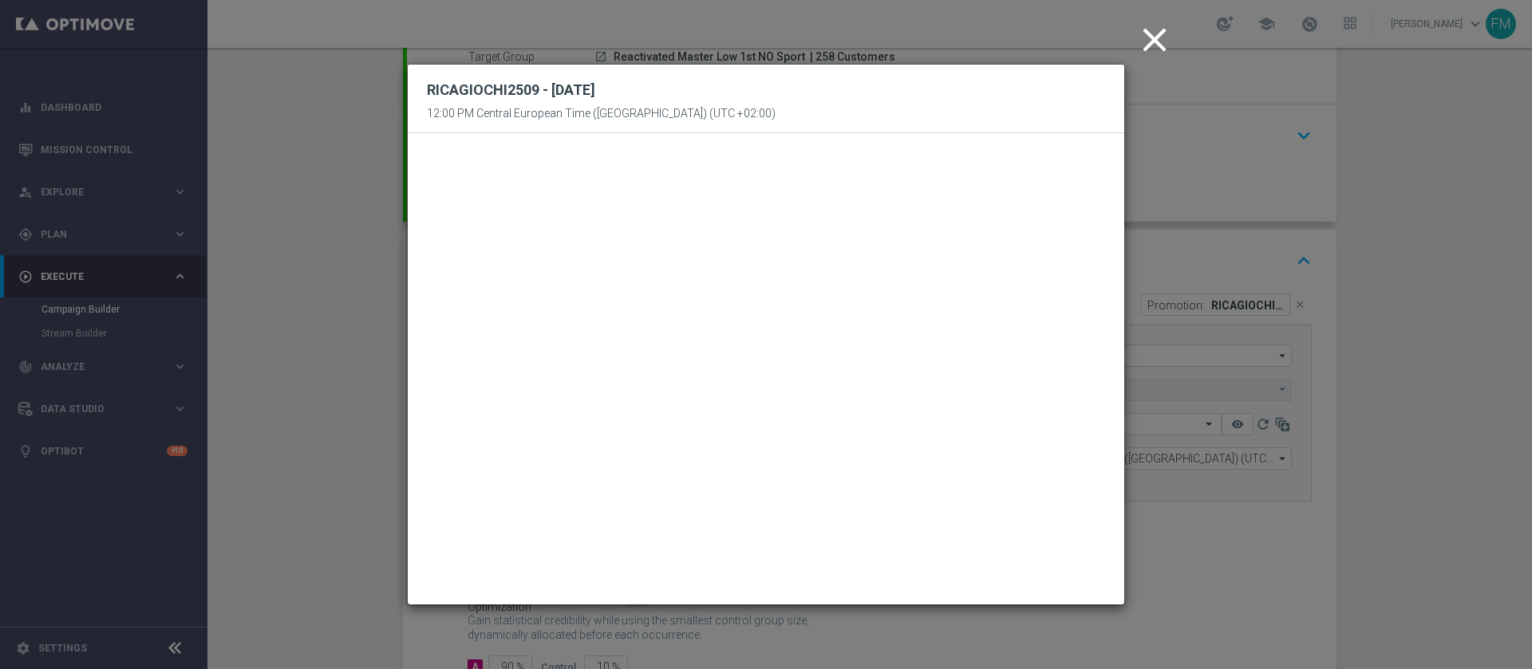
click at [1146, 42] on icon "close" at bounding box center [1154, 40] width 40 height 40
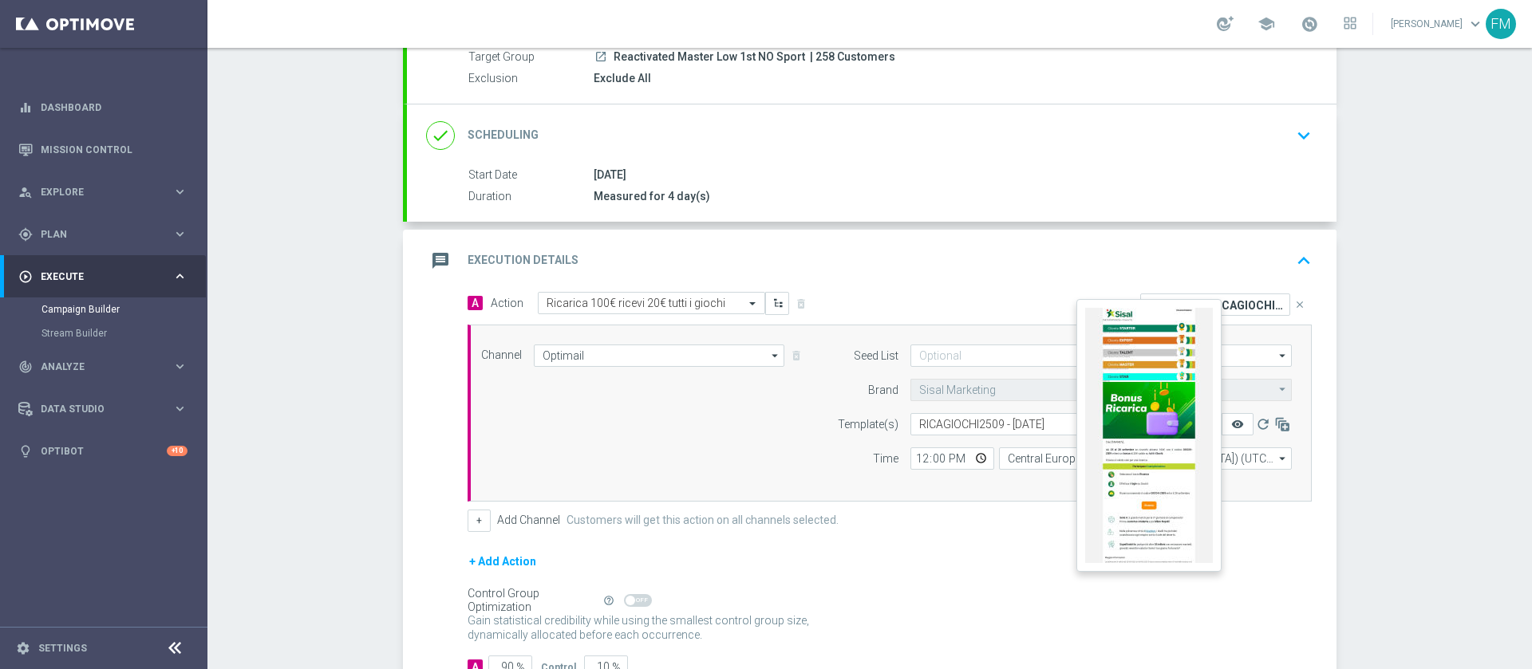
click at [1231, 423] on icon "remove_red_eye" at bounding box center [1237, 424] width 13 height 13
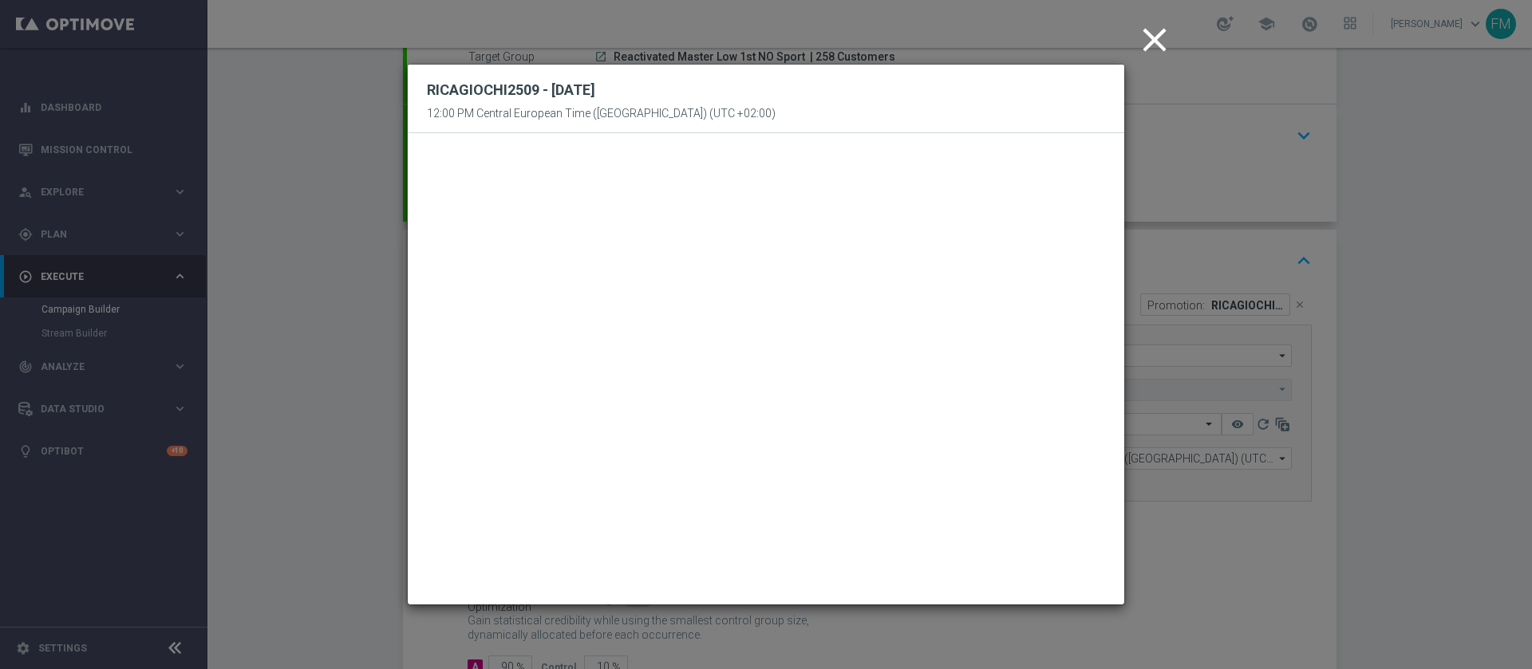
click at [1146, 33] on icon "close" at bounding box center [1154, 40] width 40 height 40
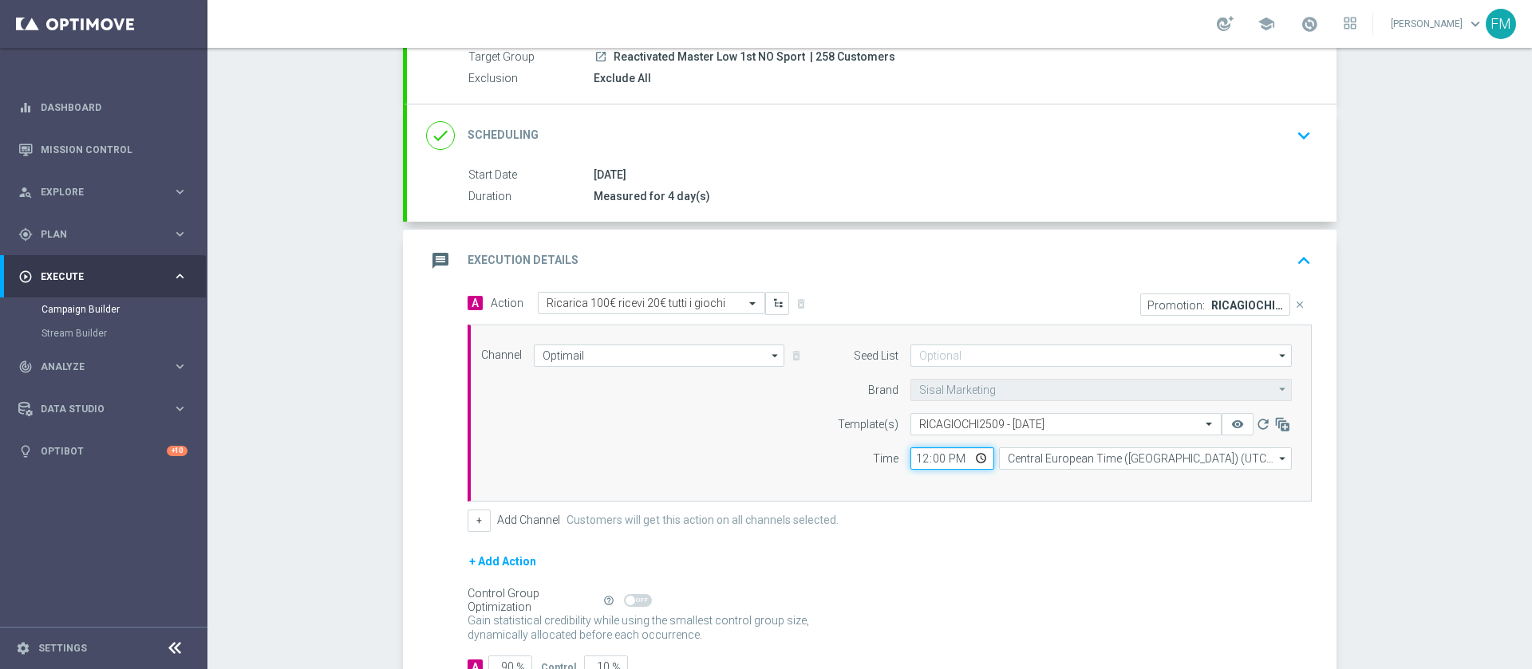
click at [910, 461] on input "12:00" at bounding box center [952, 459] width 84 height 22
type input "17:30"
click at [968, 554] on div "+ Add Action" at bounding box center [889, 572] width 844 height 40
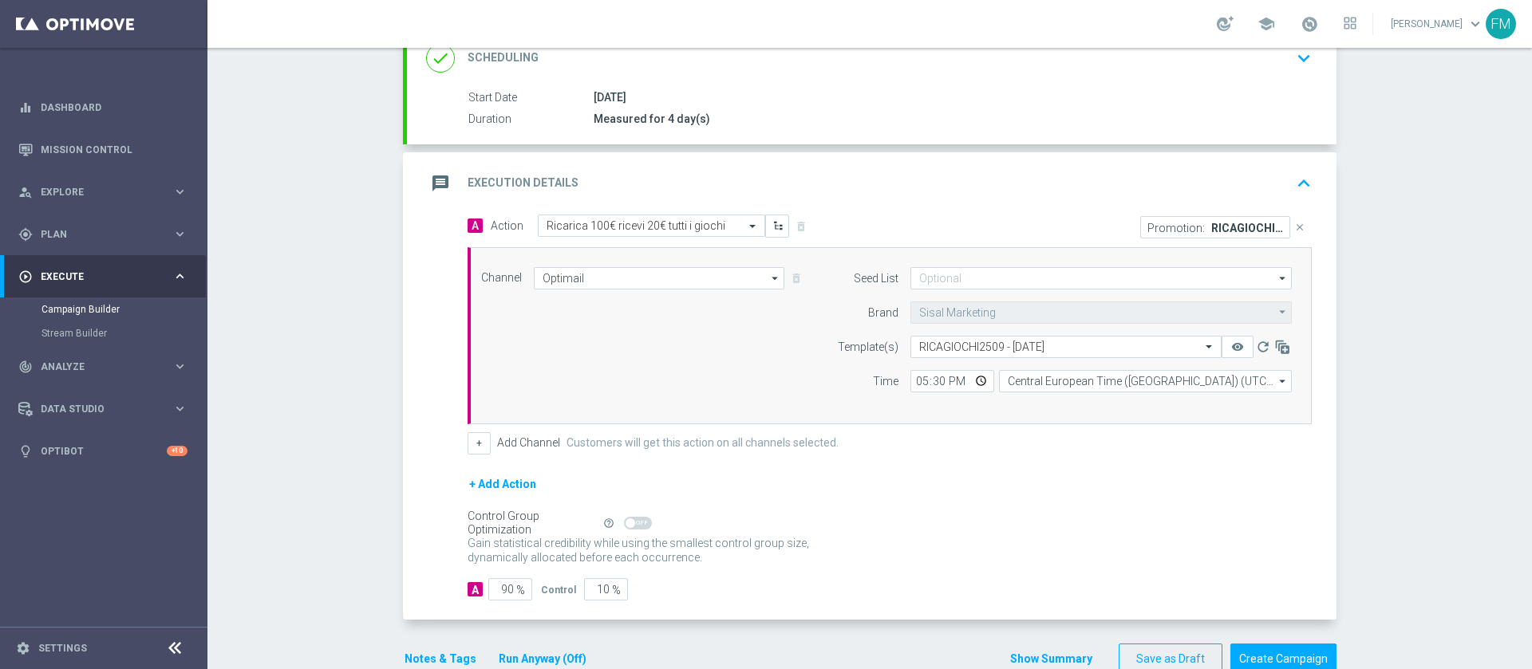
scroll to position [271, 0]
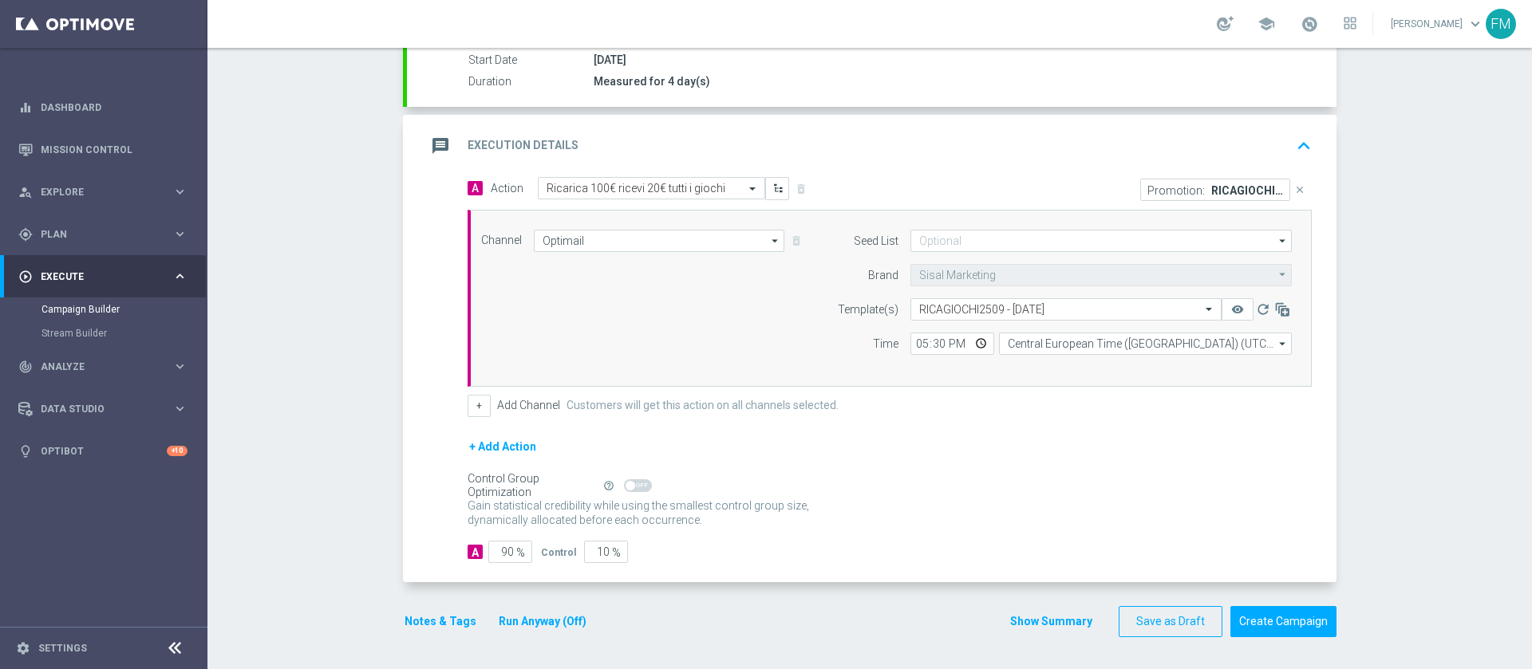
click at [454, 616] on button "Notes & Tags" at bounding box center [440, 622] width 75 height 20
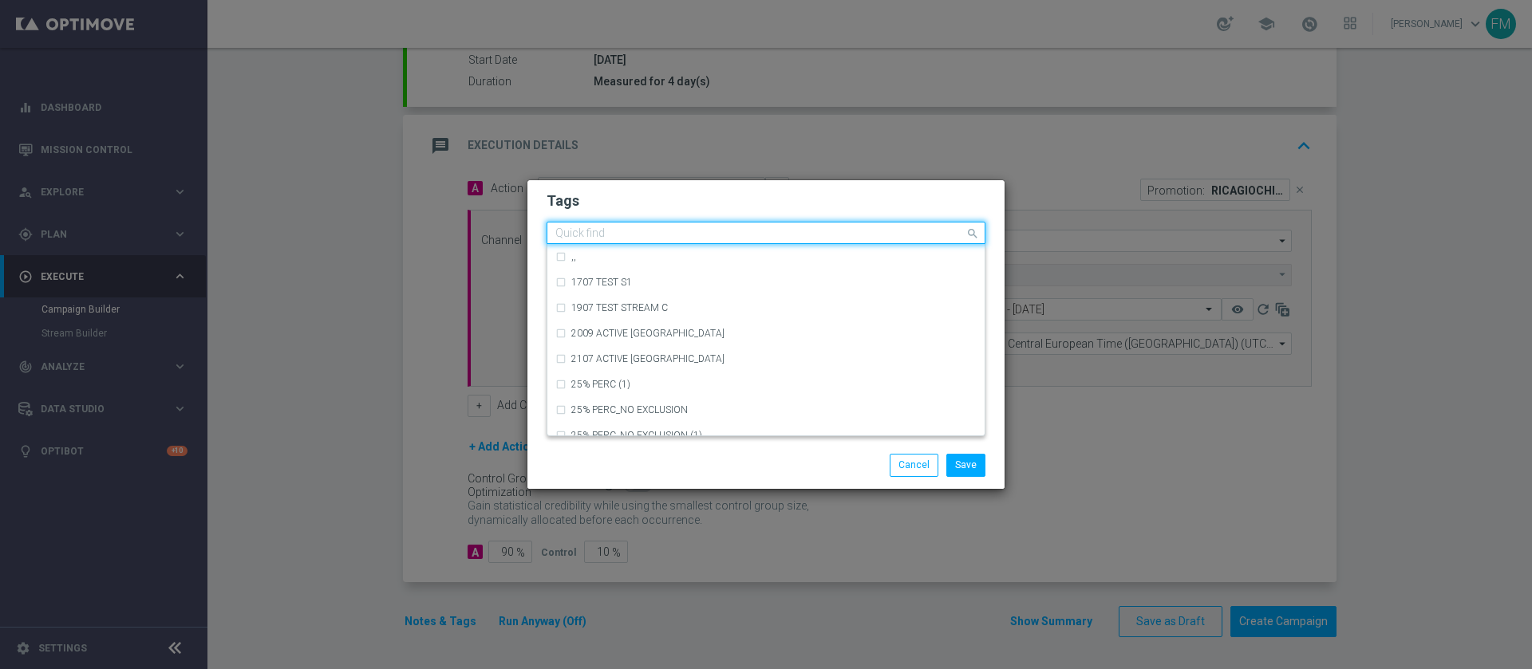
click at [646, 228] on input "text" at bounding box center [759, 234] width 409 height 14
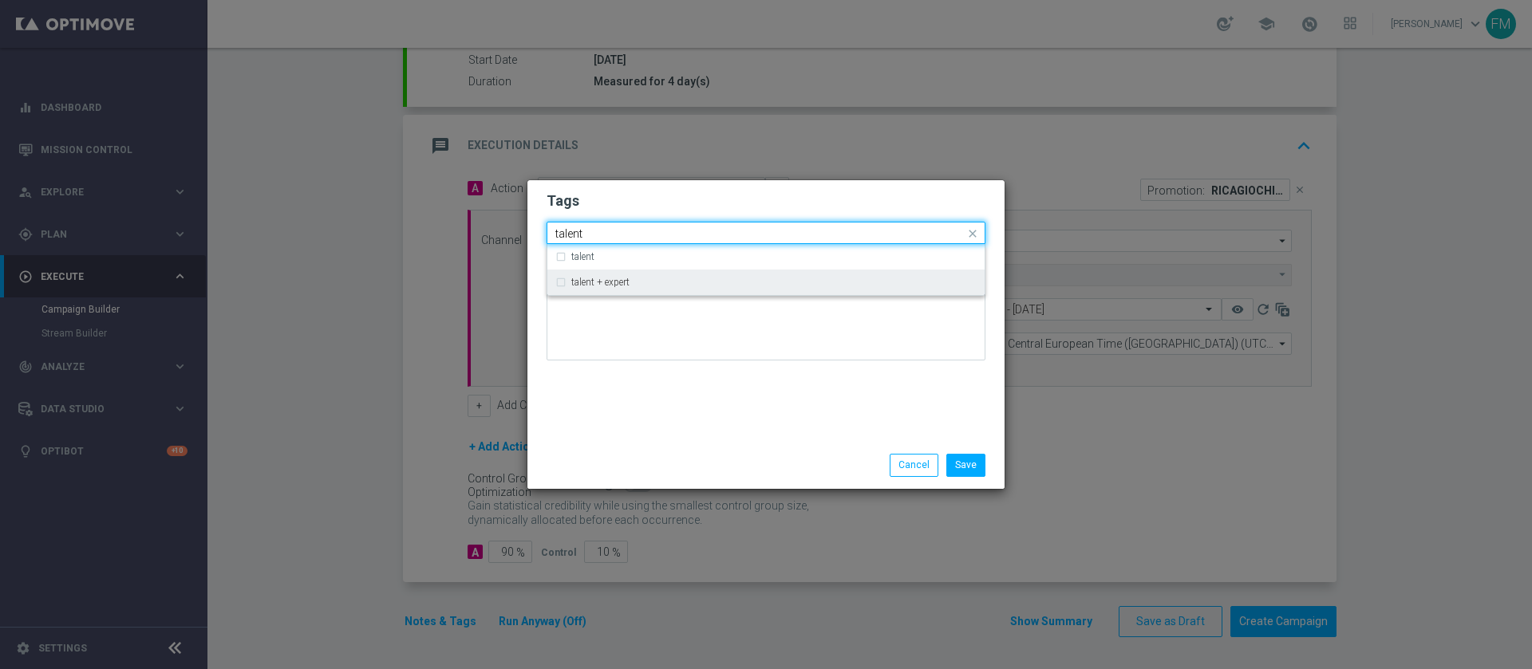
click at [645, 286] on div "talent + expert" at bounding box center [773, 283] width 405 height 10
type input "talent"
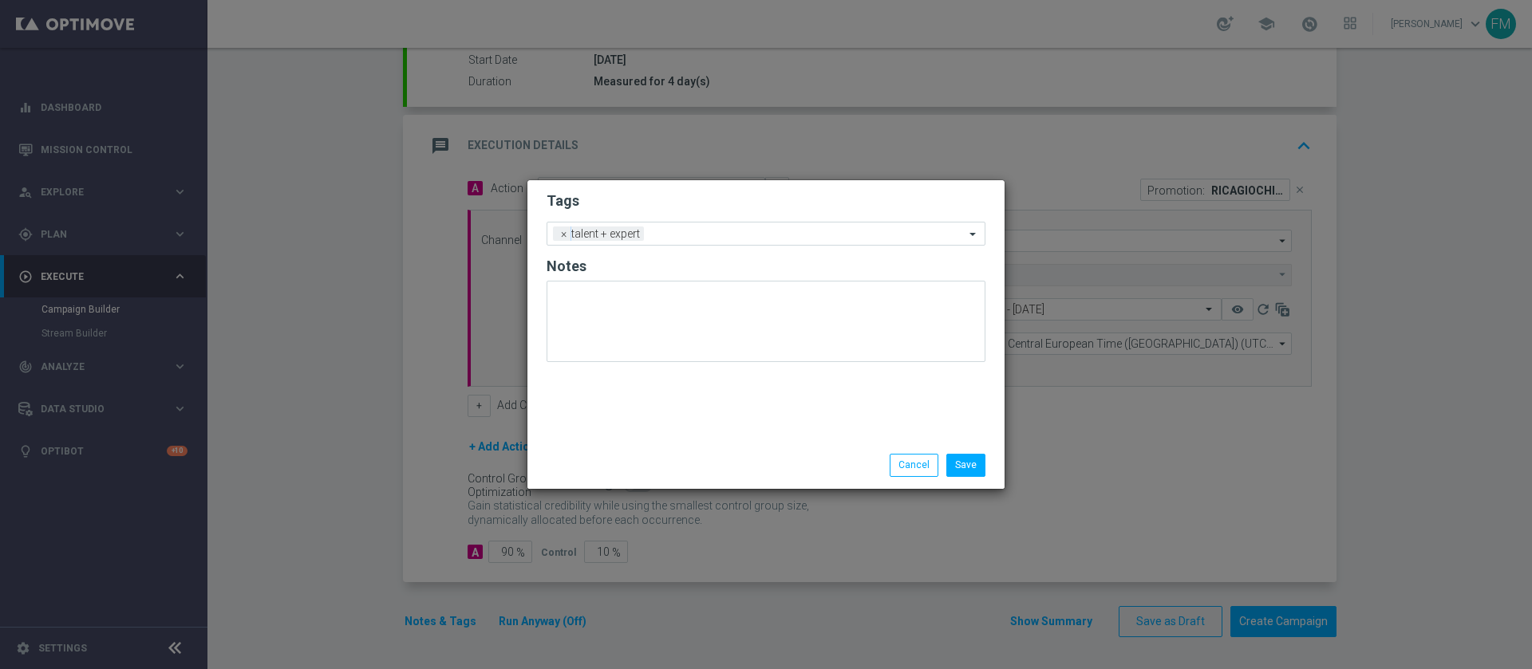
click at [713, 127] on modal-container "Tags Add a new tag × talent + expert Notes Save Cancel" at bounding box center [766, 334] width 1532 height 669
click at [565, 231] on span "×" at bounding box center [564, 234] width 14 height 14
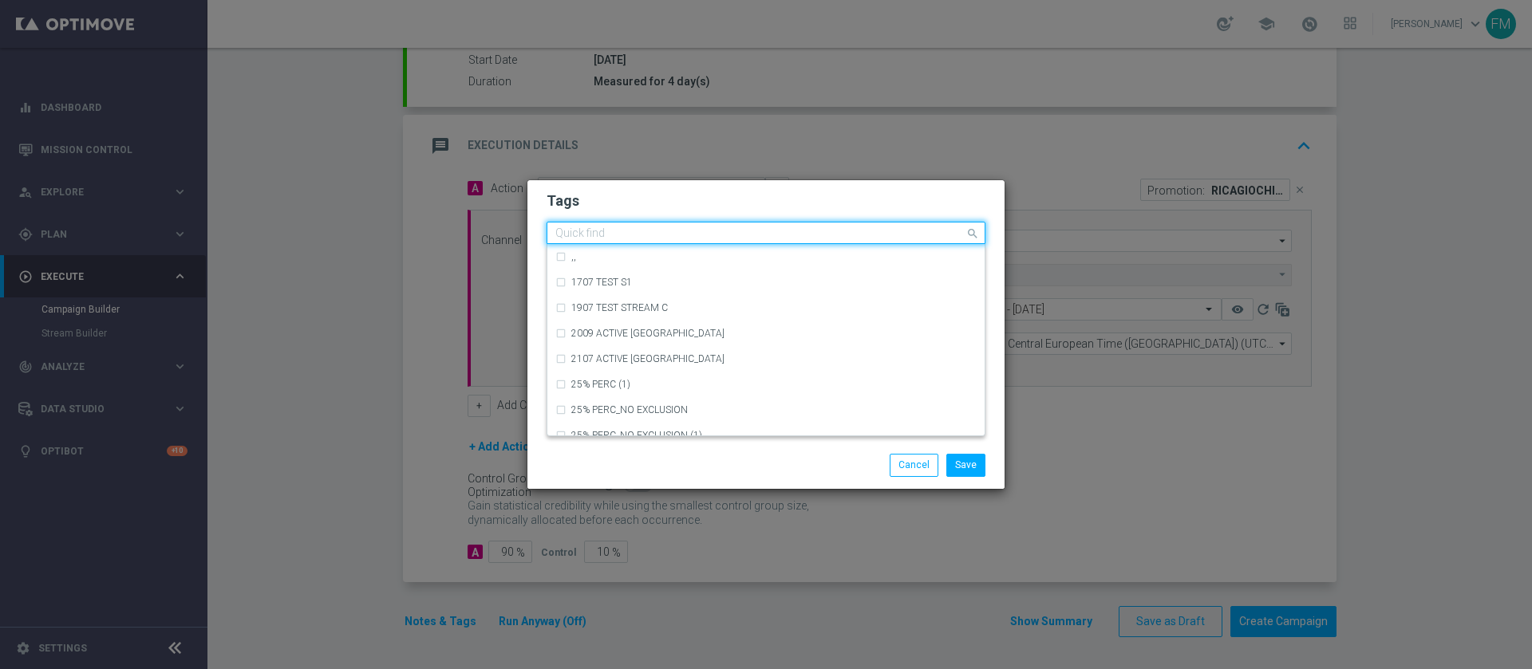
click at [593, 235] on input "text" at bounding box center [759, 234] width 409 height 14
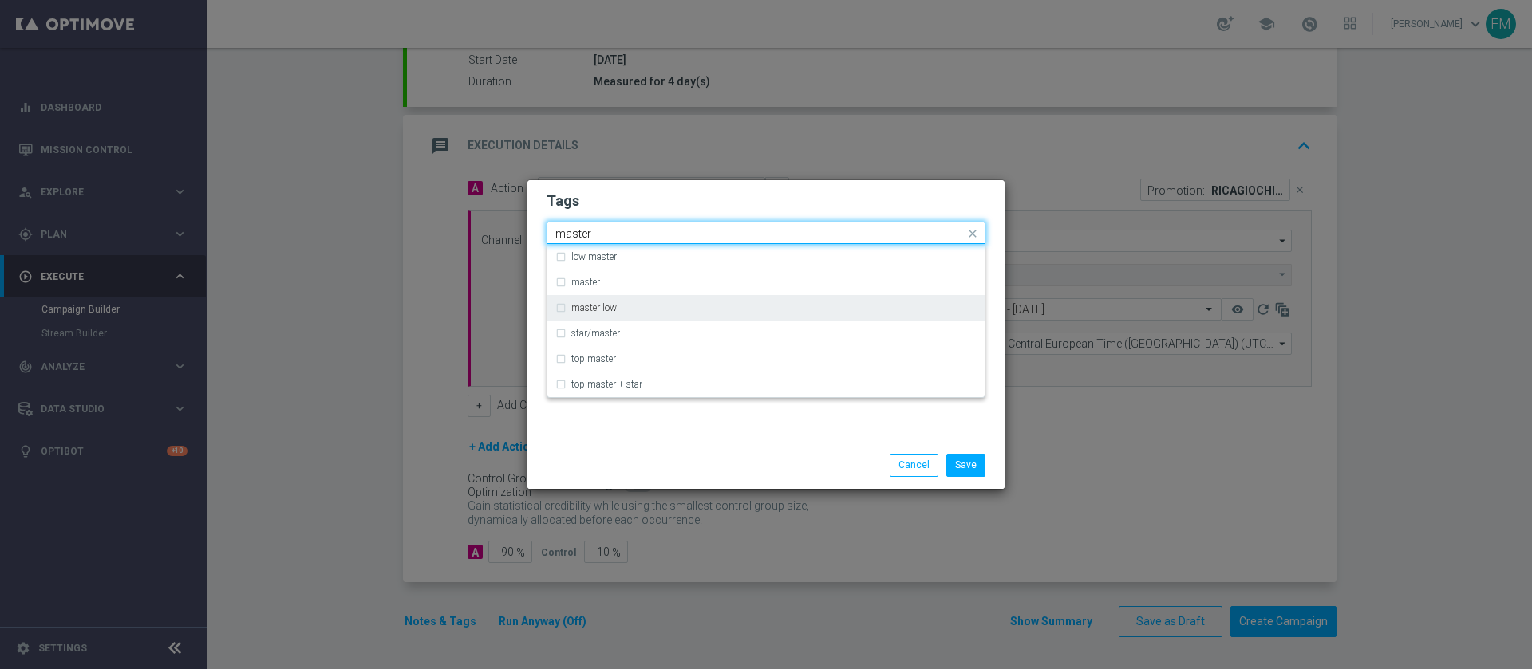
click at [607, 314] on div "master low" at bounding box center [765, 308] width 421 height 26
type input "master"
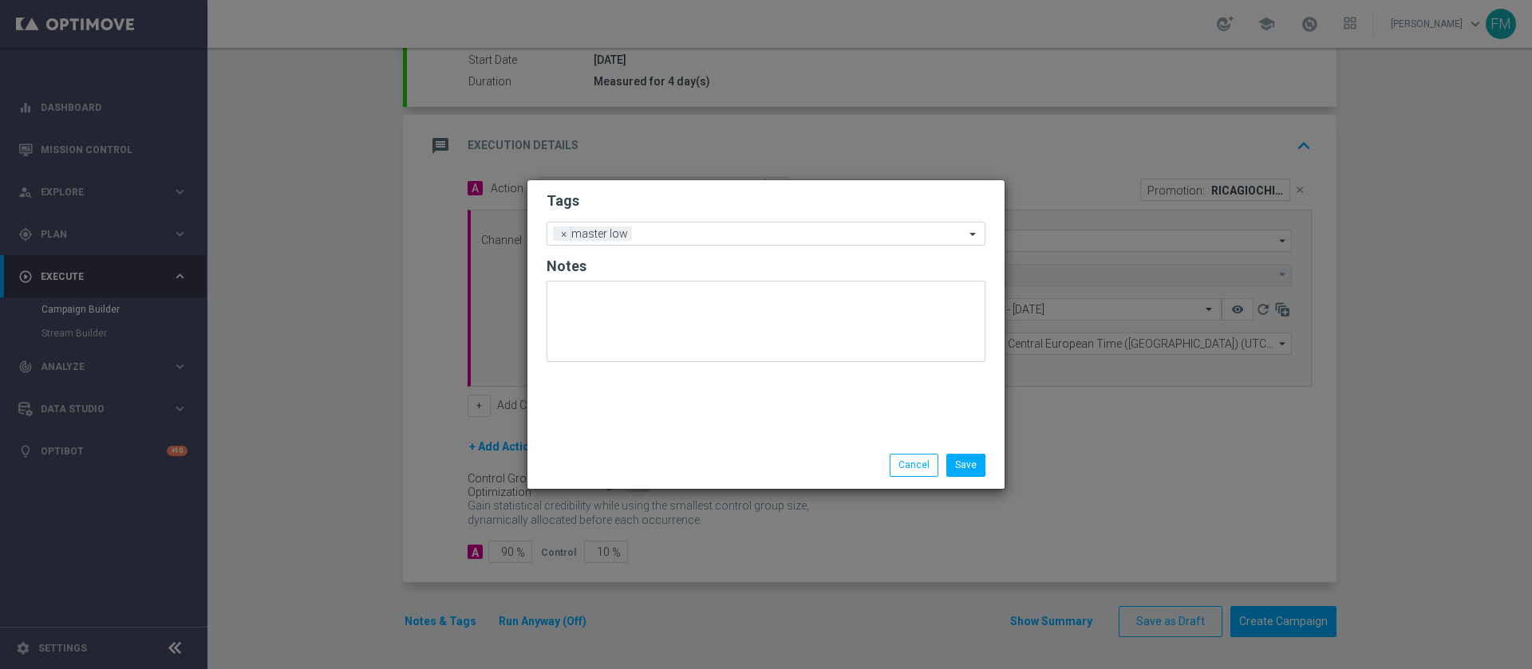
click at [694, 196] on h2 "Tags" at bounding box center [765, 200] width 439 height 19
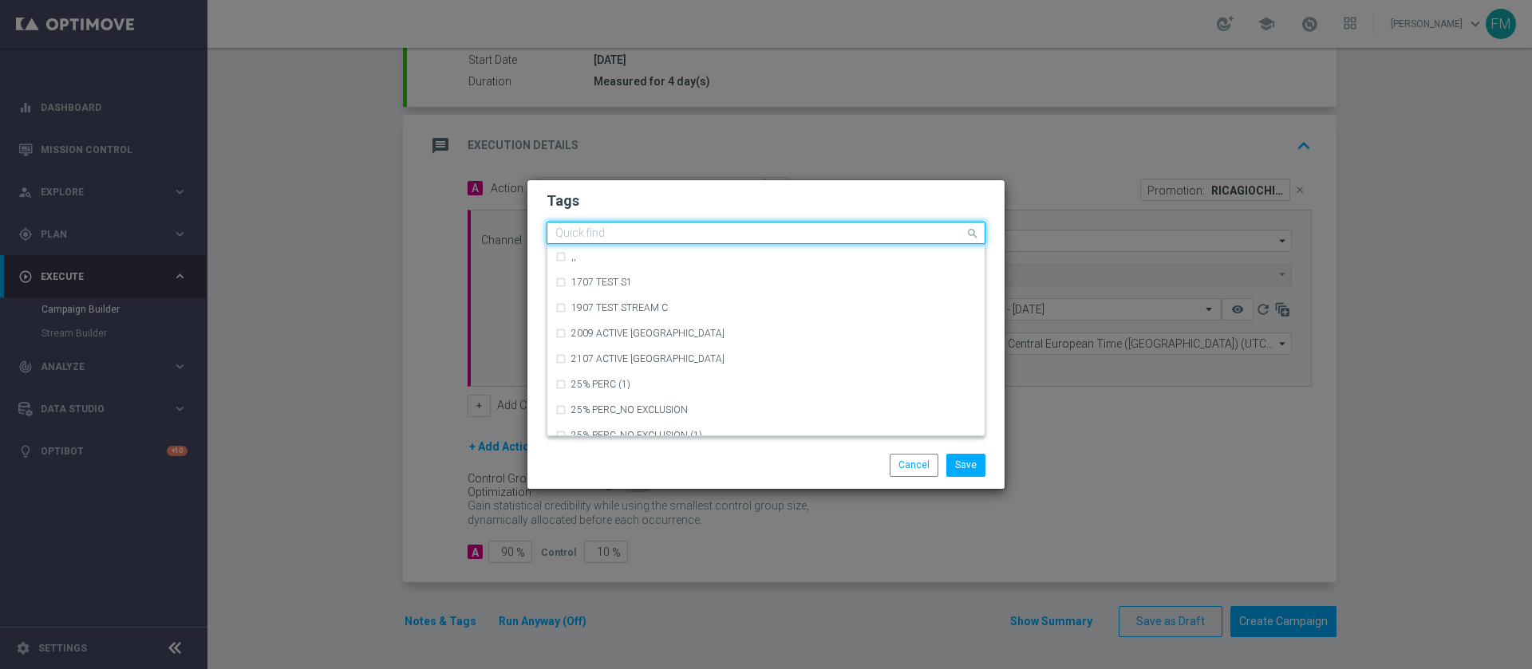
click at [645, 236] on input "text" at bounding box center [759, 234] width 409 height 14
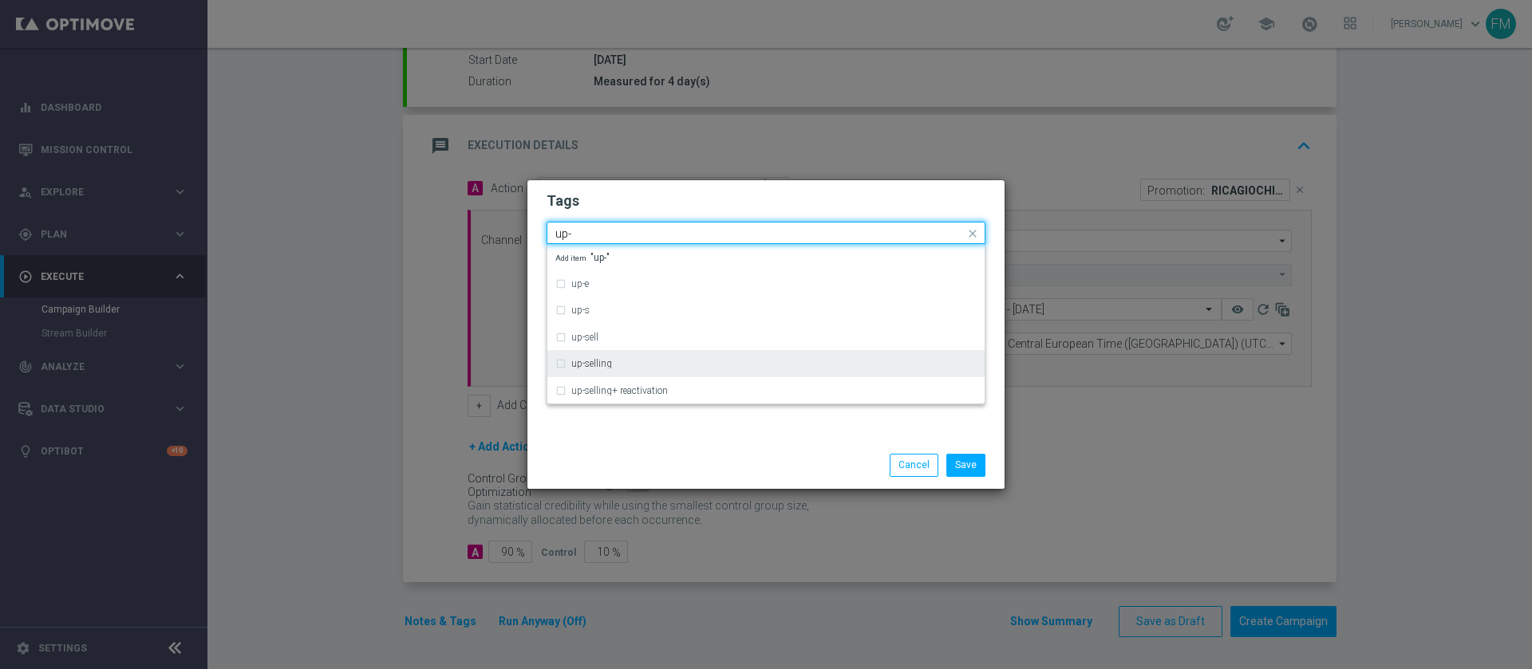
click at [641, 357] on div "up-selling" at bounding box center [765, 364] width 421 height 26
type input "up-"
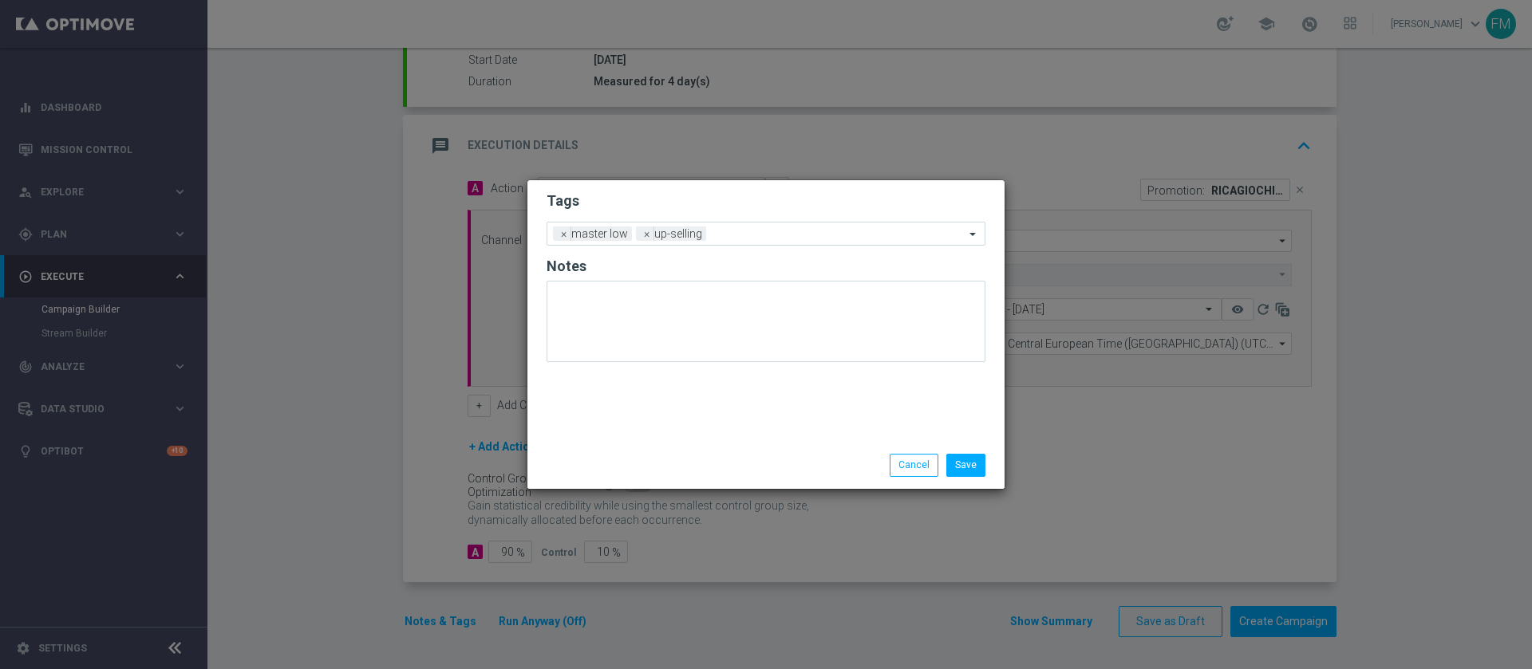
click at [716, 207] on h2 "Tags" at bounding box center [765, 200] width 439 height 19
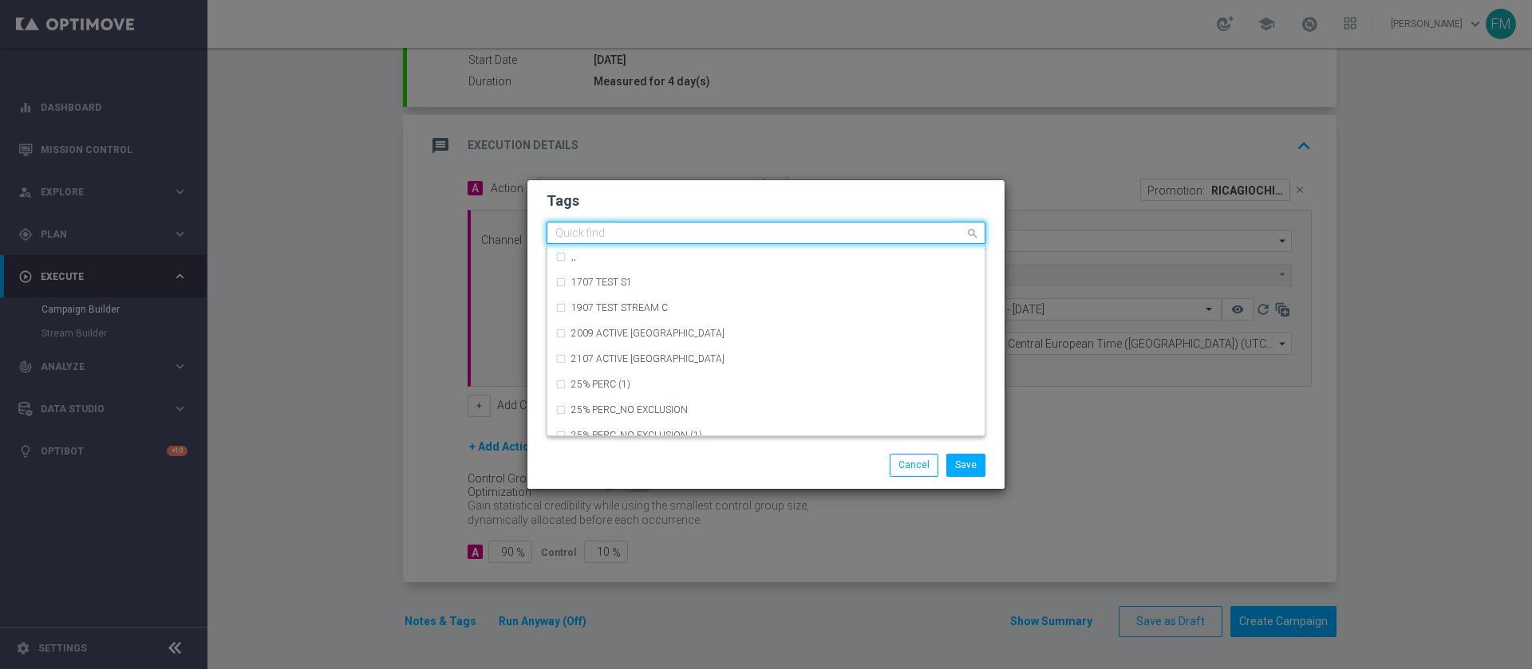
click at [720, 229] on input "text" at bounding box center [759, 234] width 409 height 14
click at [639, 400] on div "cb ricarica" at bounding box center [765, 410] width 421 height 26
type input "cb ric"
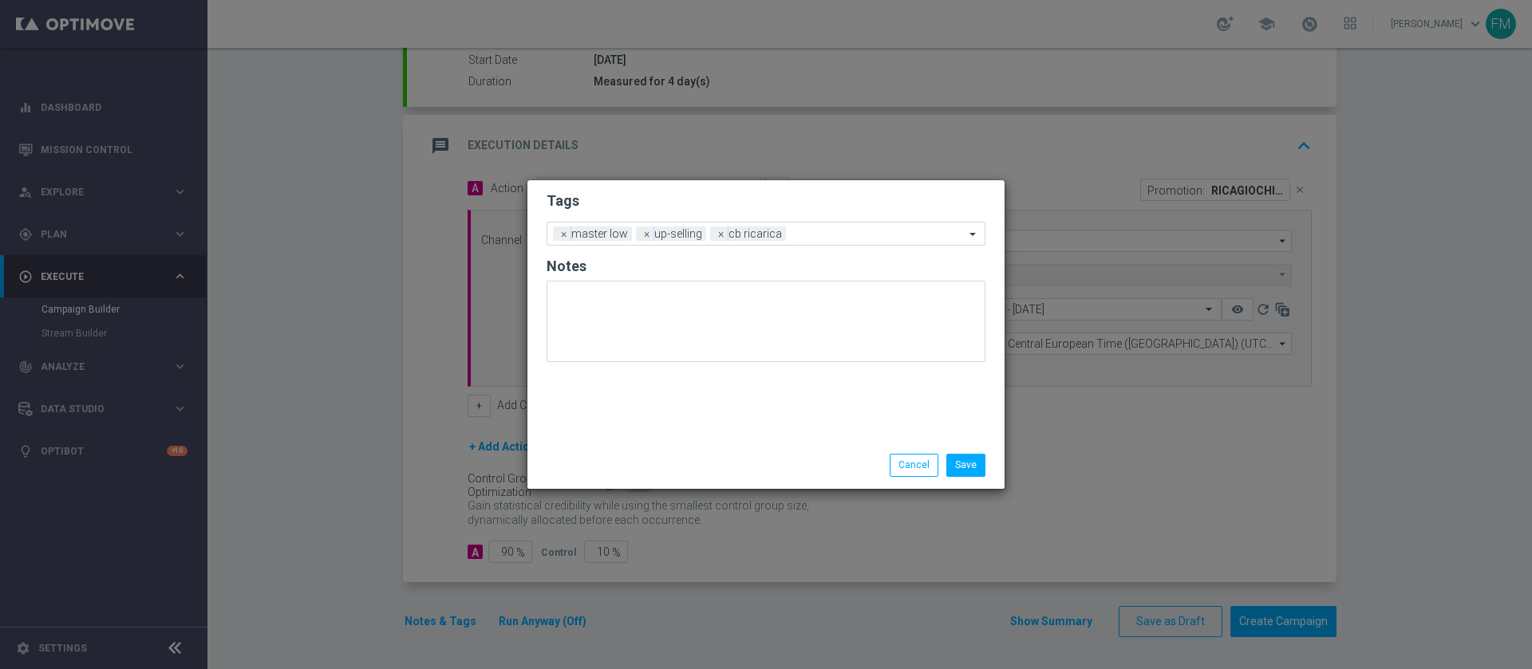
click at [715, 204] on h2 "Tags" at bounding box center [765, 200] width 439 height 19
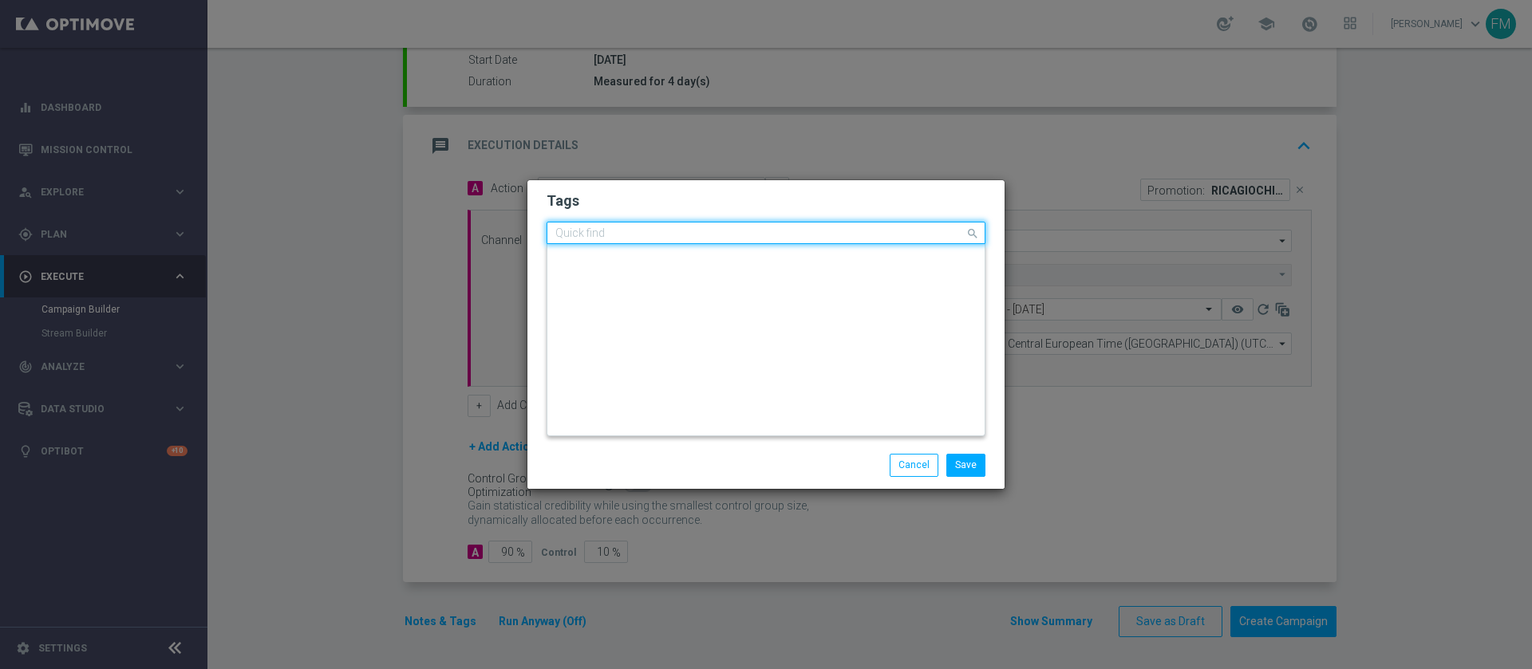
scroll to position [0, 0]
click at [802, 241] on div at bounding box center [759, 235] width 412 height 16
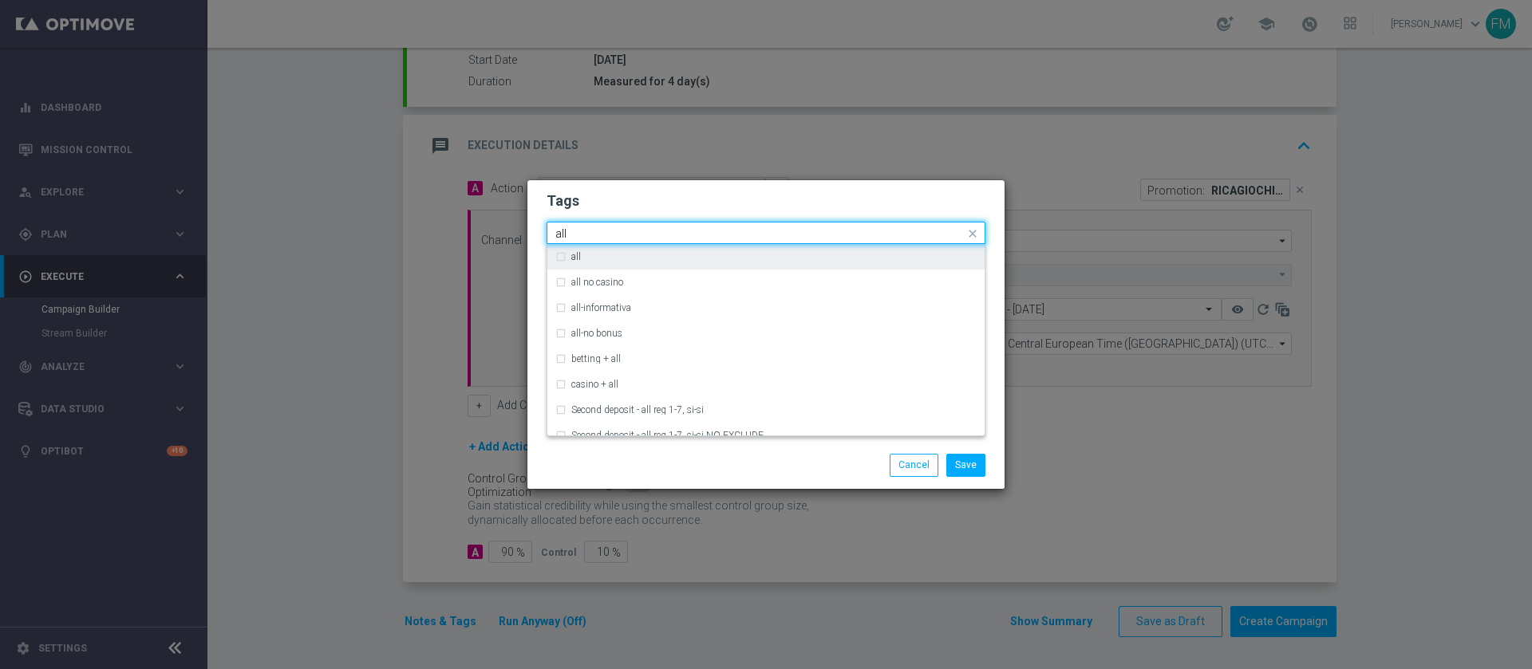
click at [784, 262] on div "all" at bounding box center [765, 257] width 421 height 26
type input "all"
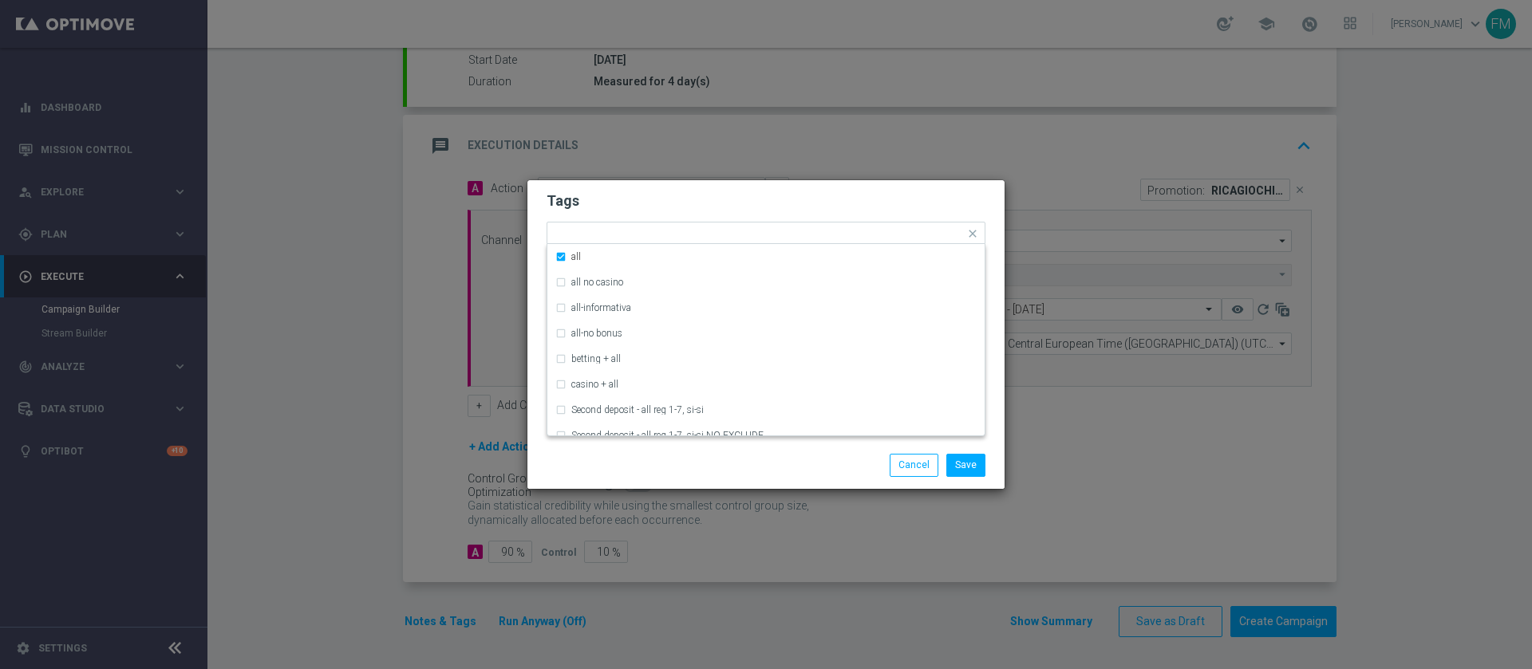
click at [823, 215] on form "Tags Quick find × master low × up-selling × cb ricarica × all all all no casino…" at bounding box center [765, 279] width 439 height 185
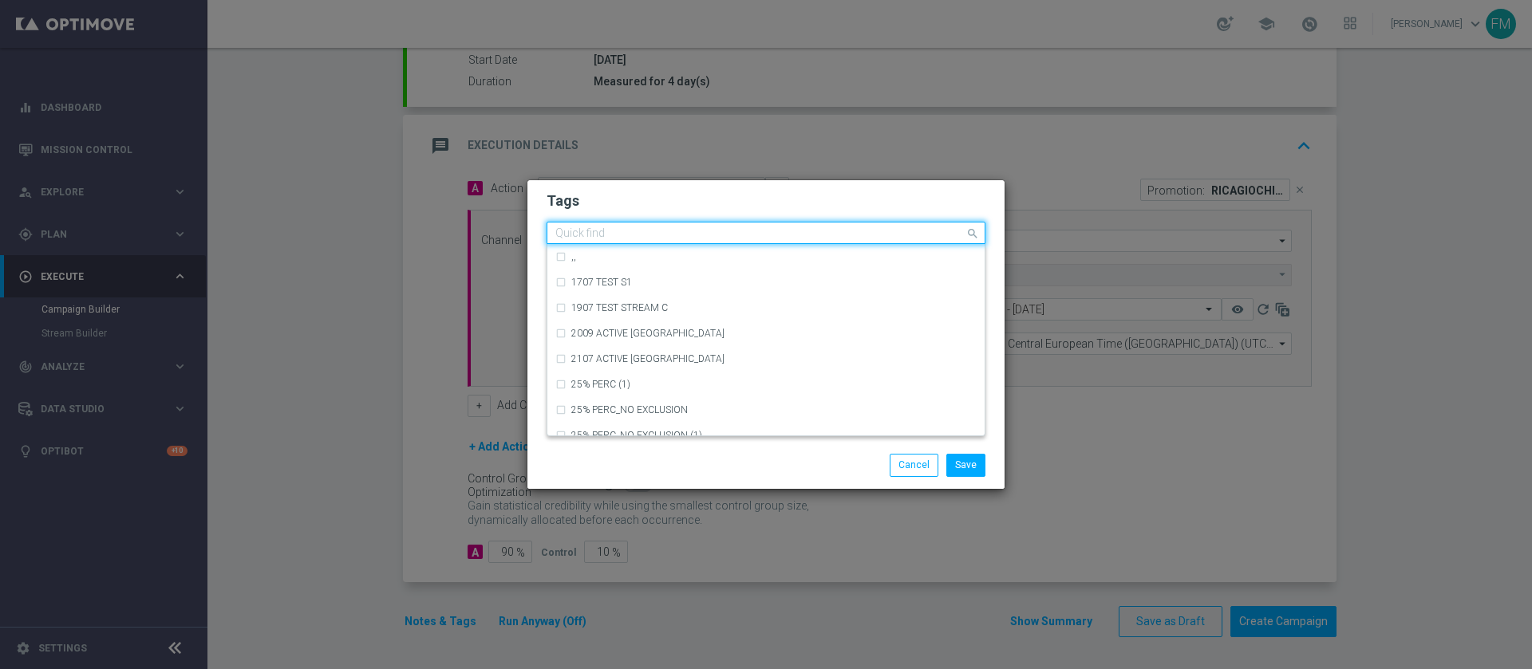
click at [832, 239] on input "text" at bounding box center [759, 234] width 409 height 14
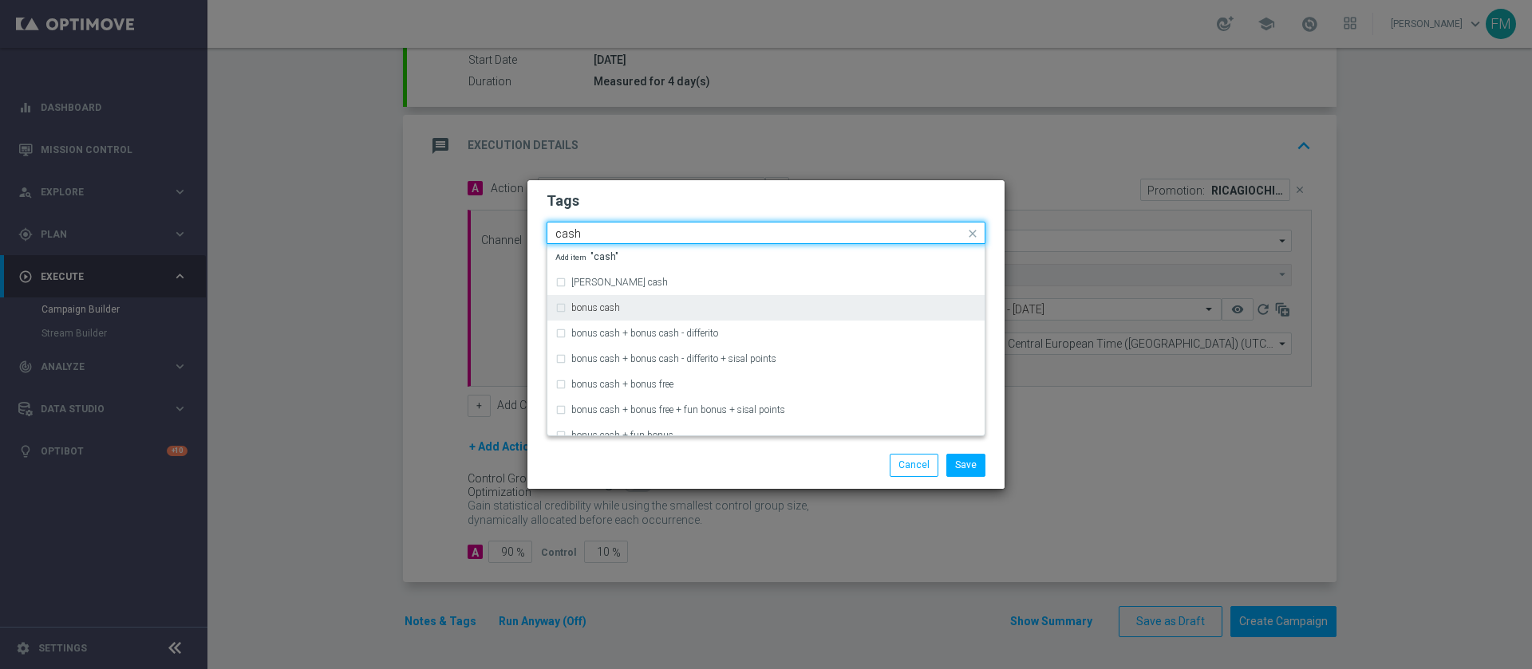
click at [762, 314] on div "bonus cash" at bounding box center [765, 308] width 421 height 26
type input "cash"
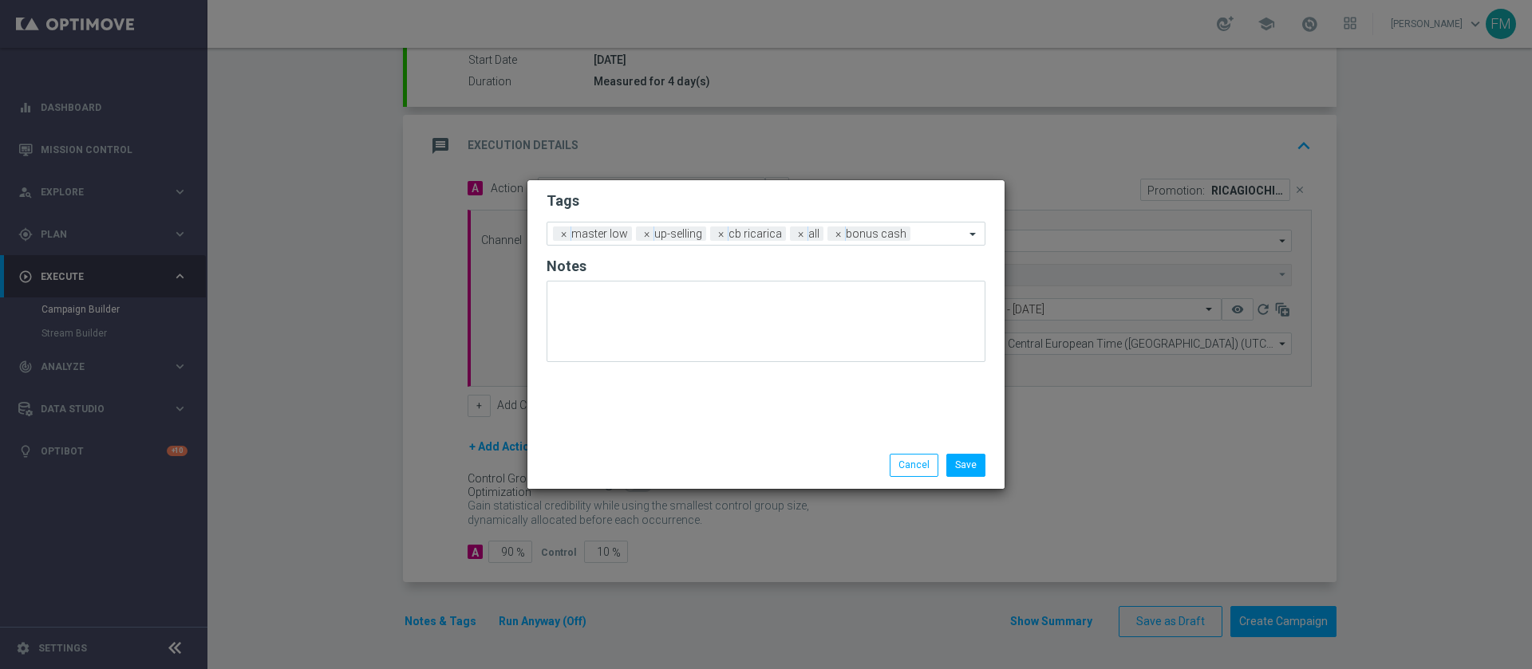
click at [867, 180] on div "Tags Add a new tag × master low × up-selling × cb ricarica × all × bonus cash N…" at bounding box center [765, 311] width 477 height 262
click at [966, 456] on button "Save" at bounding box center [965, 465] width 39 height 22
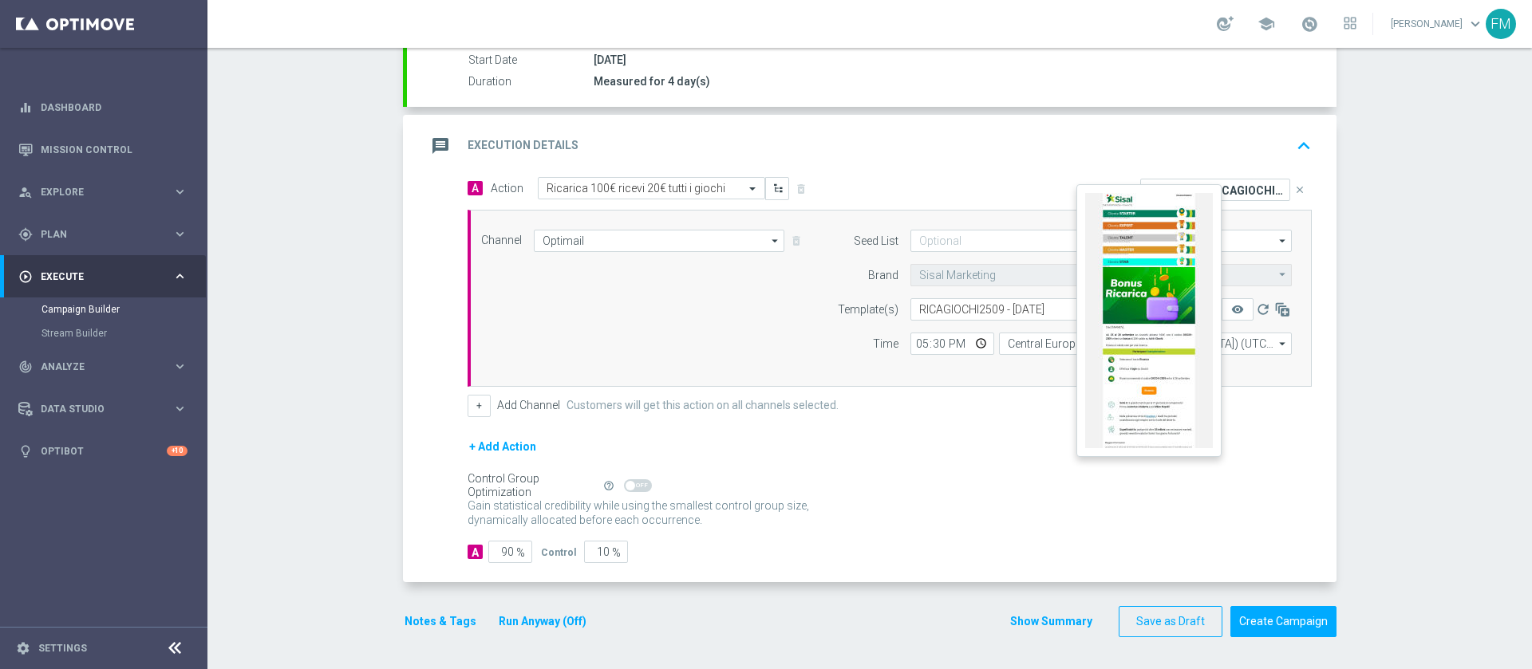
click at [1237, 317] on button "remove_red_eye" at bounding box center [1237, 309] width 32 height 22
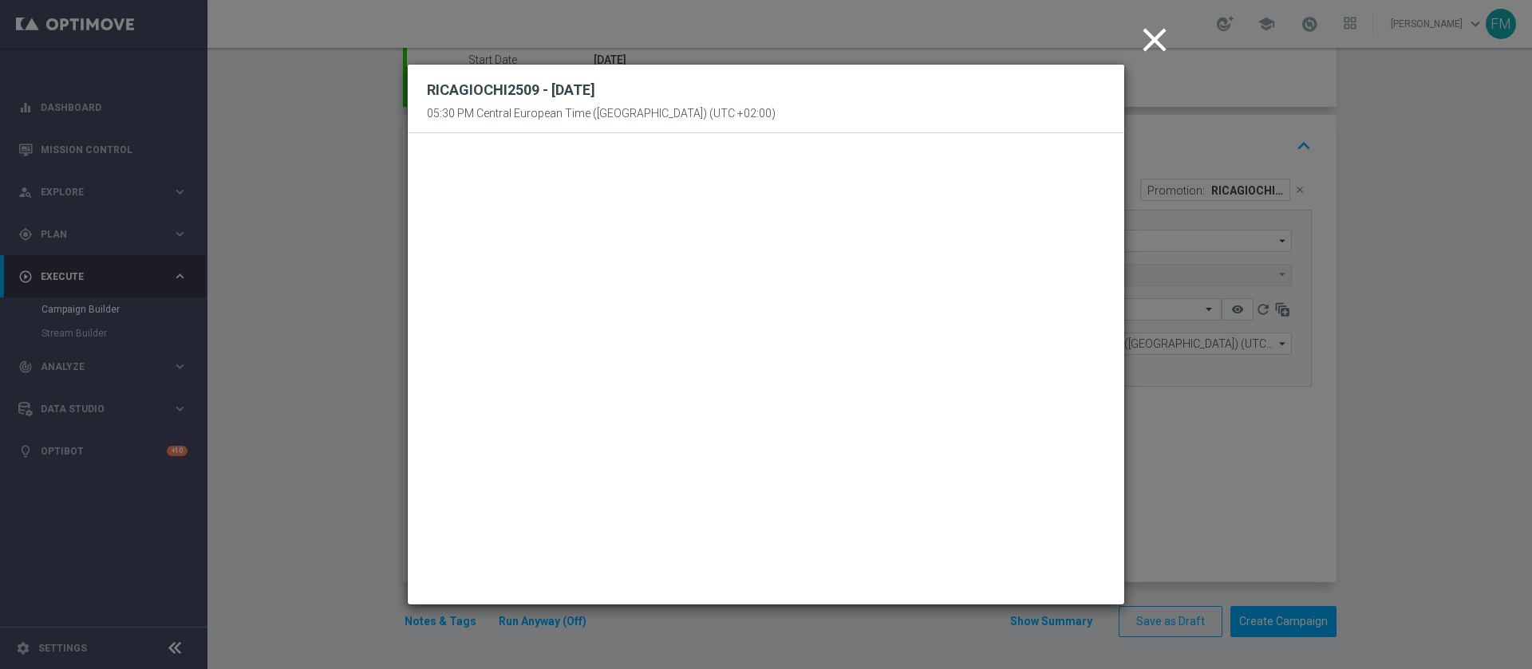
drag, startPoint x: 1151, startPoint y: 50, endPoint x: 1257, endPoint y: 136, distance: 136.7
click at [1152, 49] on icon "close" at bounding box center [1154, 40] width 40 height 40
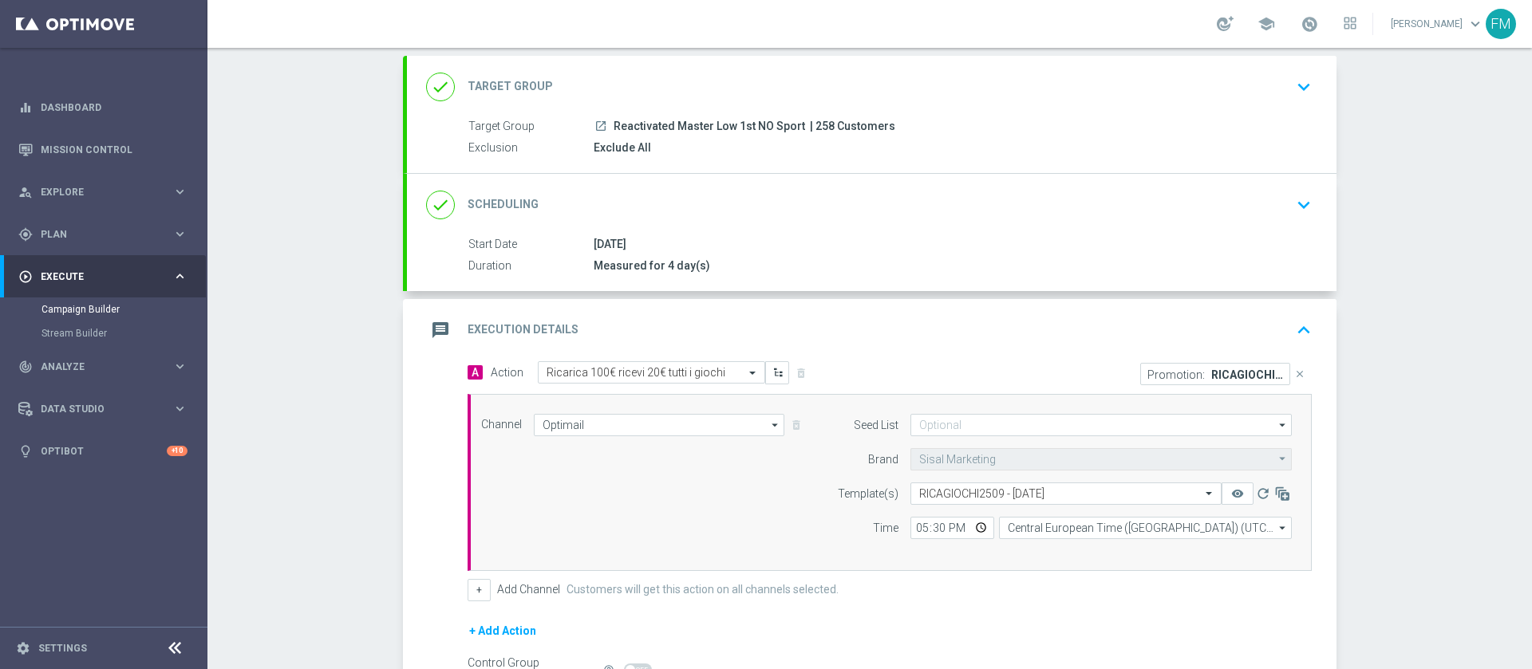
scroll to position [120, 0]
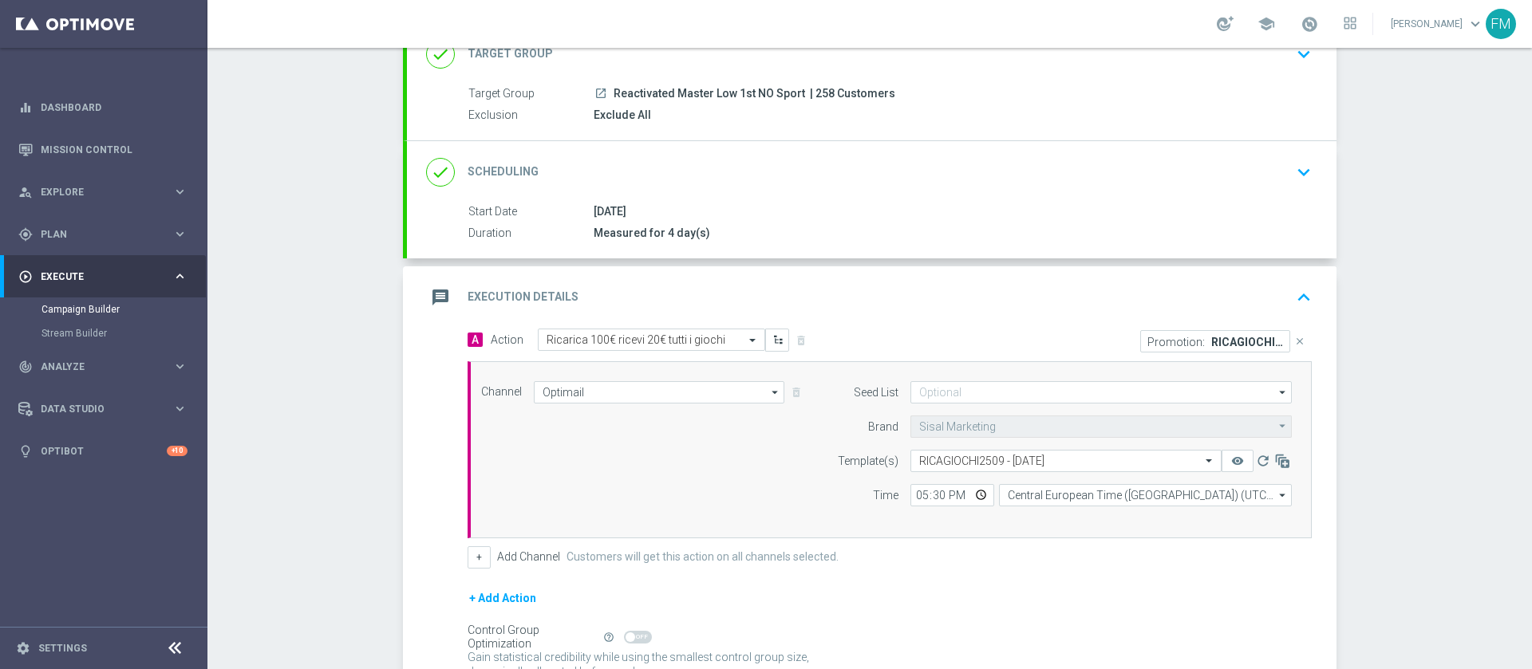
click at [1278, 141] on div "done Scheduling keyboard_arrow_down" at bounding box center [871, 172] width 929 height 62
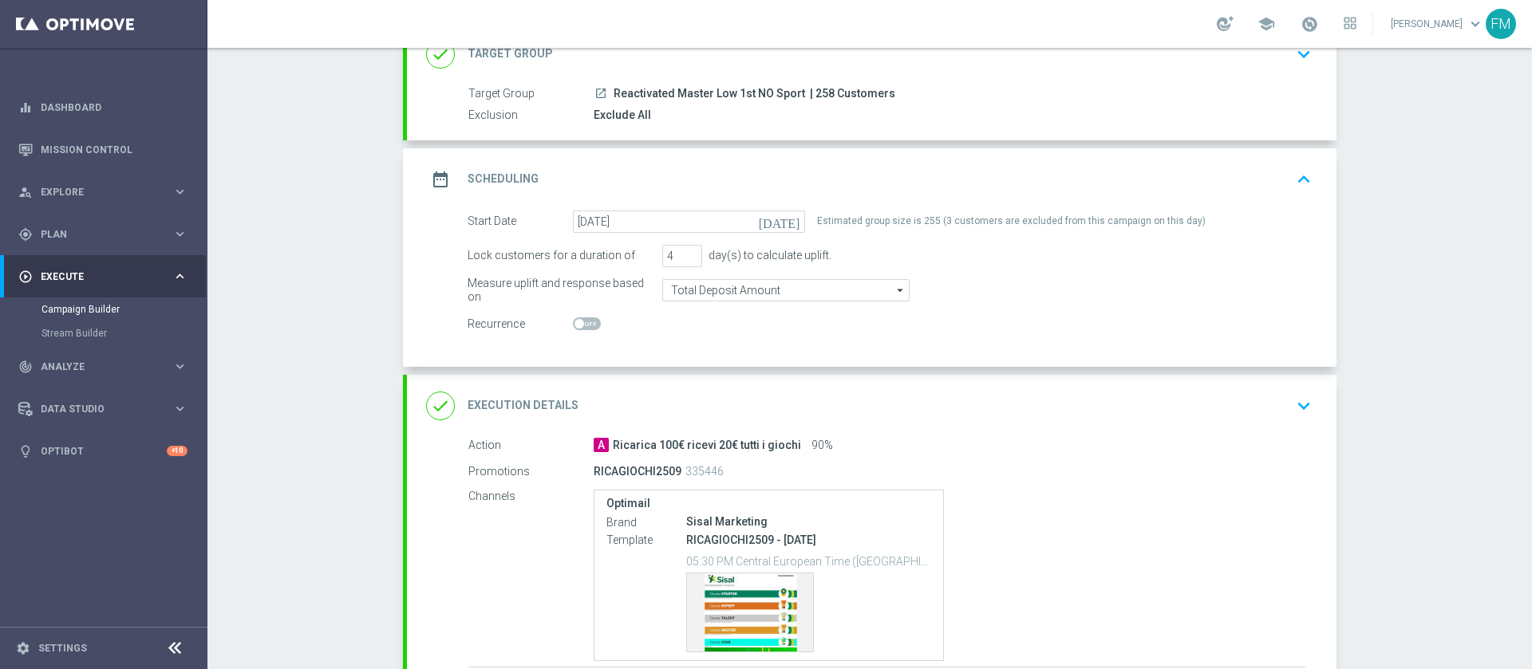
click at [1256, 182] on div "date_range Scheduling keyboard_arrow_up" at bounding box center [871, 179] width 891 height 30
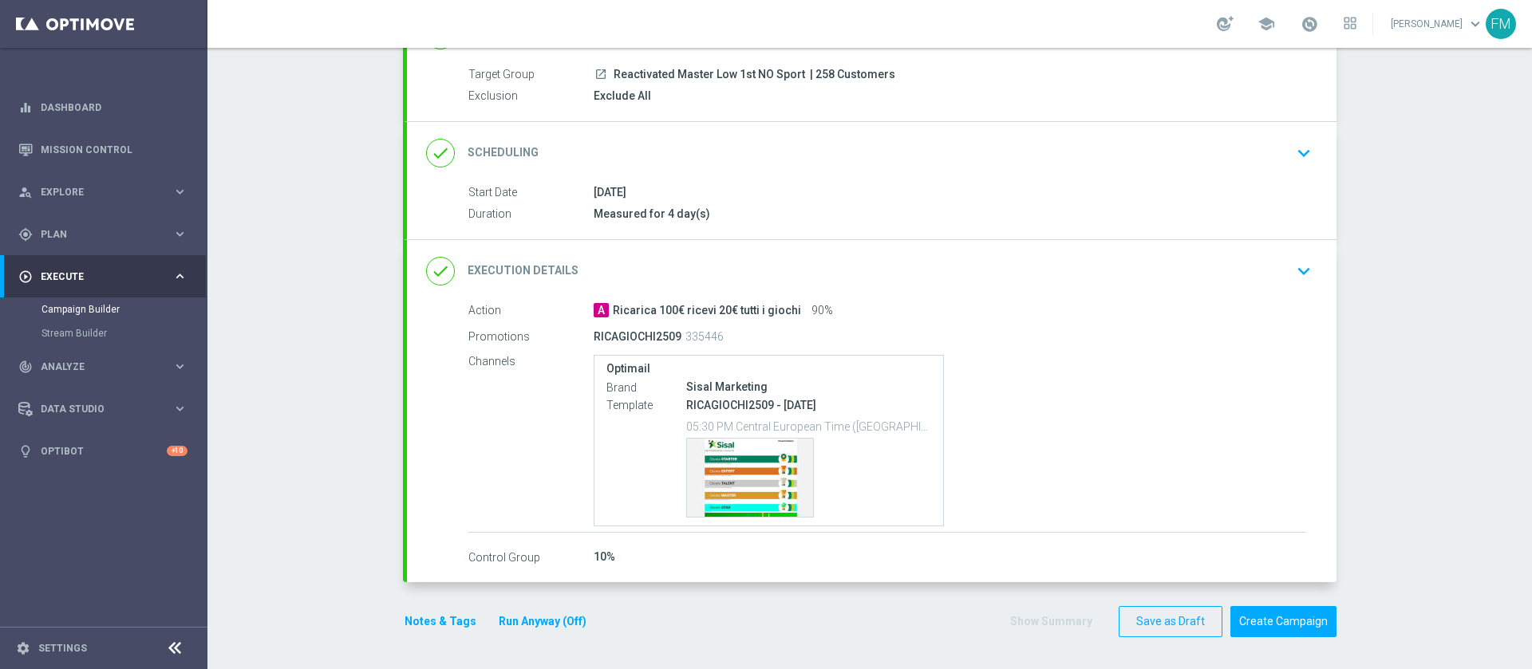
scroll to position [19, 0]
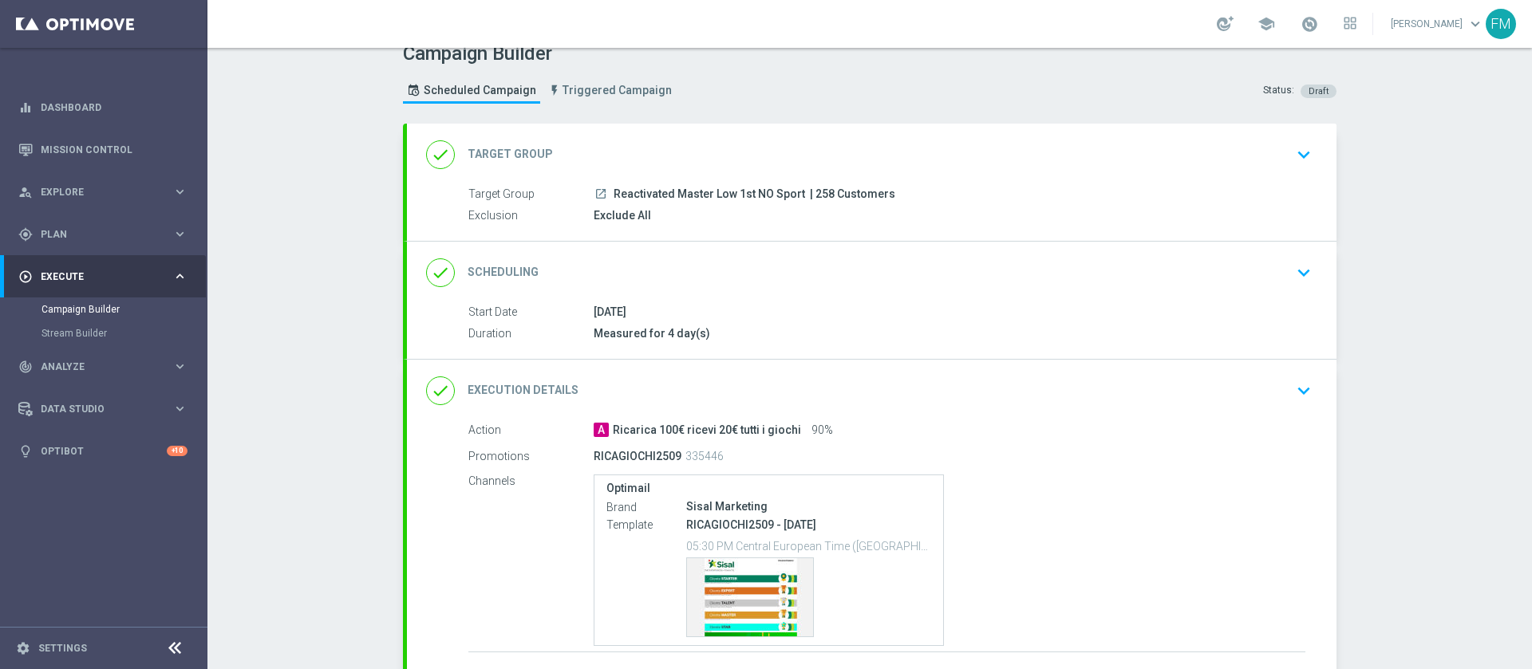
click at [1235, 135] on div "done Target Group keyboard_arrow_down" at bounding box center [871, 155] width 929 height 62
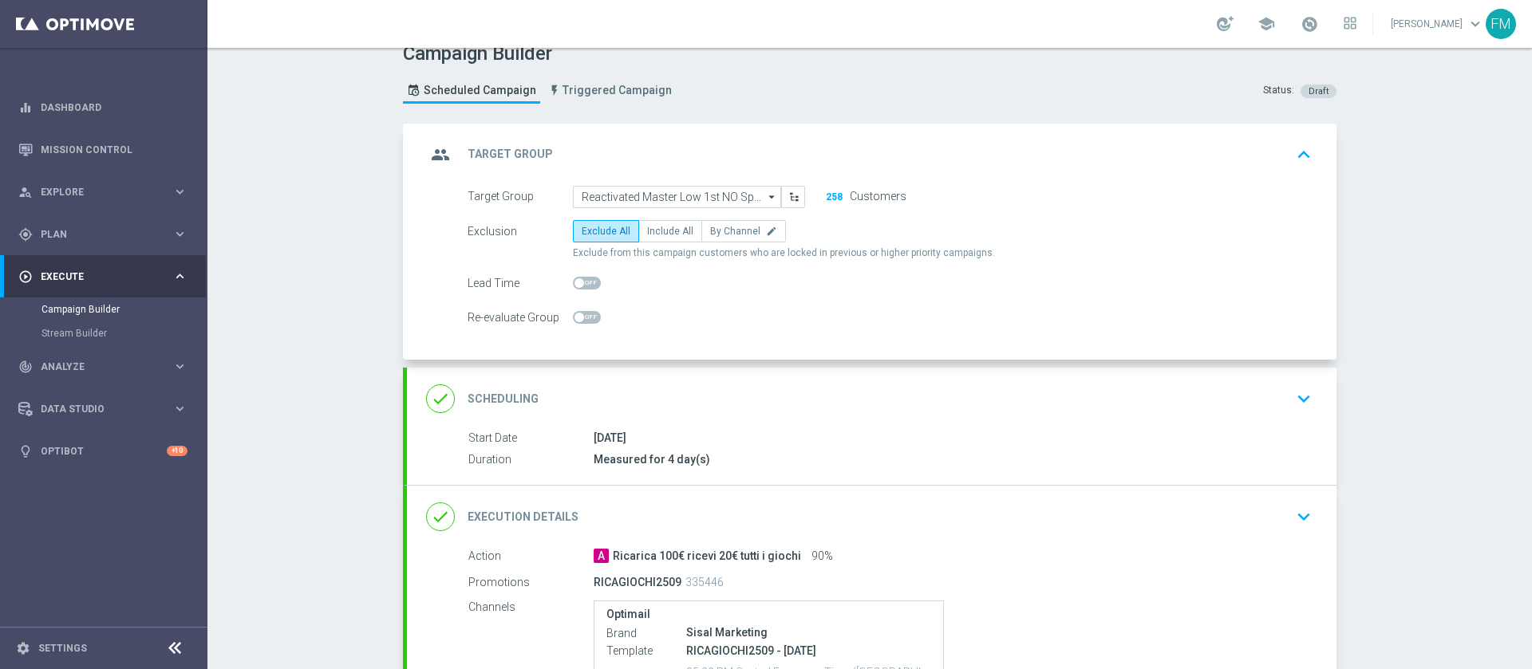
click at [1199, 150] on div "group Target Group keyboard_arrow_up" at bounding box center [871, 155] width 891 height 30
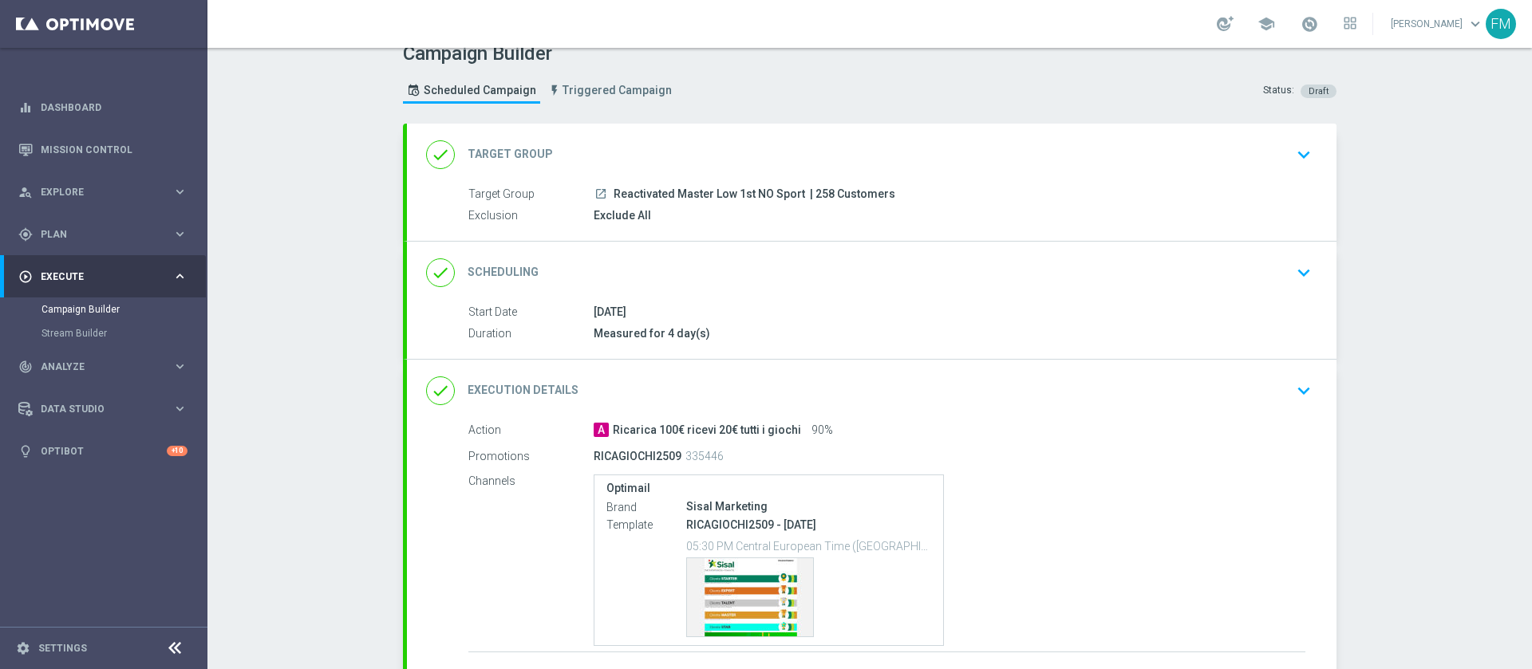
scroll to position [139, 0]
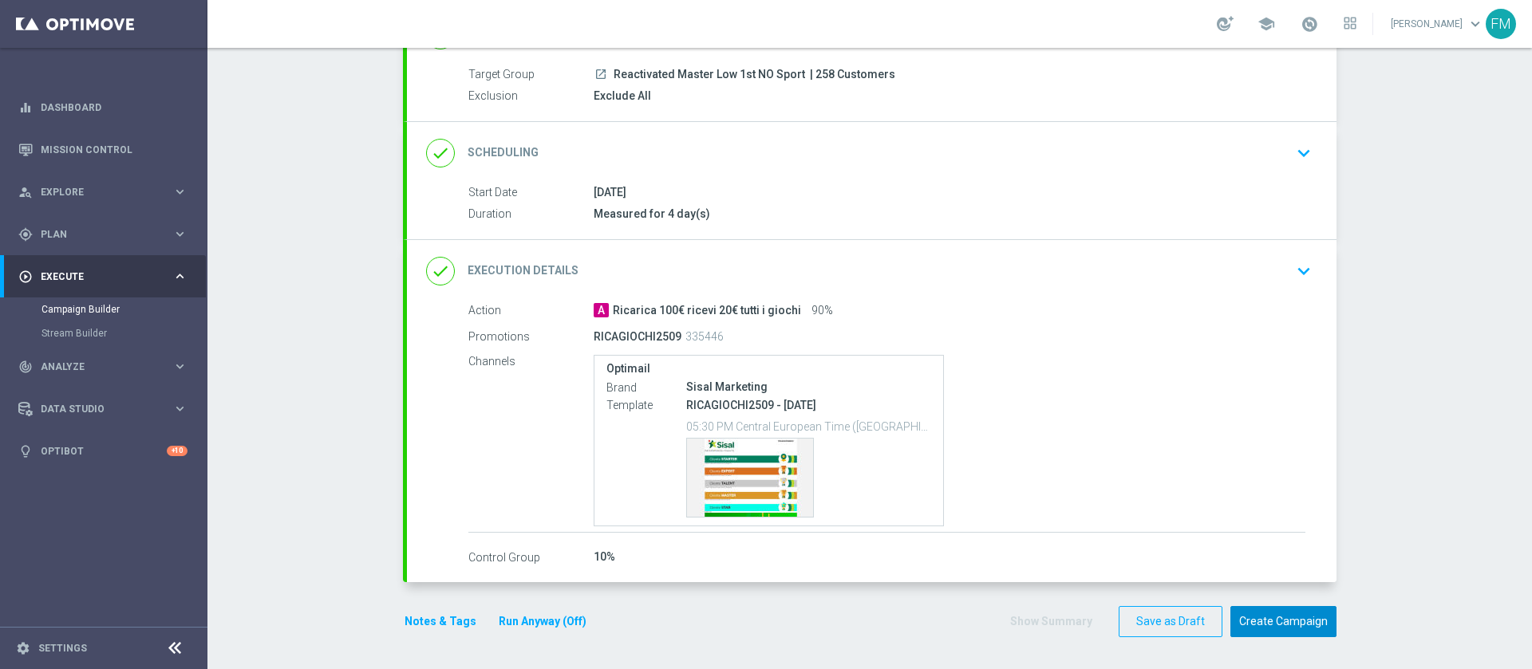
click at [1250, 623] on button "Create Campaign" at bounding box center [1283, 621] width 106 height 31
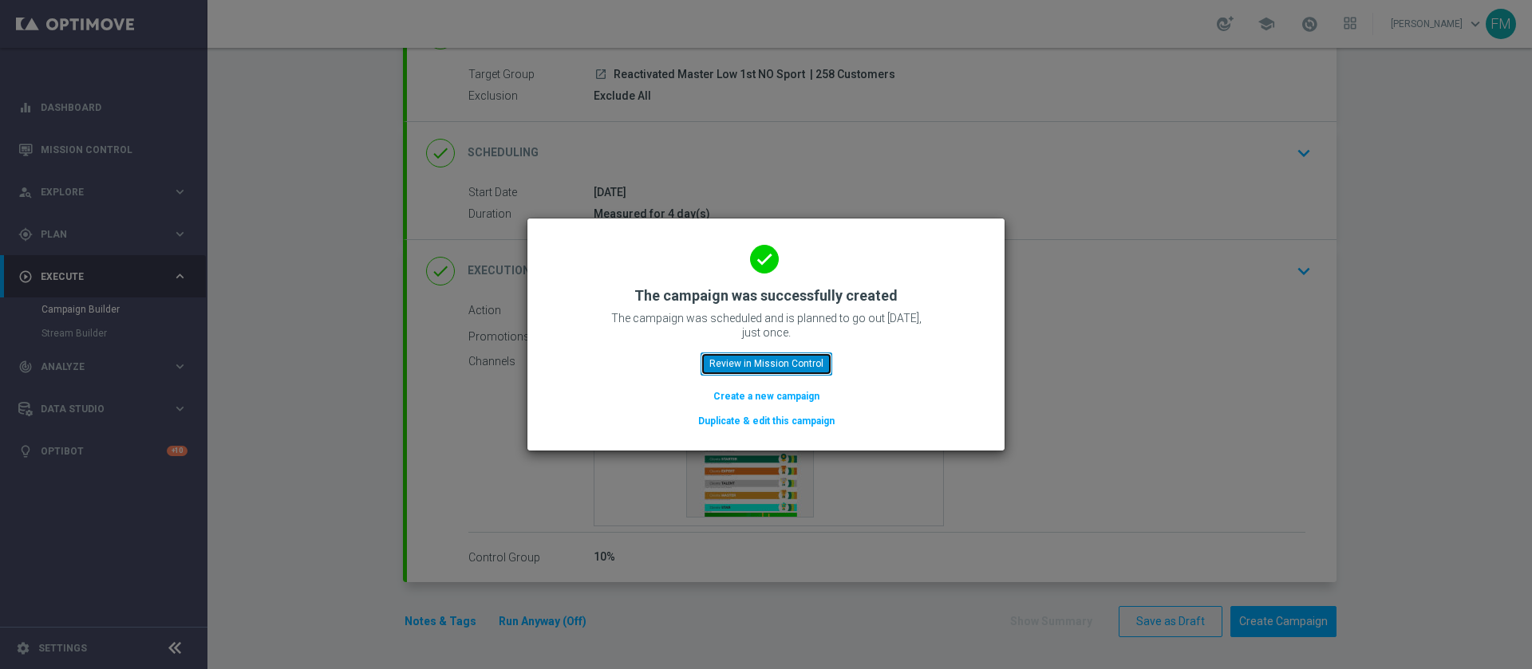
click at [729, 354] on button "Review in Mission Control" at bounding box center [766, 364] width 132 height 22
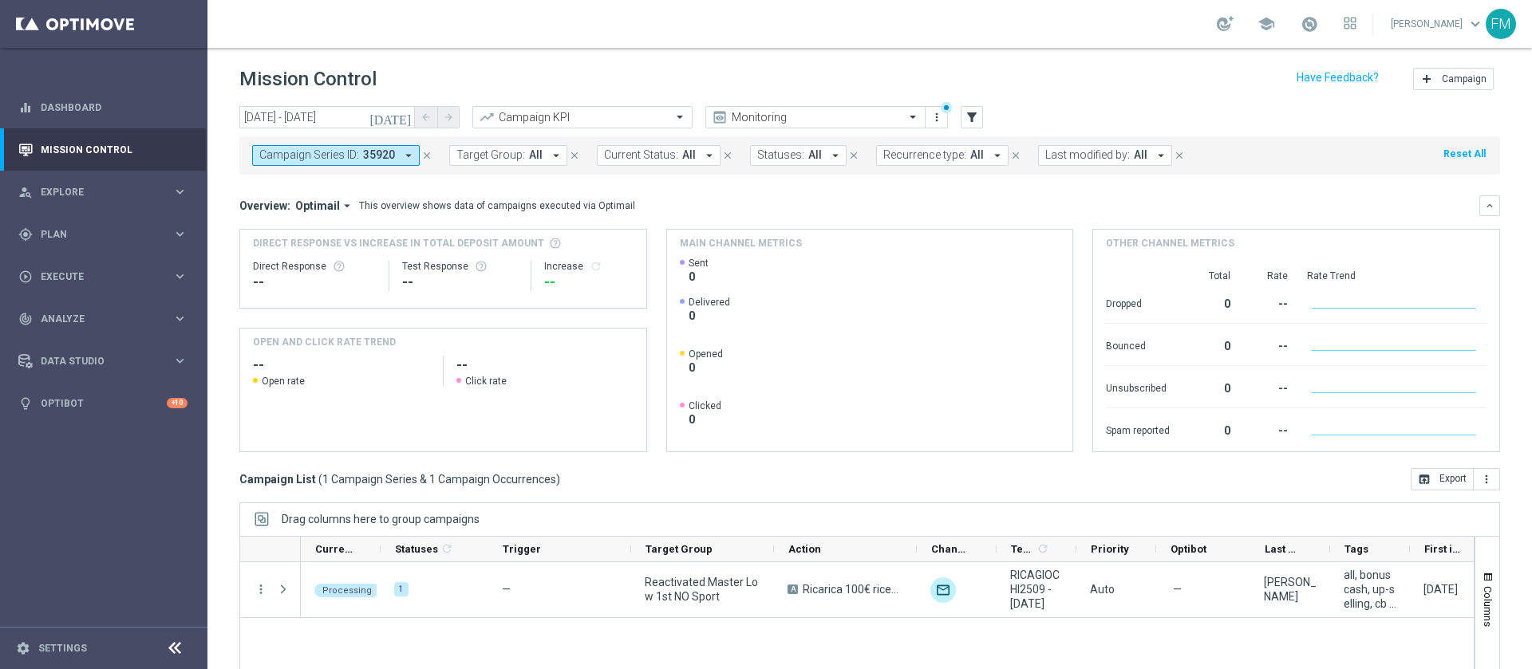
scroll to position [120, 0]
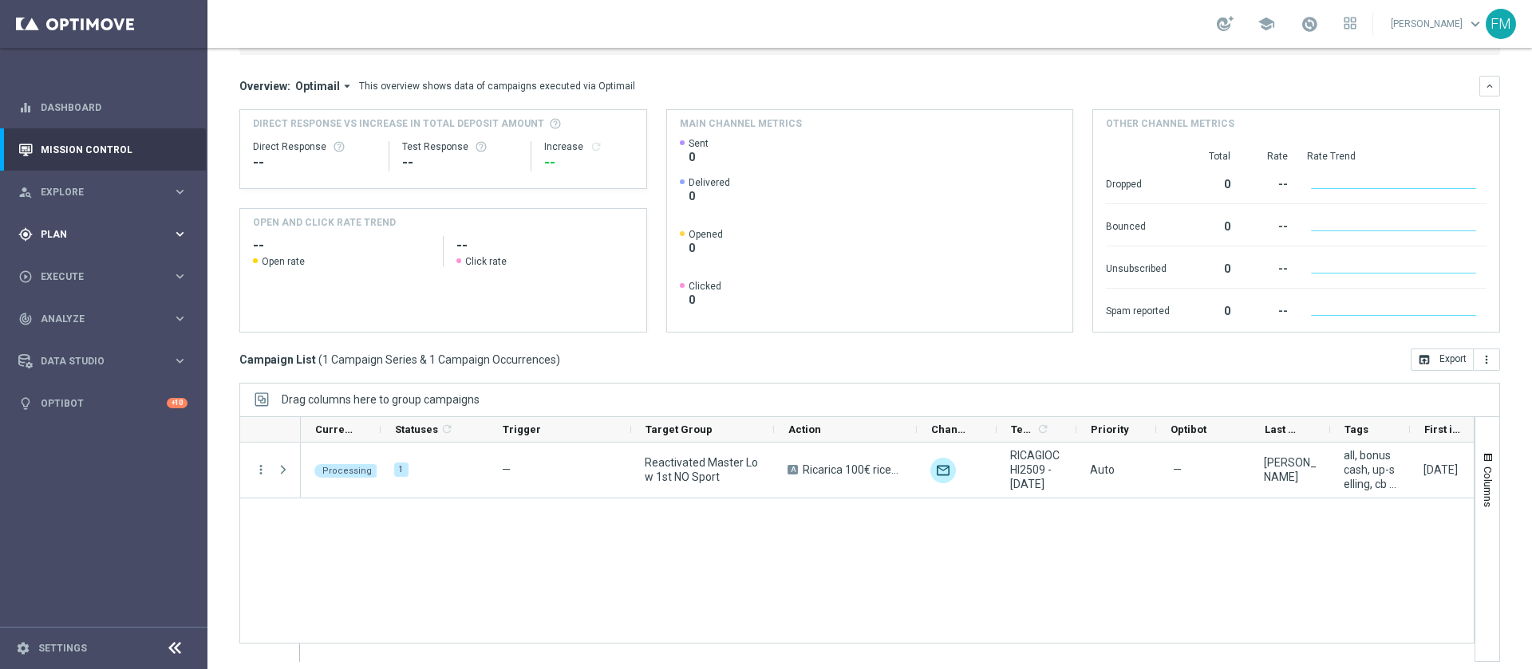
click at [140, 239] on div "gps_fixed Plan" at bounding box center [95, 234] width 154 height 14
click at [79, 314] on span "Templates" at bounding box center [99, 315] width 114 height 10
click at [80, 333] on link "Optimail" at bounding box center [107, 339] width 116 height 13
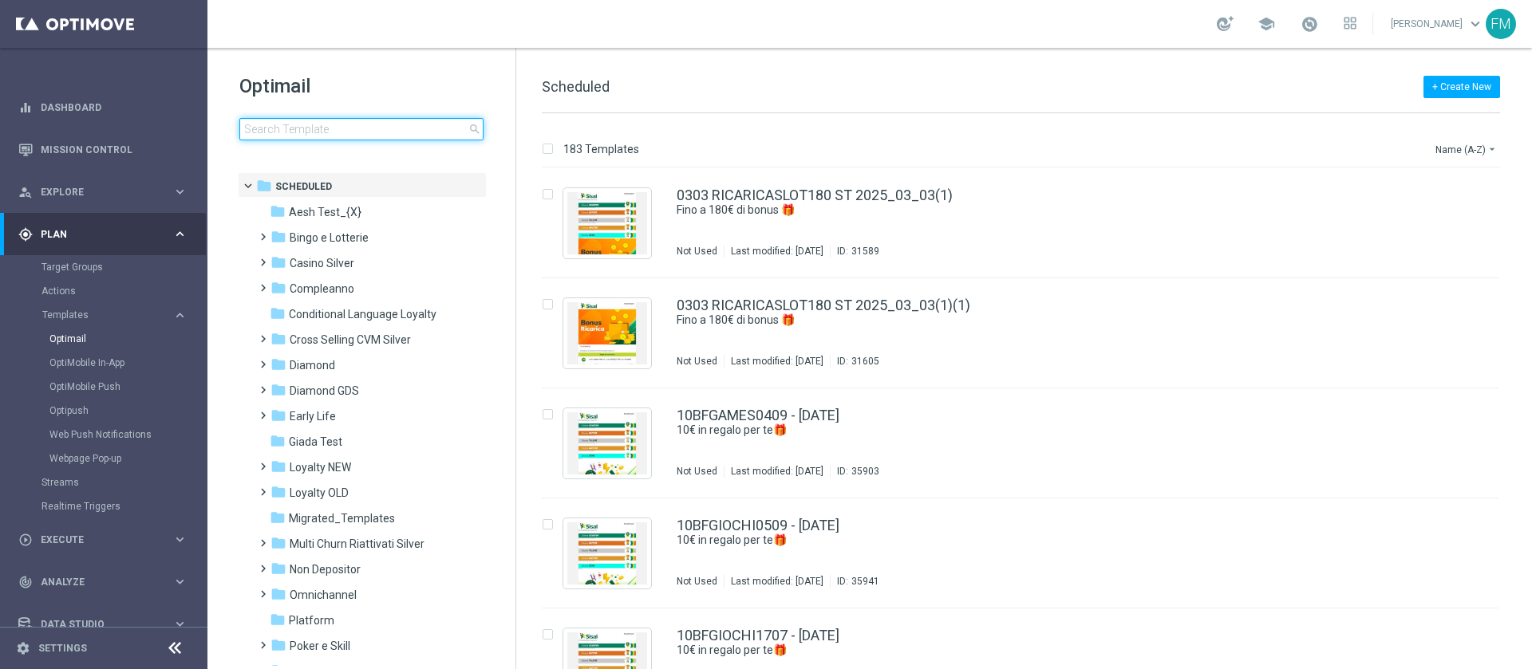
click at [416, 135] on input at bounding box center [361, 129] width 244 height 22
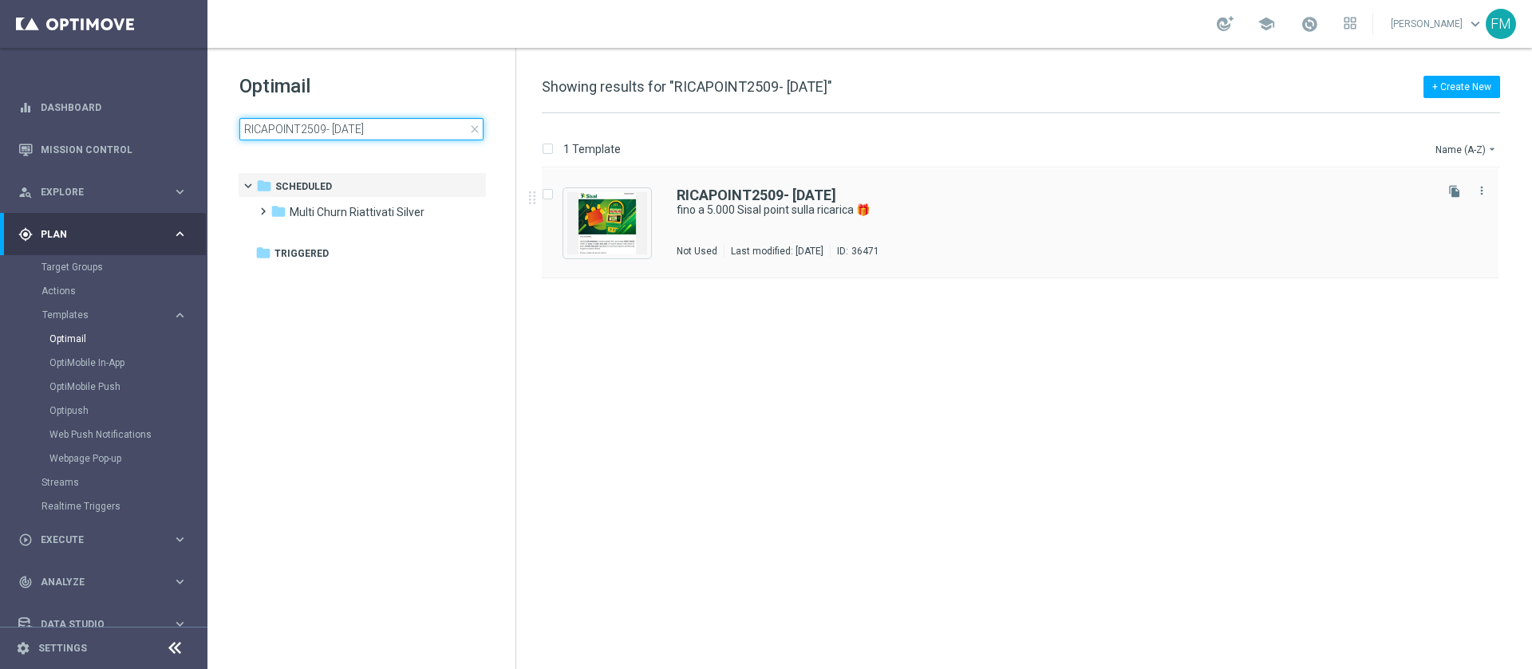
type input "RICAPOINT2509- [DATE]"
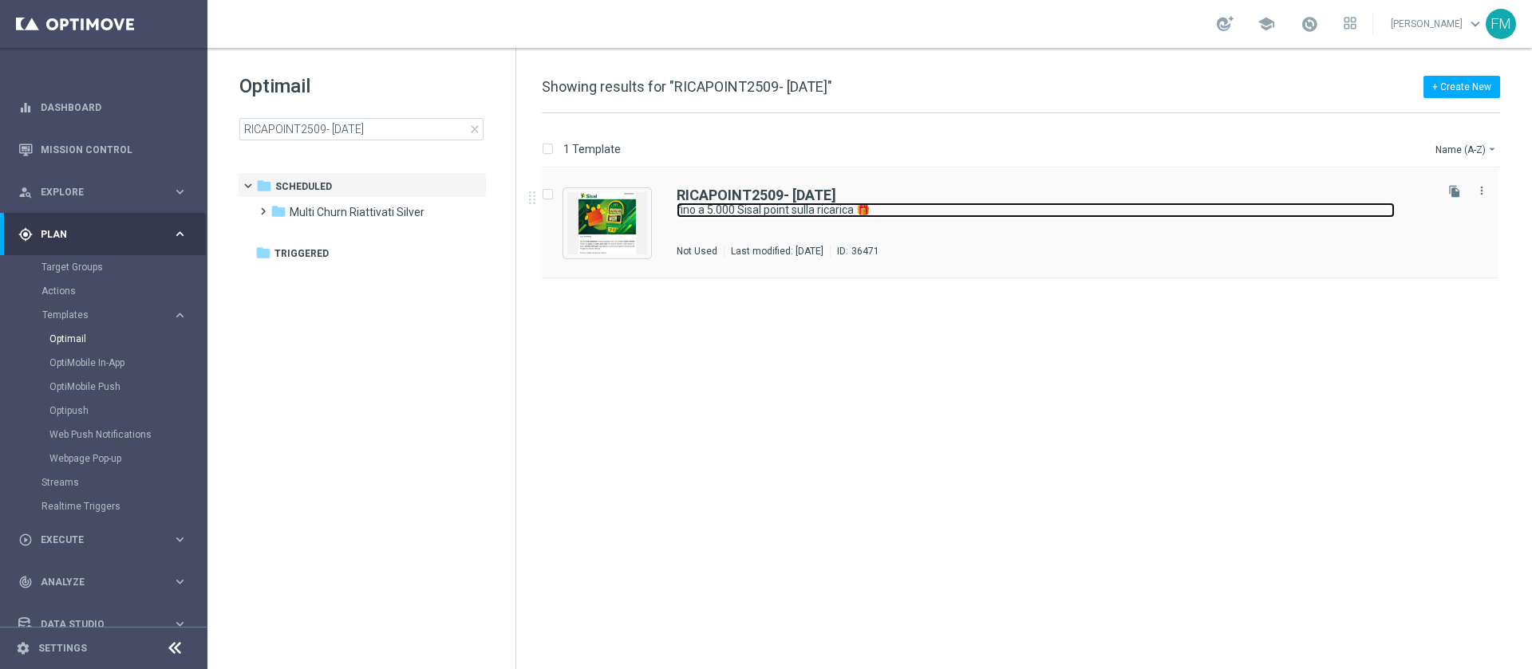
click at [998, 207] on link "fino a 5.000 Sisal point sulla ricarica 🎁" at bounding box center [1035, 210] width 718 height 15
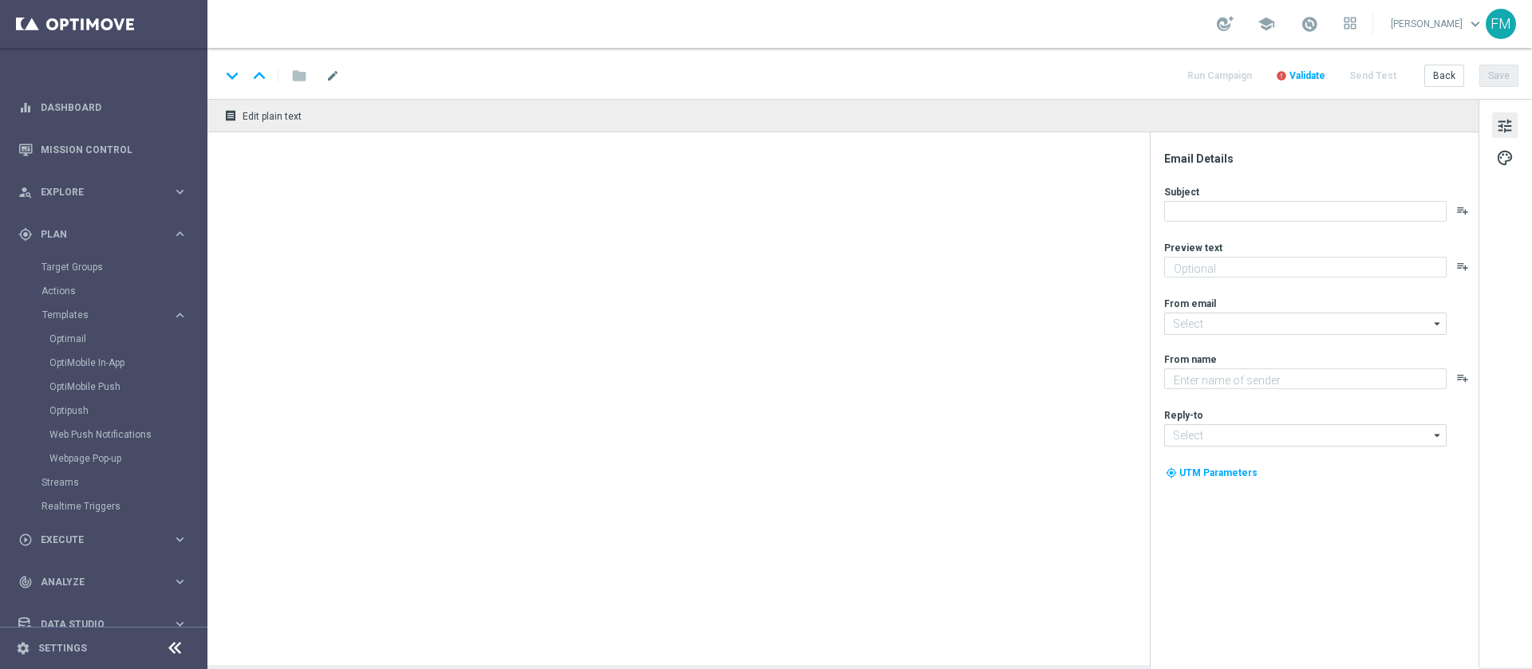
type textarea "Scopri la nuova promozione 🎯"
type input "[EMAIL_ADDRESS][DOMAIN_NAME]"
type textarea "Sisal"
type input "[EMAIL_ADDRESS][DOMAIN_NAME]"
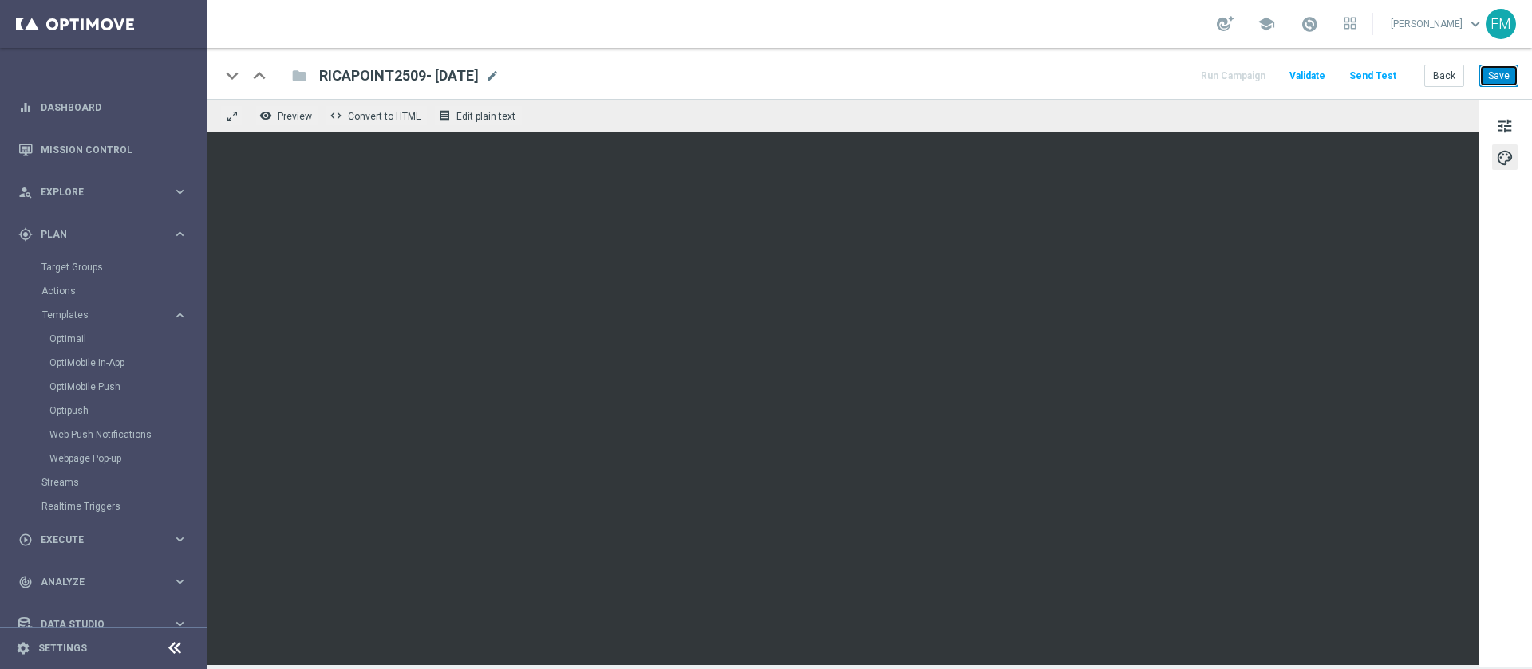
click at [1504, 77] on button "Save" at bounding box center [1498, 76] width 39 height 22
click at [1494, 87] on div "keyboard_arrow_down keyboard_arrow_up folder RICAPOINT2509- [DATE] RICAPOINT250…" at bounding box center [869, 73] width 1324 height 51
click at [1501, 81] on button "Save" at bounding box center [1498, 76] width 39 height 22
drag, startPoint x: 1497, startPoint y: 89, endPoint x: 1497, endPoint y: 67, distance: 21.6
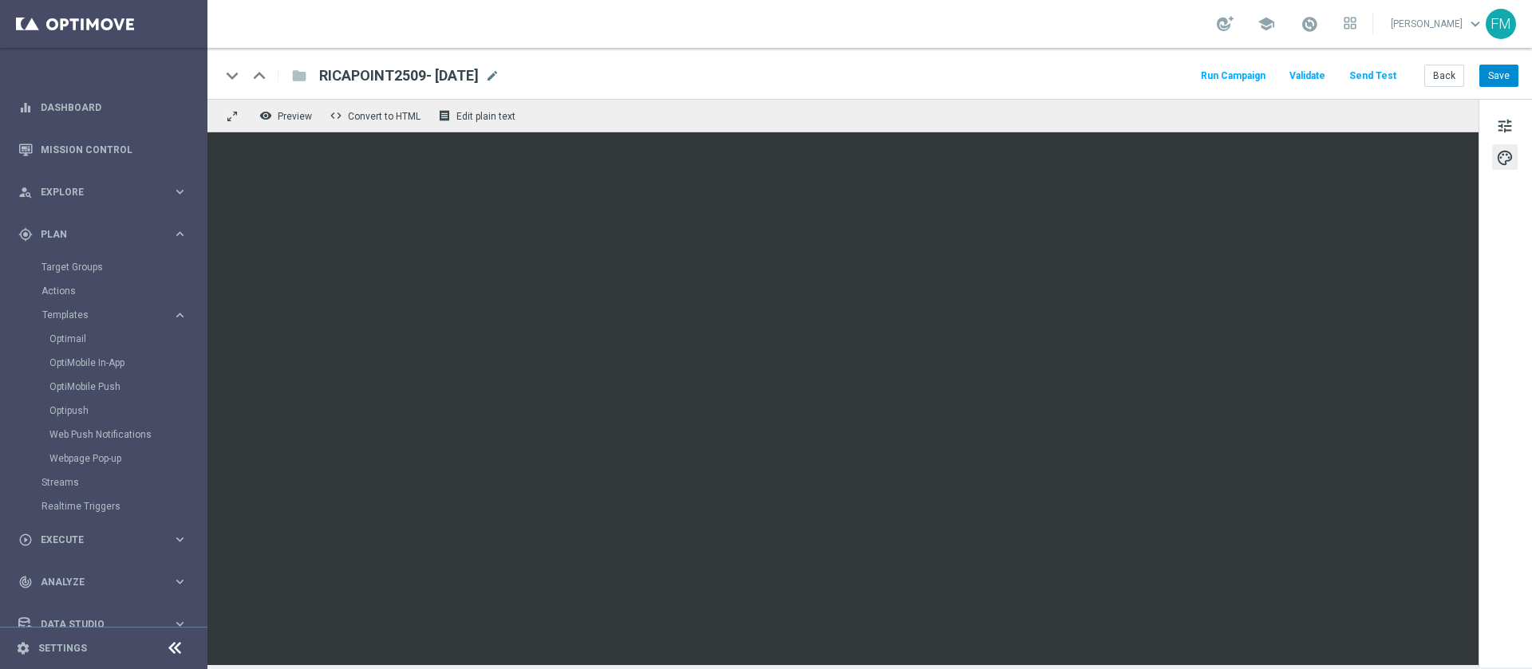
click at [1497, 67] on div "keyboard_arrow_down keyboard_arrow_up folder RICAPOINT2509- [DATE] RICAPOINT250…" at bounding box center [869, 73] width 1324 height 51
click at [1497, 67] on button "Save" at bounding box center [1498, 76] width 39 height 22
click at [1509, 77] on button "Save" at bounding box center [1498, 76] width 39 height 22
click at [1501, 82] on button "Save" at bounding box center [1498, 76] width 39 height 22
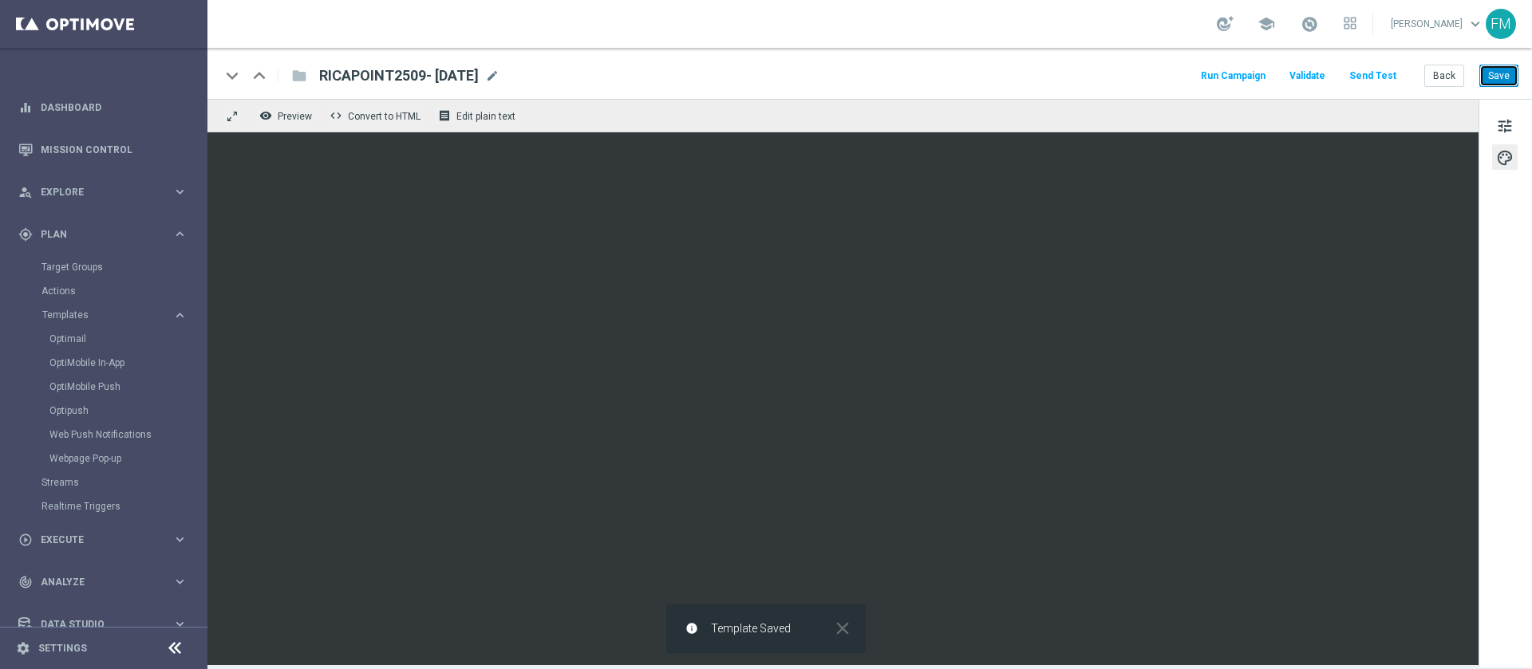
click at [1504, 85] on button "Save" at bounding box center [1498, 76] width 39 height 22
click at [1493, 77] on button "Save" at bounding box center [1498, 76] width 39 height 22
click at [1490, 77] on button "Save" at bounding box center [1498, 76] width 39 height 22
click at [1487, 77] on button "Save" at bounding box center [1498, 76] width 39 height 22
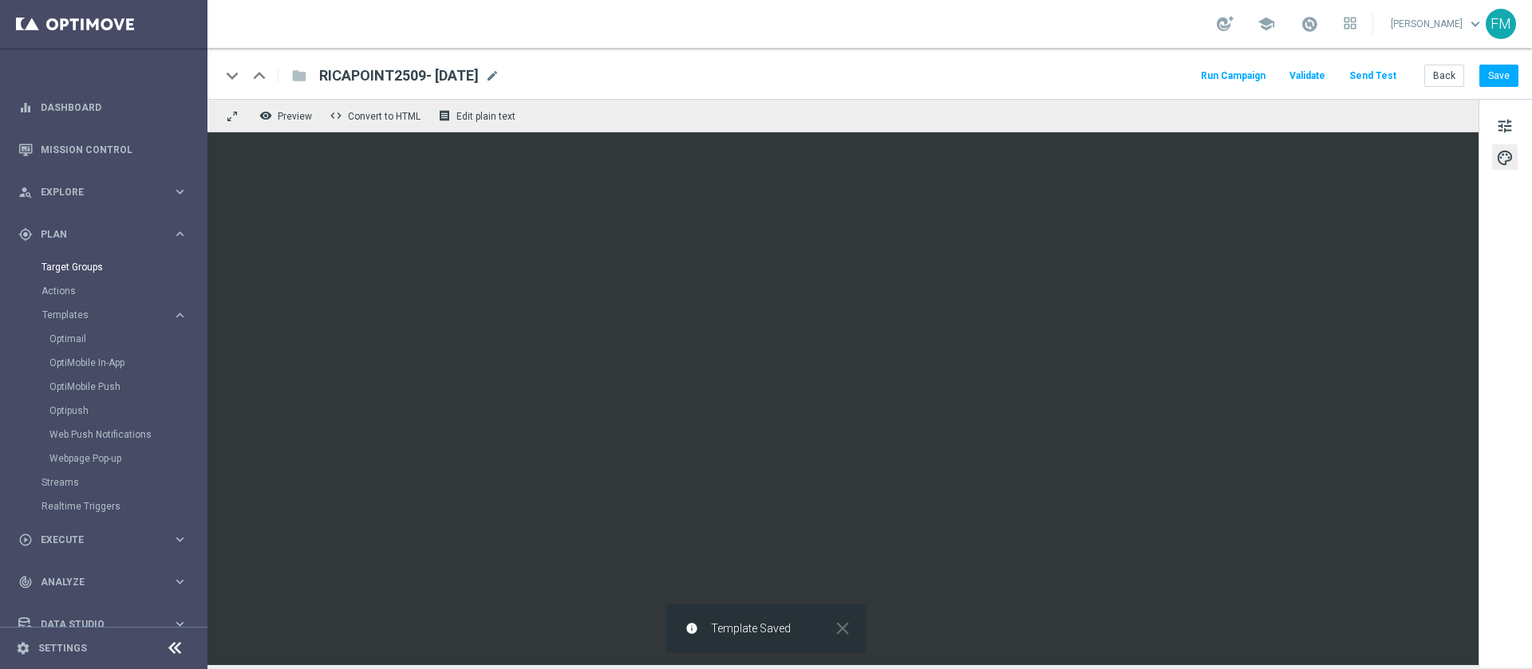
click at [77, 259] on div "Target Groups" at bounding box center [123, 267] width 164 height 24
click at [76, 266] on link "Target Groups" at bounding box center [103, 267] width 124 height 13
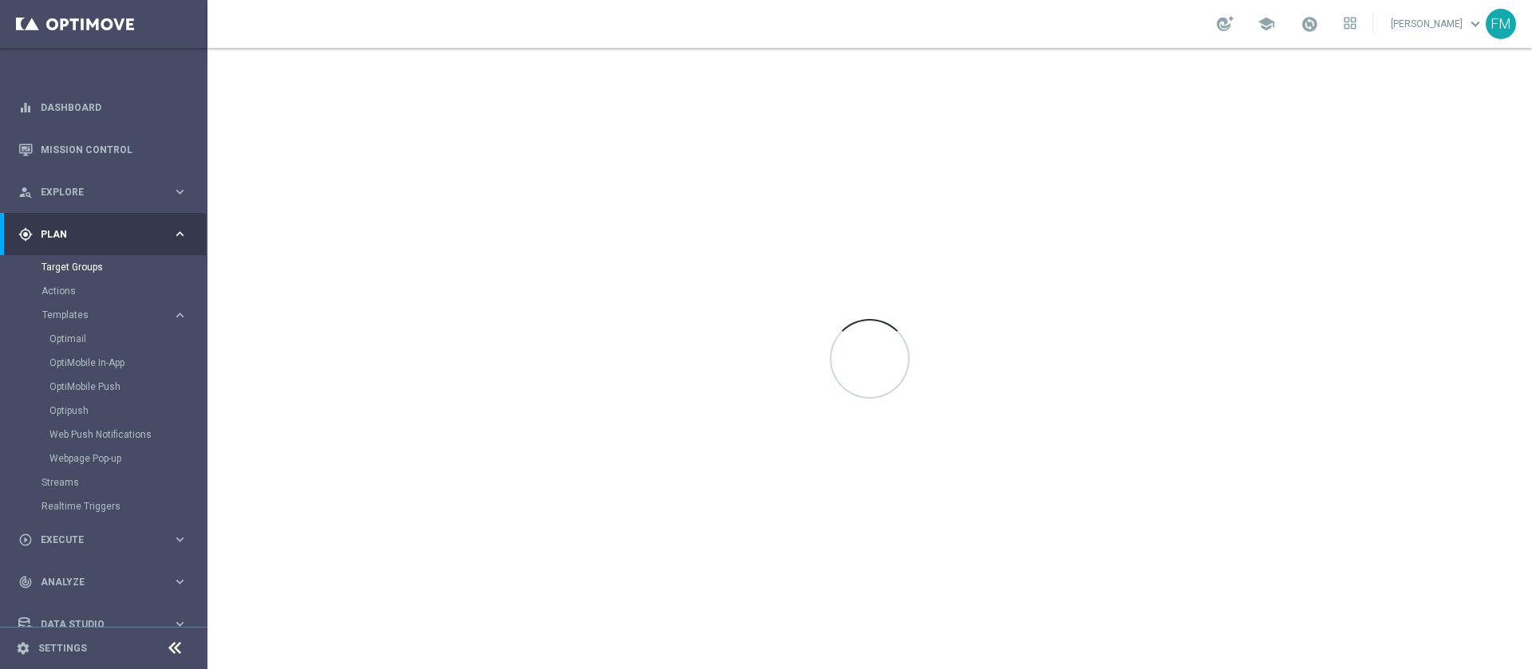
click at [47, 257] on div "Target Groups" at bounding box center [123, 267] width 164 height 24
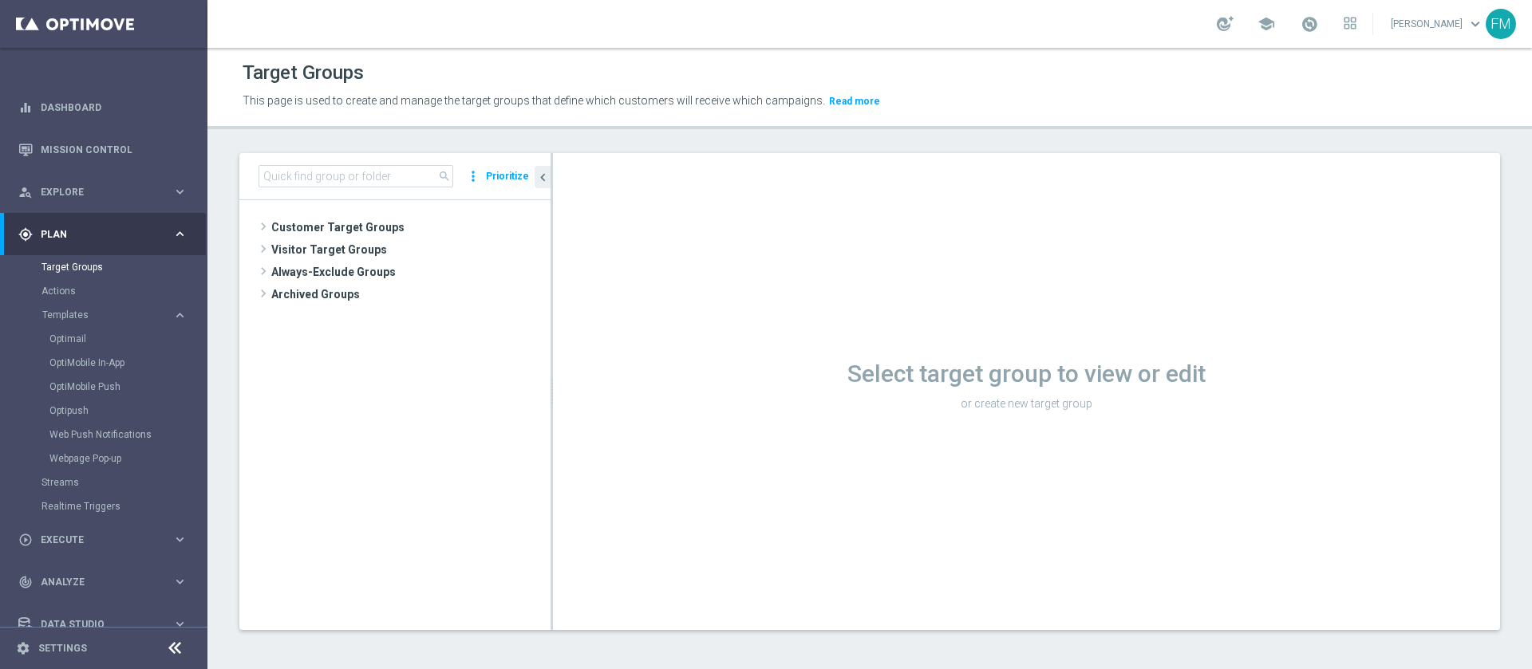
click at [392, 161] on div "search more_vert Prioritize" at bounding box center [394, 176] width 311 height 47
click at [408, 183] on input at bounding box center [355, 176] width 195 height 22
paste input "Reactivated Master Low 1st Sport"
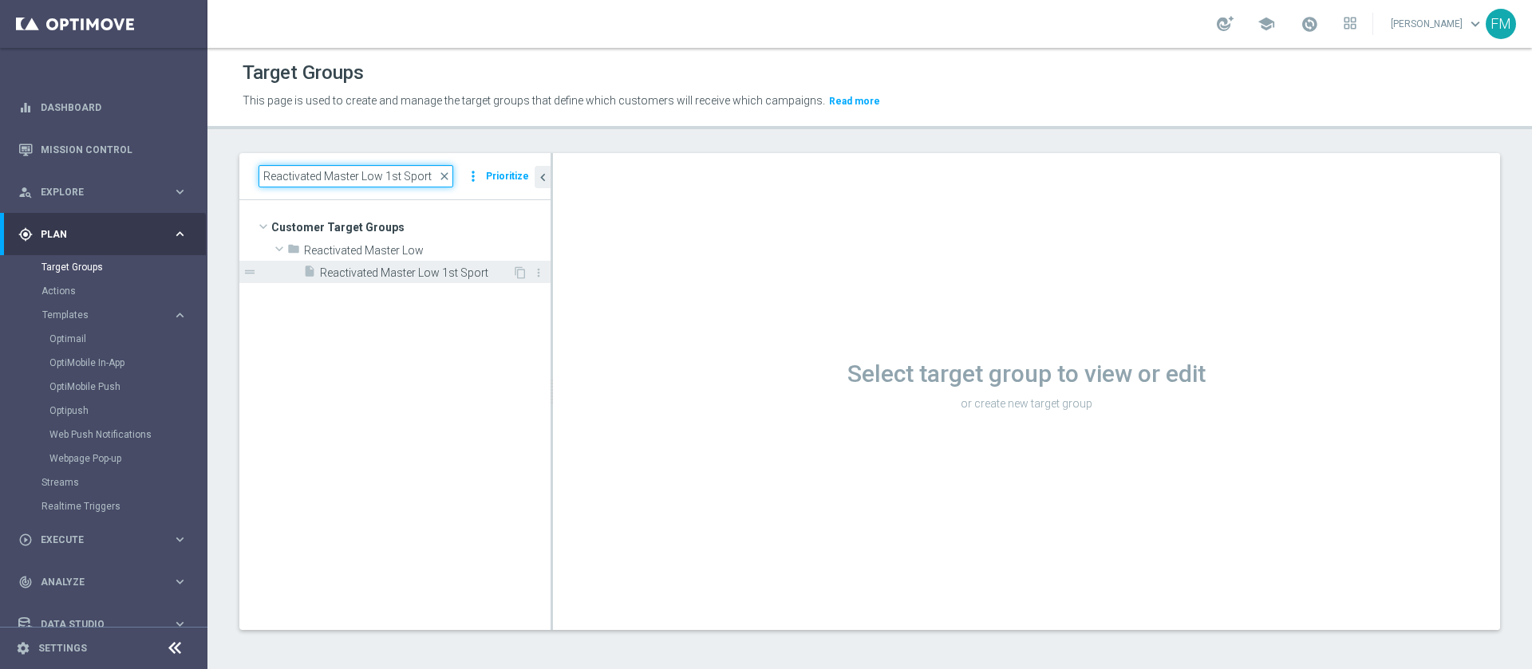
type input "Reactivated Master Low 1st Sport"
click at [359, 272] on span "Reactivated Master Low 1st Sport" at bounding box center [416, 273] width 192 height 14
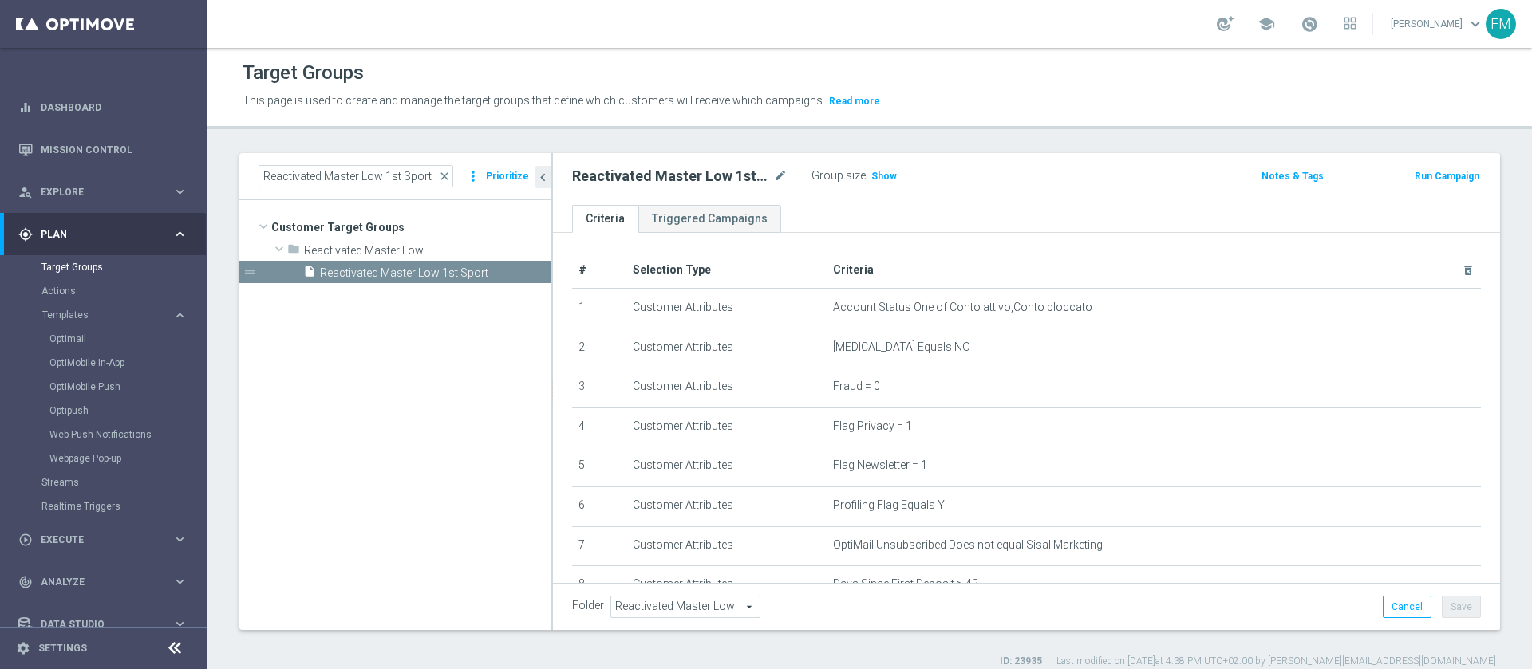
click at [1421, 168] on button "Run Campaign" at bounding box center [1447, 177] width 68 height 18
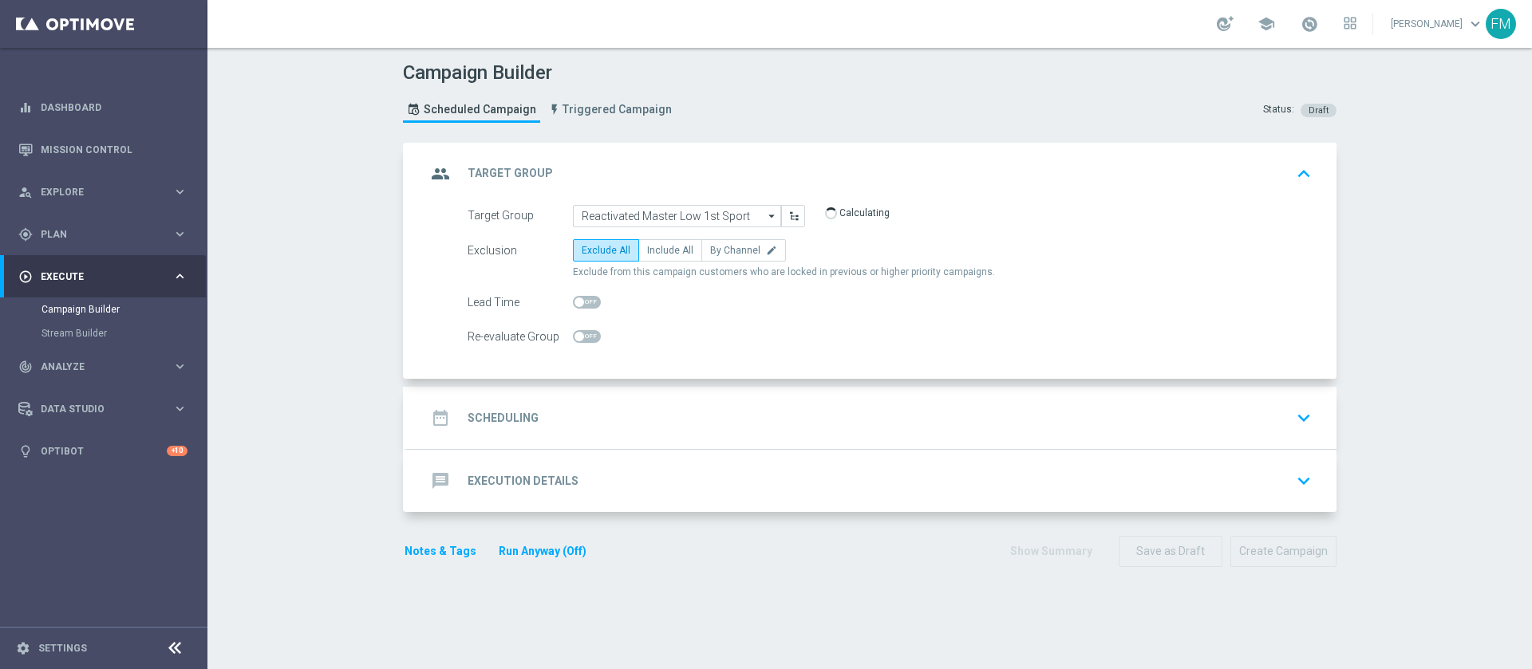
click at [920, 424] on div "date_range Scheduling keyboard_arrow_down" at bounding box center [871, 418] width 891 height 30
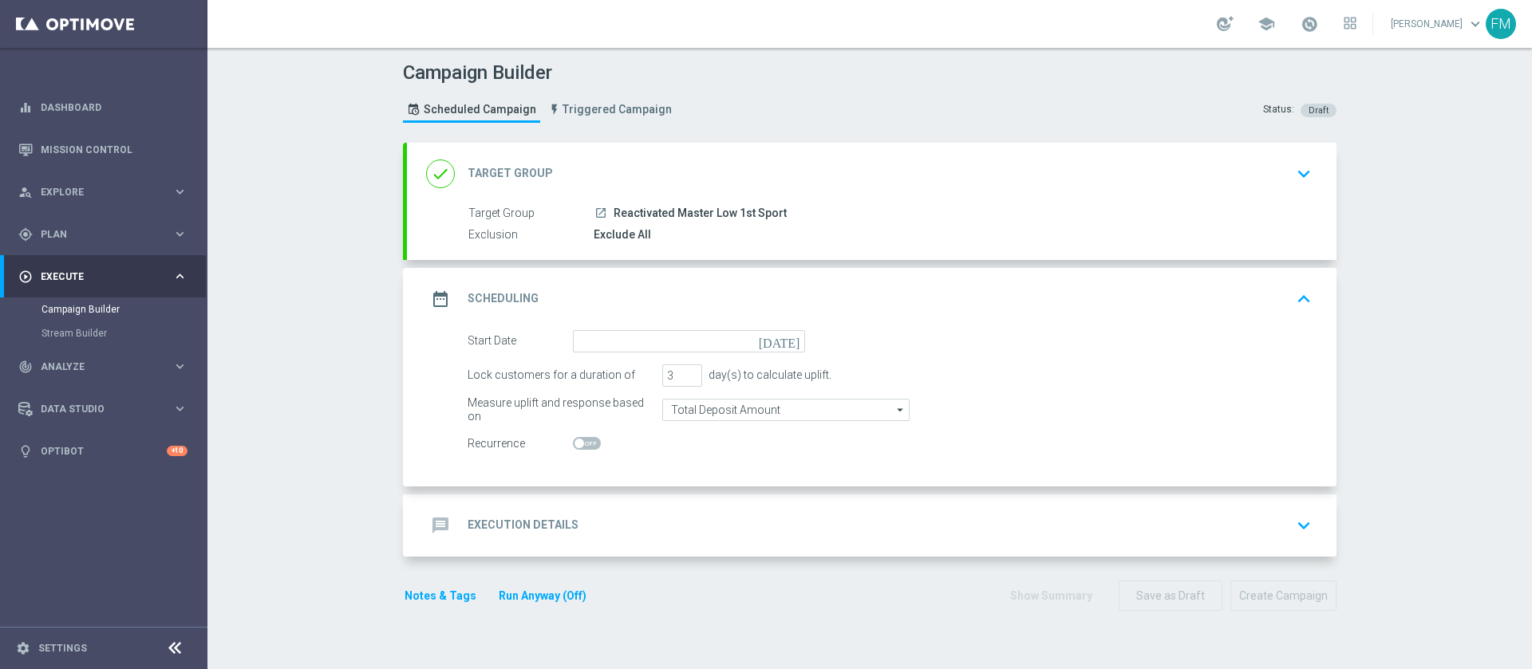
click at [782, 341] on icon "[DATE]" at bounding box center [782, 339] width 47 height 18
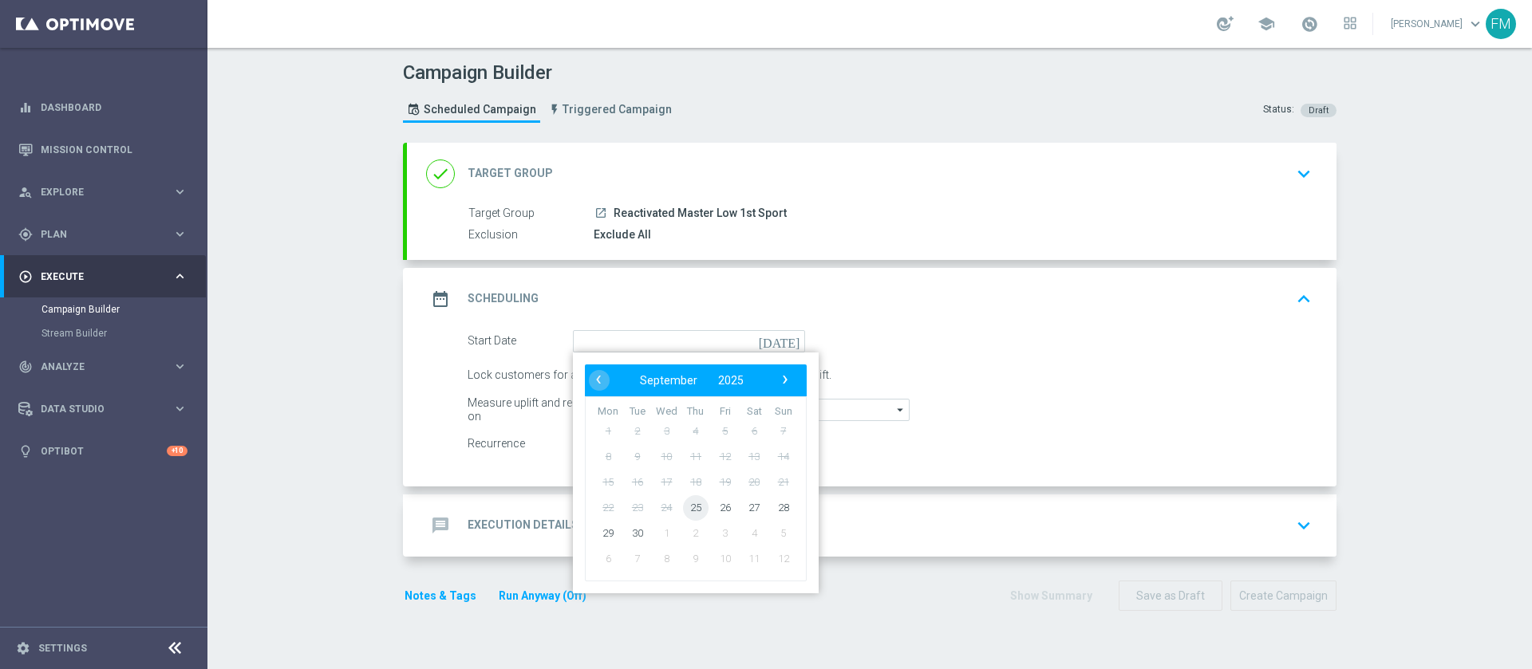
click at [686, 508] on span "25" at bounding box center [696, 508] width 26 height 26
type input "25 Sep 2025"
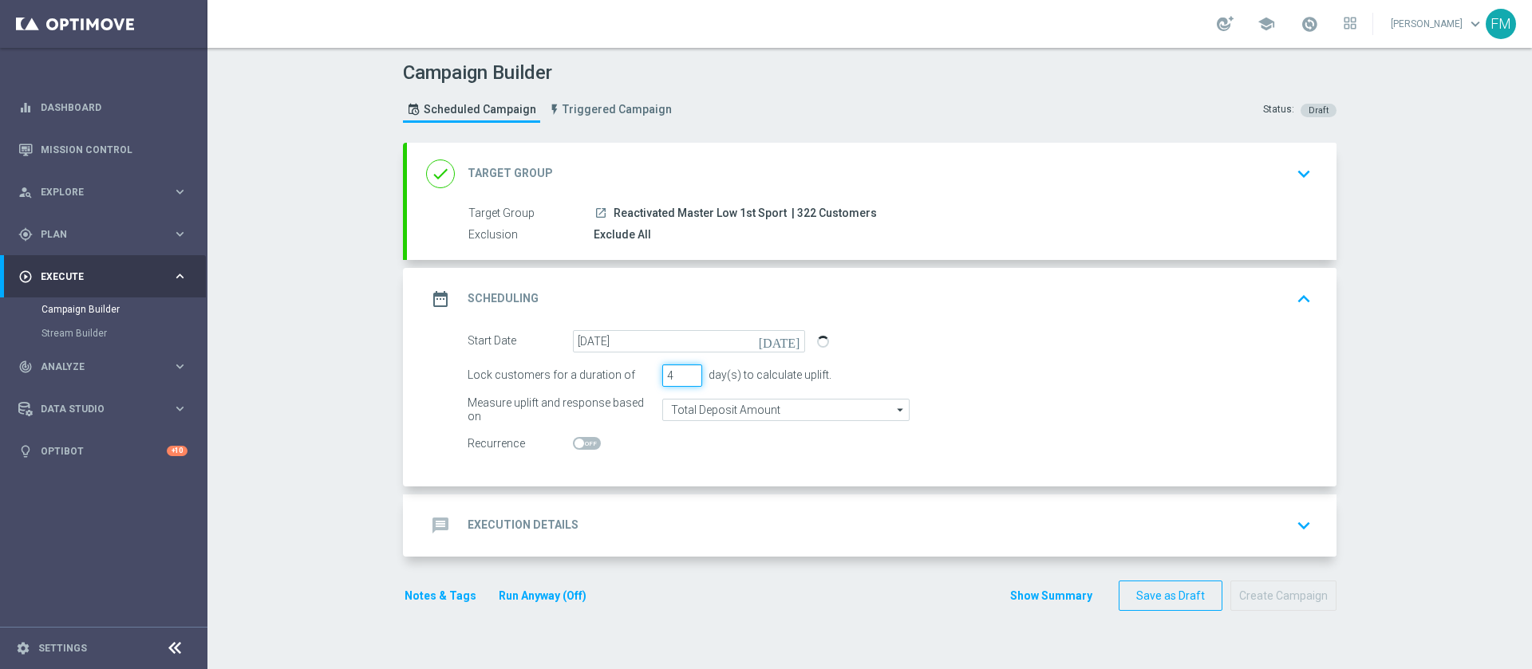
type input "4"
click at [685, 373] on input "4" at bounding box center [682, 376] width 40 height 22
click at [1017, 567] on form "done Target Group keyboard_arrow_down Target Group launch Reactivated Master Lo…" at bounding box center [869, 377] width 933 height 469
click at [1006, 517] on div "message Execution Details keyboard_arrow_down" at bounding box center [871, 526] width 891 height 30
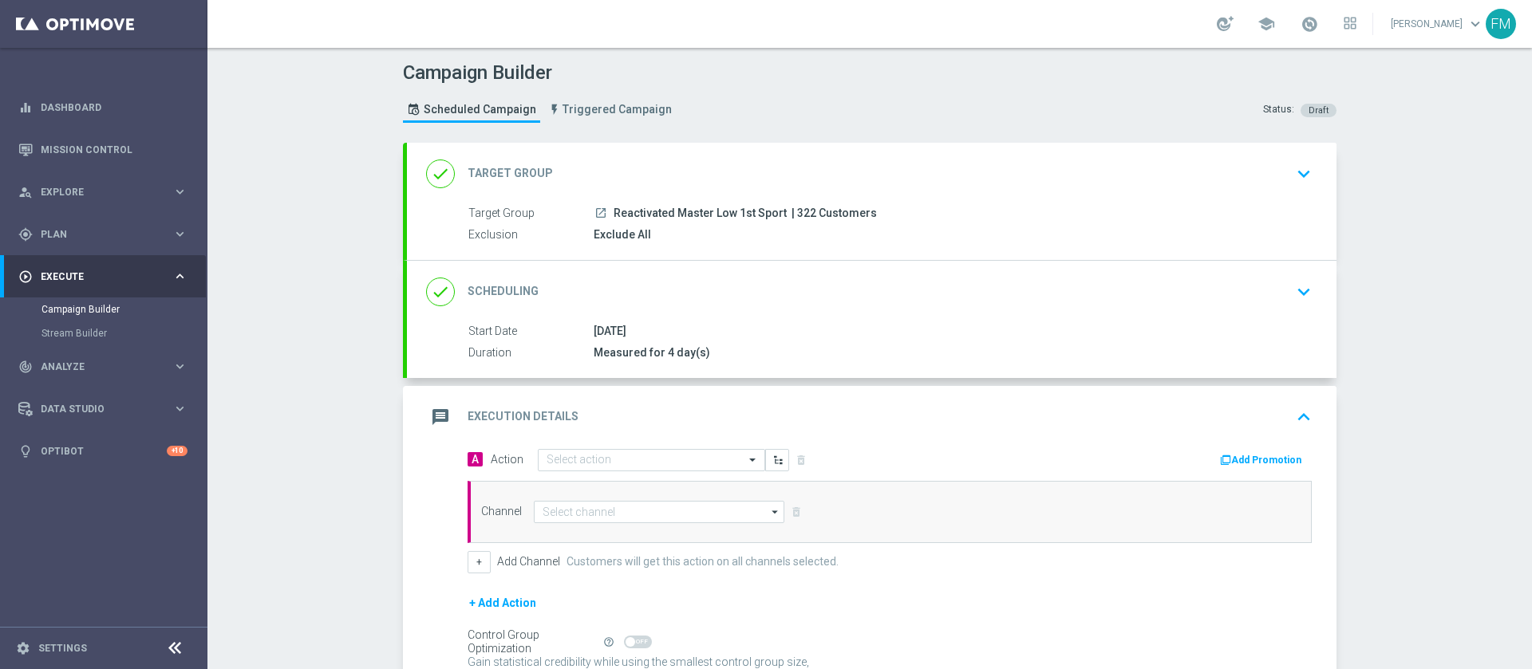
scroll to position [156, 0]
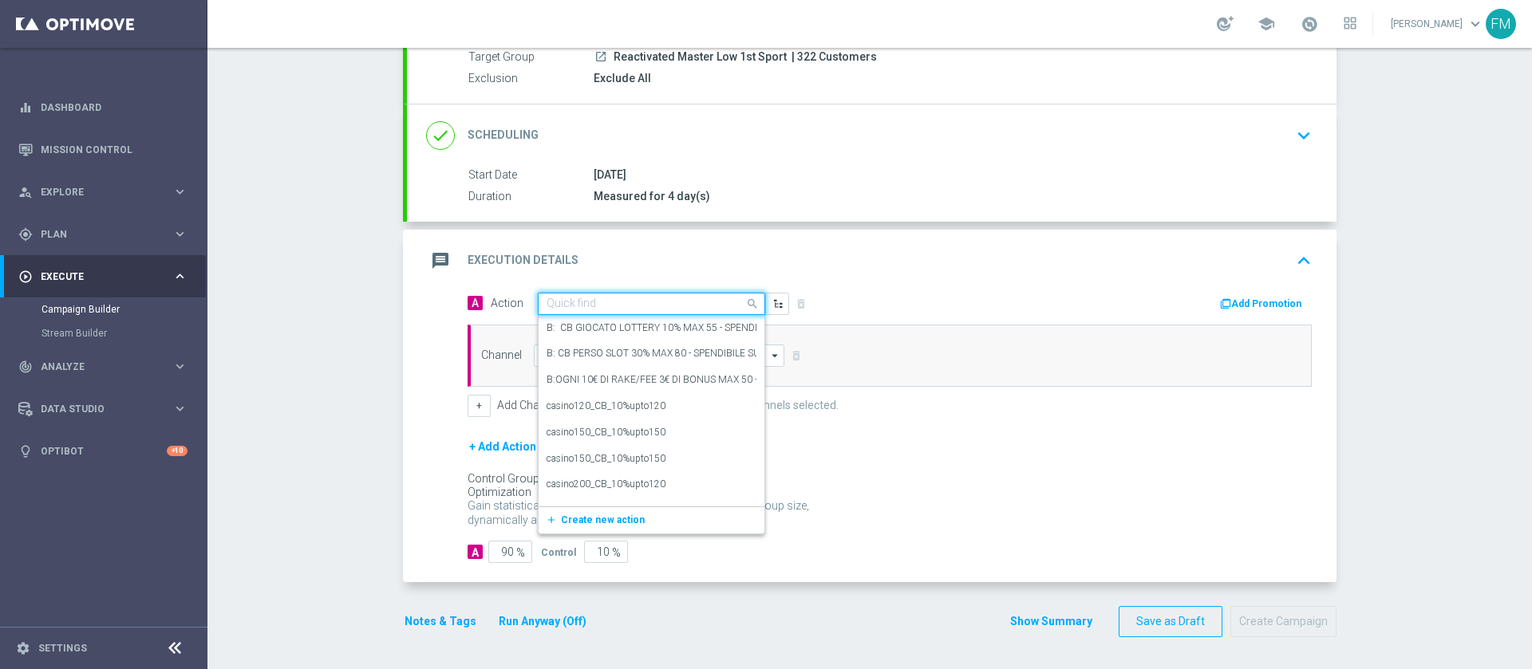
click at [553, 311] on div "Quick find" at bounding box center [651, 304] width 227 height 22
paste input "Ricarica 50€ ricevi 2.500 Sisal point, ricarica 100€ ricevi 5.000 Sisal point"
type input "Ricarica 50€ ricevi 2.500 Sisal point, ricarica 100€ ricevi 5.000 Sisal point"
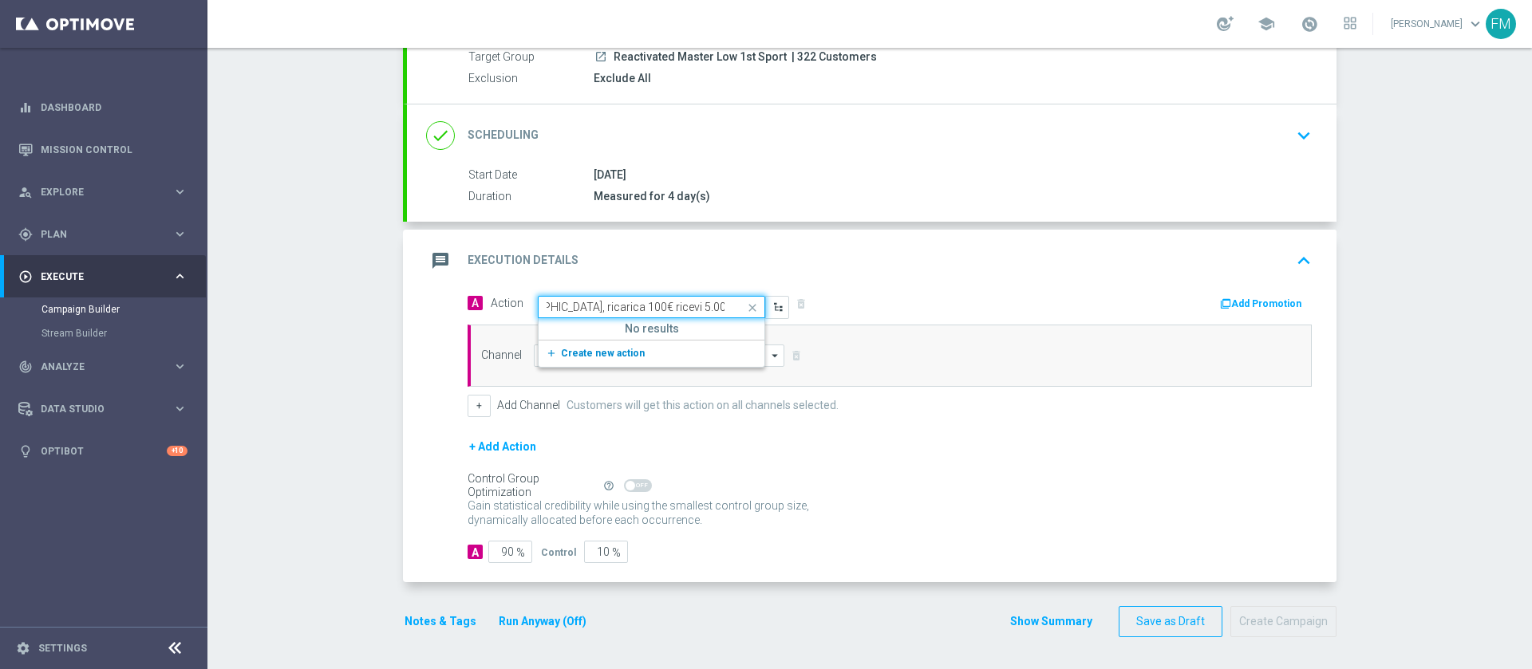
click at [605, 360] on button "add_new Create new action" at bounding box center [648, 354] width 220 height 18
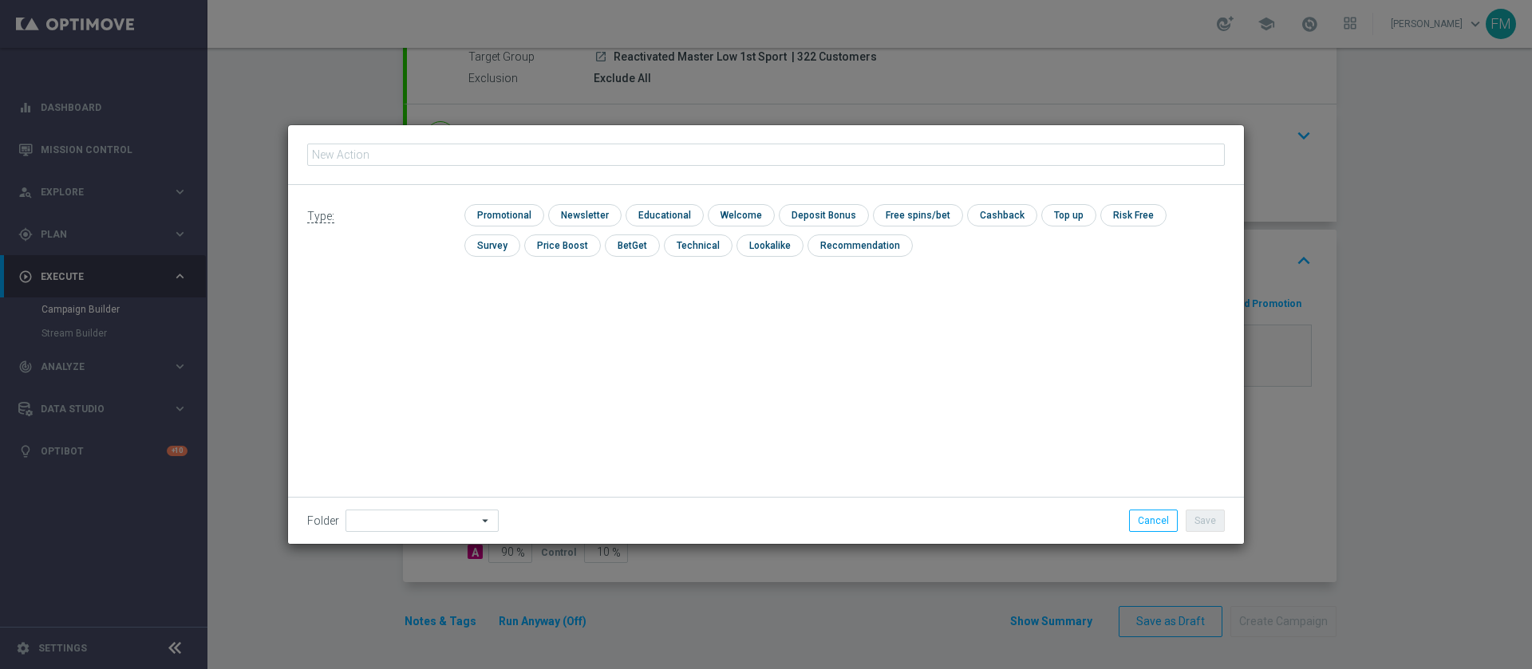
type input "Ricarica 50€ ricevi 2.500 Sisal point, ricarica 100€ ricevi 5.000 Sisal point"
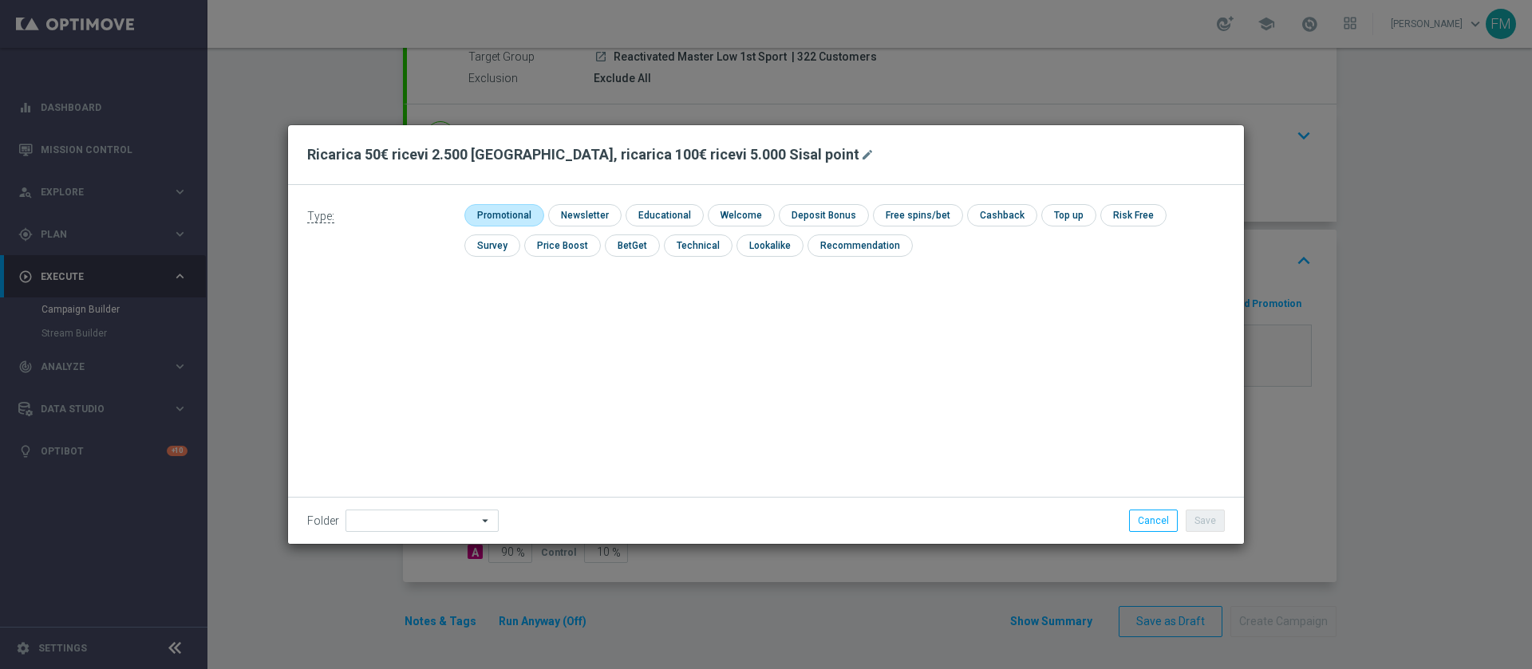
click at [519, 223] on input "checkbox" at bounding box center [502, 215] width 76 height 22
checkbox input "true"
click at [817, 215] on input "checkbox" at bounding box center [837, 215] width 85 height 22
checkbox input "true"
click at [1209, 513] on button "Save" at bounding box center [1204, 521] width 39 height 22
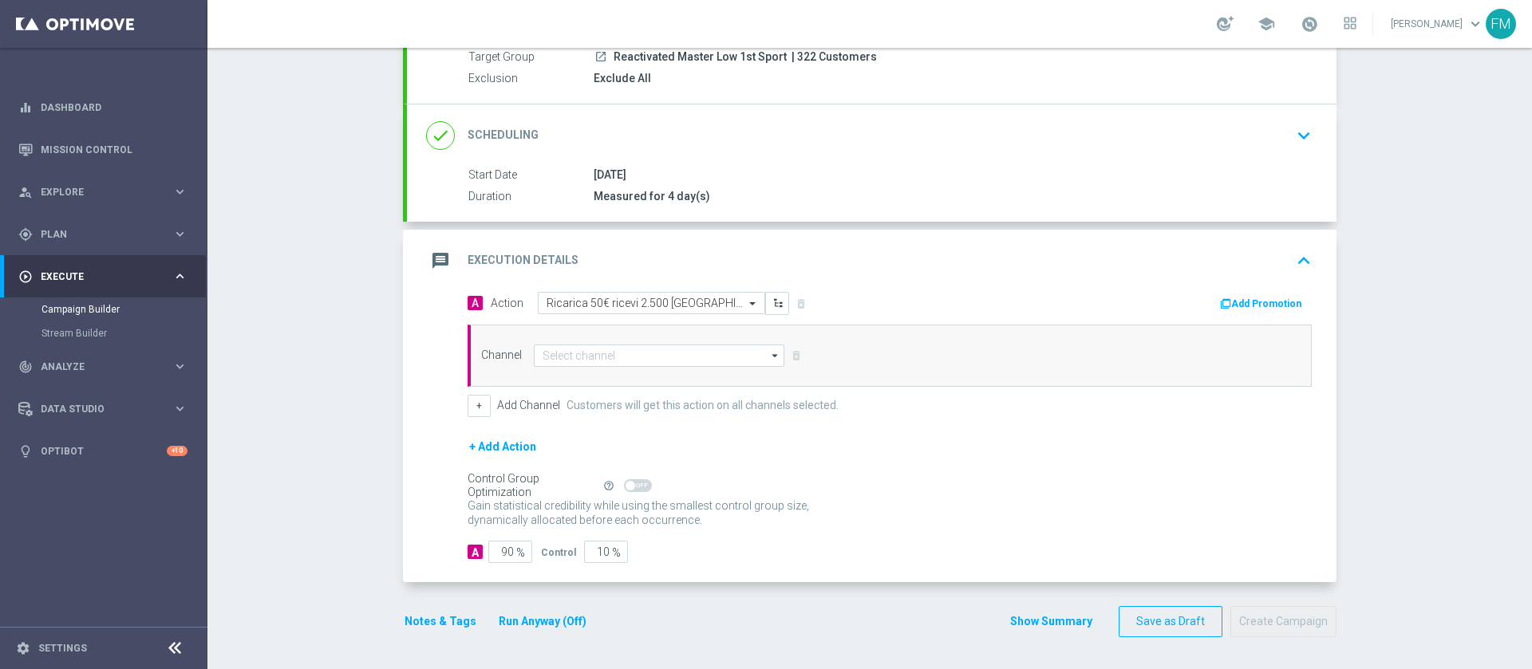
click at [603, 367] on div "Channel arrow_drop_down Drag here to set row groups Drag here to set column lab…" at bounding box center [889, 356] width 844 height 62
click at [605, 351] on input at bounding box center [659, 356] width 250 height 22
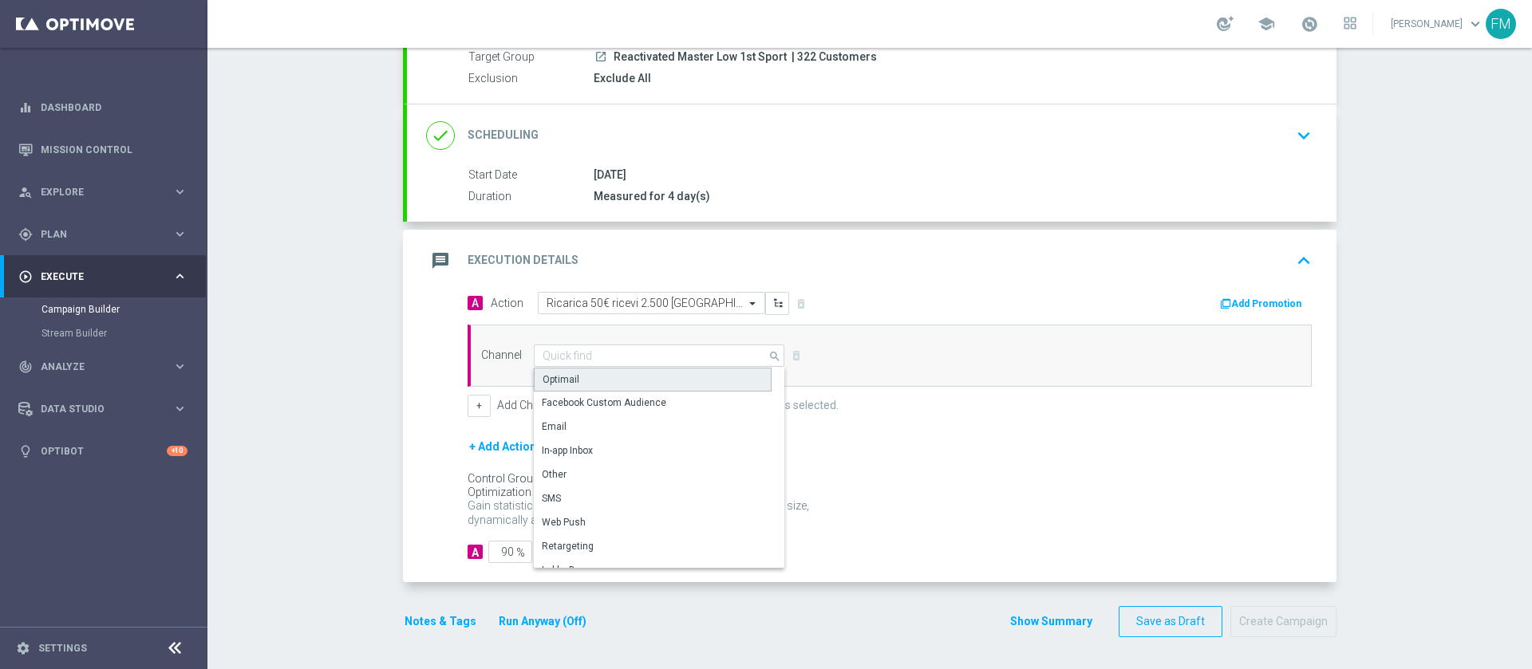
click at [605, 385] on div "Optimail" at bounding box center [653, 380] width 238 height 24
type input "Optimail"
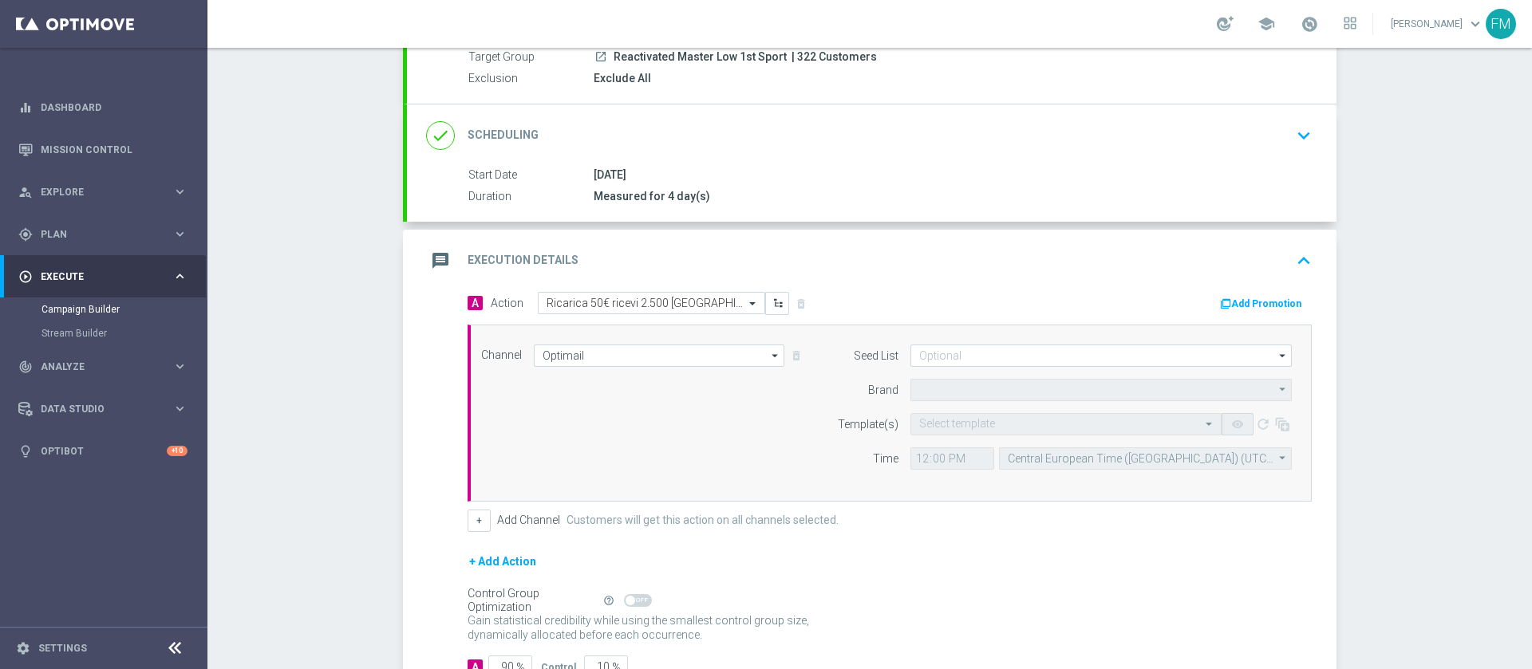
click at [1220, 300] on icon "button" at bounding box center [1225, 303] width 11 height 11
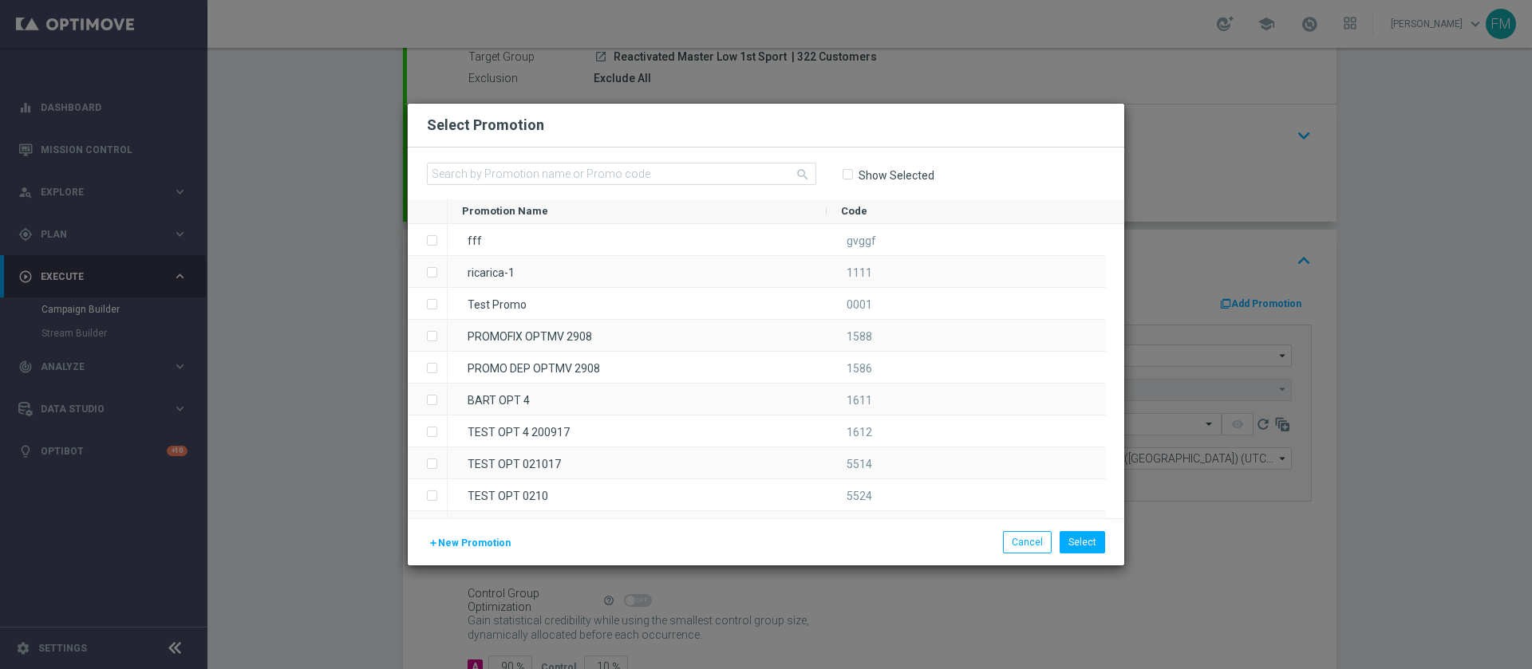
type input "Sisal Marketing"
click at [587, 158] on div "search Show Selected" at bounding box center [766, 174] width 716 height 52
click at [589, 172] on input "text" at bounding box center [621, 174] width 389 height 22
paste input "POINT250925"
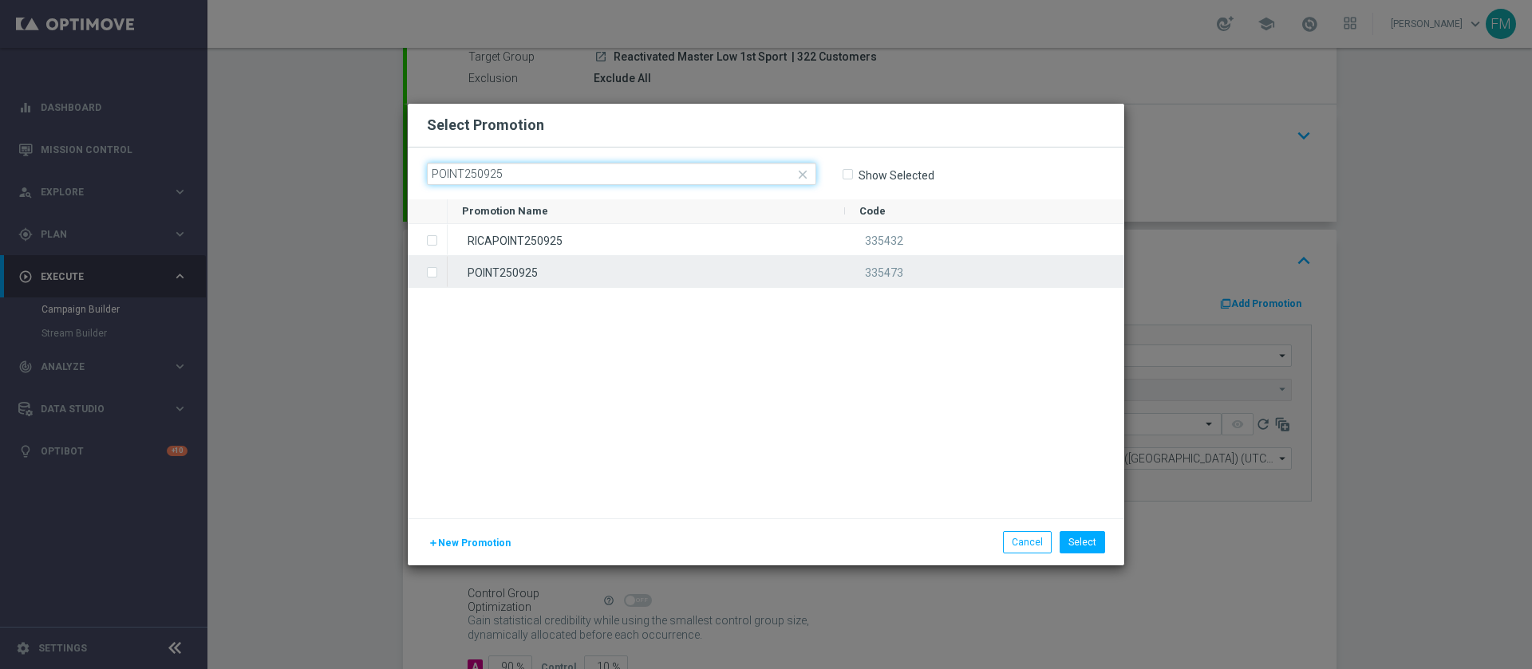
type input "POINT250925"
click at [694, 263] on div "POINT250925" at bounding box center [646, 271] width 397 height 31
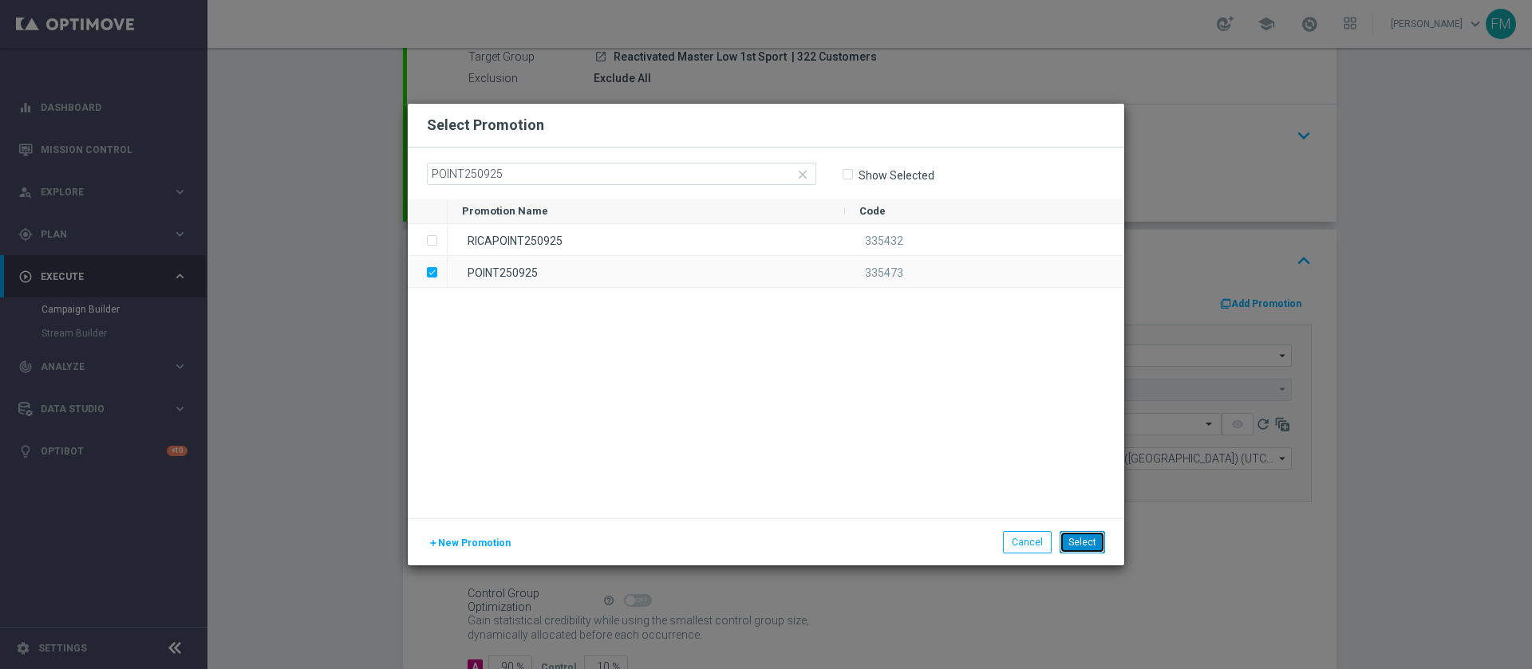
click at [1087, 540] on button "Select" at bounding box center [1081, 542] width 45 height 22
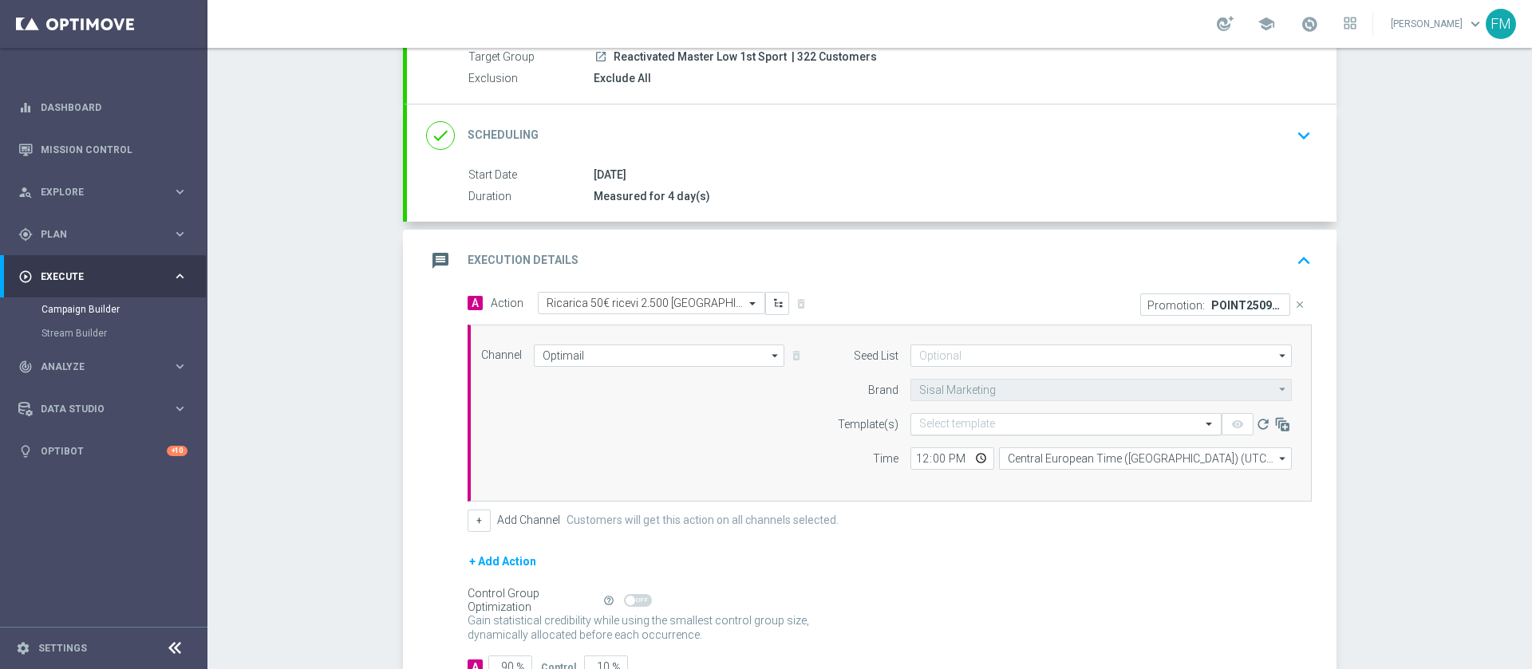
click at [992, 418] on input "text" at bounding box center [1050, 425] width 262 height 14
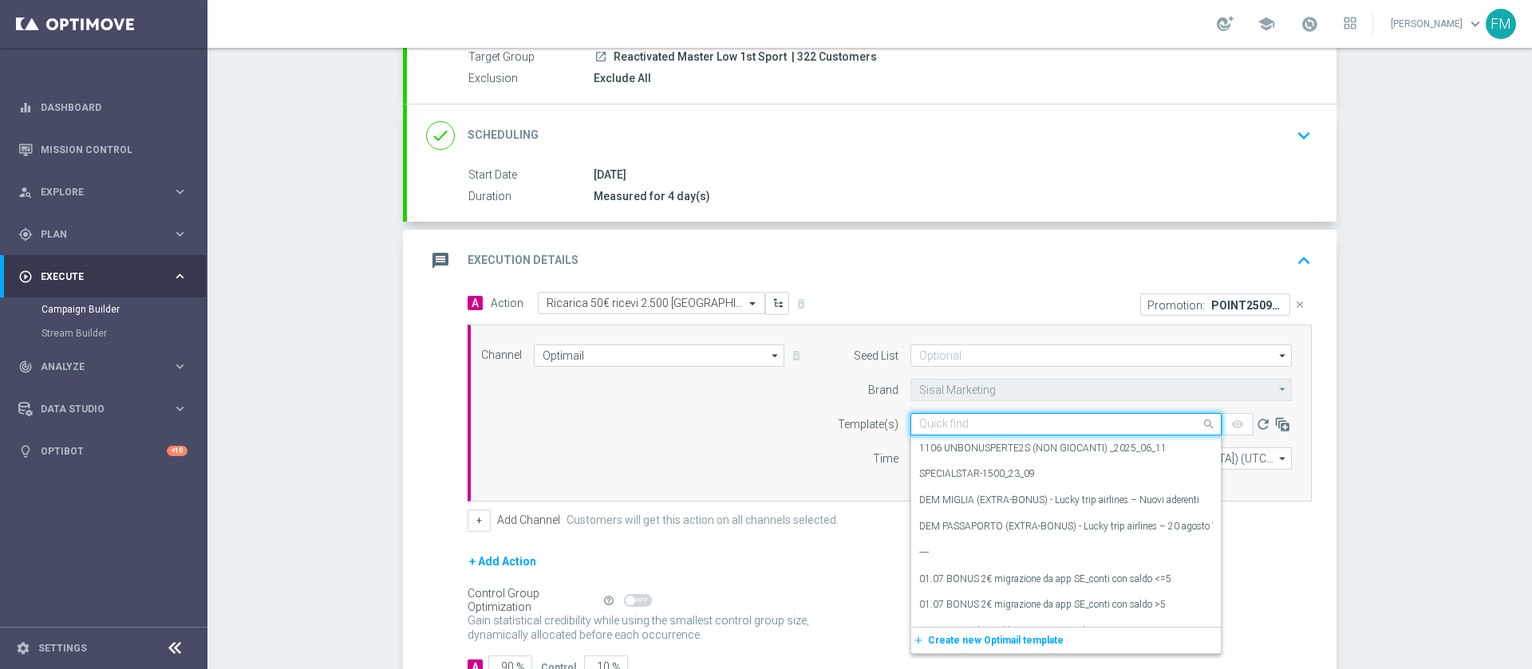
paste input "RICAPOINT2509- [DATE]"
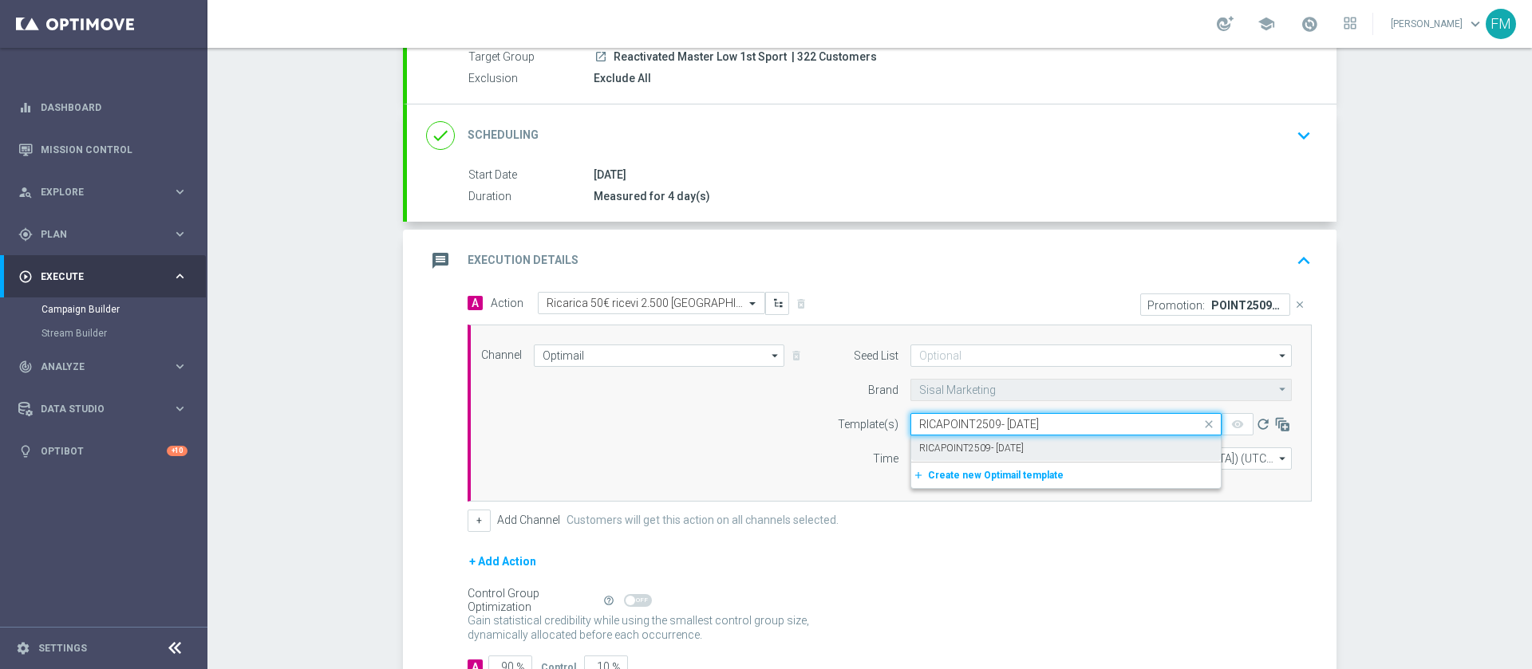
click at [1003, 449] on label "RICAPOINT2509- [DATE]" at bounding box center [971, 449] width 105 height 14
type input "RICAPOINT2509- [DATE]"
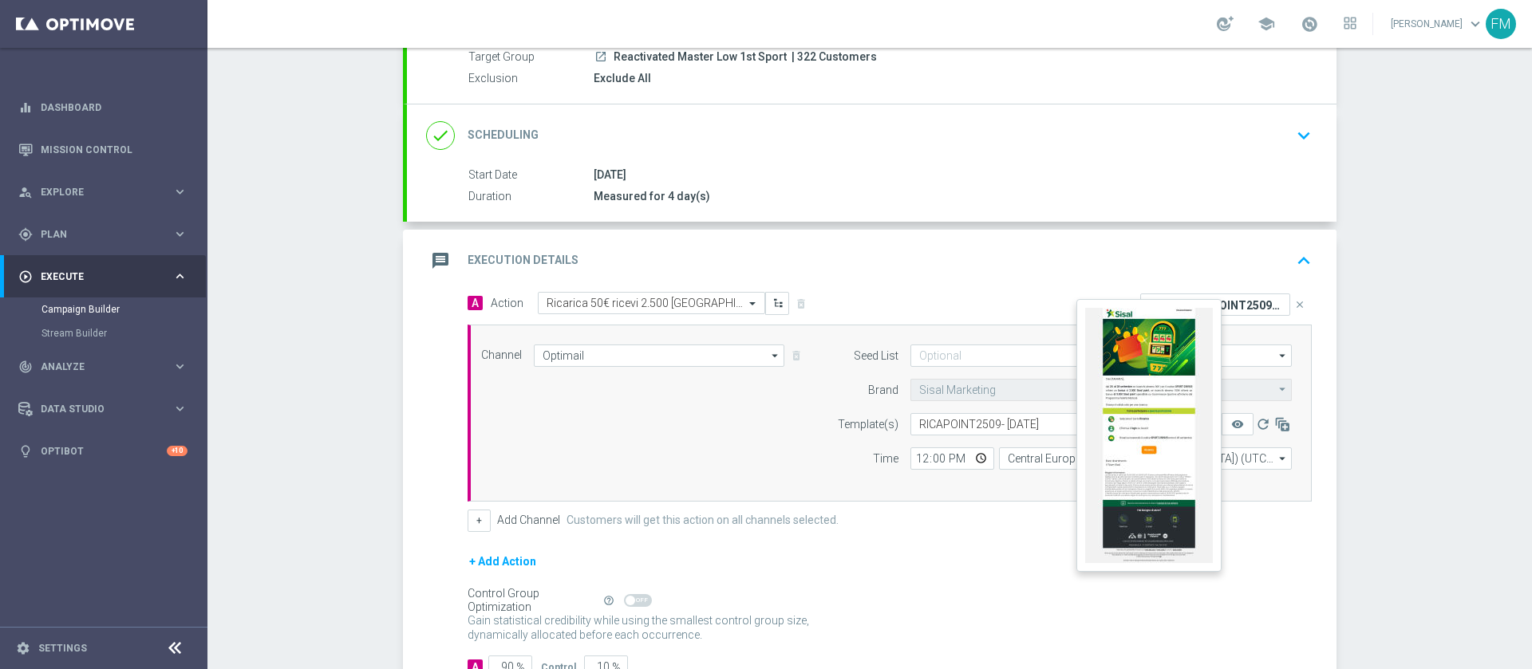
click at [1221, 428] on button "remove_red_eye" at bounding box center [1237, 424] width 32 height 22
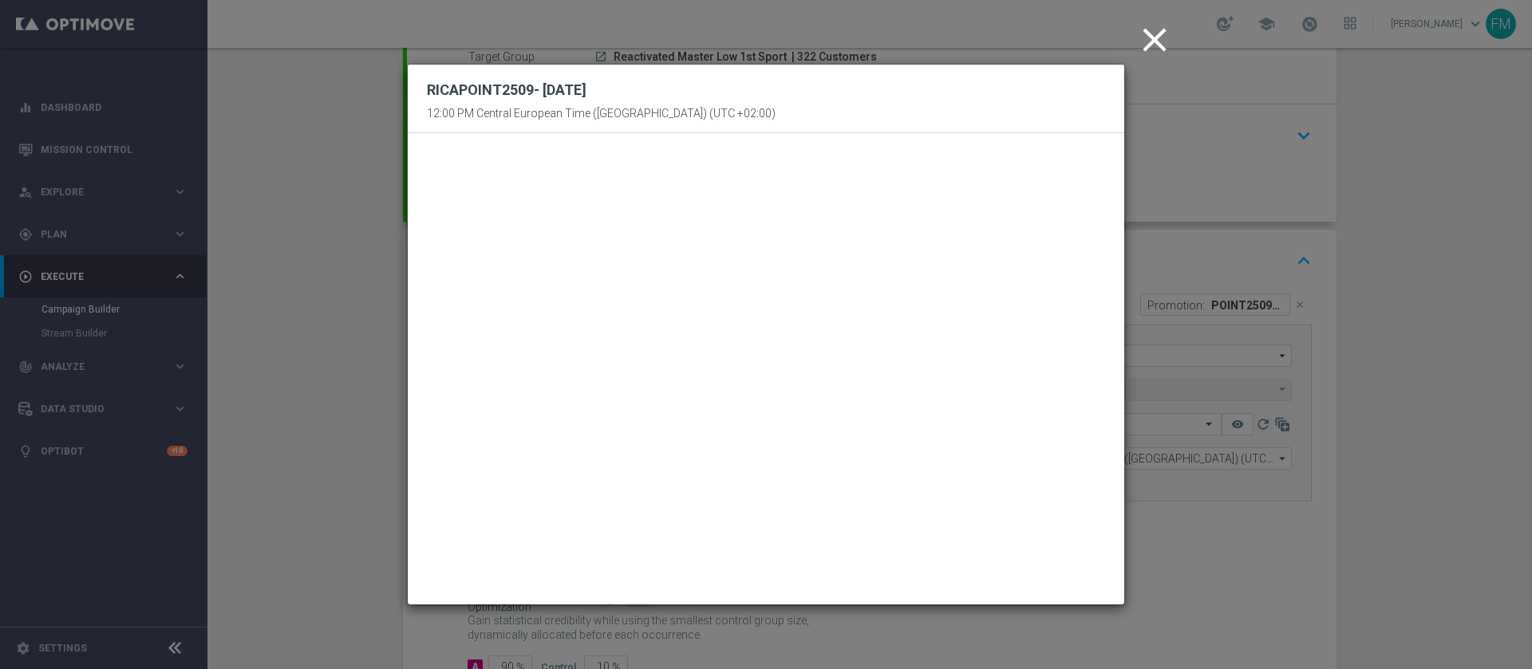
click at [1152, 40] on icon "close" at bounding box center [1154, 40] width 40 height 40
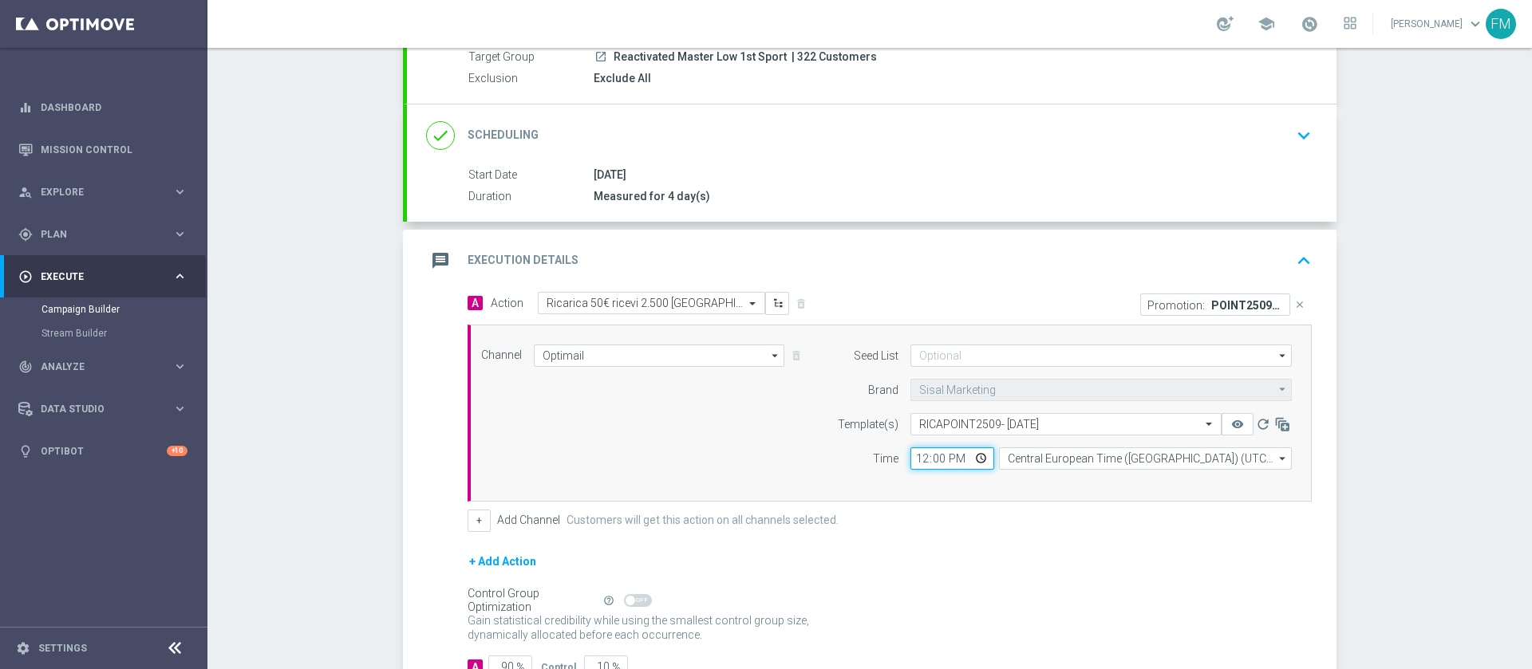
click at [920, 460] on input "12:00" at bounding box center [952, 459] width 84 height 22
type input "17:30"
click at [1062, 598] on div "Control Group Optimization Self Optimizing Campaign help_outline" at bounding box center [889, 601] width 844 height 18
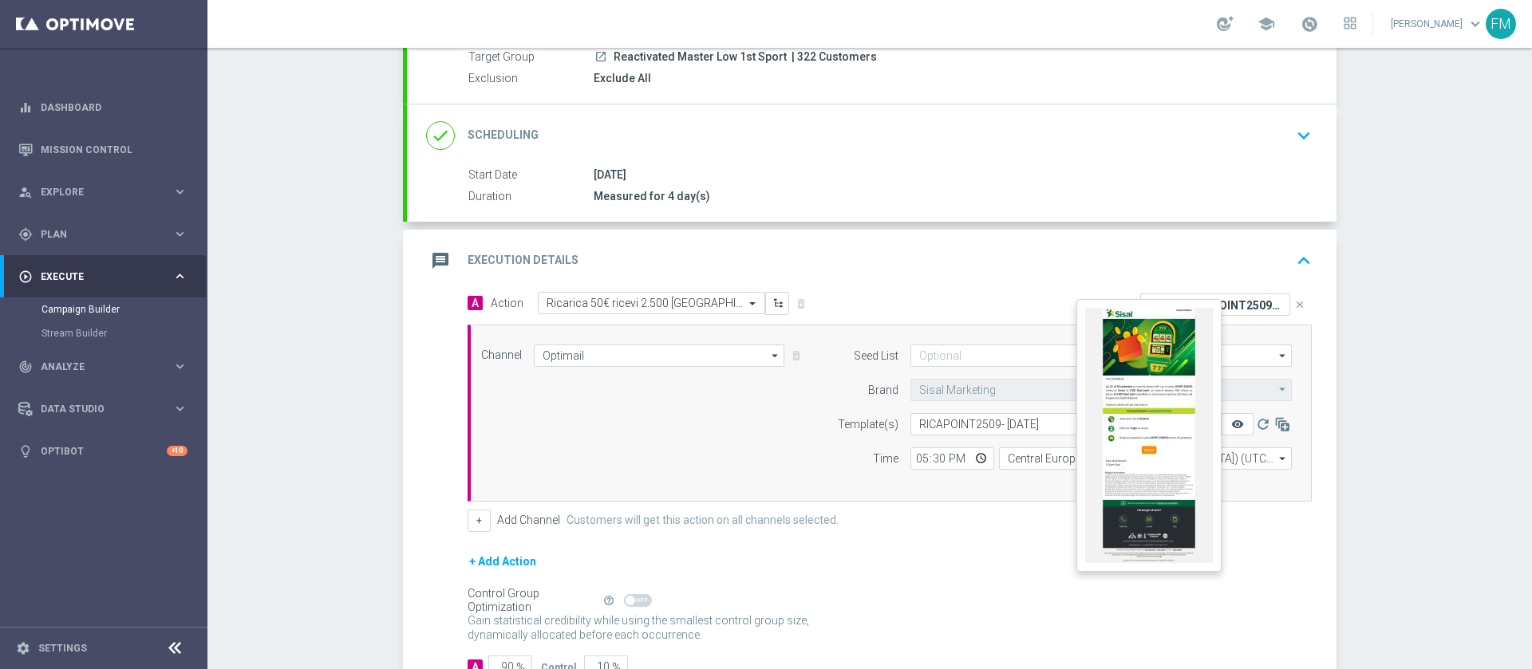
click at [1232, 421] on icon "remove_red_eye" at bounding box center [1237, 424] width 13 height 13
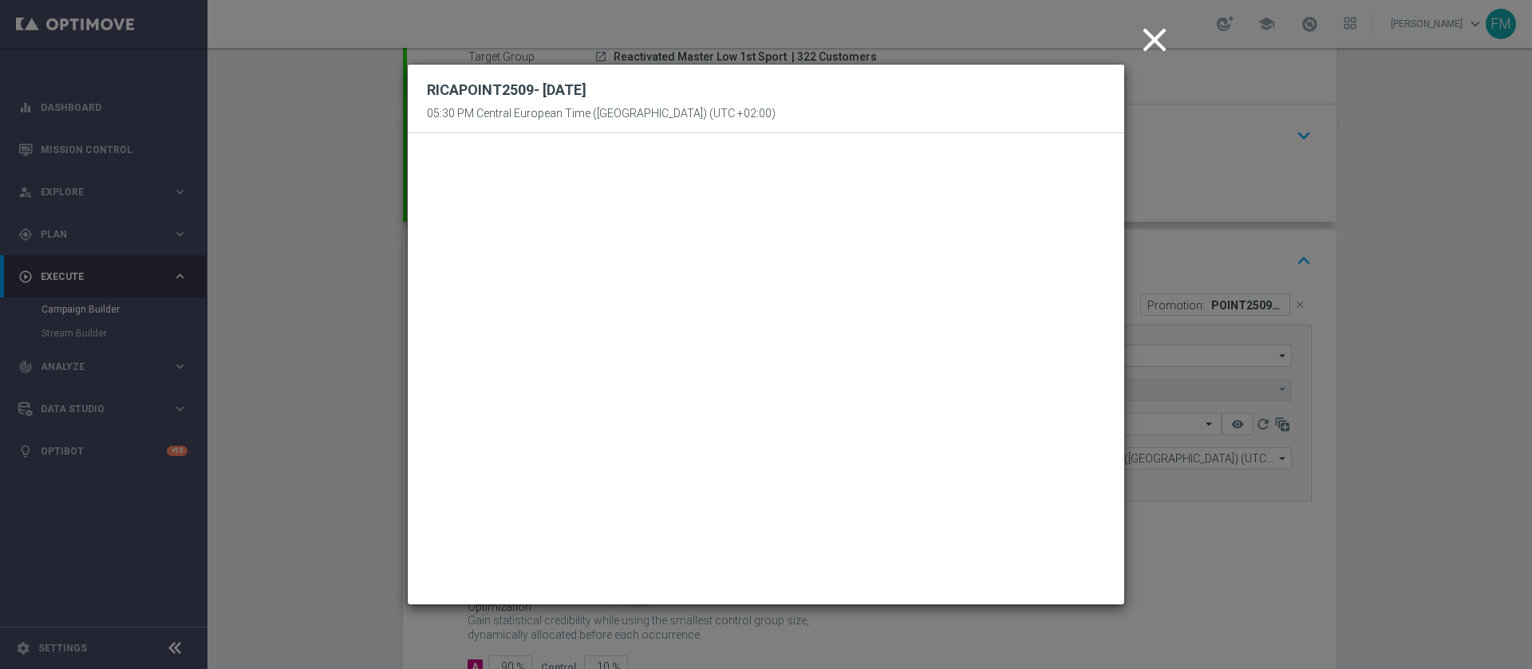
click at [1158, 35] on icon "close" at bounding box center [1154, 40] width 40 height 40
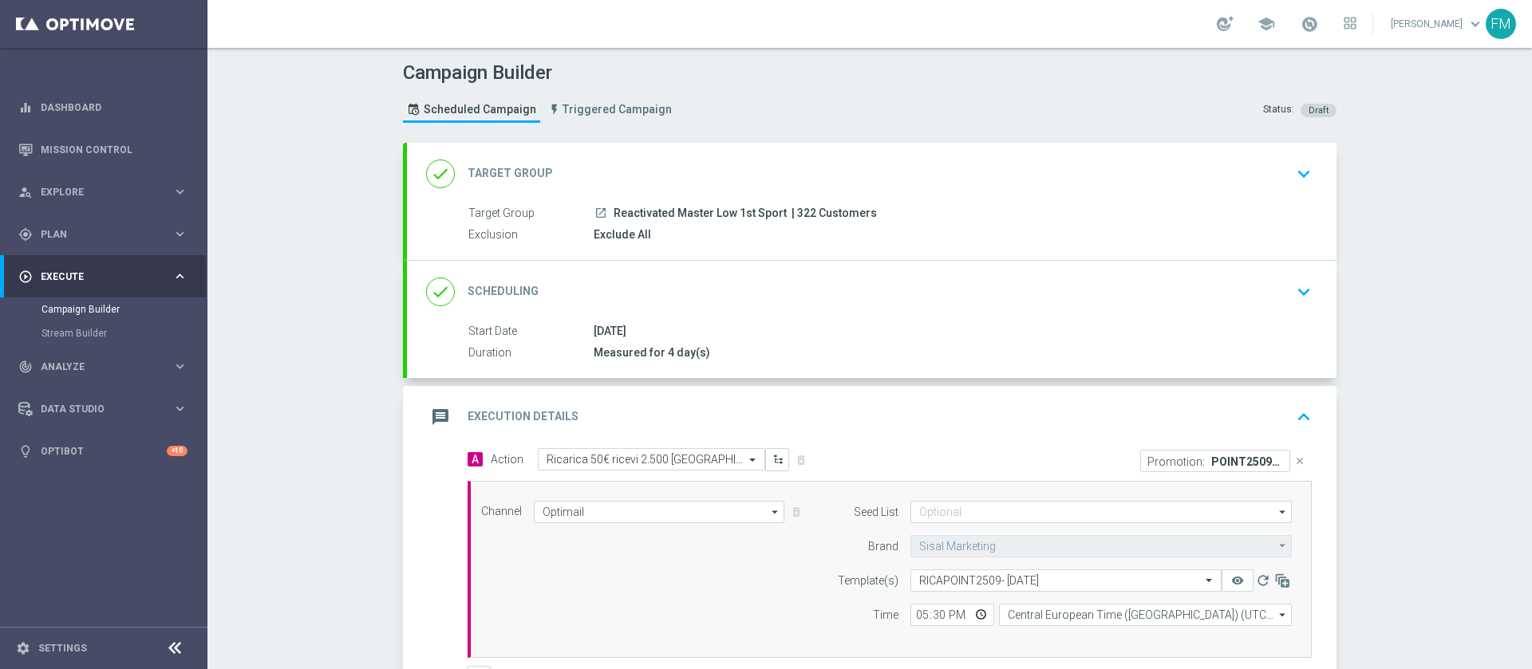
click at [1019, 300] on div "done Scheduling keyboard_arrow_down" at bounding box center [871, 292] width 891 height 30
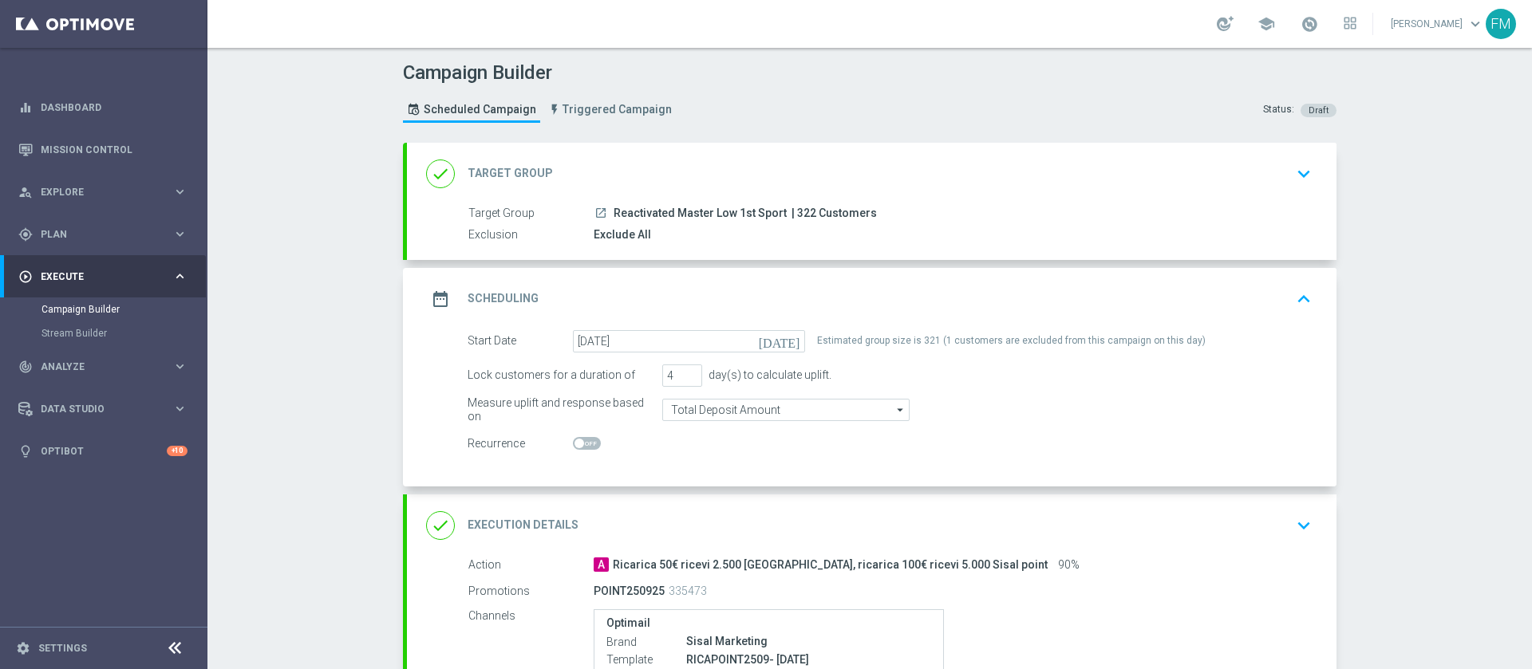
click at [1277, 168] on div "done Target Group keyboard_arrow_down" at bounding box center [871, 174] width 891 height 30
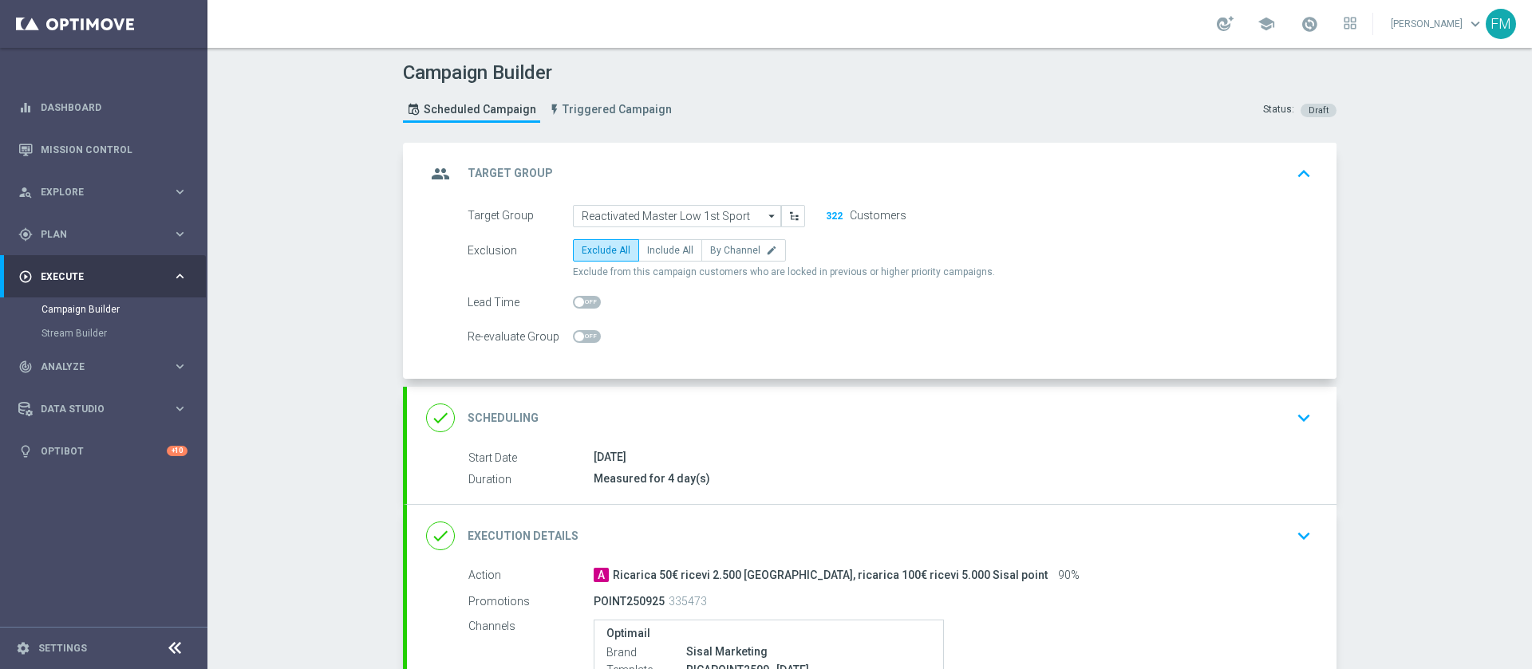
click at [1225, 415] on div "done Scheduling keyboard_arrow_down" at bounding box center [871, 418] width 891 height 30
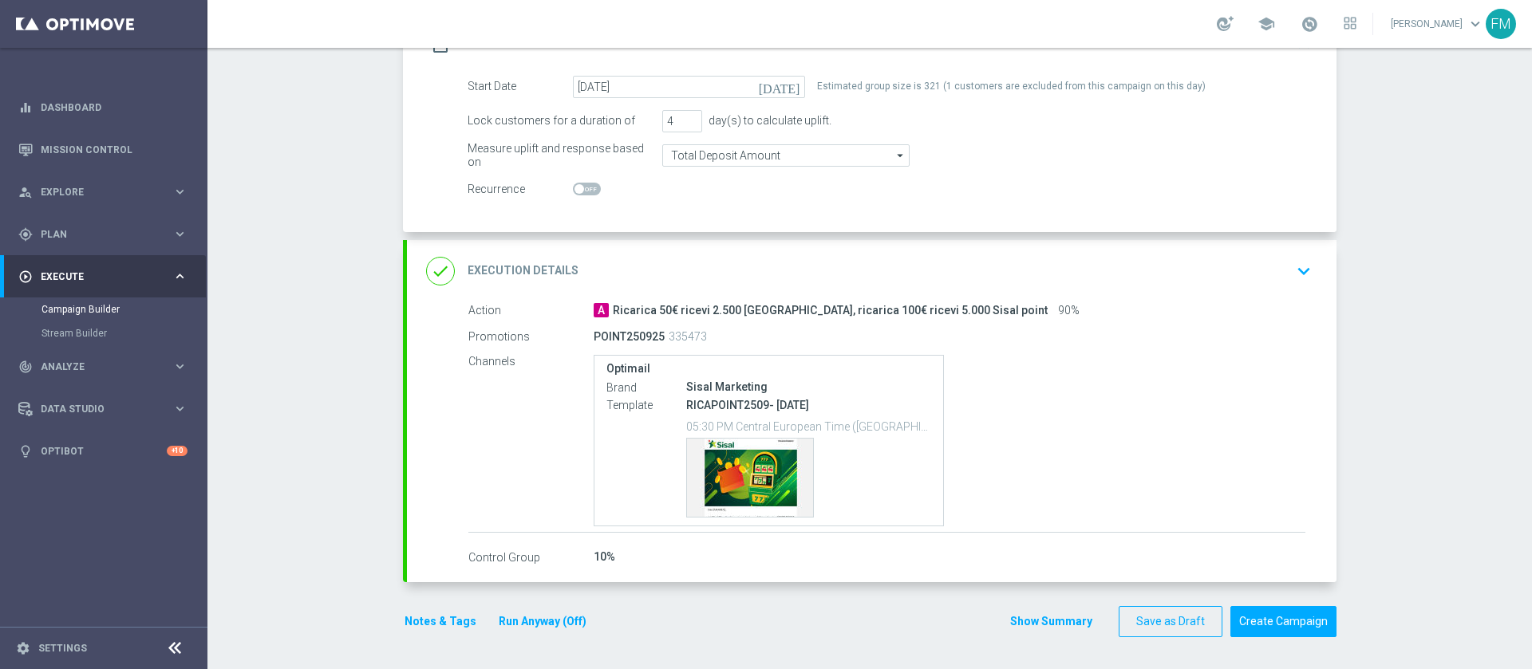
click at [1244, 268] on div "done Execution Details keyboard_arrow_down" at bounding box center [871, 271] width 891 height 30
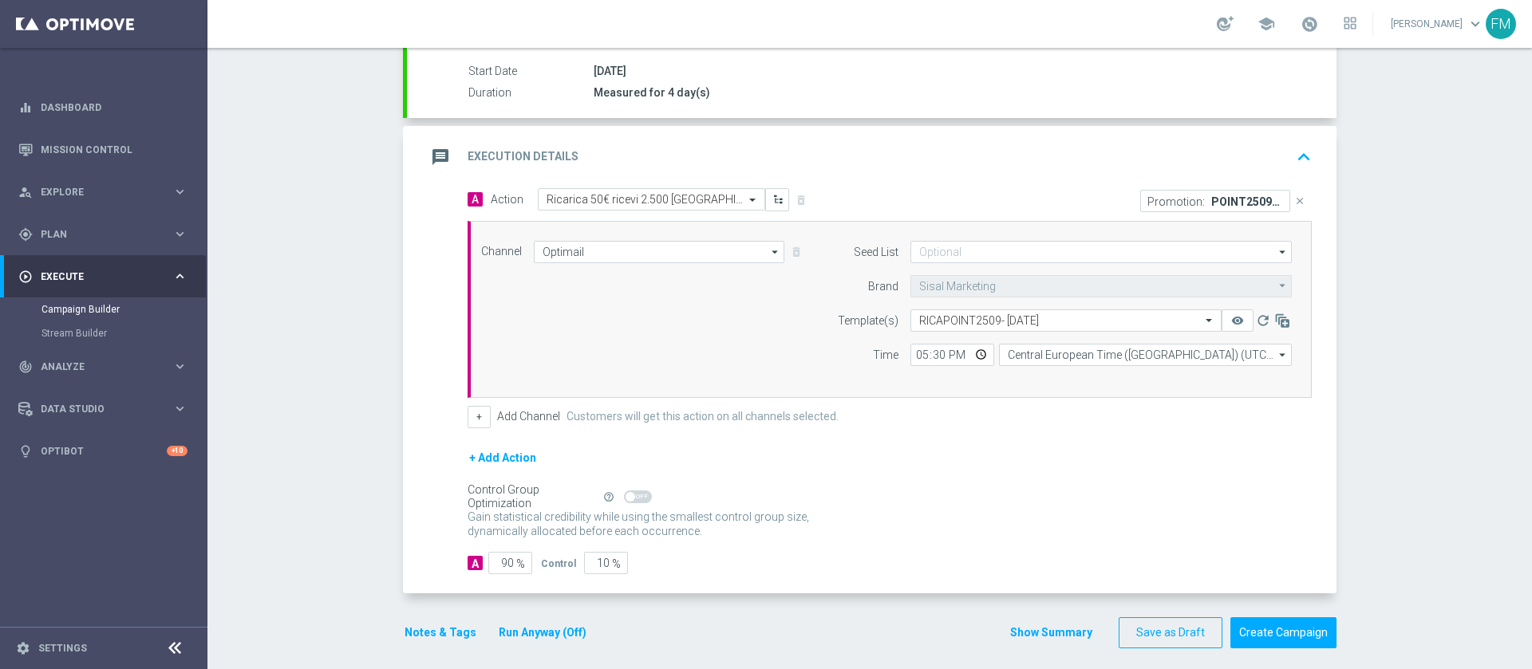
scroll to position [271, 0]
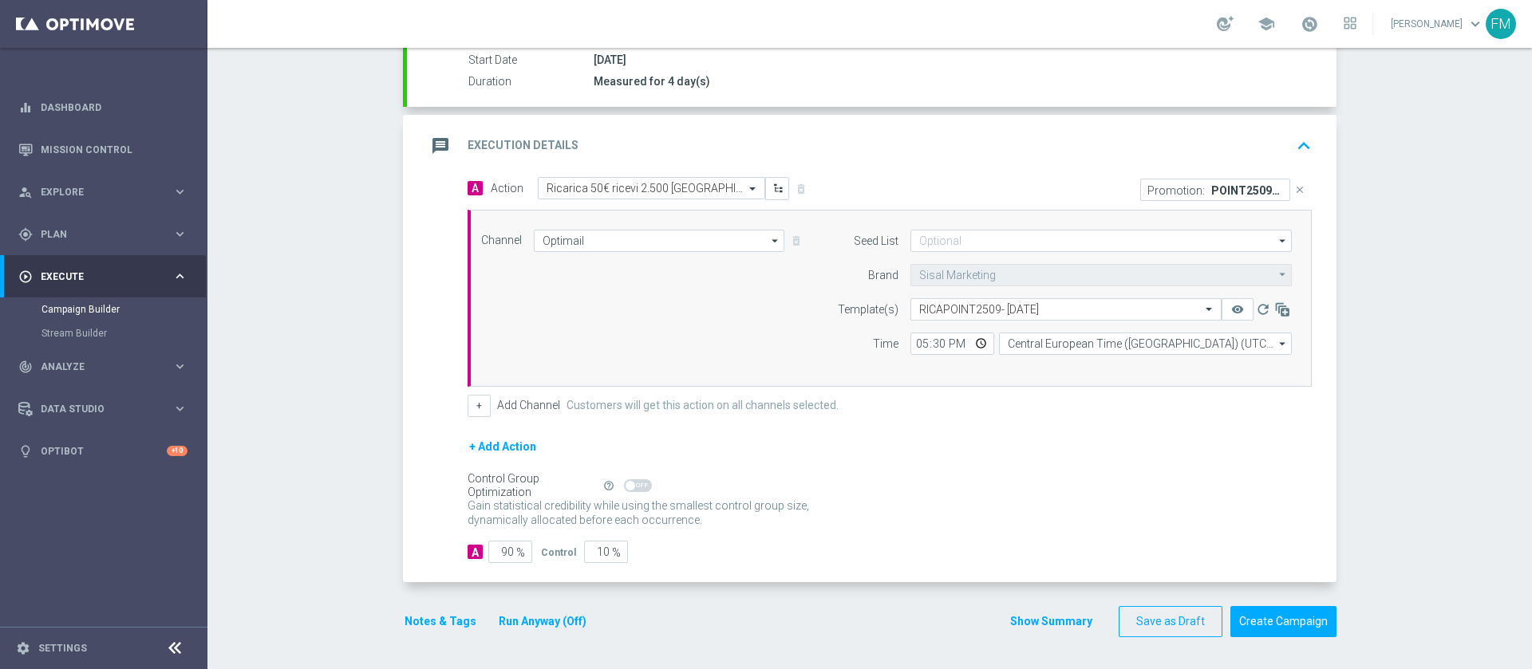
click at [441, 625] on button "Notes & Tags" at bounding box center [440, 622] width 75 height 20
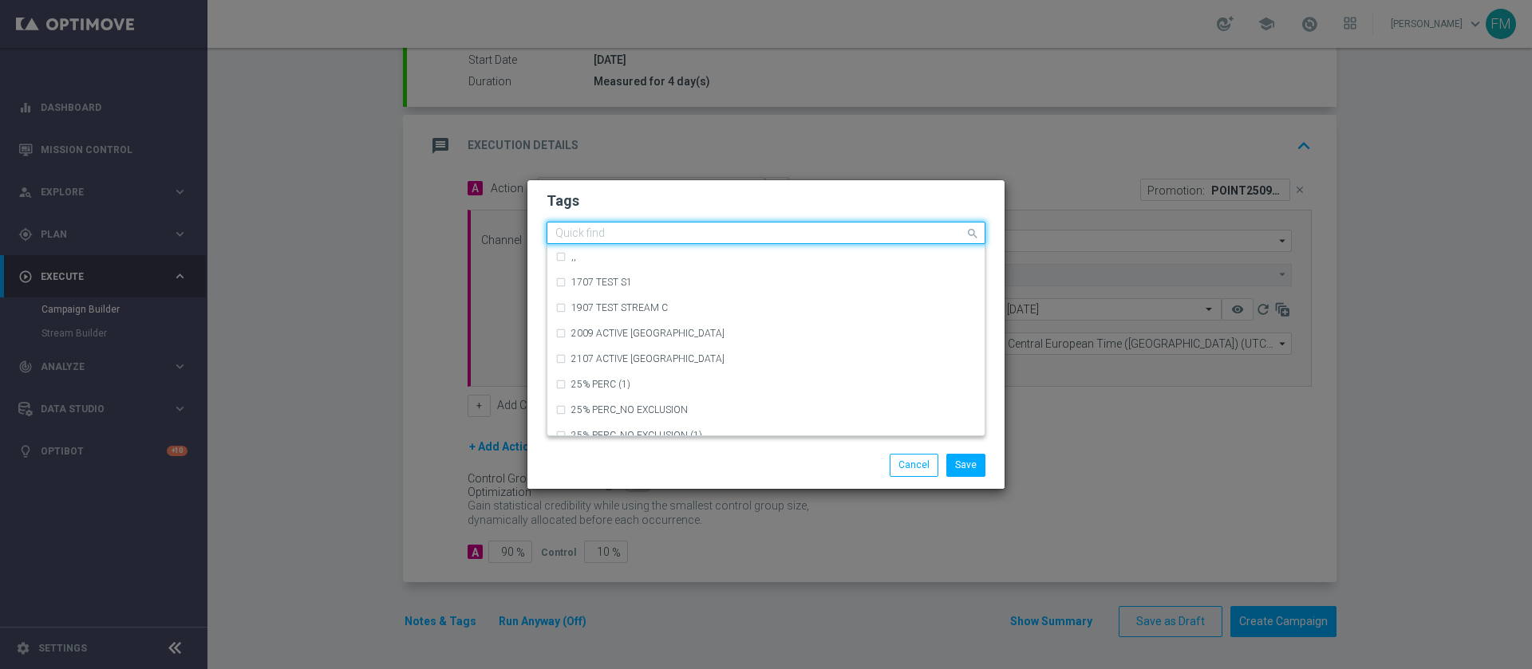
click at [650, 240] on input "text" at bounding box center [759, 234] width 409 height 14
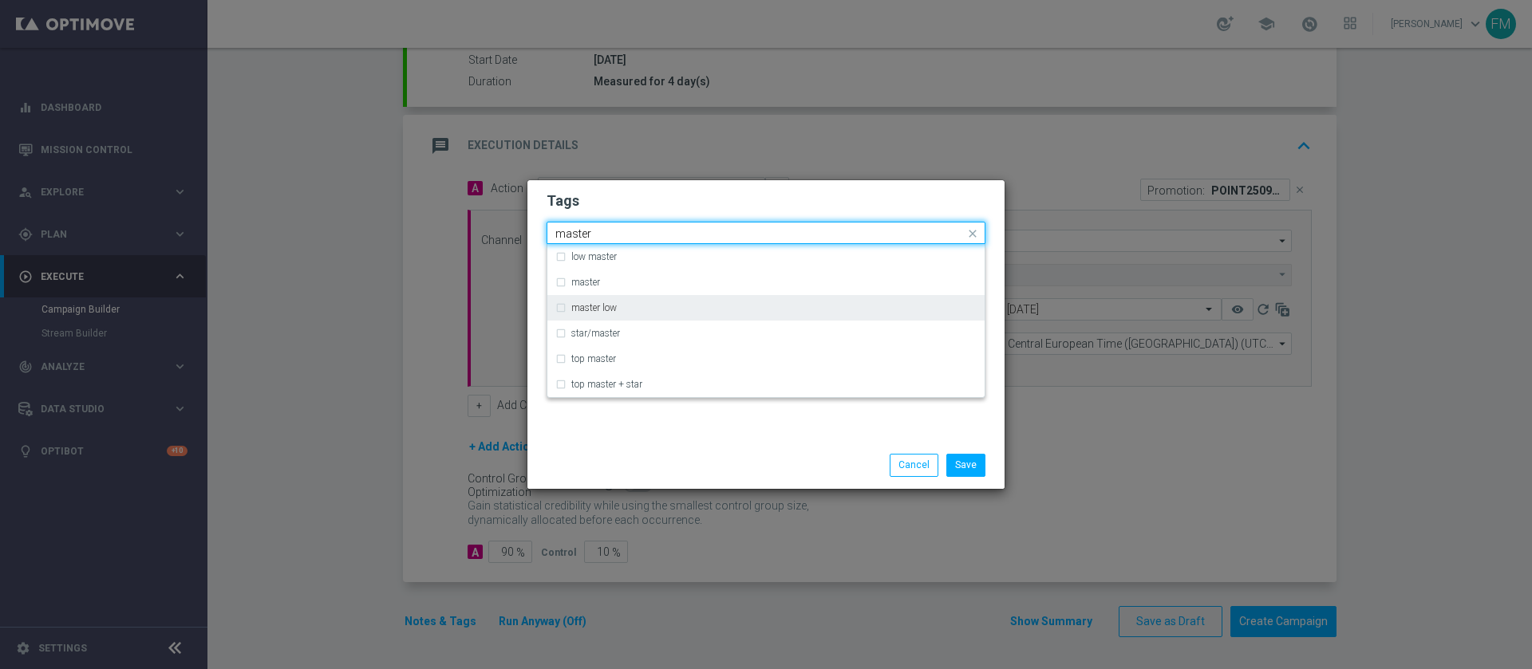
click at [626, 316] on div "master low" at bounding box center [765, 308] width 421 height 26
type input "master"
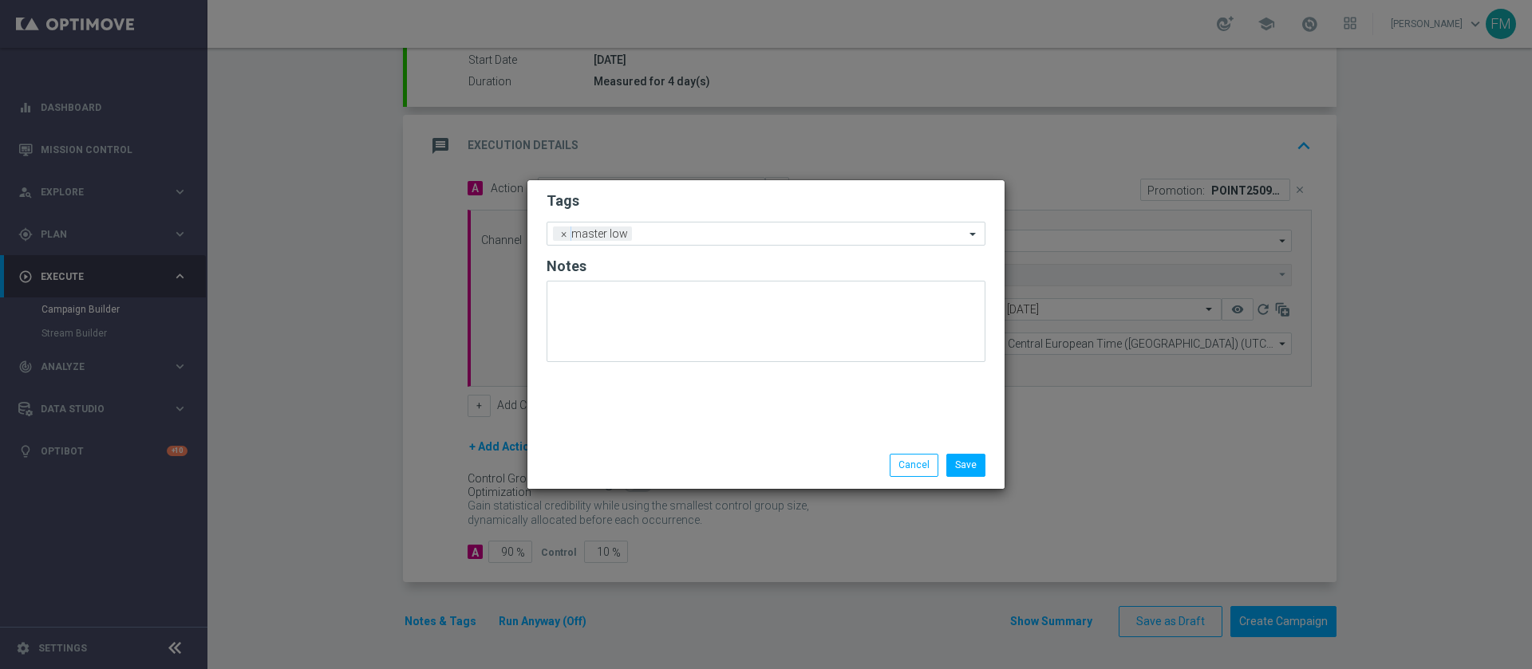
click at [720, 189] on form "Tags Add a new tag × master low Notes" at bounding box center [765, 280] width 439 height 187
click at [652, 236] on input "text" at bounding box center [801, 235] width 326 height 14
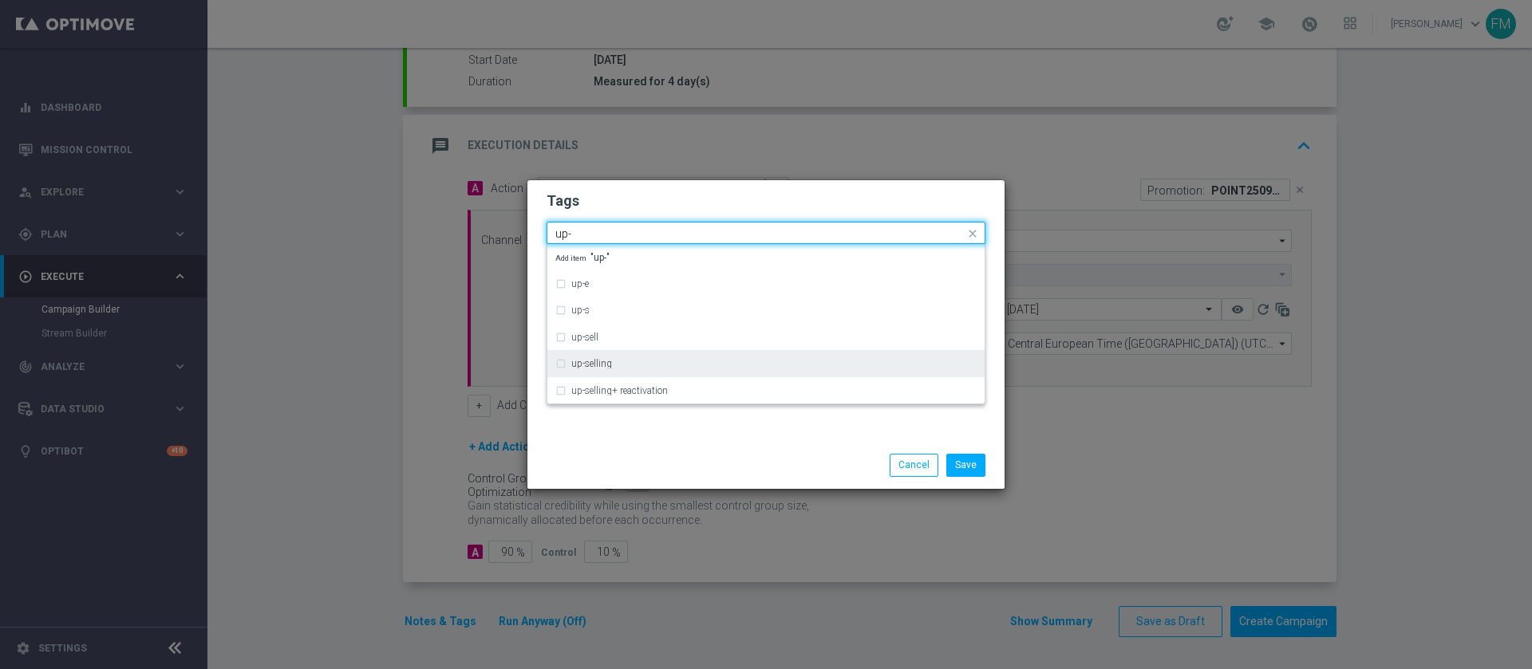
click at [628, 367] on div "up-selling" at bounding box center [773, 364] width 405 height 10
type input "up-"
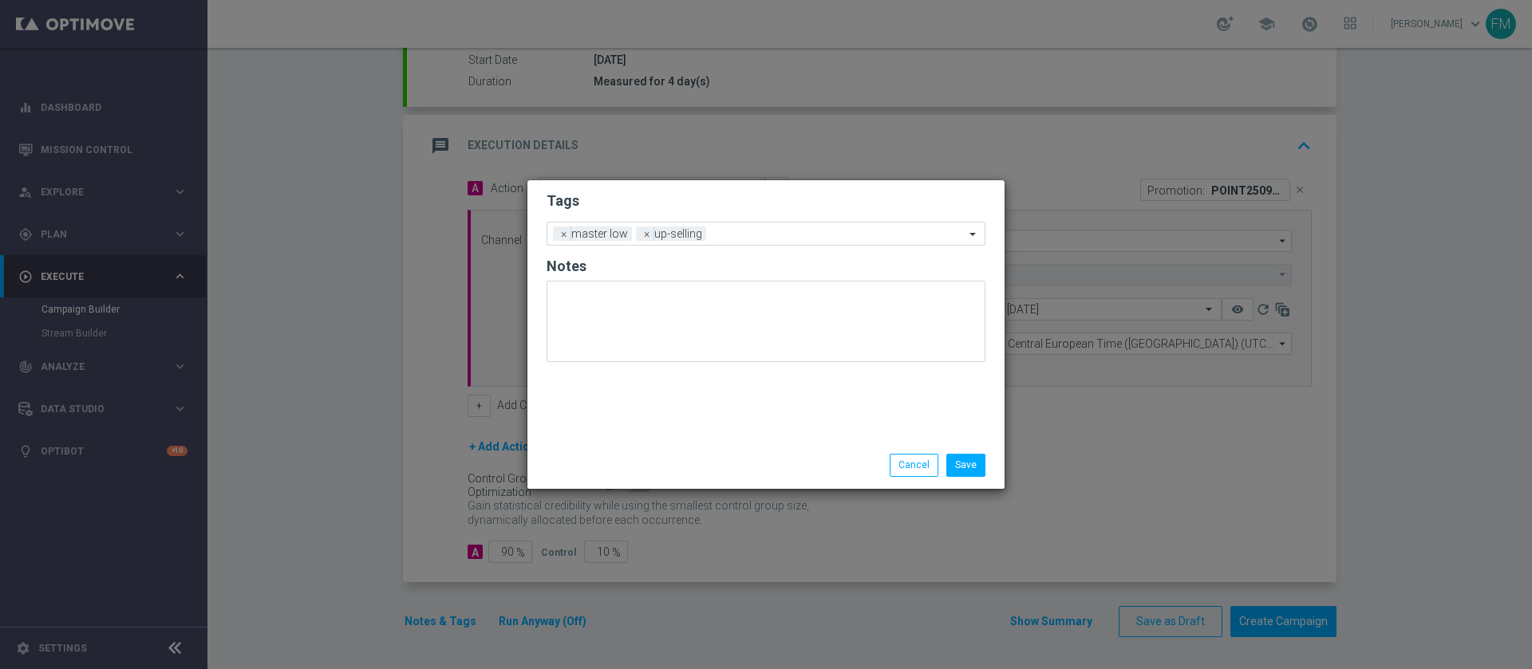
click at [714, 191] on h2 "Tags" at bounding box center [765, 200] width 439 height 19
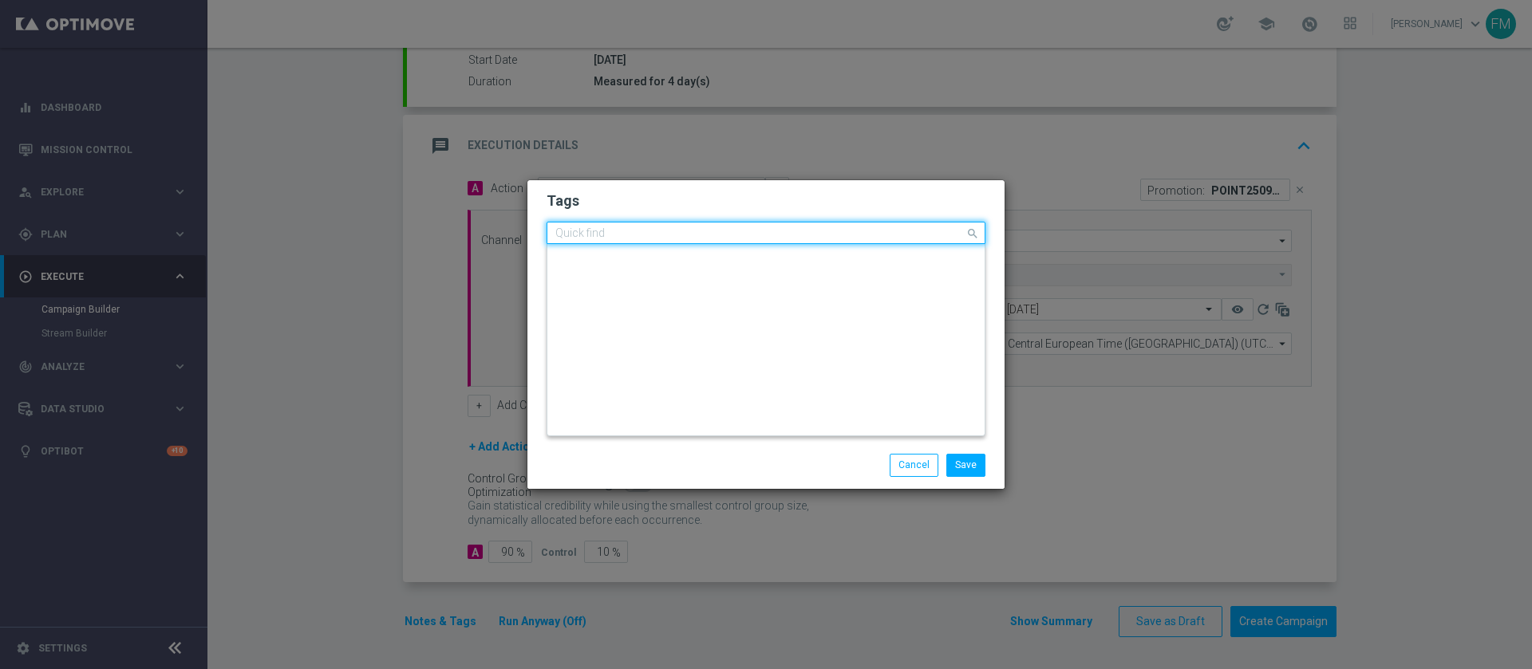
scroll to position [0, 0]
click at [718, 239] on input "text" at bounding box center [759, 234] width 409 height 14
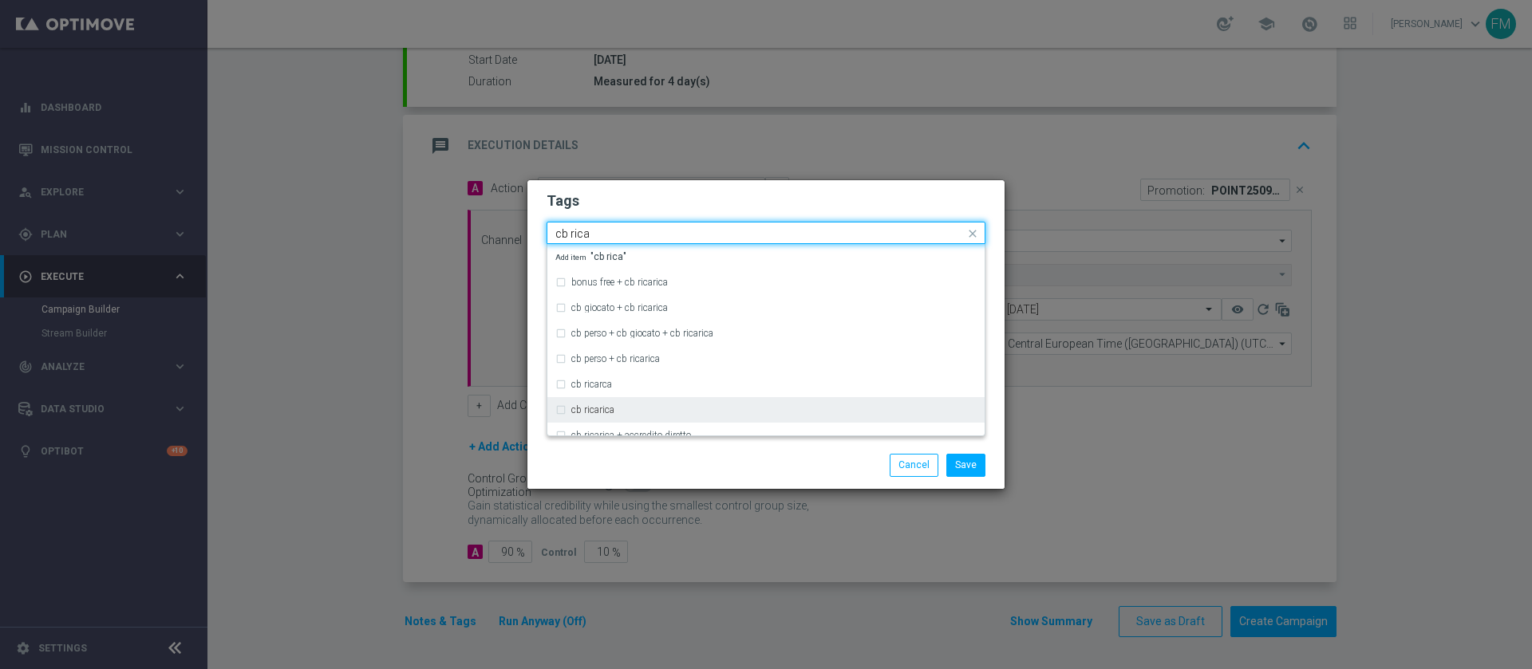
click at [671, 402] on div "cb ricarica" at bounding box center [765, 410] width 421 height 26
type input "cb rica"
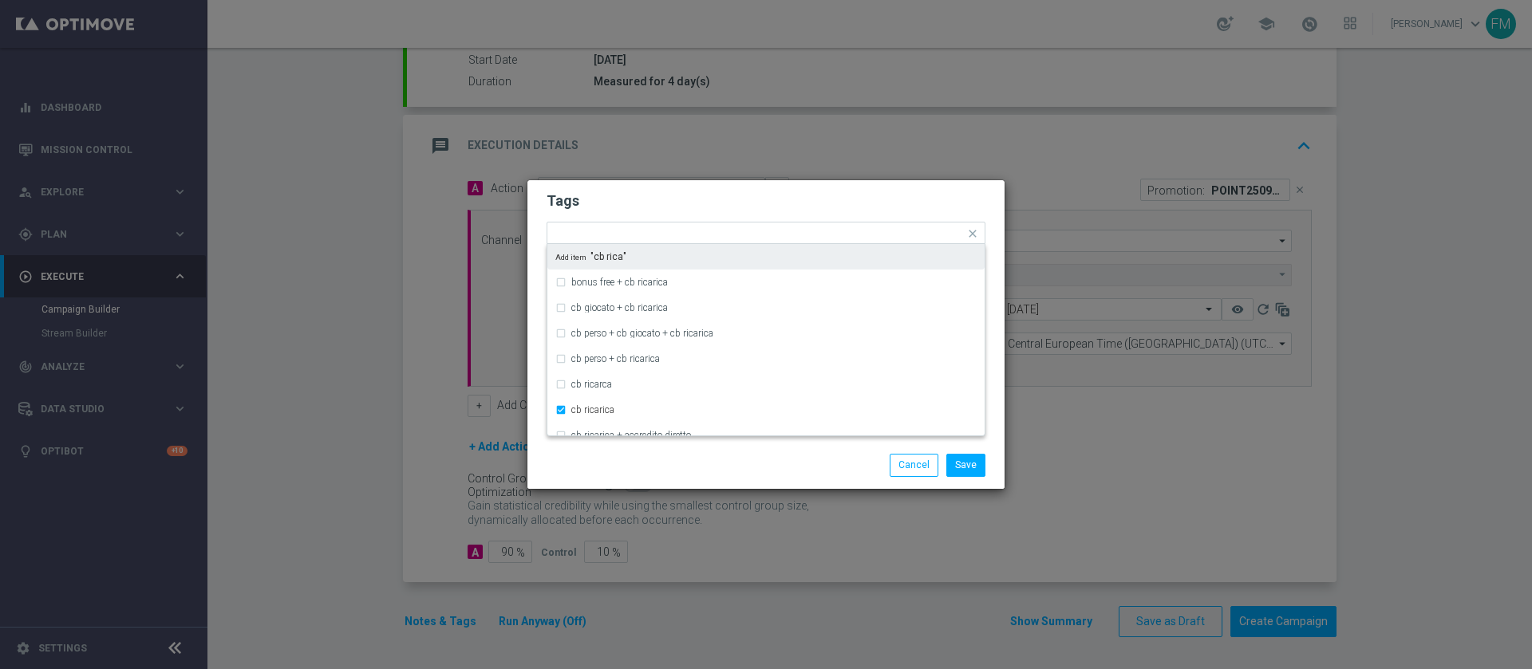
click at [810, 180] on div "Tags Quick find × master low × up-selling × cb ricarica bonus free + cb ricaric…" at bounding box center [765, 311] width 477 height 262
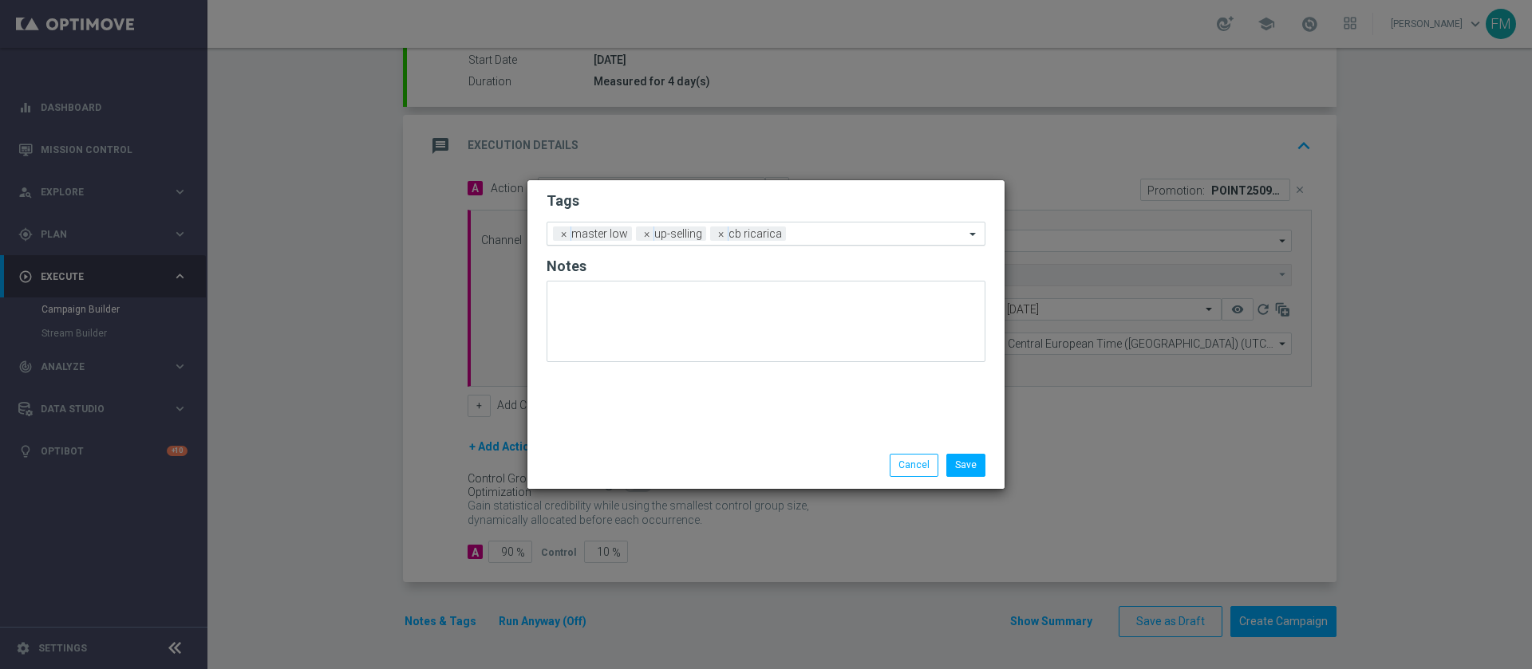
click at [792, 240] on input "text" at bounding box center [878, 235] width 172 height 14
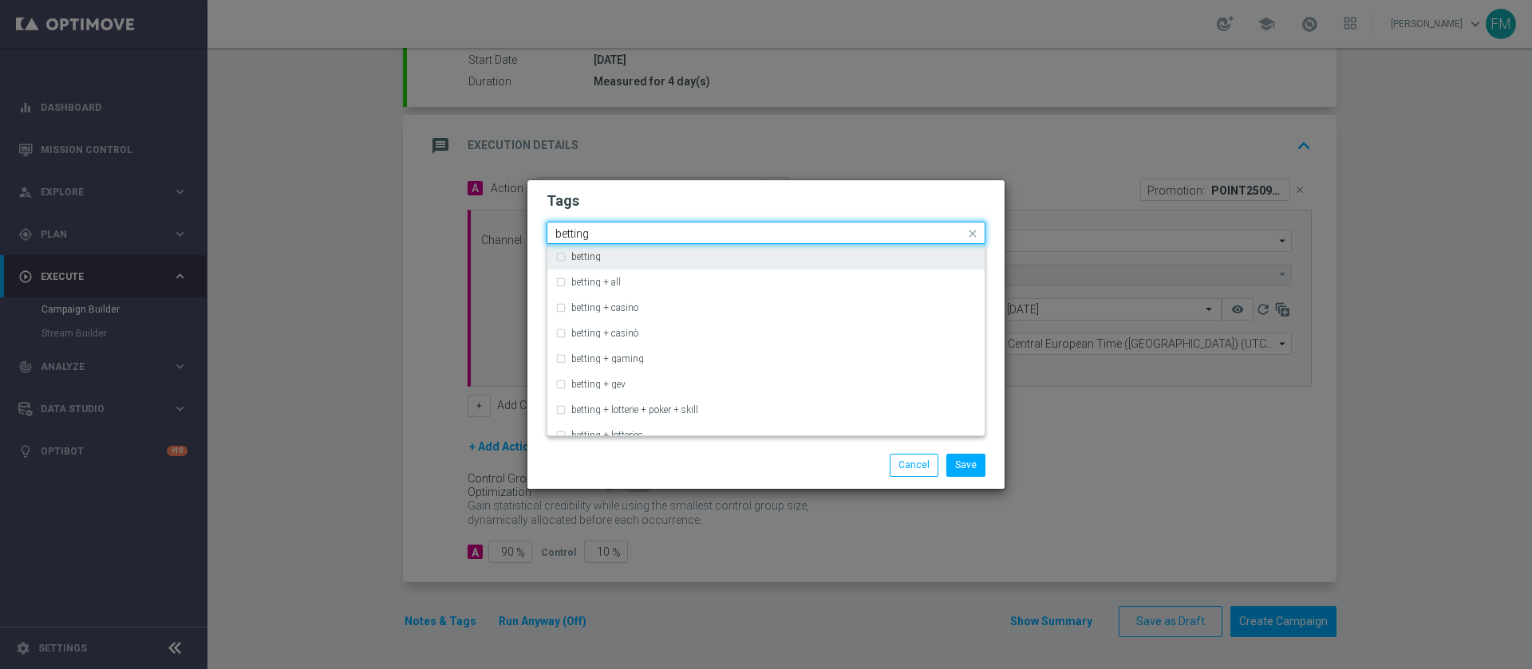
click at [771, 262] on div "betting" at bounding box center [765, 257] width 421 height 26
type input "betting"
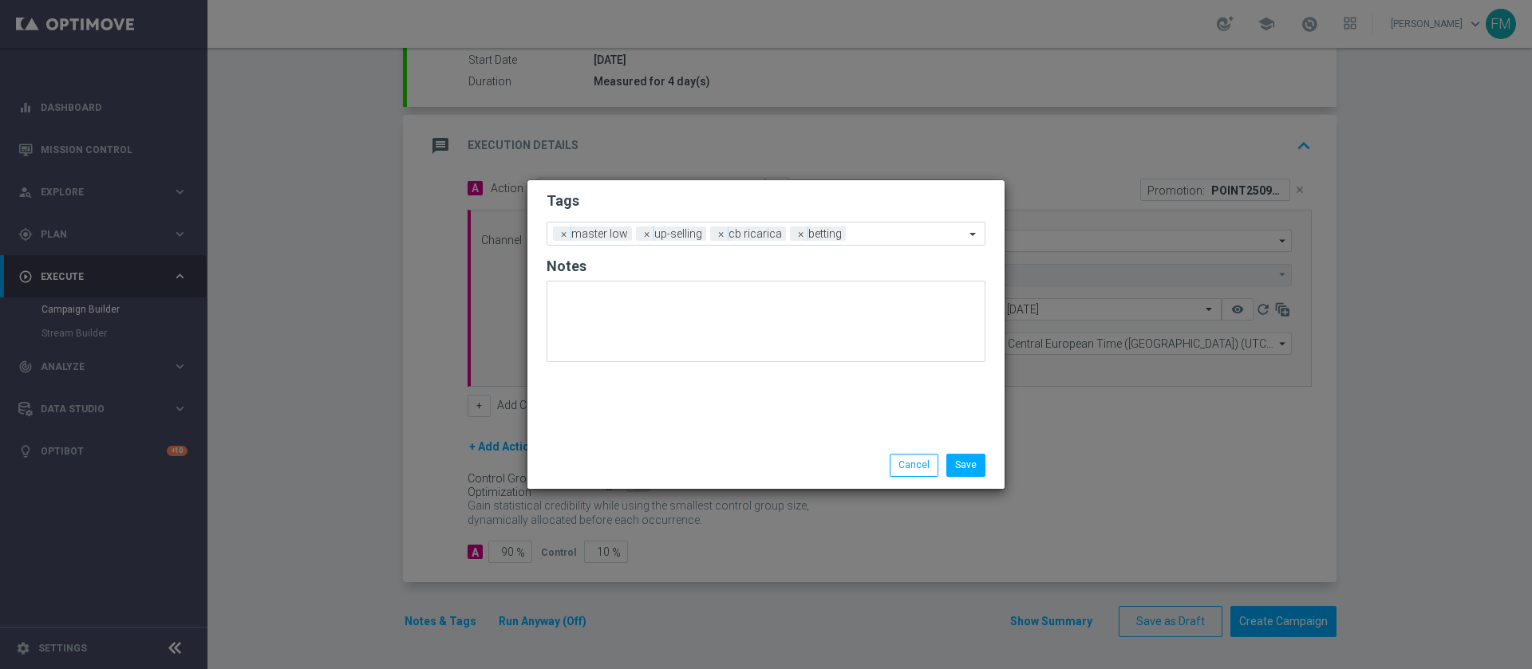
click at [822, 219] on form "Tags Add a new tag × master low × up-selling × cb ricarica × betting Notes" at bounding box center [765, 280] width 439 height 187
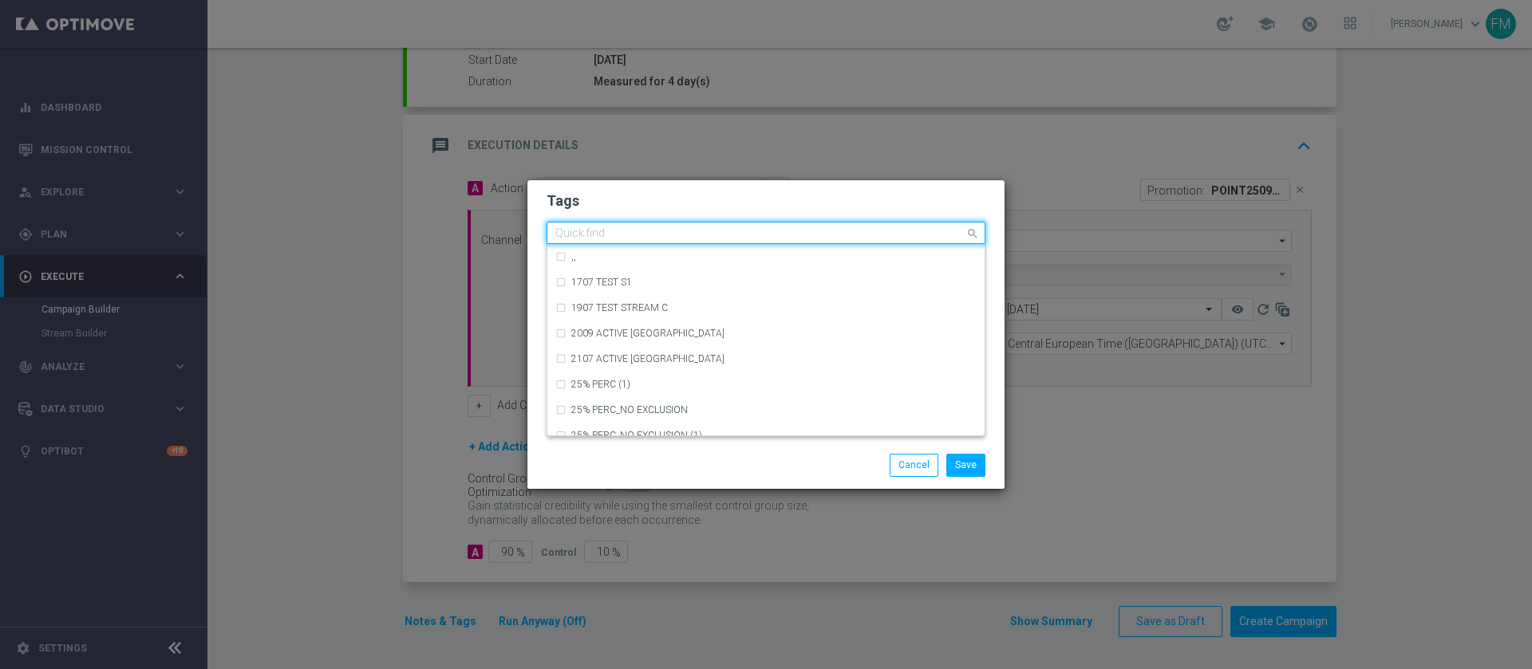
click at [876, 223] on div "Quick find × master low × up-selling × cb ricarica × betting" at bounding box center [755, 233] width 417 height 20
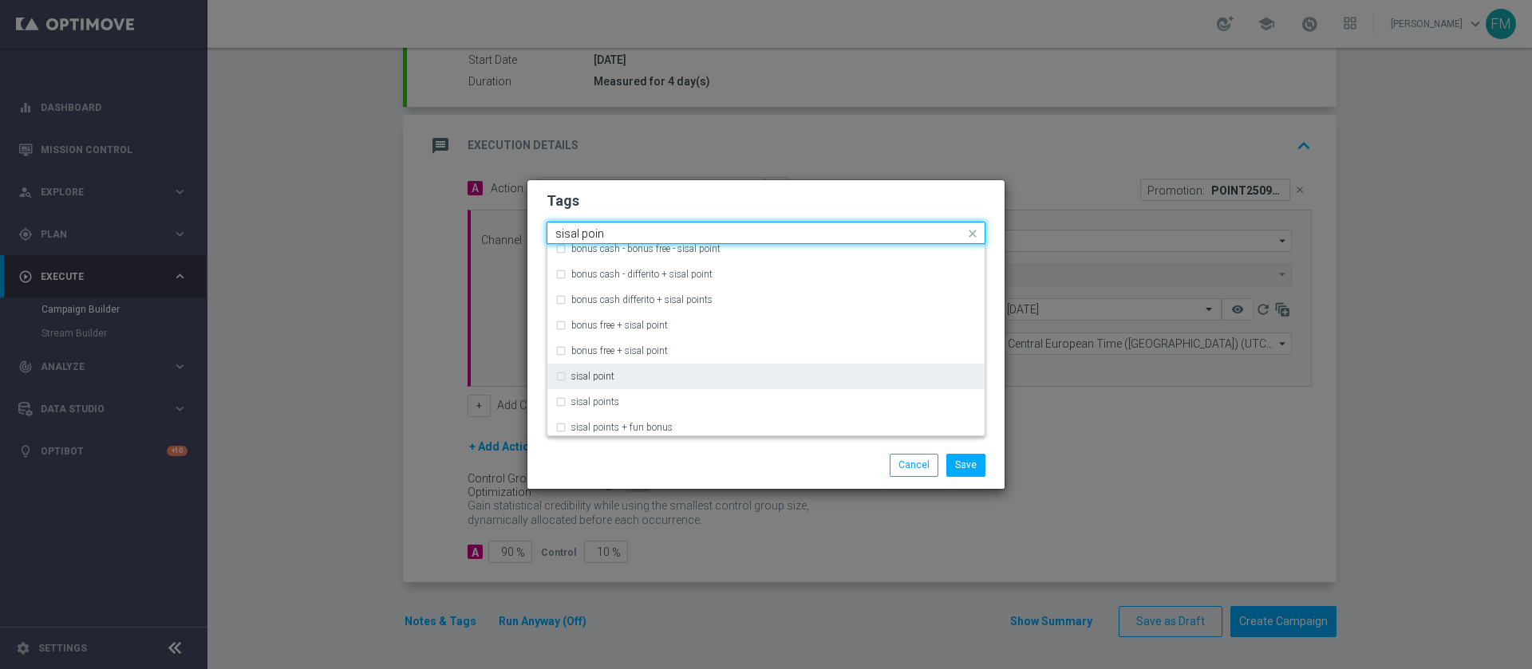
click at [713, 379] on div "sisal point" at bounding box center [773, 377] width 405 height 10
type input "sisal poin"
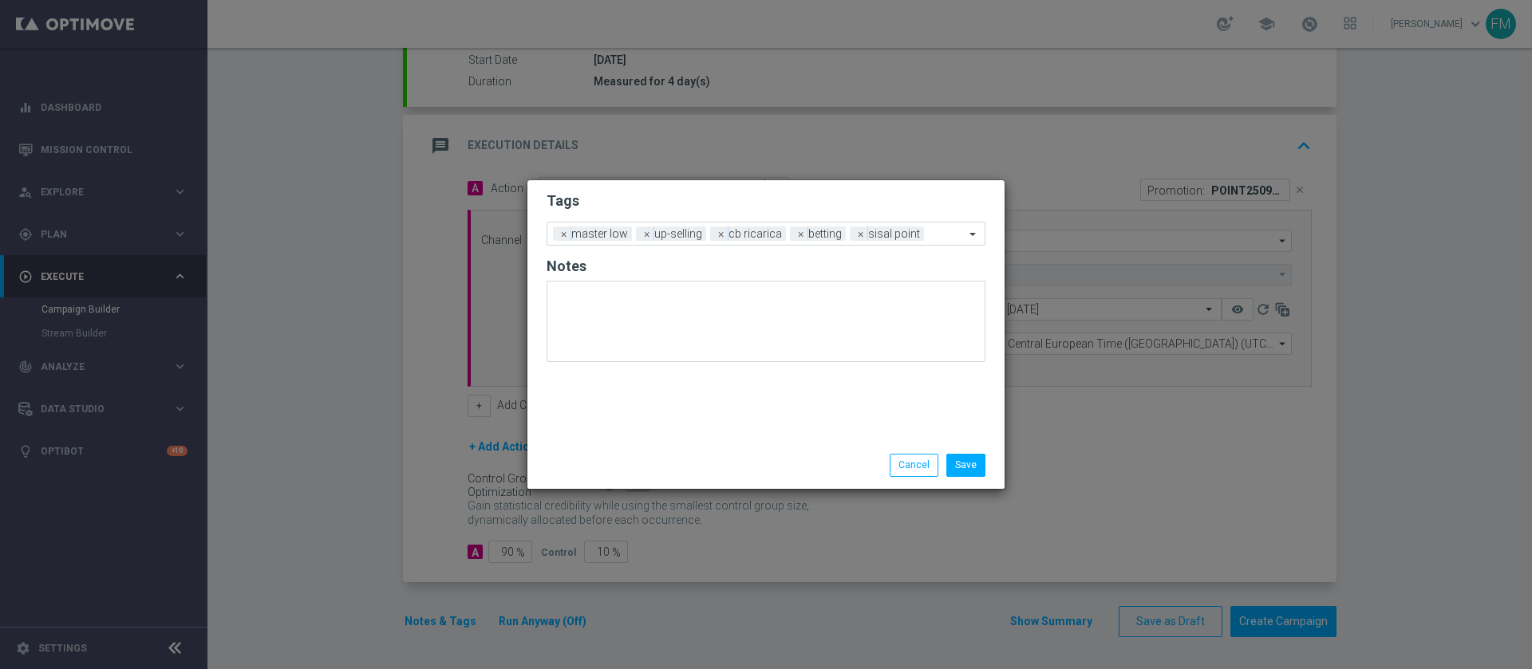
click at [806, 211] on form "Tags Add a new tag × master low × up-selling × cb ricarica × betting × sisal po…" at bounding box center [765, 280] width 439 height 187
click at [968, 457] on button "Save" at bounding box center [965, 465] width 39 height 22
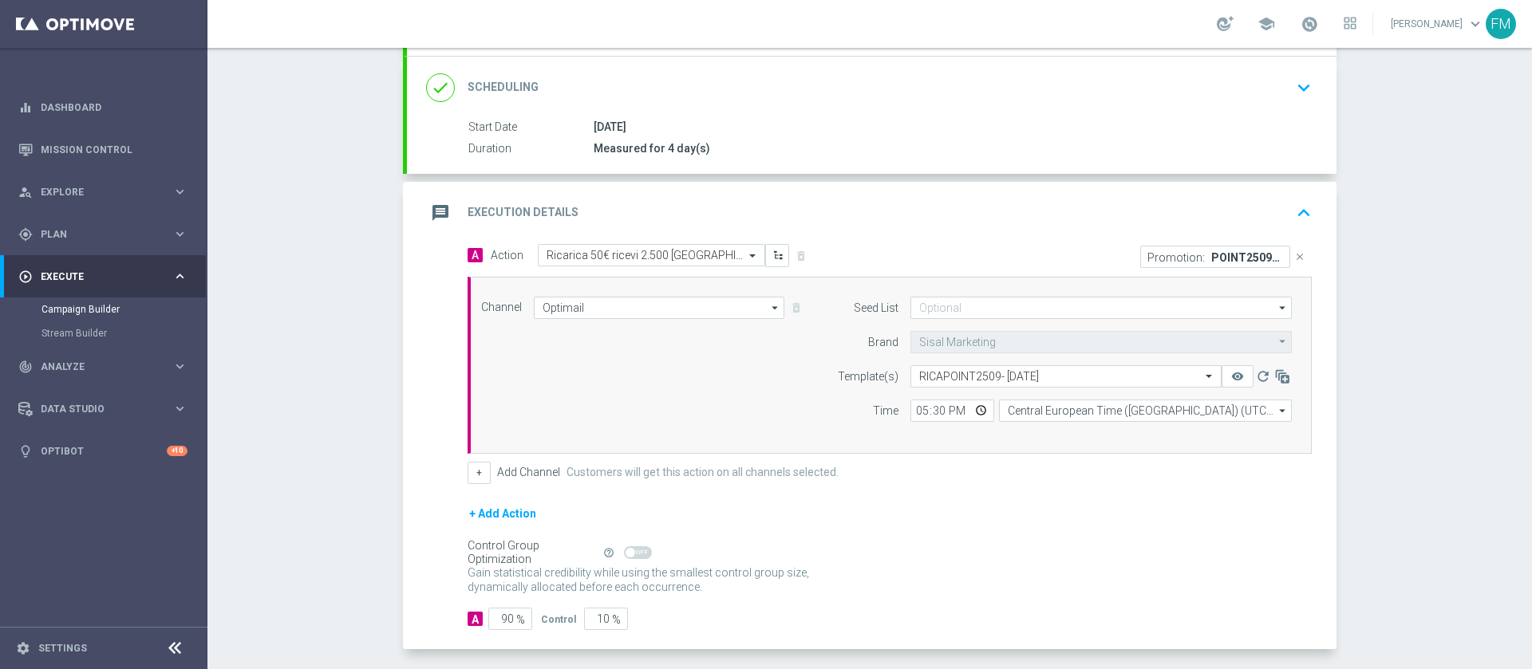
scroll to position [152, 0]
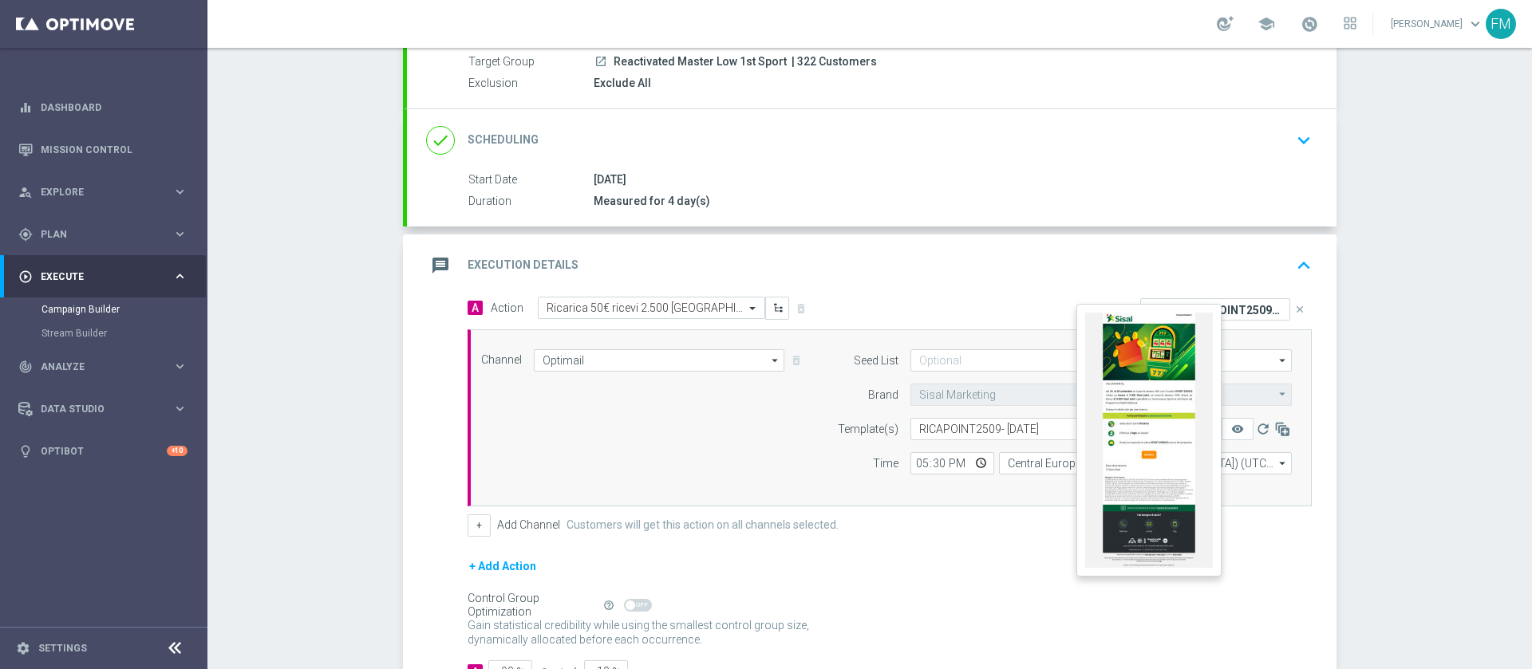
click at [1238, 432] on button "remove_red_eye" at bounding box center [1237, 429] width 32 height 22
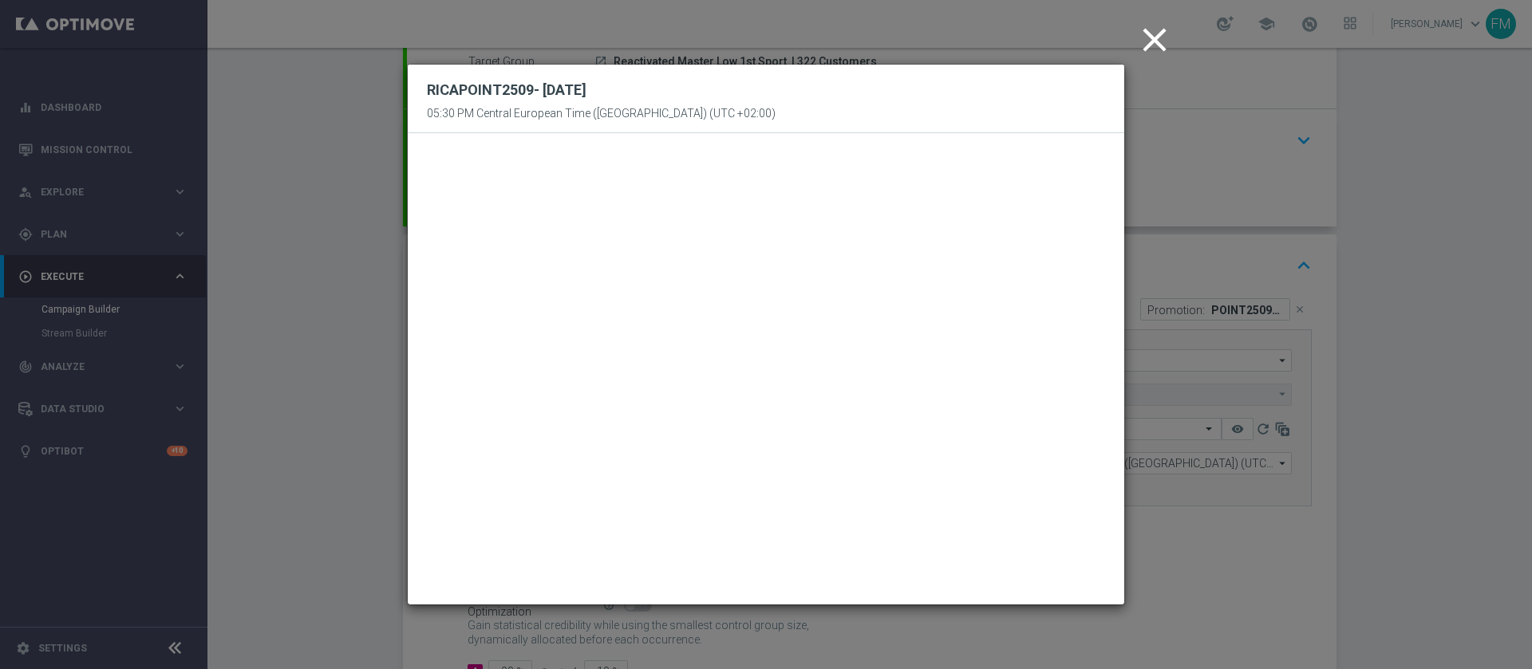
click at [1149, 45] on icon "close" at bounding box center [1154, 40] width 40 height 40
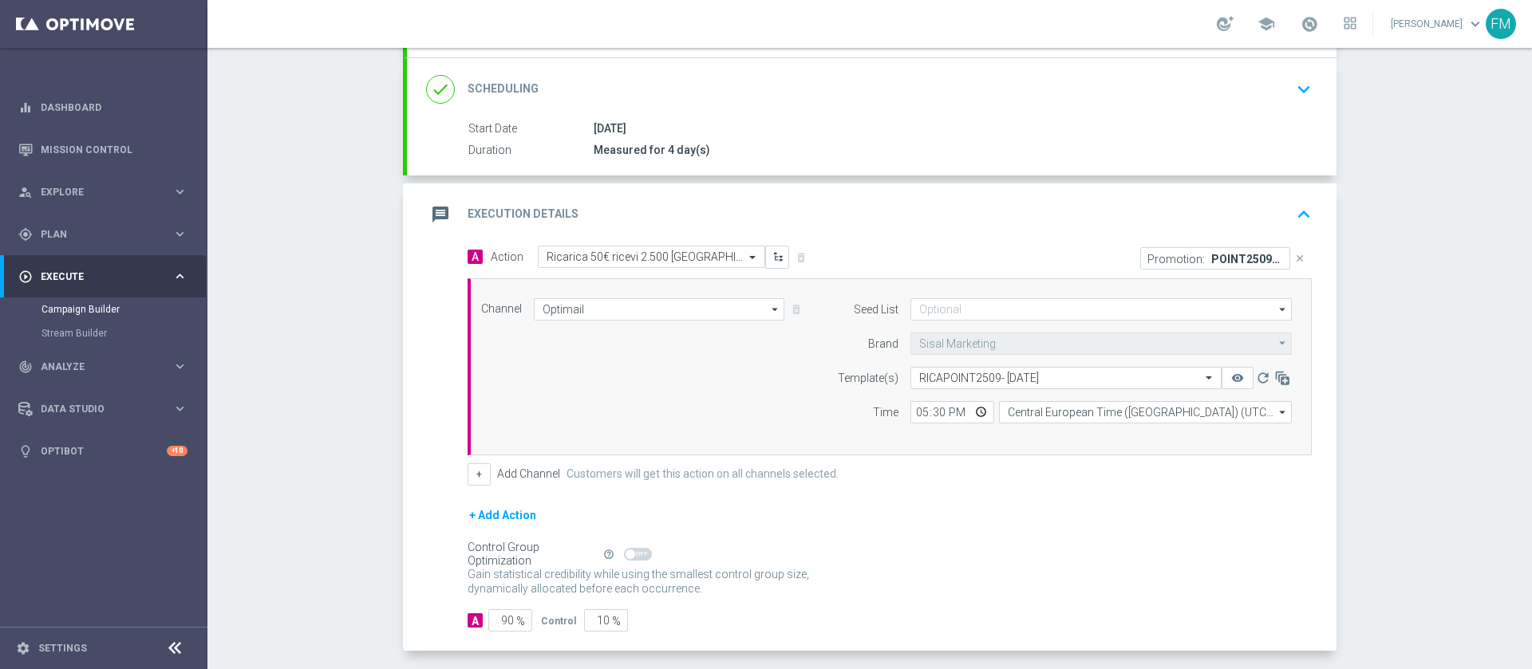
scroll to position [271, 0]
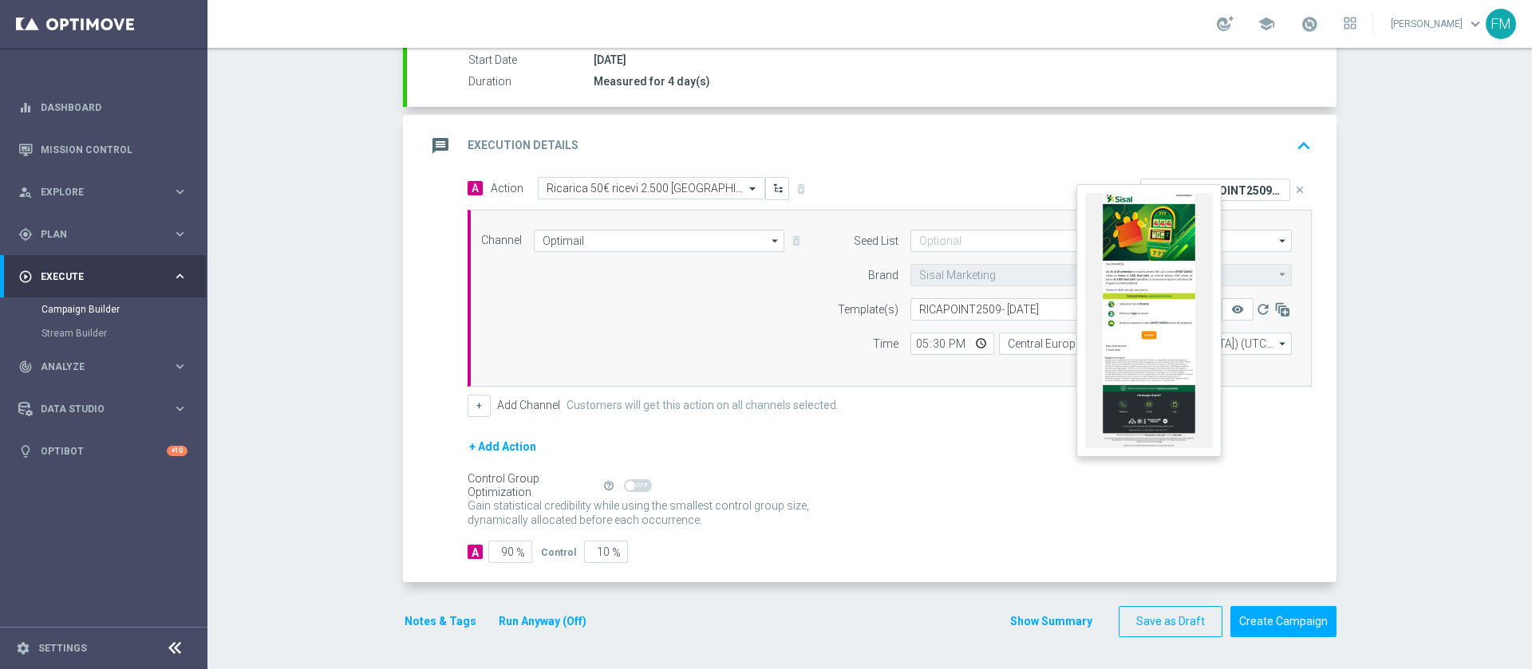
click at [1233, 302] on button "remove_red_eye" at bounding box center [1237, 309] width 32 height 22
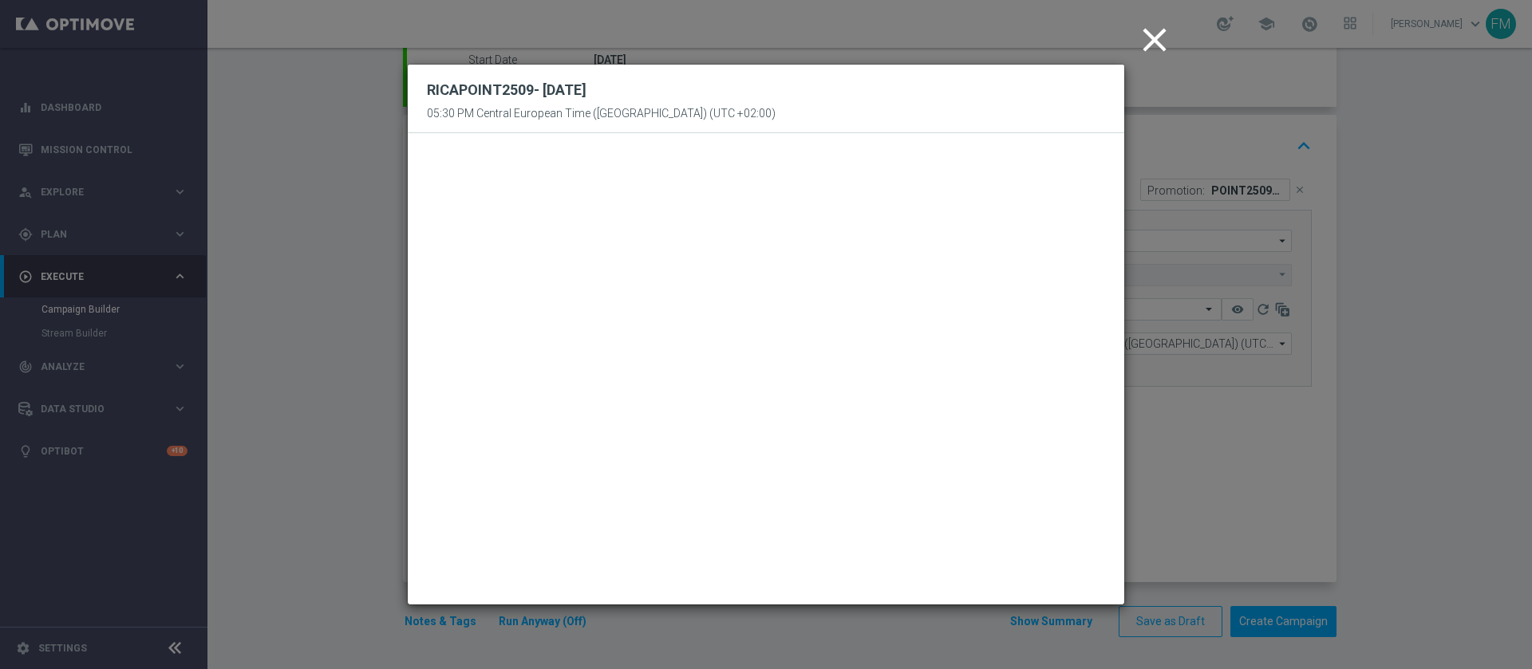
click at [1148, 35] on icon "close" at bounding box center [1154, 40] width 40 height 40
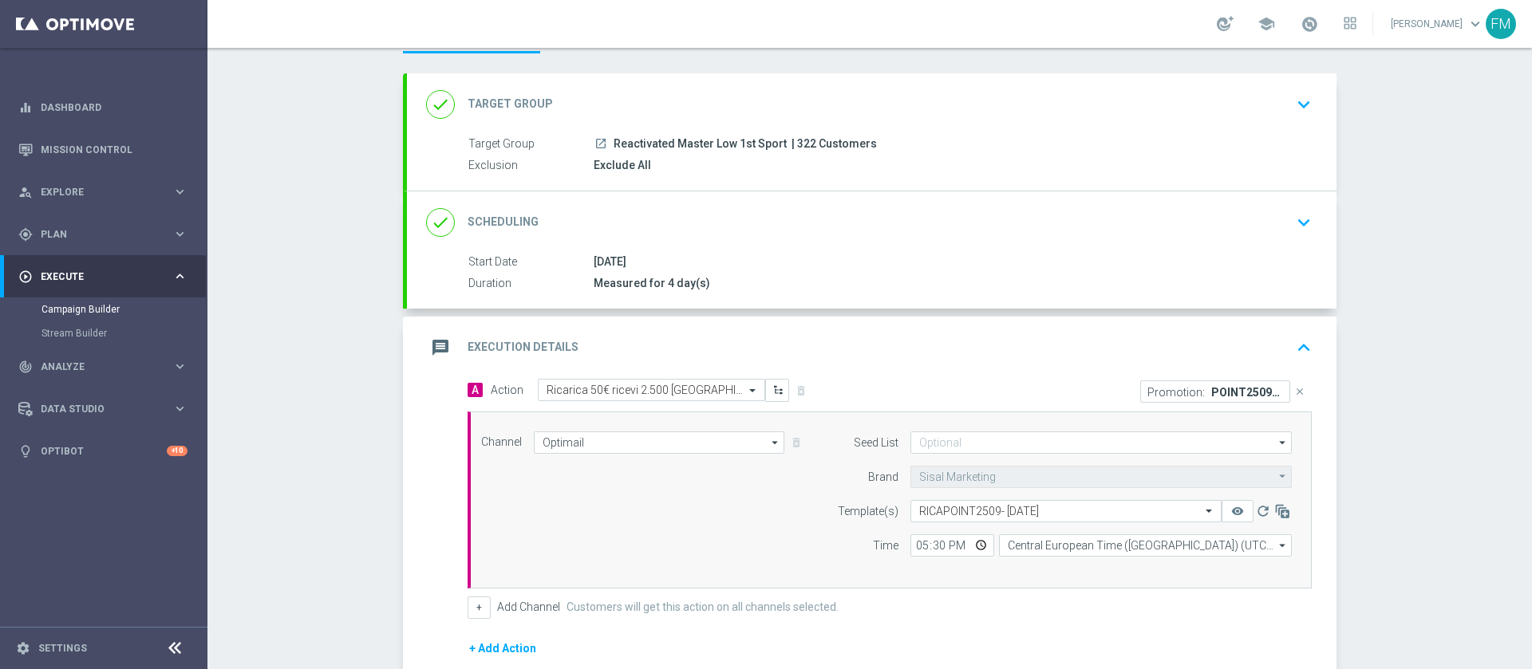
scroll to position [32, 0]
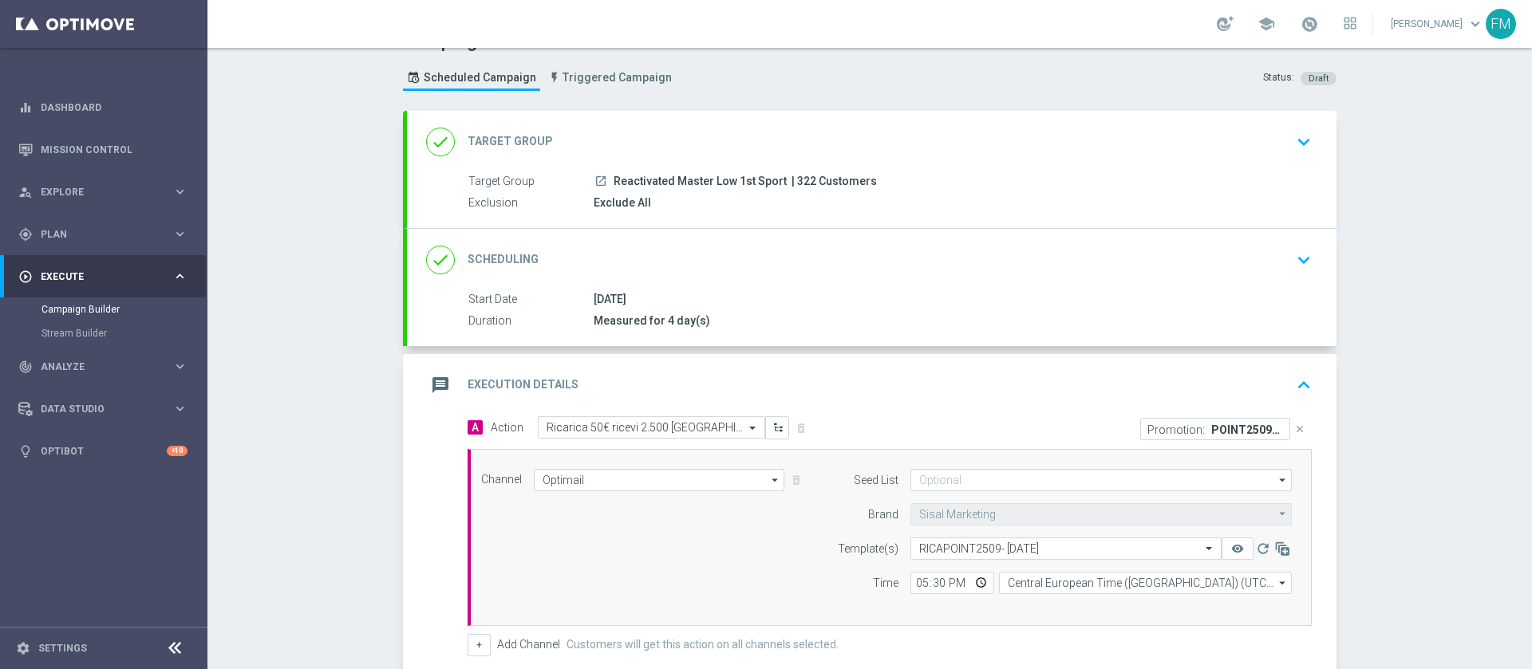
click at [993, 291] on div "25 Sep 2025" at bounding box center [950, 299] width 712 height 16
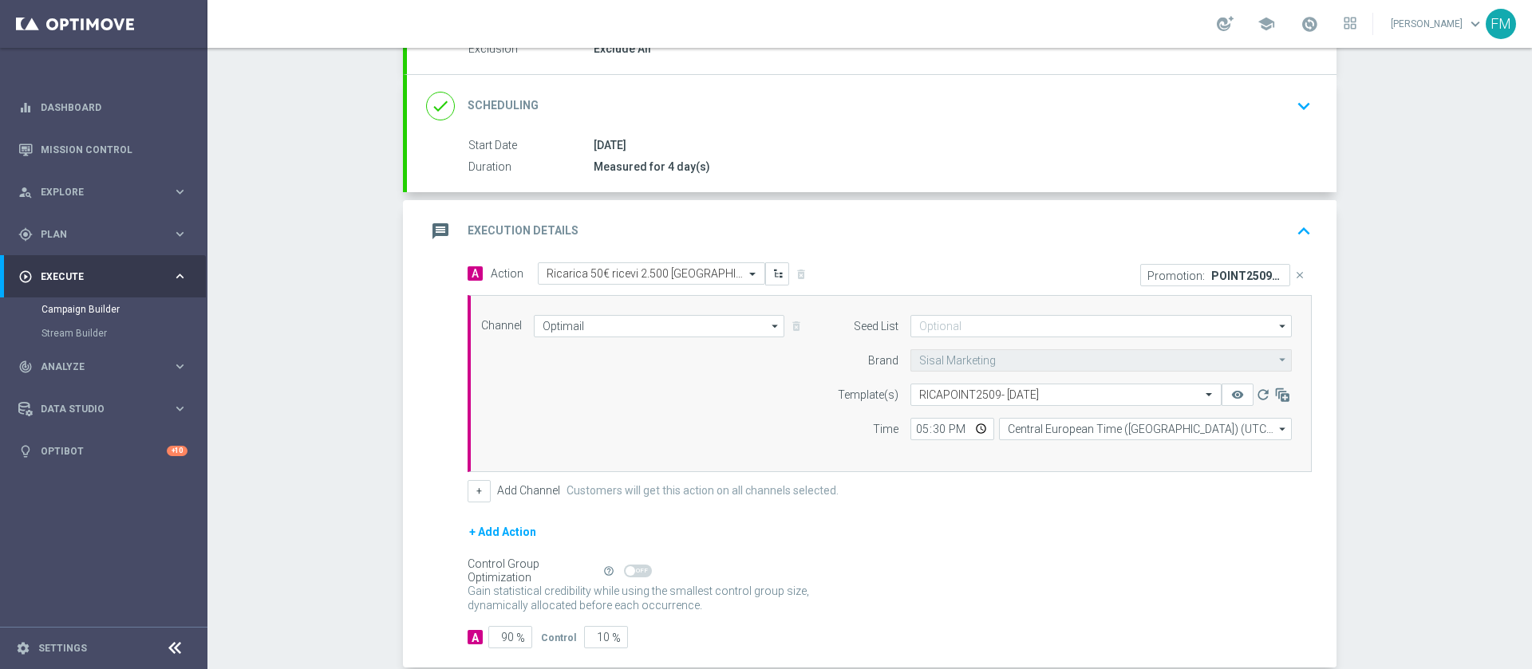
scroll to position [0, 0]
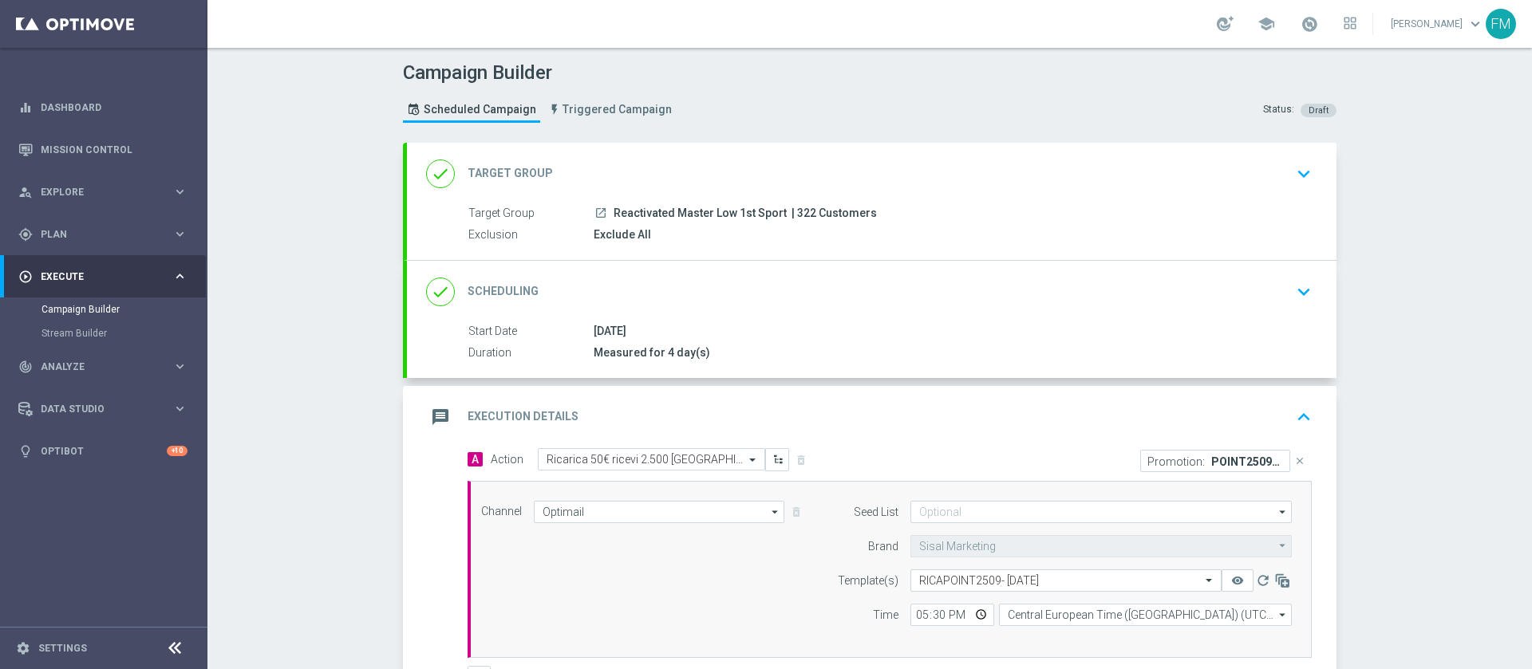
click at [1264, 295] on div "done Scheduling keyboard_arrow_down" at bounding box center [871, 292] width 891 height 30
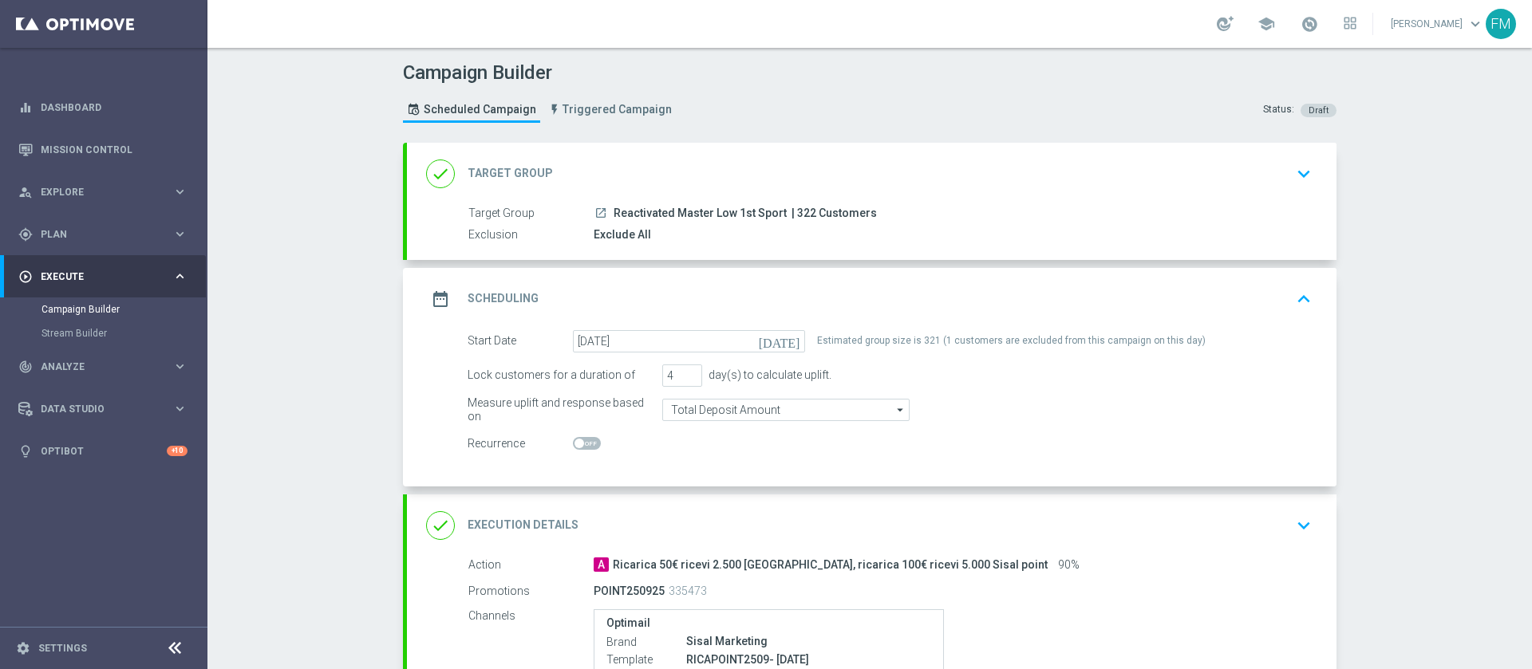
click at [1258, 293] on div "date_range Scheduling keyboard_arrow_up" at bounding box center [871, 299] width 891 height 30
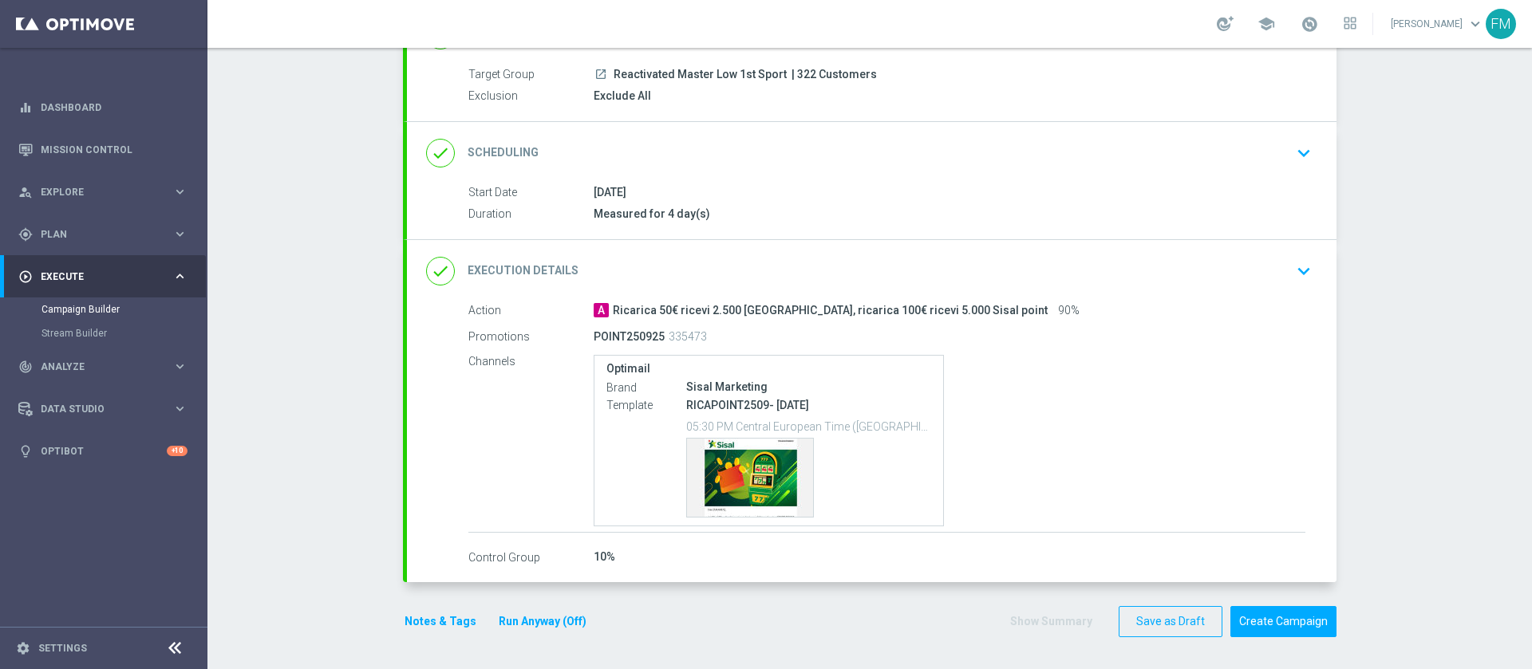
click at [1275, 284] on div "done Execution Details keyboard_arrow_down" at bounding box center [871, 271] width 891 height 30
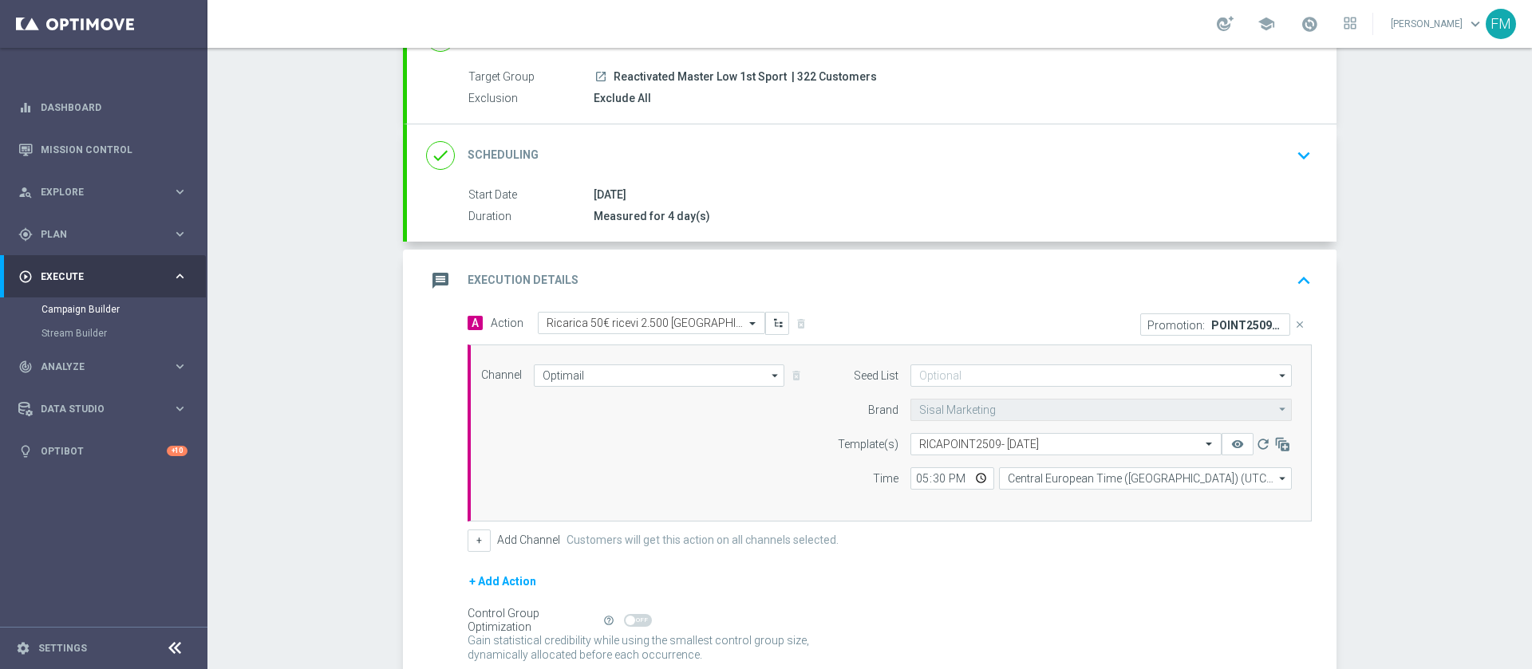
scroll to position [120, 0]
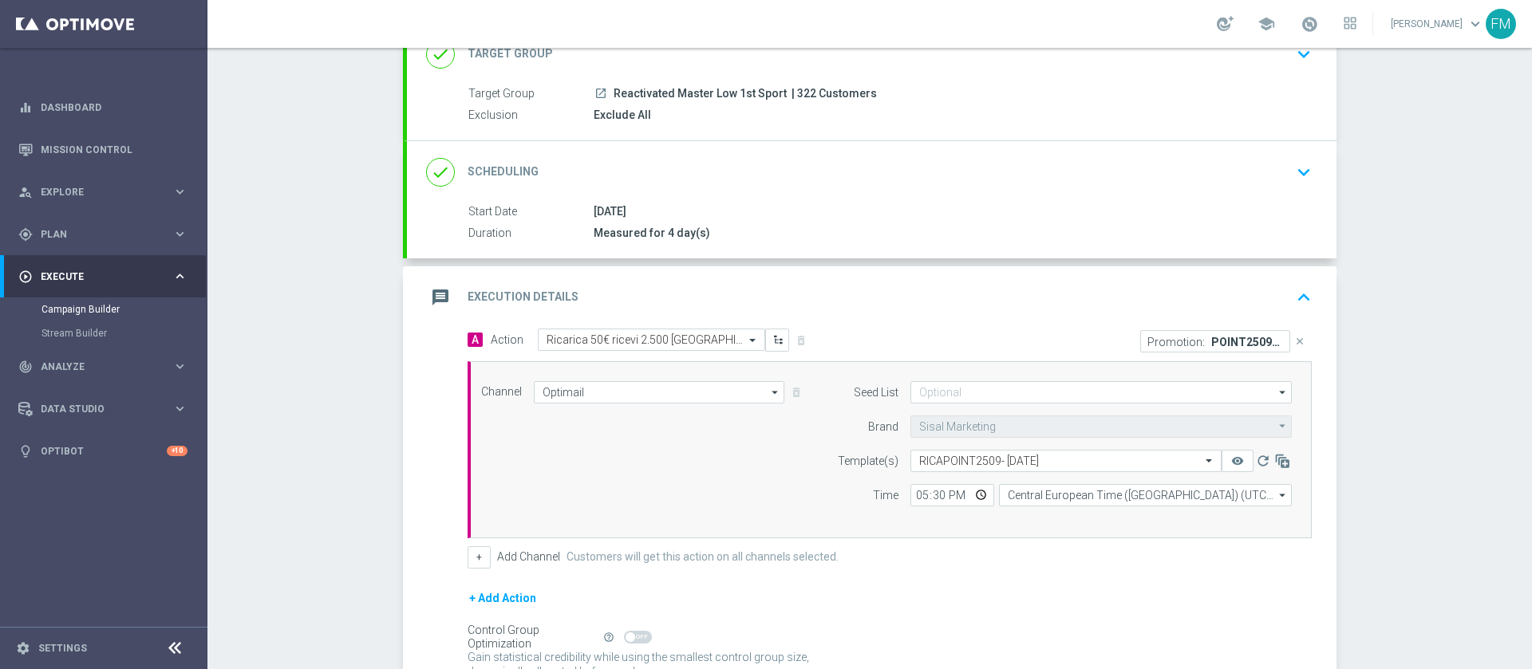
click at [1242, 198] on div "done Scheduling keyboard_arrow_down" at bounding box center [871, 172] width 929 height 62
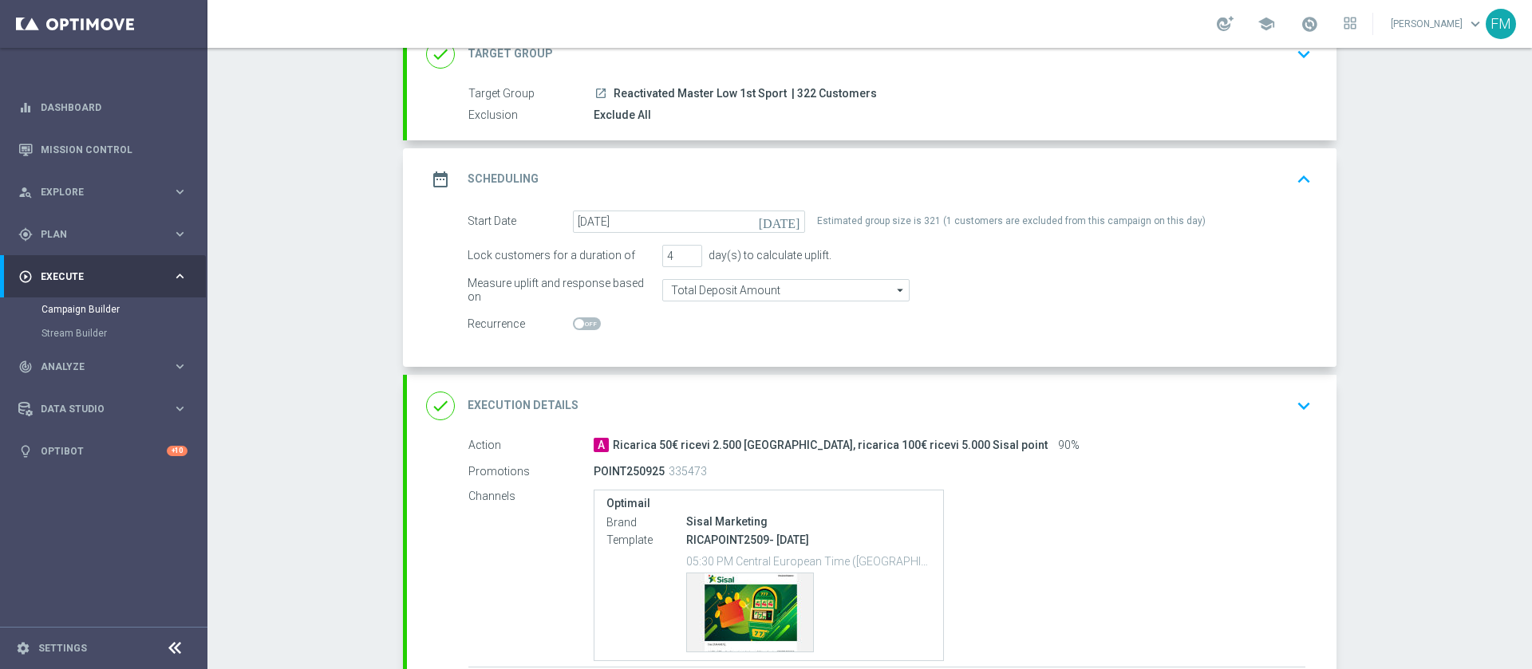
click at [1292, 177] on icon "keyboard_arrow_up" at bounding box center [1304, 180] width 24 height 24
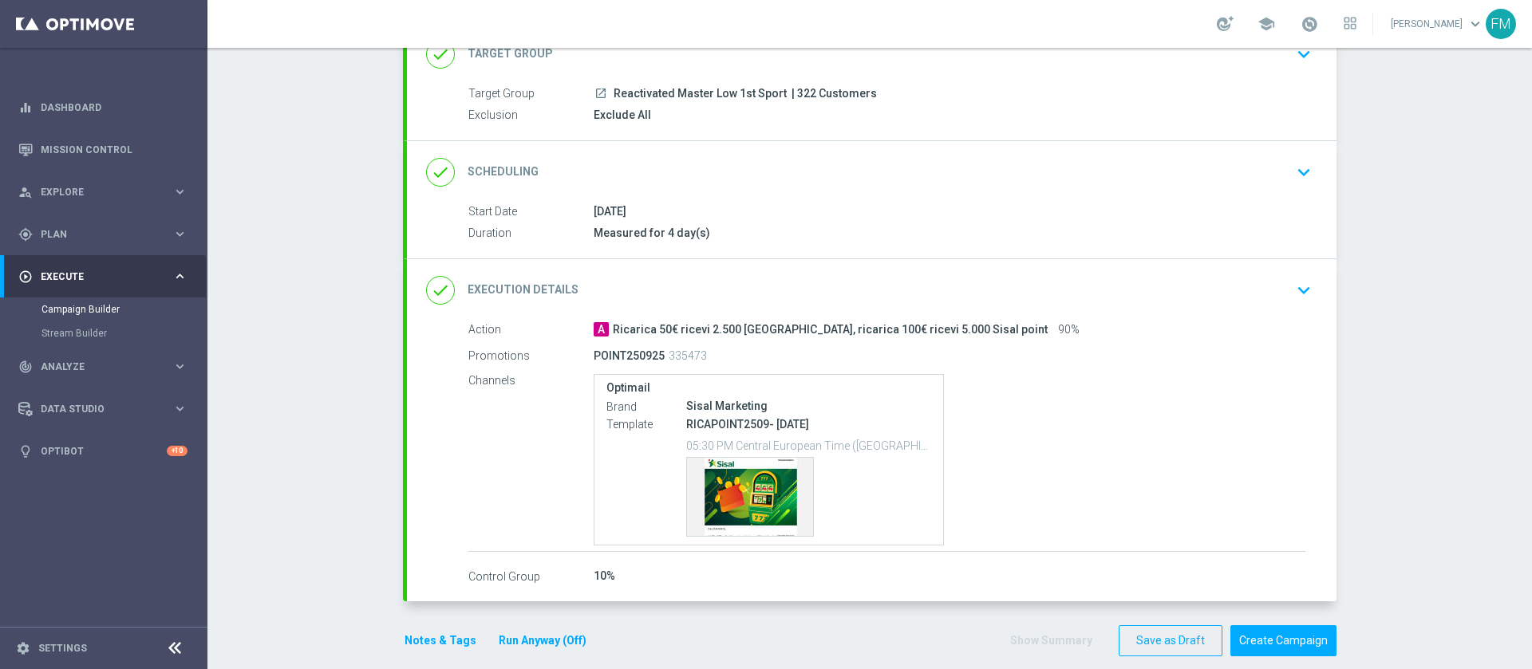
click at [1220, 258] on accordion-group "done Execution Details keyboard_arrow_down Action A Ricarica 50€ ricevi 2.500 S…" at bounding box center [869, 430] width 933 height 344
click at [1219, 270] on div "done Execution Details keyboard_arrow_down" at bounding box center [871, 290] width 929 height 62
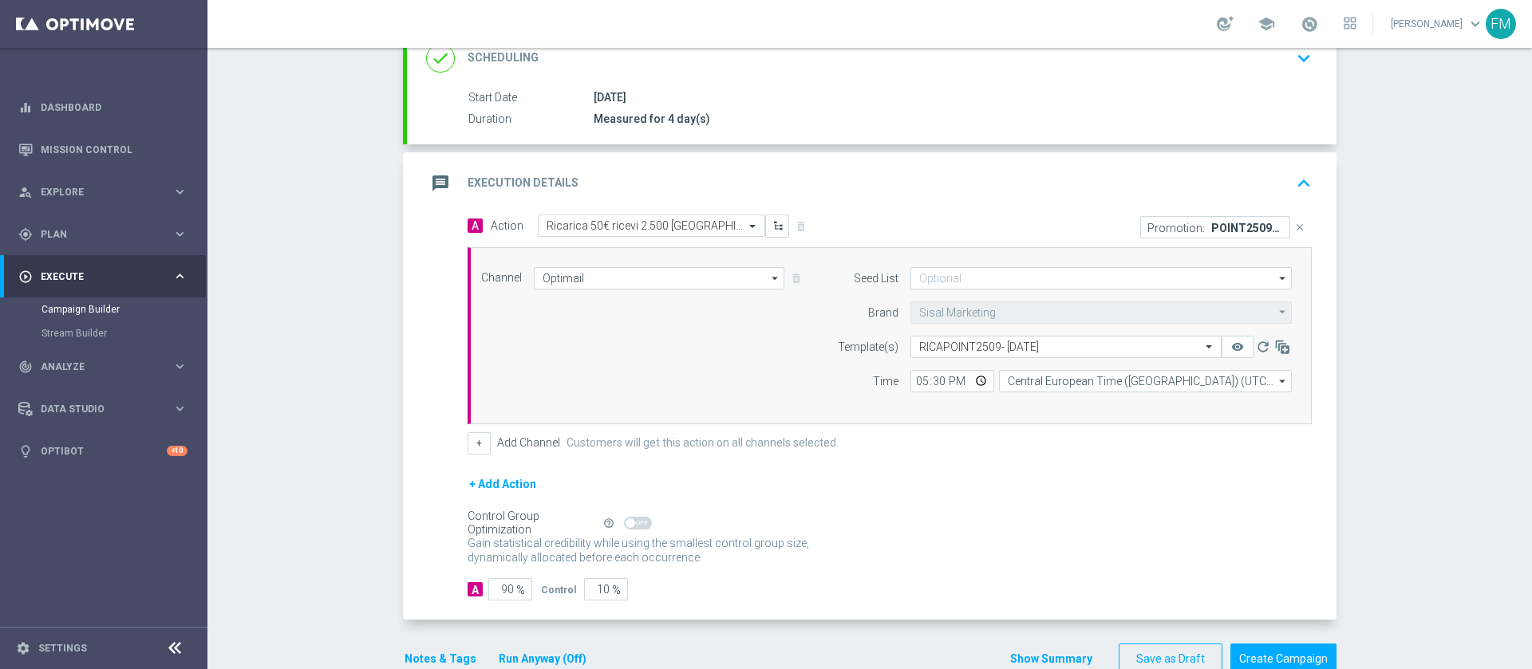
scroll to position [271, 0]
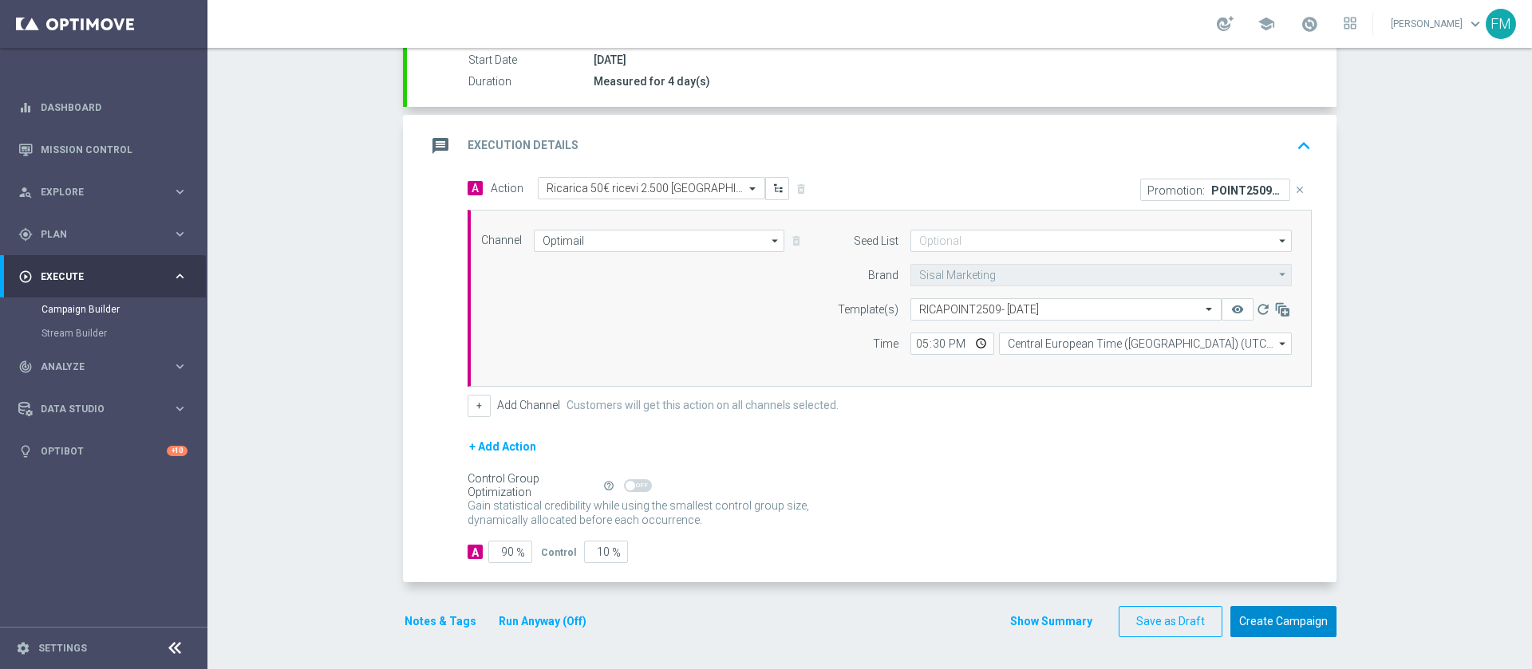
click at [1313, 616] on button "Create Campaign" at bounding box center [1283, 621] width 106 height 31
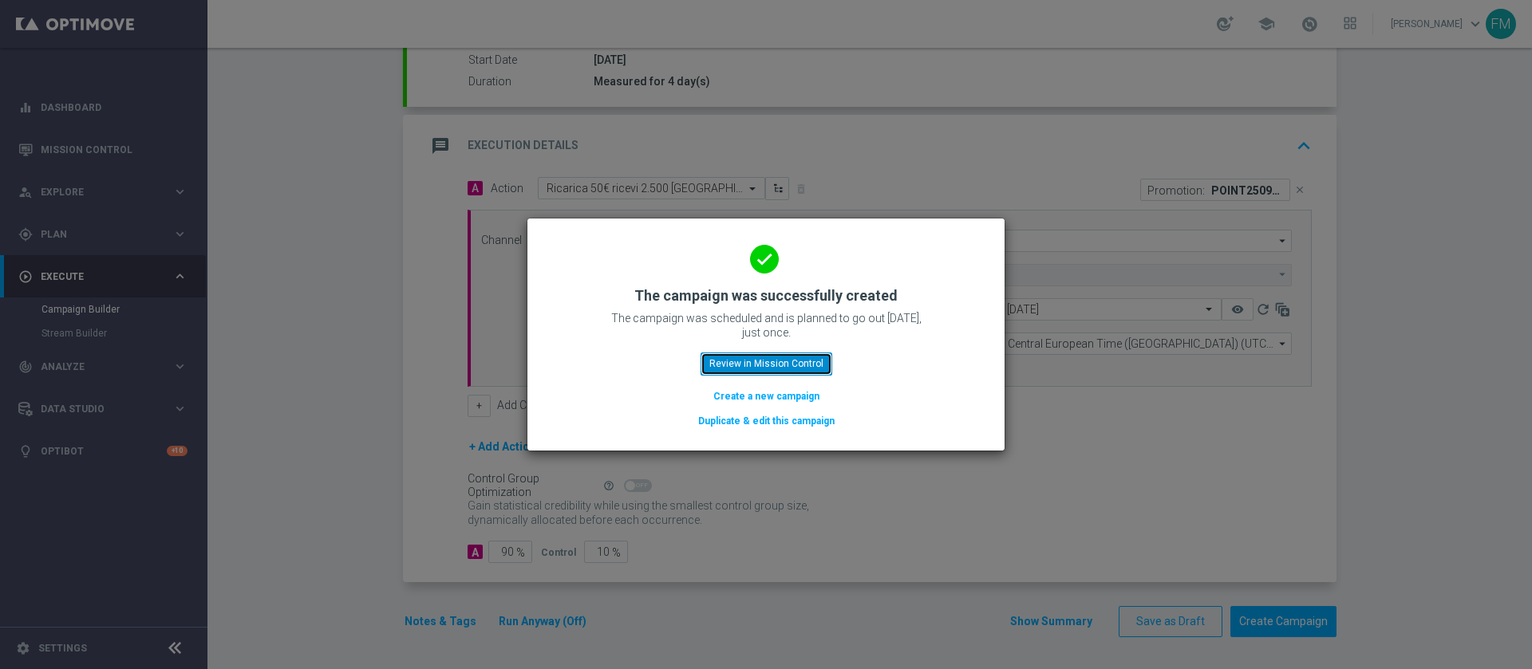
click at [803, 367] on button "Review in Mission Control" at bounding box center [766, 364] width 132 height 22
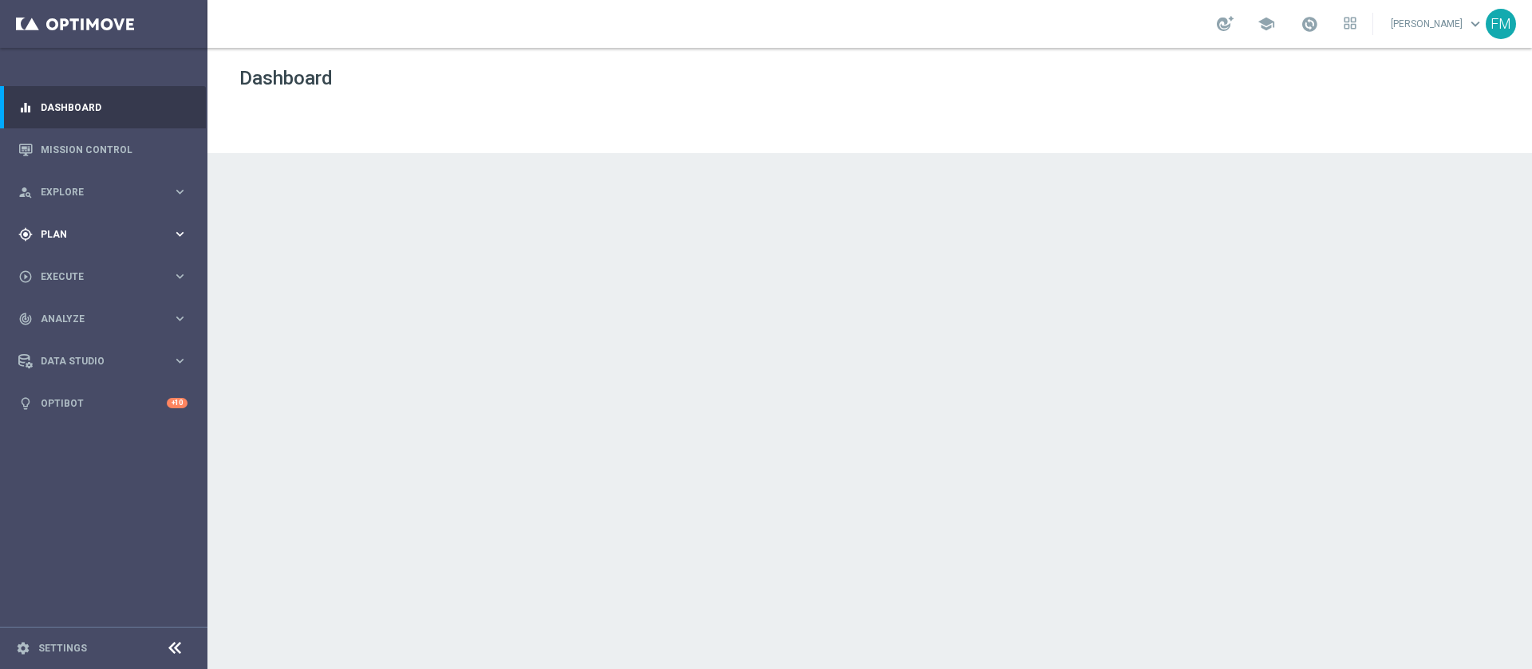
click at [164, 236] on span "Plan" at bounding box center [107, 235] width 132 height 10
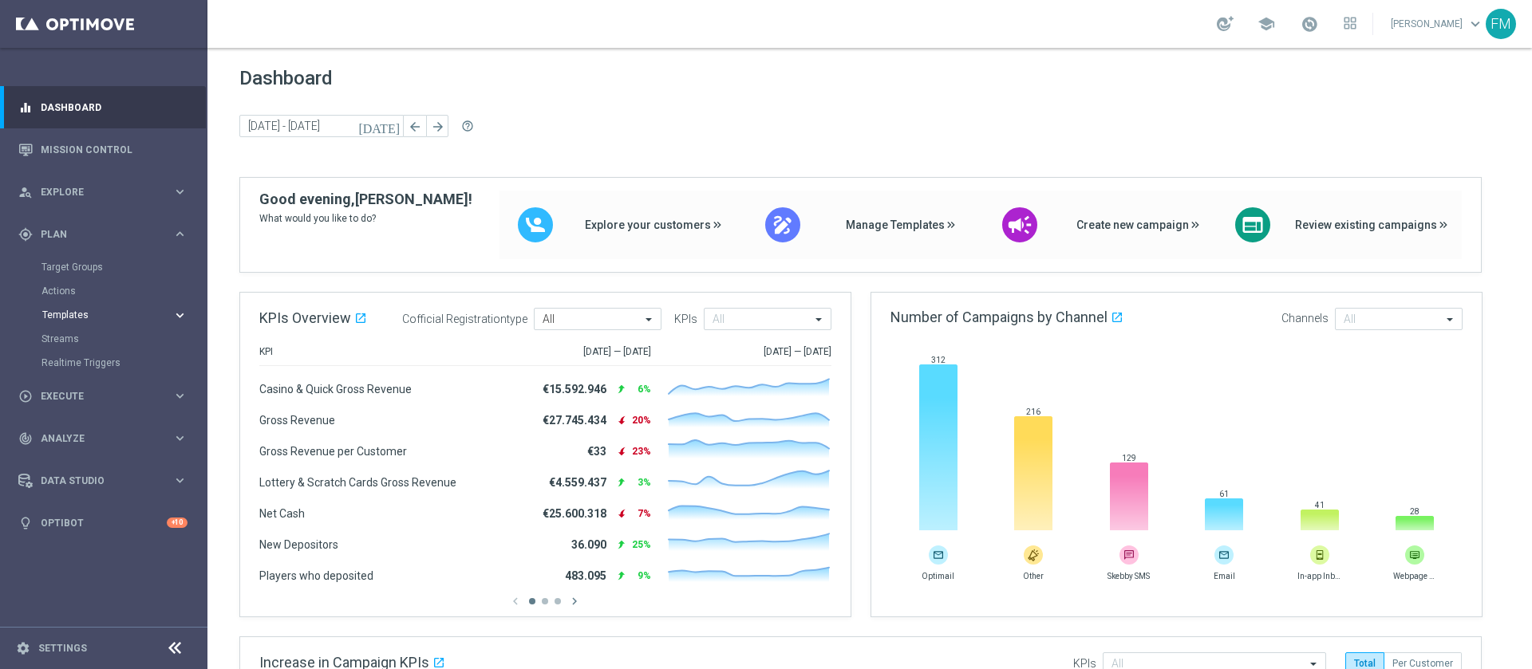
click at [132, 314] on span "Templates" at bounding box center [99, 315] width 114 height 10
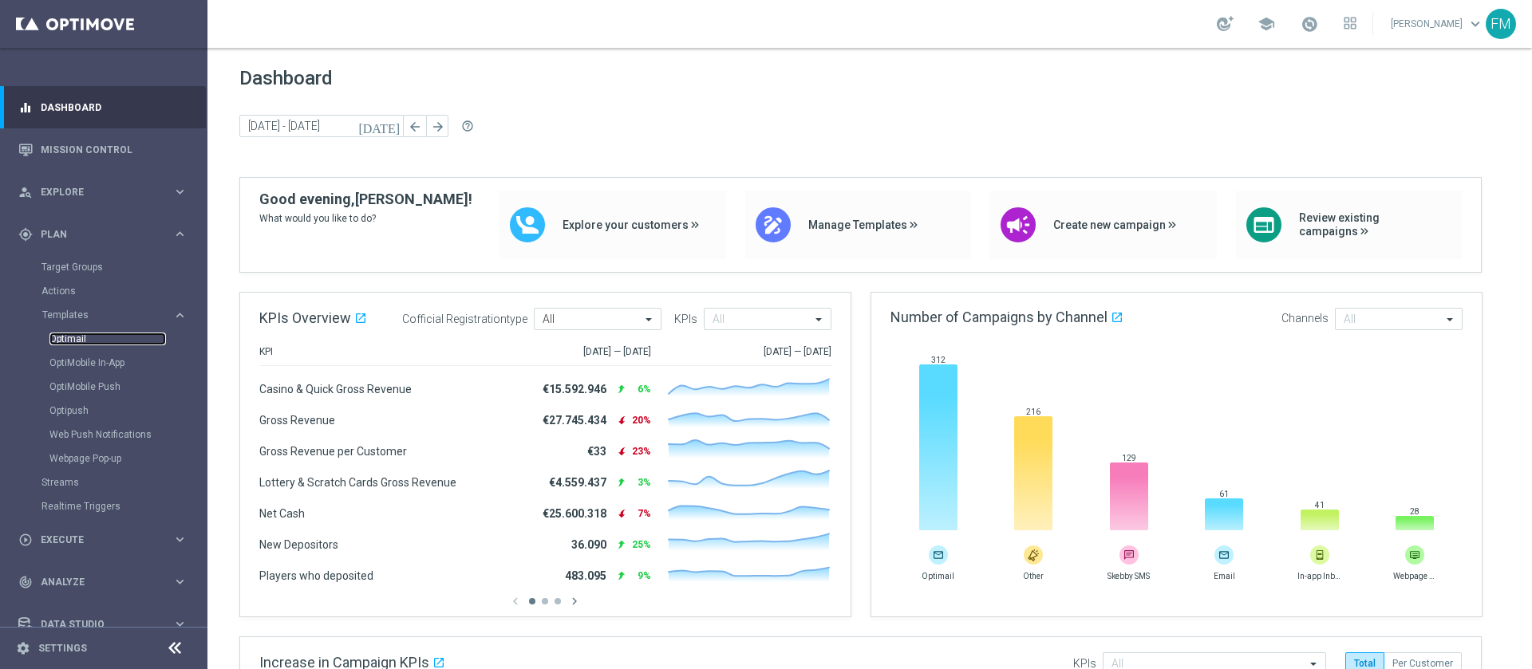
click at [69, 333] on link "Optimail" at bounding box center [107, 339] width 116 height 13
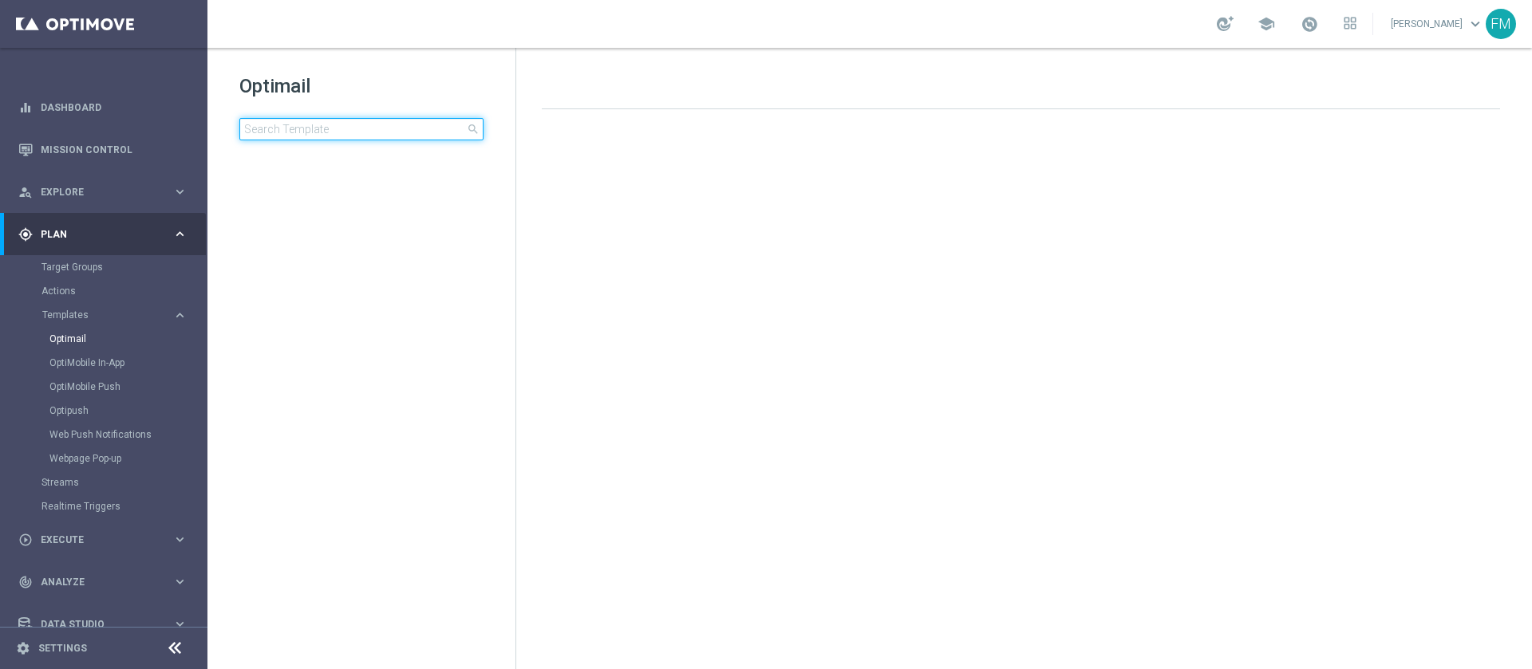
click at [312, 140] on input at bounding box center [361, 129] width 244 height 22
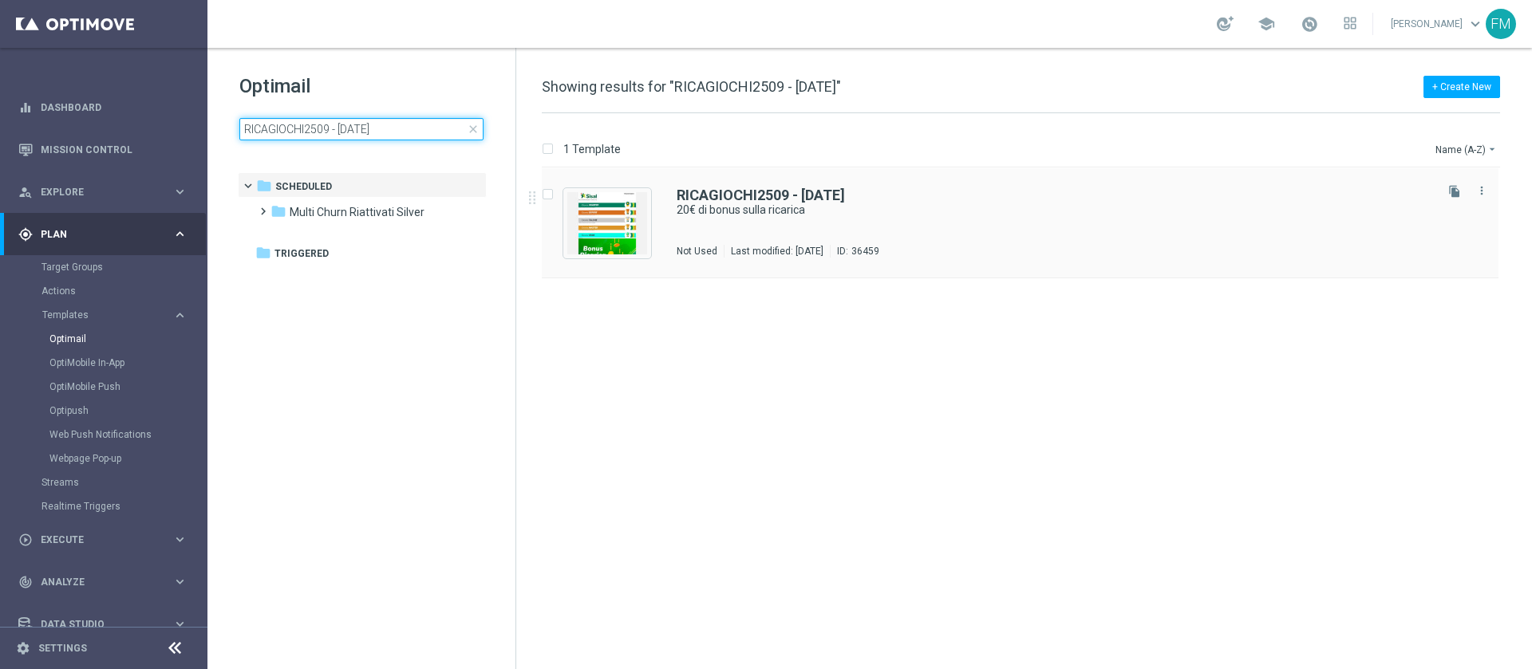
type input "RICAGIOCHI2509 - 2025-09-25"
click at [845, 198] on b "RICAGIOCHI2509 - 2025-09-25" at bounding box center [760, 195] width 168 height 17
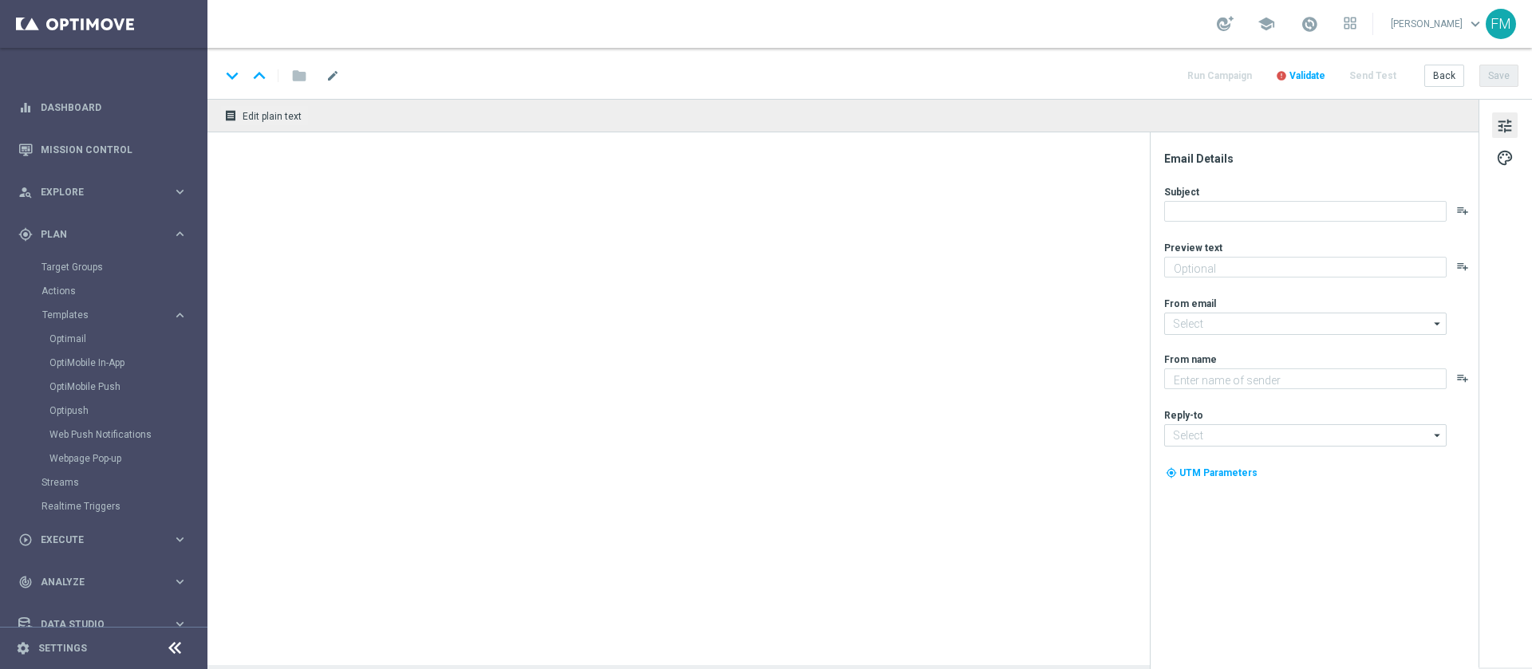
type textarea "Scopri la nuova promozione 🎯"
type input "[EMAIL_ADDRESS][DOMAIN_NAME]"
type textarea "Sisal"
type input "[EMAIL_ADDRESS][DOMAIN_NAME]"
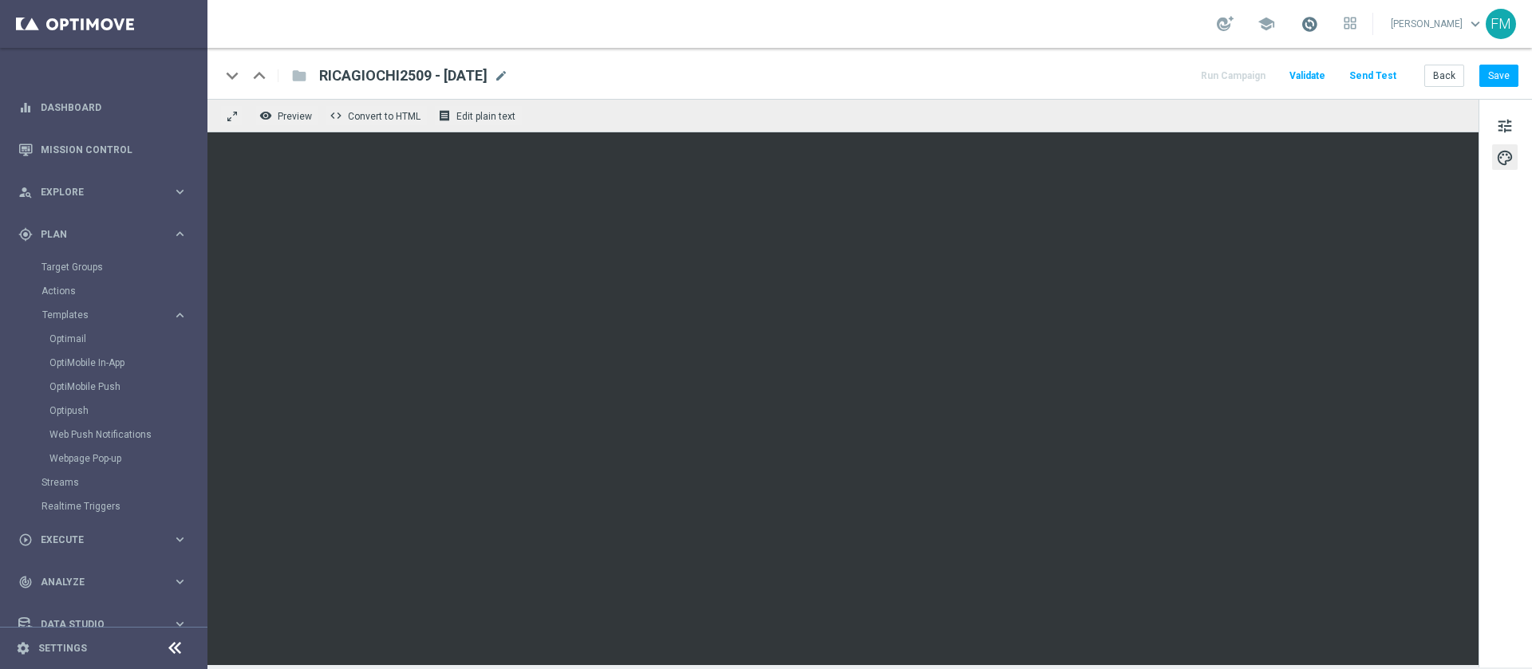
click at [1300, 21] on span at bounding box center [1309, 24] width 18 height 18
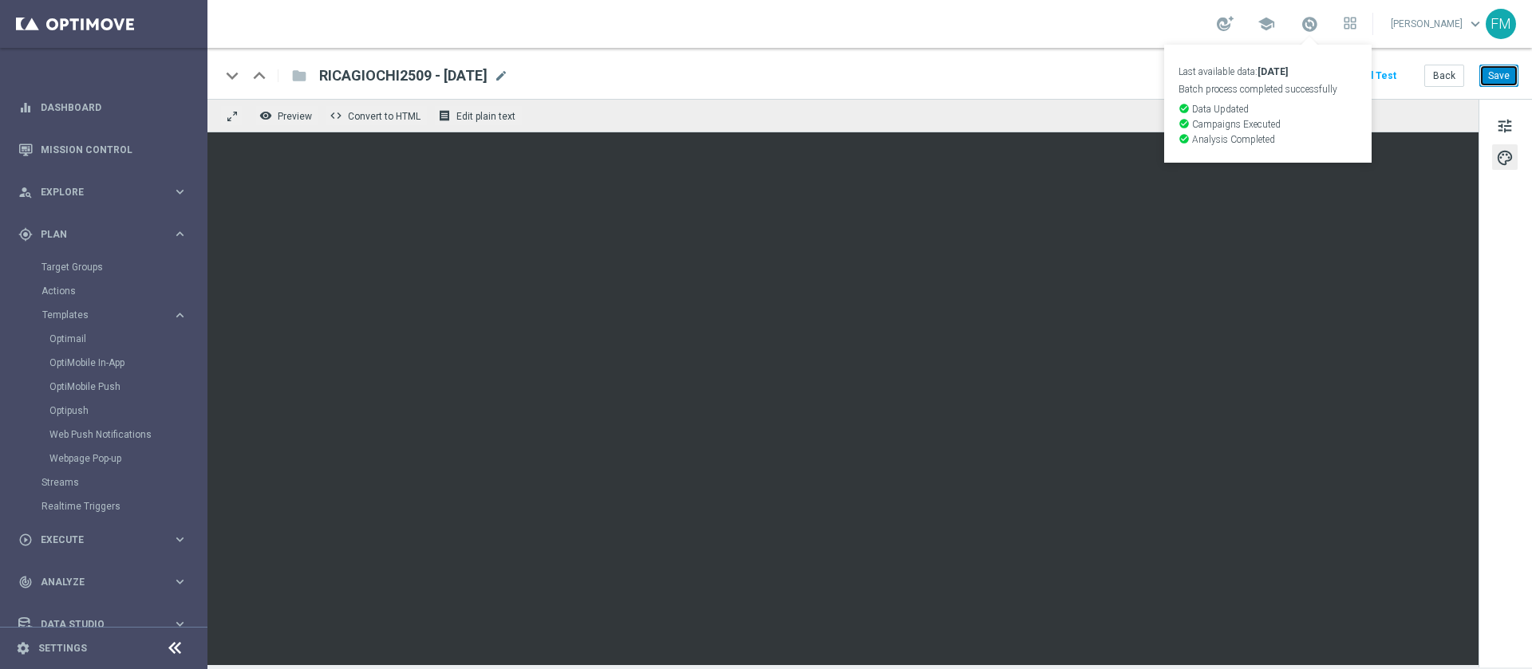
click at [1490, 74] on button "Save" at bounding box center [1498, 76] width 39 height 22
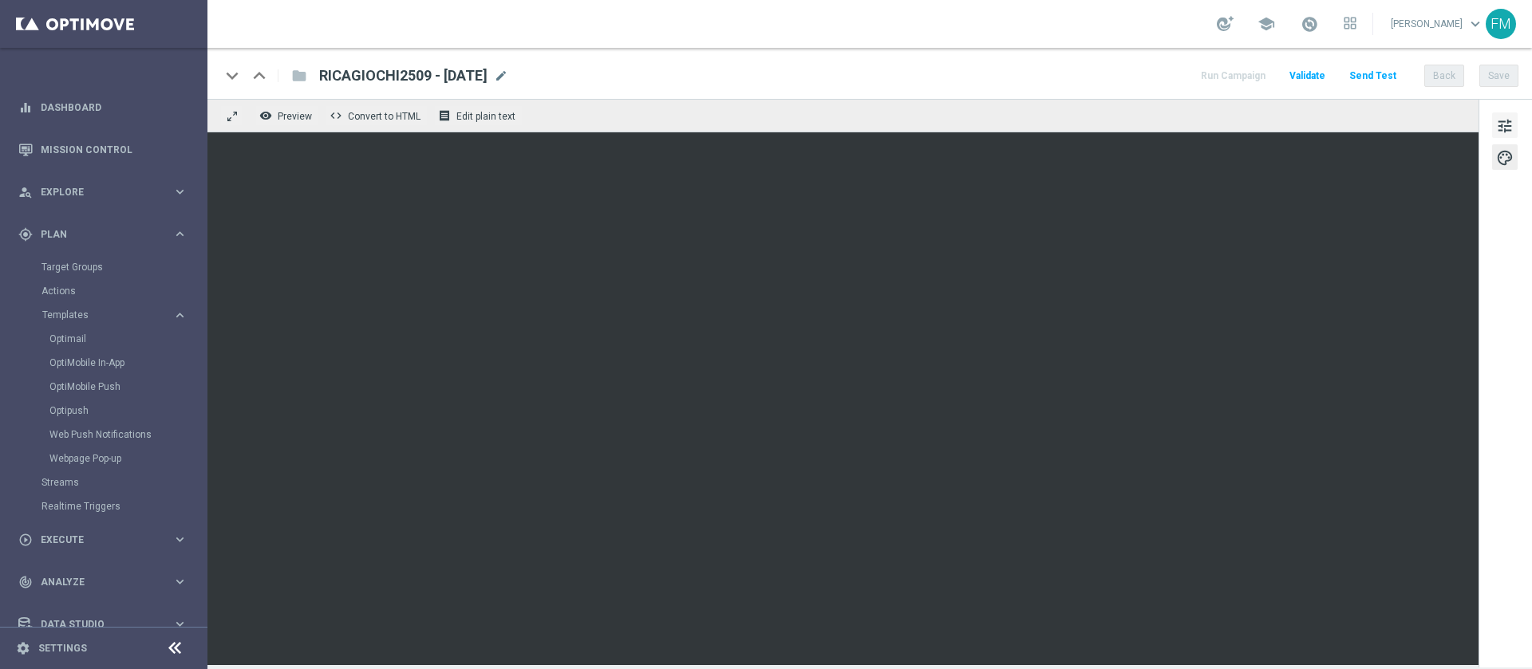
click at [1497, 117] on span "tune" at bounding box center [1505, 126] width 18 height 21
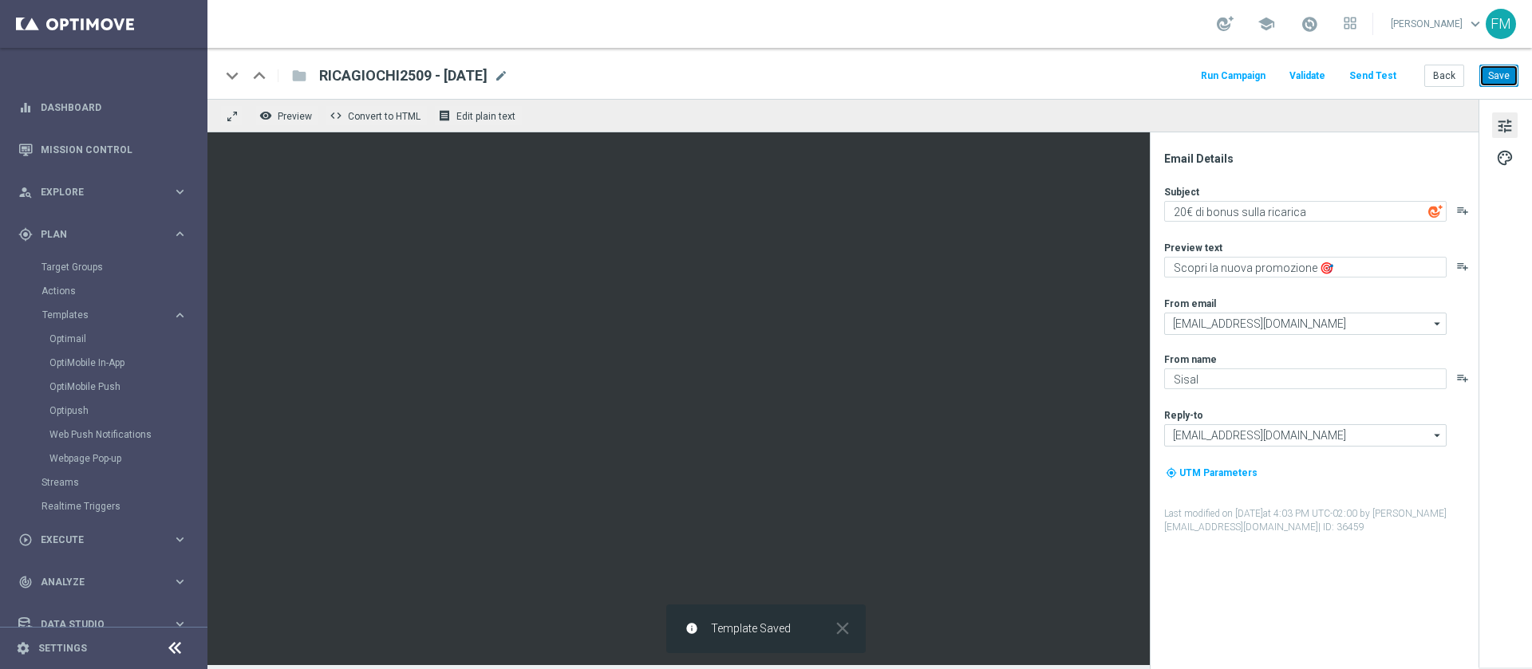
click at [1516, 84] on button "Save" at bounding box center [1498, 76] width 39 height 22
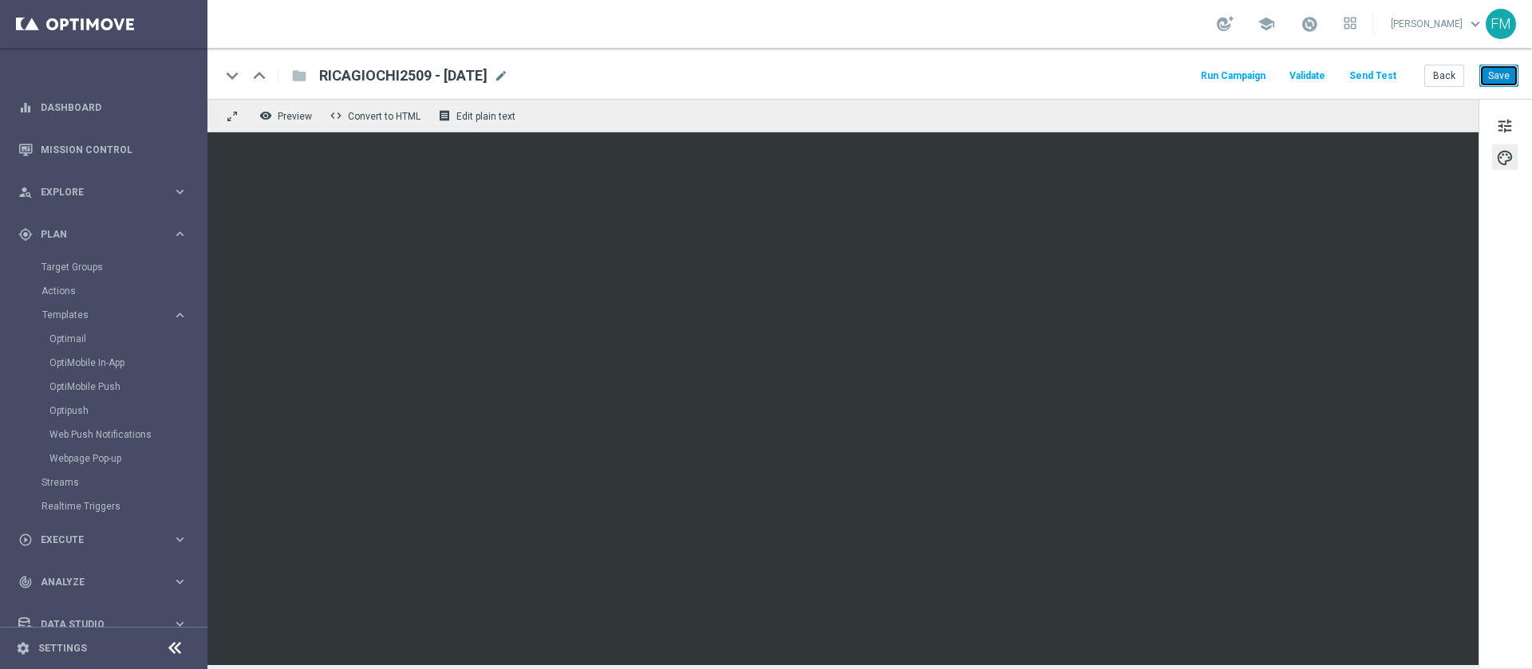
click at [1494, 81] on button "Save" at bounding box center [1498, 76] width 39 height 22
click at [1501, 74] on button "Save" at bounding box center [1498, 76] width 39 height 22
click at [1514, 73] on button "Save" at bounding box center [1498, 76] width 39 height 22
click at [1511, 70] on button "Save" at bounding box center [1498, 76] width 39 height 22
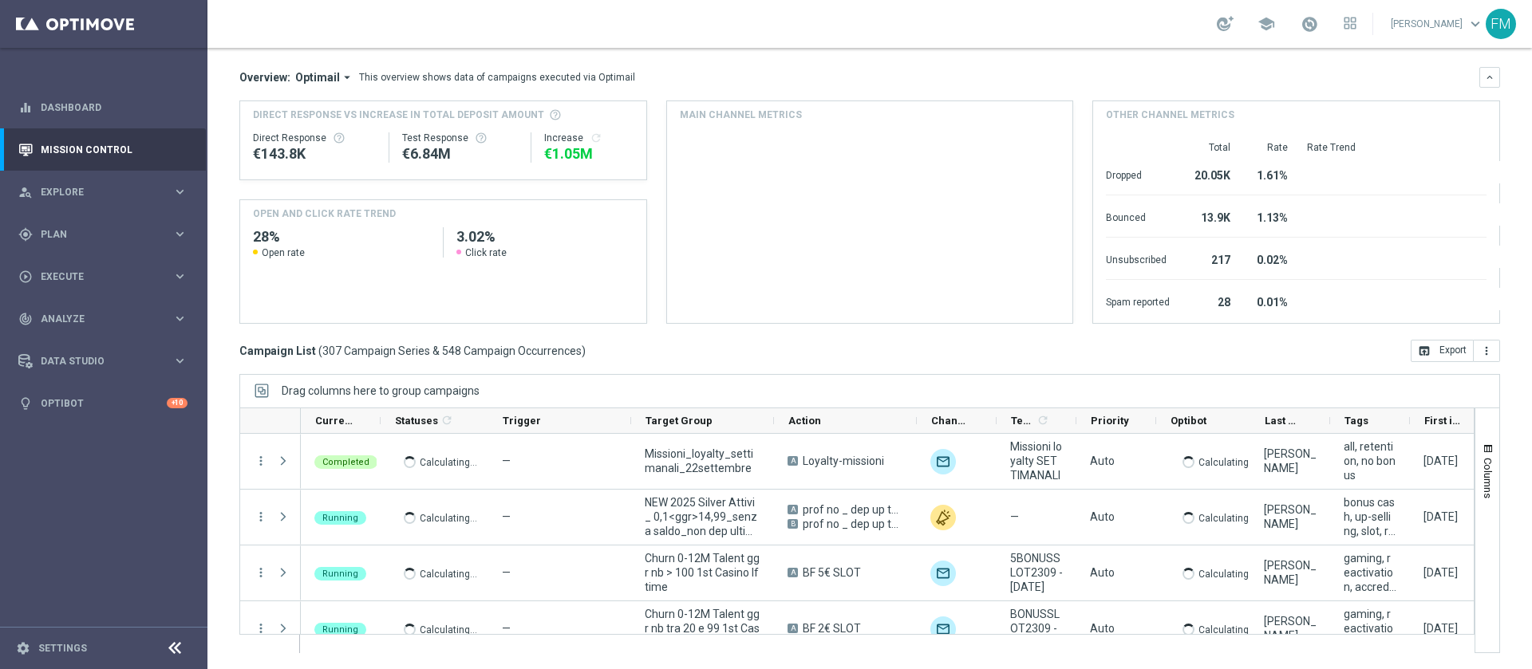
scroll to position [128, 0]
